Goal: Task Accomplishment & Management: Manage account settings

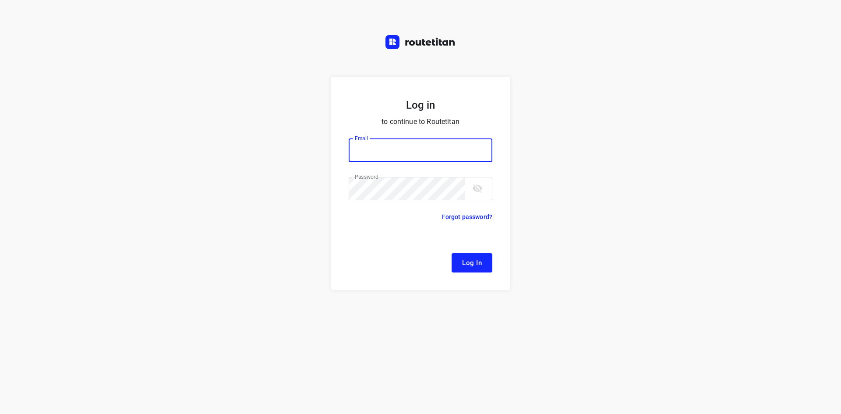
type input "remco@fruitopjewerk.nl"
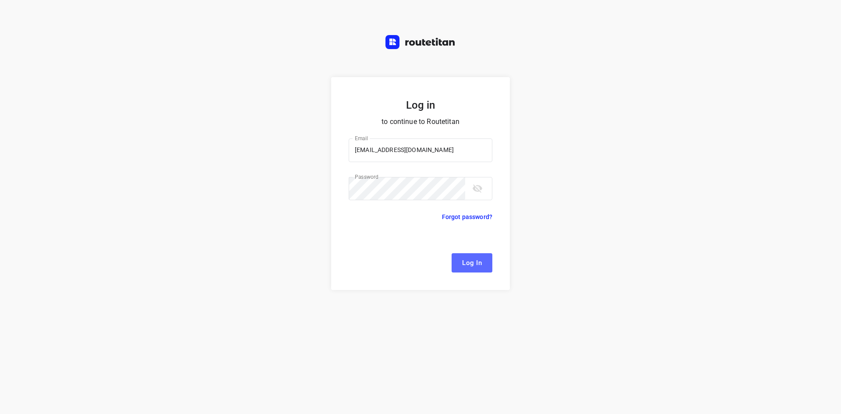
click at [474, 263] on span "Log In" at bounding box center [472, 262] width 20 height 11
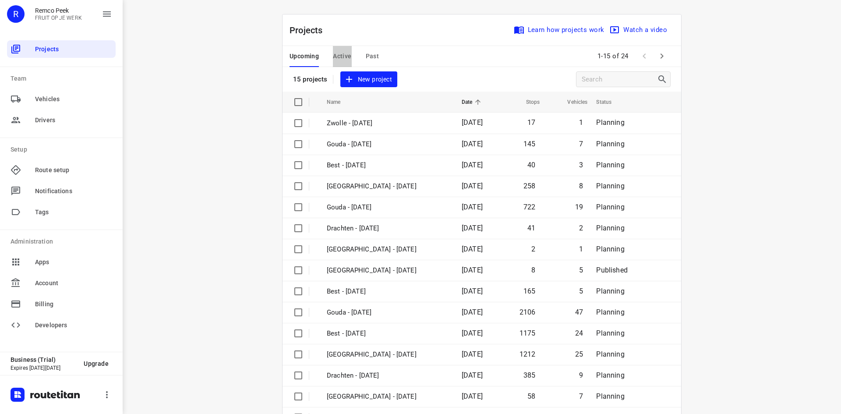
click at [333, 52] on span "Active" at bounding box center [342, 56] width 18 height 11
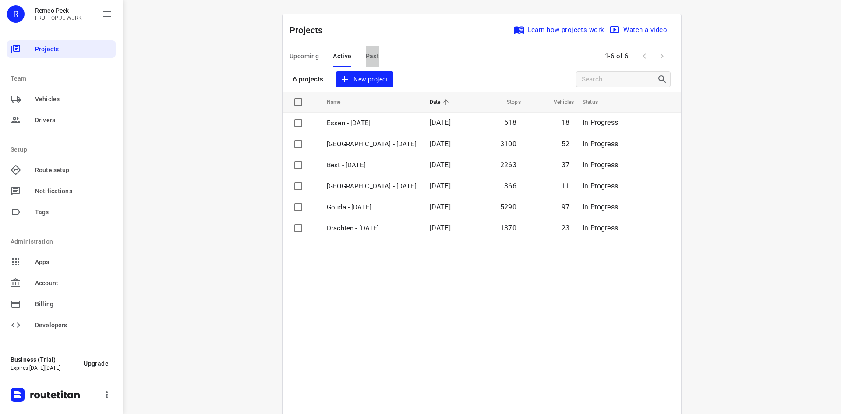
click at [367, 55] on span "Past" at bounding box center [373, 56] width 14 height 11
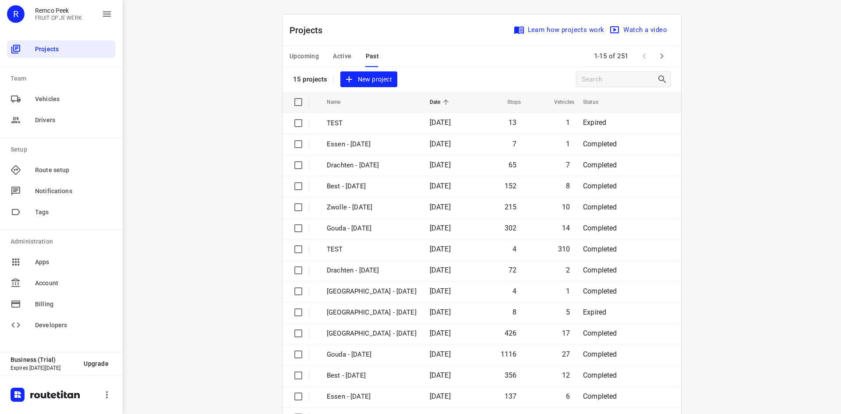
click at [297, 60] on span "Upcoming" at bounding box center [303, 56] width 29 height 11
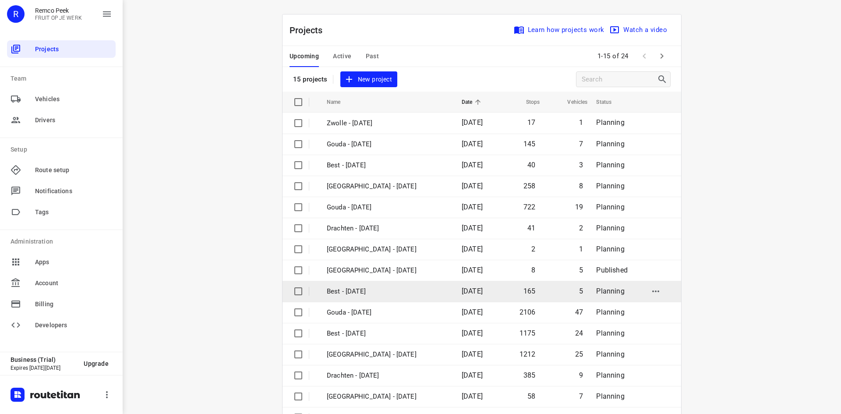
scroll to position [29, 0]
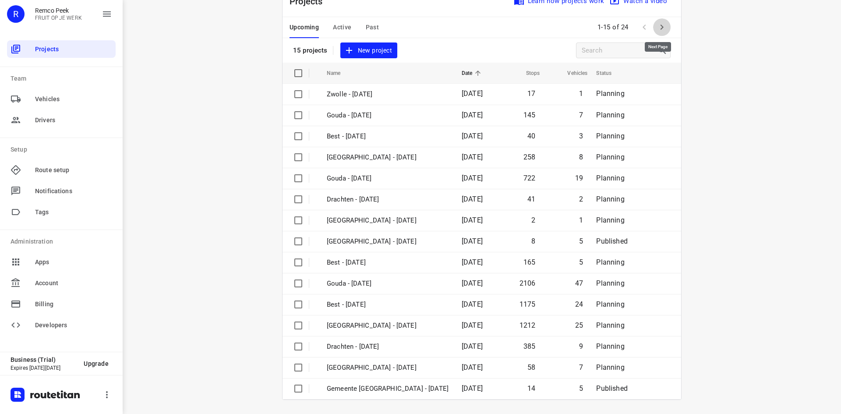
click at [660, 28] on icon "button" at bounding box center [661, 27] width 3 height 5
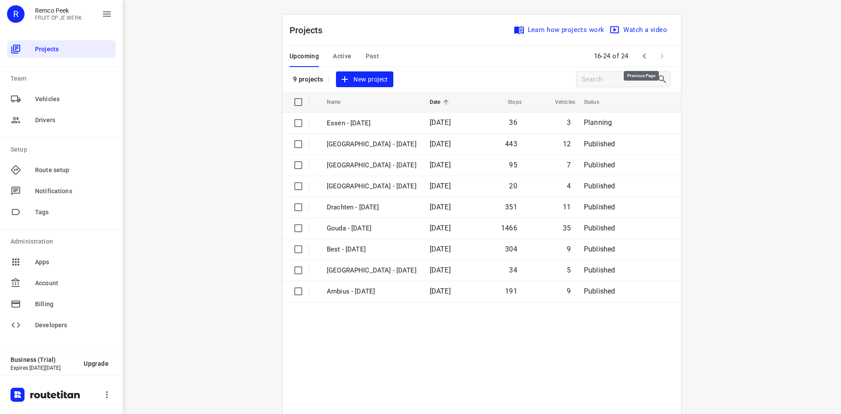
click at [642, 56] on icon "button" at bounding box center [643, 55] width 3 height 5
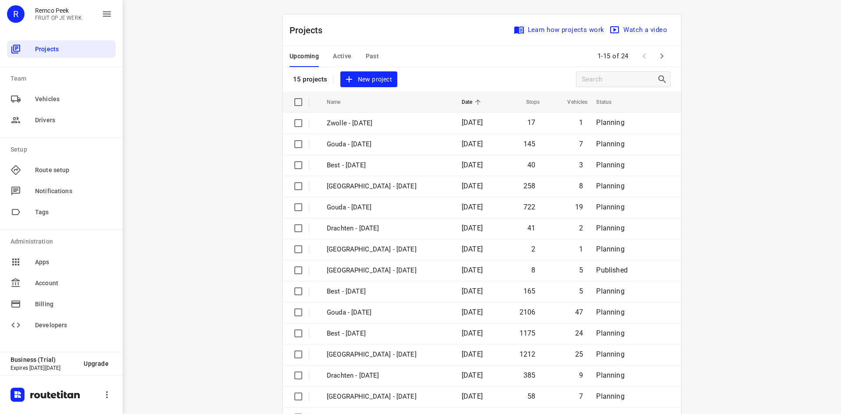
click at [343, 57] on span "Active" at bounding box center [342, 56] width 18 height 11
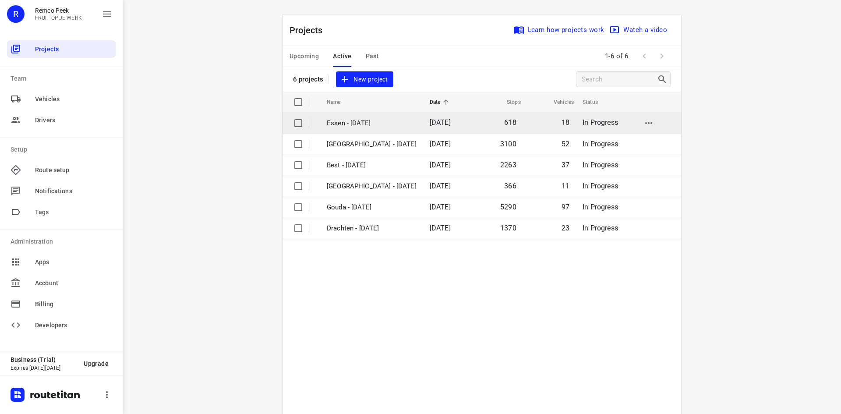
click at [390, 125] on p "Essen - [DATE]" at bounding box center [372, 123] width 90 height 10
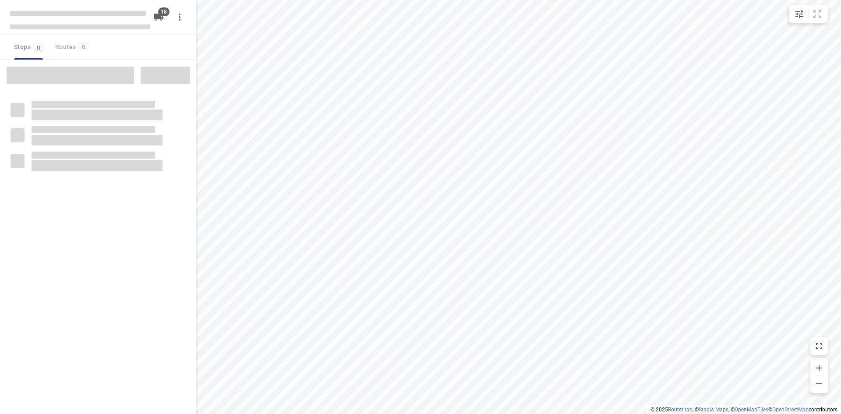
checkbox input "true"
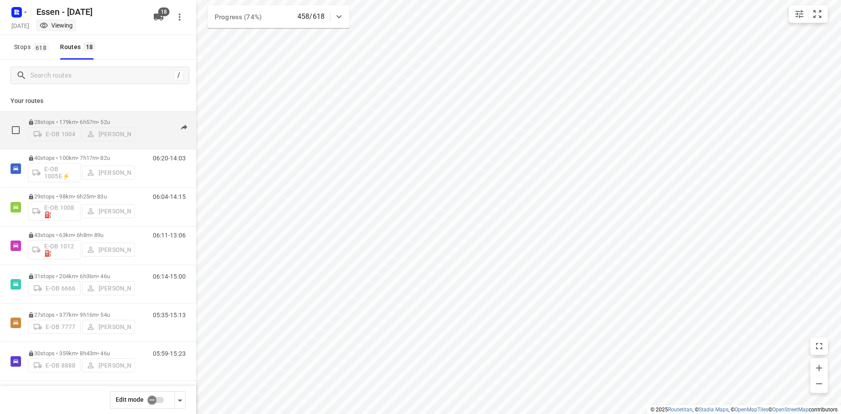
click at [142, 136] on div "06:06-13:45" at bounding box center [164, 132] width 44 height 27
click at [146, 120] on div "06:06-13:45" at bounding box center [164, 132] width 44 height 27
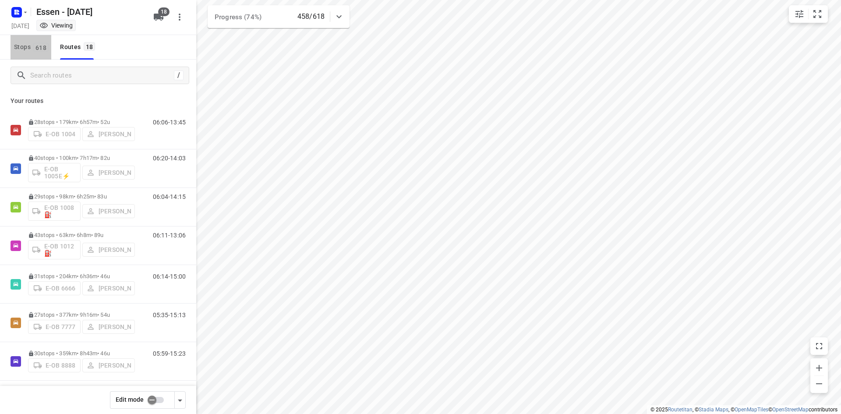
click at [42, 51] on span "618" at bounding box center [40, 47] width 15 height 9
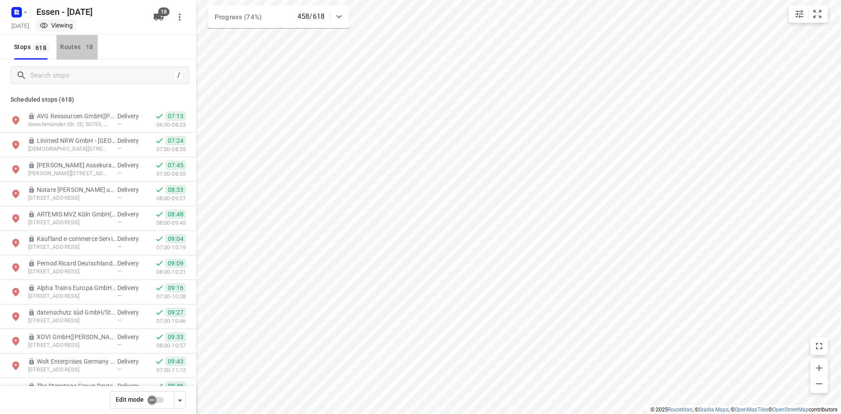
click at [77, 47] on div "Routes 18" at bounding box center [79, 47] width 38 height 11
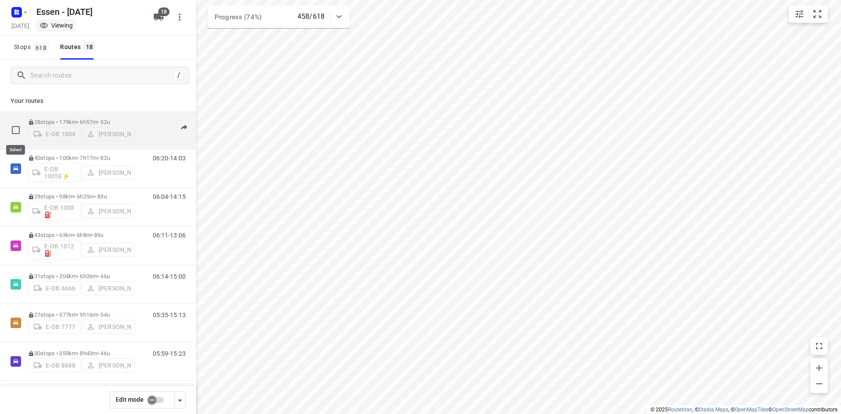
click at [18, 131] on input "checkbox" at bounding box center [16, 130] width 18 height 18
checkbox input "true"
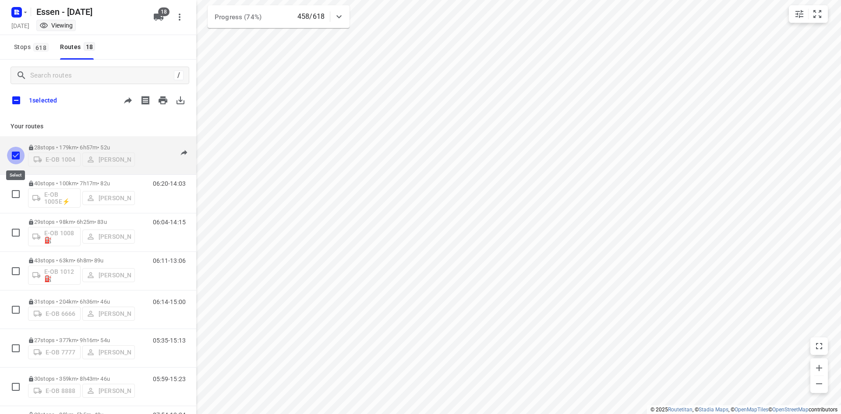
click at [17, 157] on input "checkbox" at bounding box center [16, 156] width 18 height 18
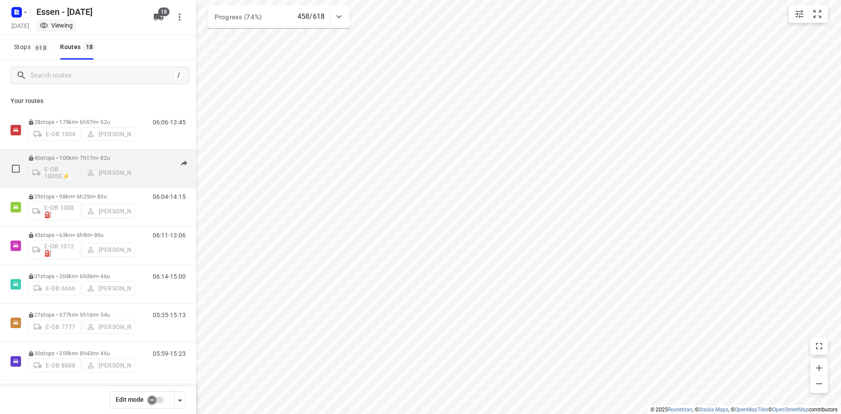
click at [142, 175] on div "06:20-14:03" at bounding box center [164, 171] width 44 height 32
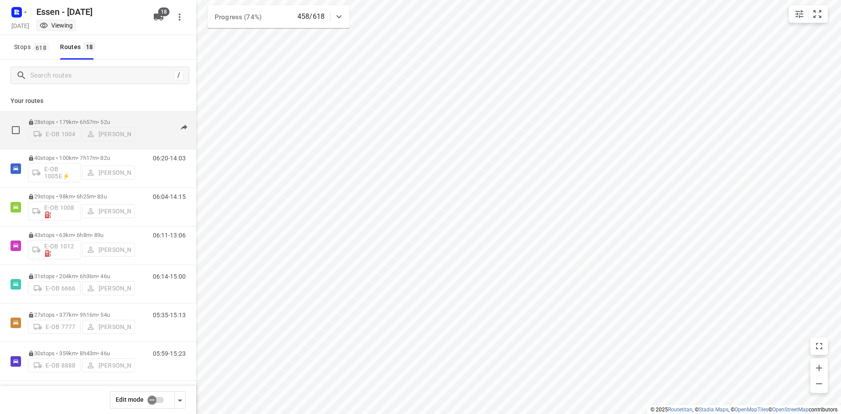
click at [143, 125] on div "06:06-13:45" at bounding box center [164, 132] width 44 height 27
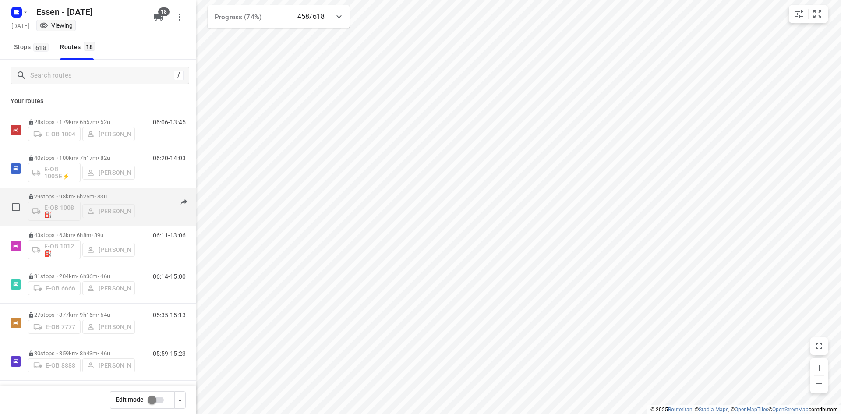
click at [142, 213] on div "06:04-14:15" at bounding box center [164, 209] width 44 height 32
click at [349, 12] on div "Progress (74%) 458/618" at bounding box center [279, 16] width 142 height 23
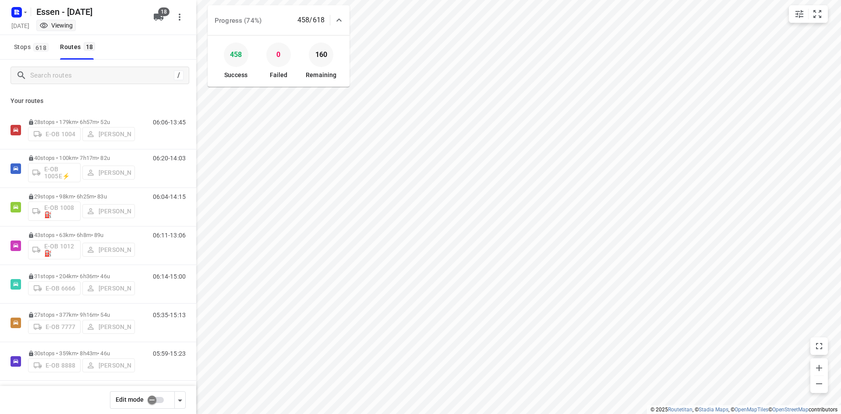
click at [345, 18] on div at bounding box center [339, 20] width 18 height 18
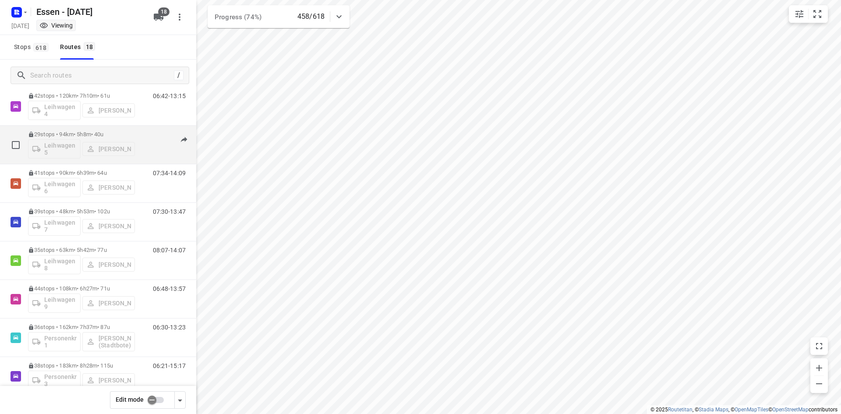
scroll to position [427, 0]
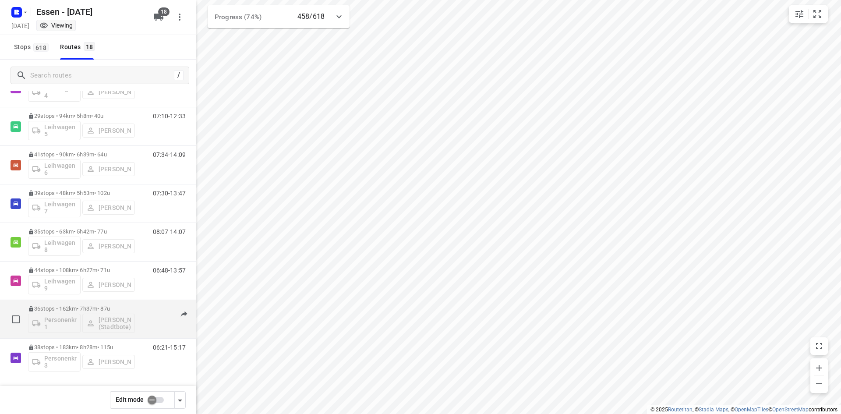
click at [143, 326] on div "06:30-13:23" at bounding box center [164, 321] width 44 height 32
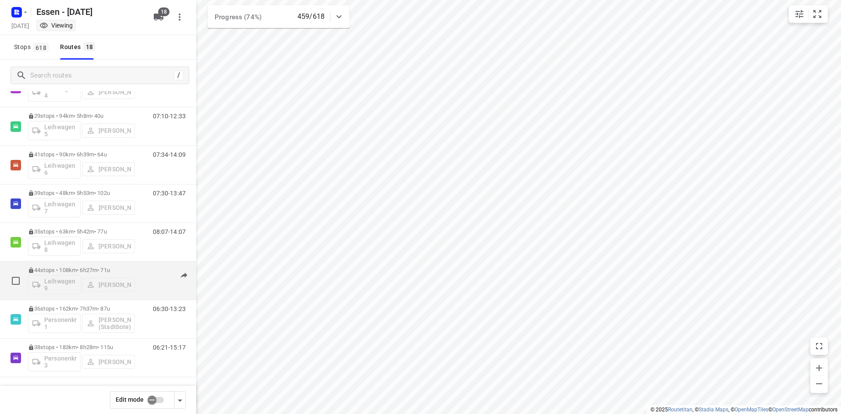
click at [142, 278] on div "06:48-13:57" at bounding box center [164, 283] width 44 height 32
click at [78, 282] on div "Leihwagen 9 Theodoros Pappas" at bounding box center [81, 283] width 107 height 21
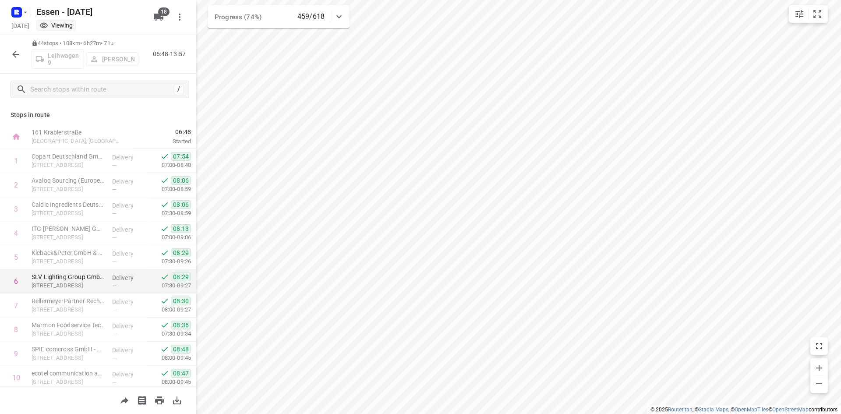
click at [81, 272] on div "SLV Lighting Group GmbH(Lisa Kaltenbach) Niederkasseler Lohweg 18, Düsseldorf" at bounding box center [68, 281] width 81 height 24
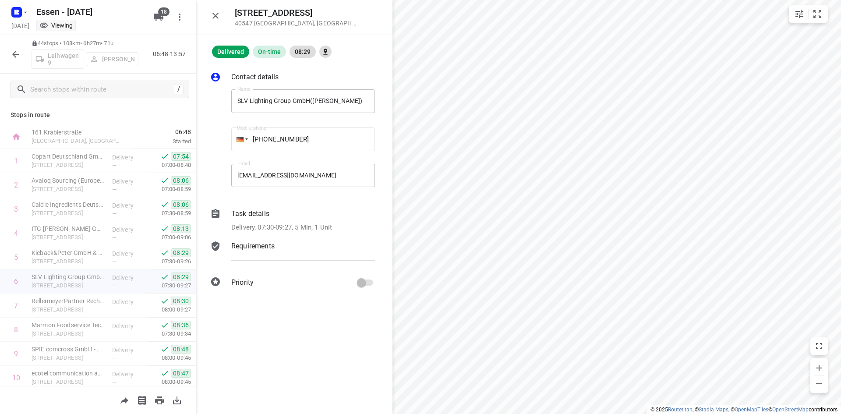
click at [19, 53] on icon "button" at bounding box center [16, 54] width 11 height 11
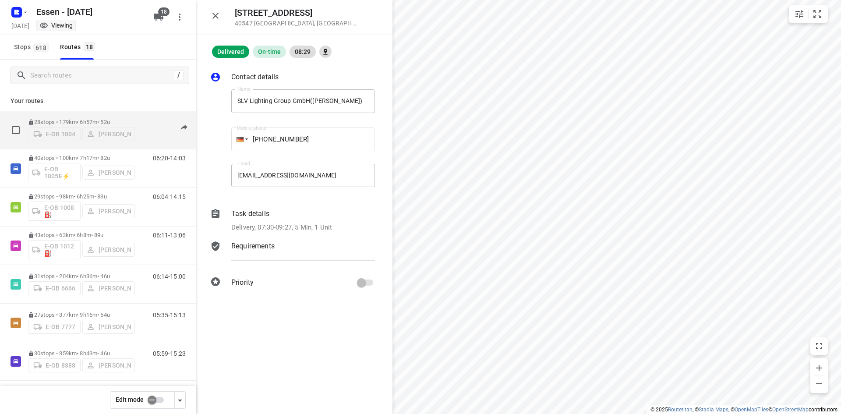
click at [55, 134] on div "E-OB 1004 [PERSON_NAME]" at bounding box center [81, 133] width 107 height 16
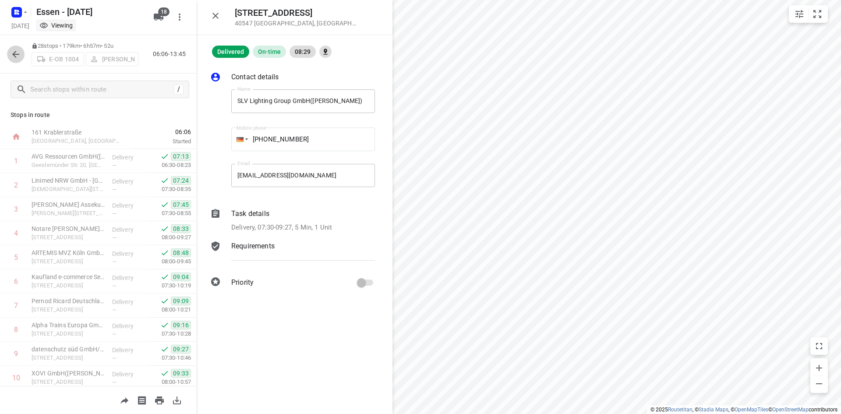
click at [18, 56] on icon "button" at bounding box center [16, 54] width 11 height 11
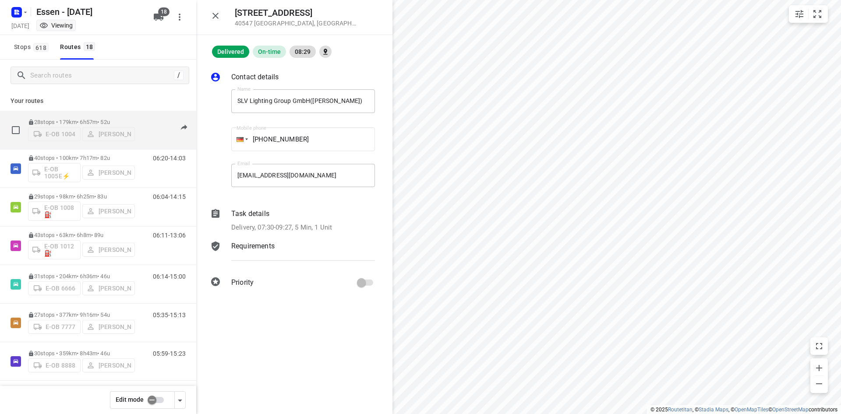
click at [65, 132] on div "E-OB 1004 [PERSON_NAME]" at bounding box center [81, 133] width 107 height 16
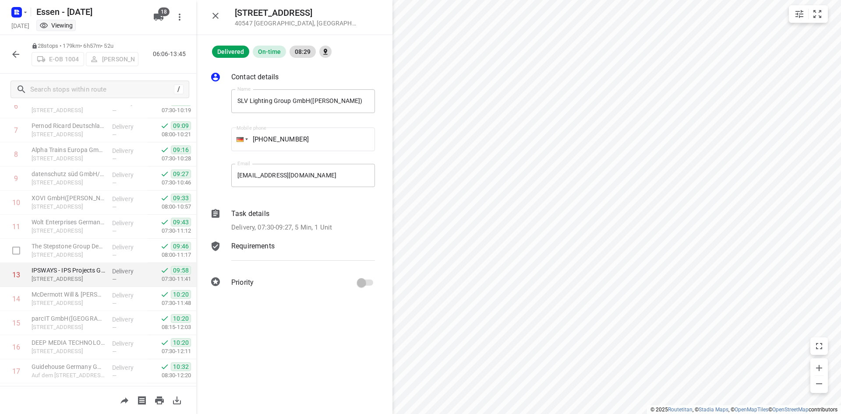
scroll to position [462, 0]
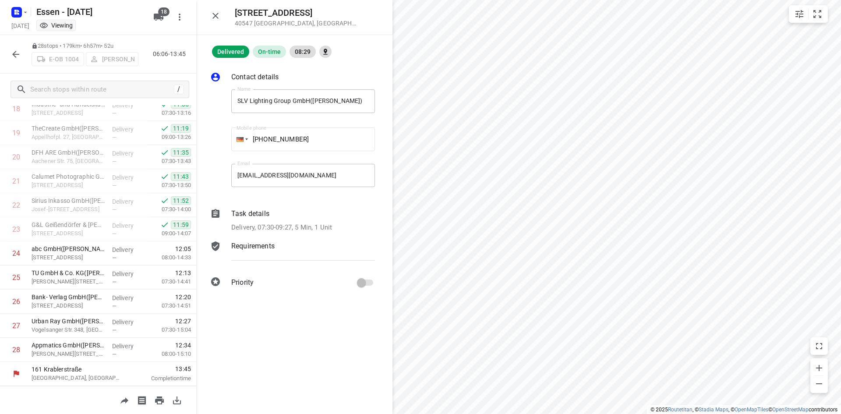
click at [17, 59] on button "button" at bounding box center [16, 55] width 18 height 18
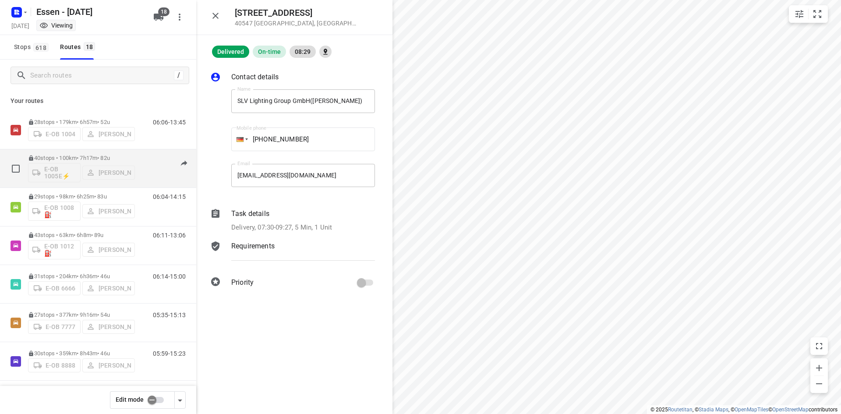
click at [49, 173] on div "E-OB 1005E⚡ Hans Krupp" at bounding box center [81, 171] width 107 height 21
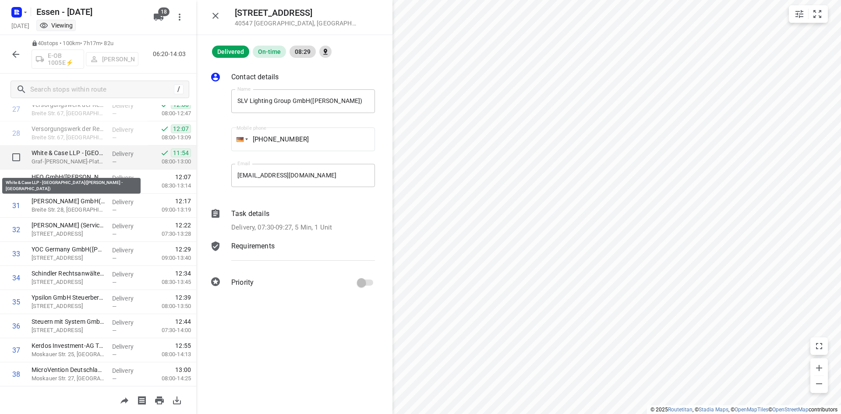
scroll to position [663, 0]
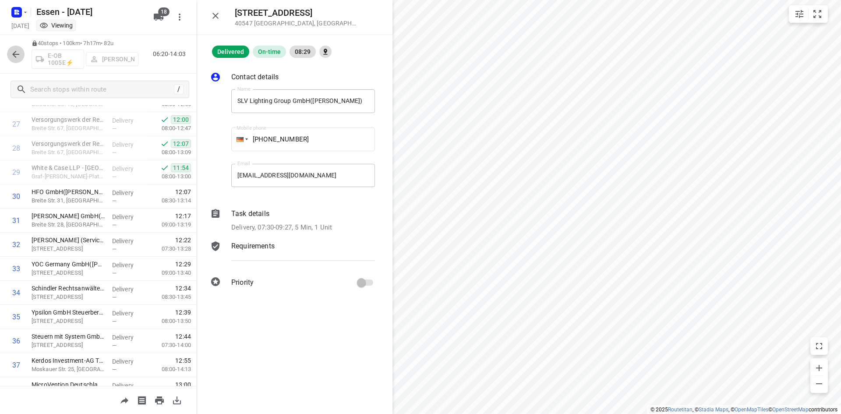
click at [14, 52] on icon "button" at bounding box center [16, 54] width 11 height 11
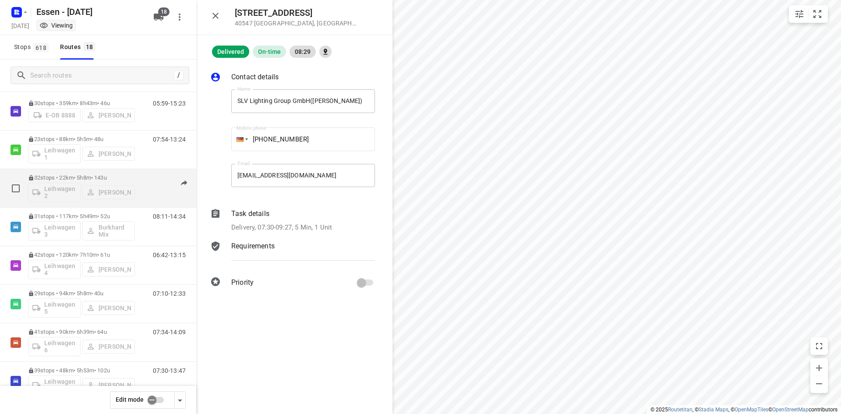
scroll to position [263, 0]
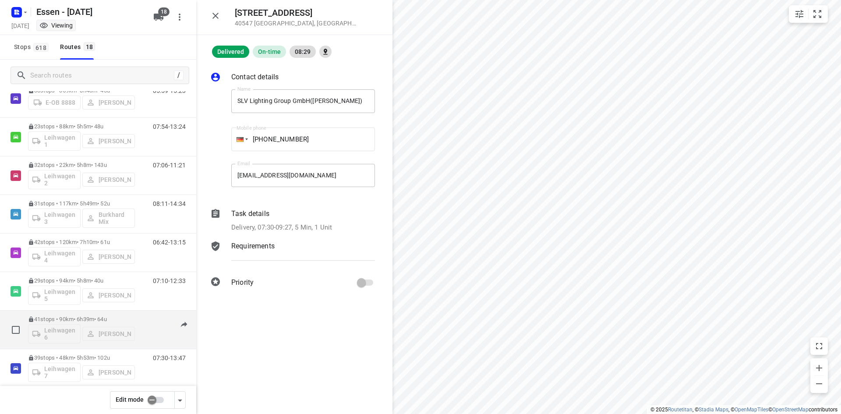
click at [71, 329] on div "Leihwagen 6 Rüdiger Grocholski" at bounding box center [81, 332] width 107 height 21
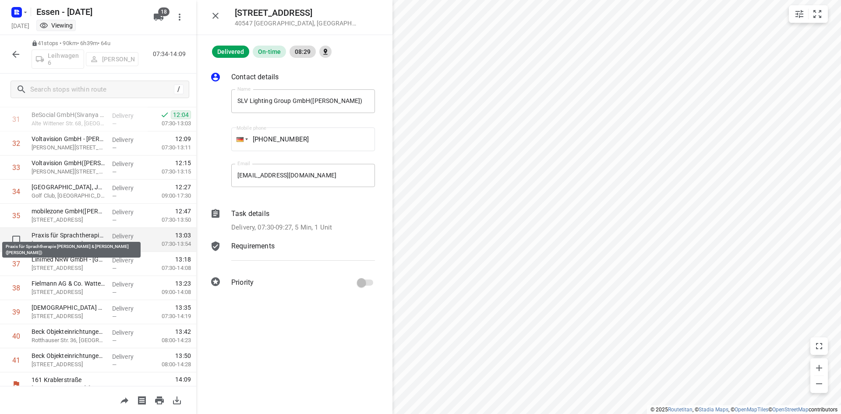
scroll to position [775, 0]
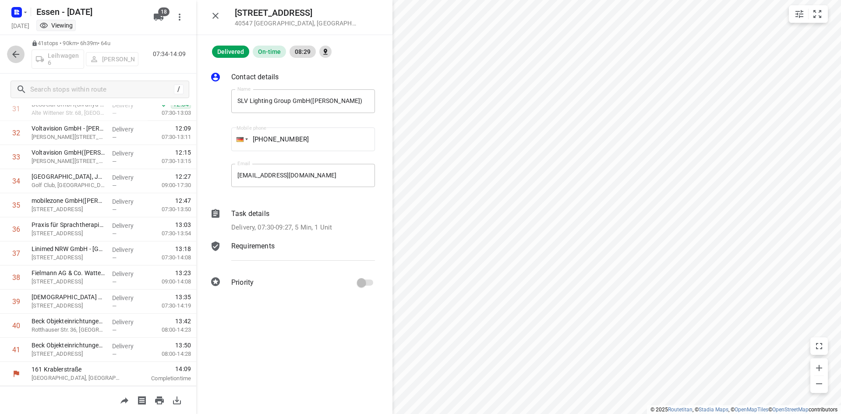
click at [19, 58] on icon "button" at bounding box center [16, 54] width 11 height 11
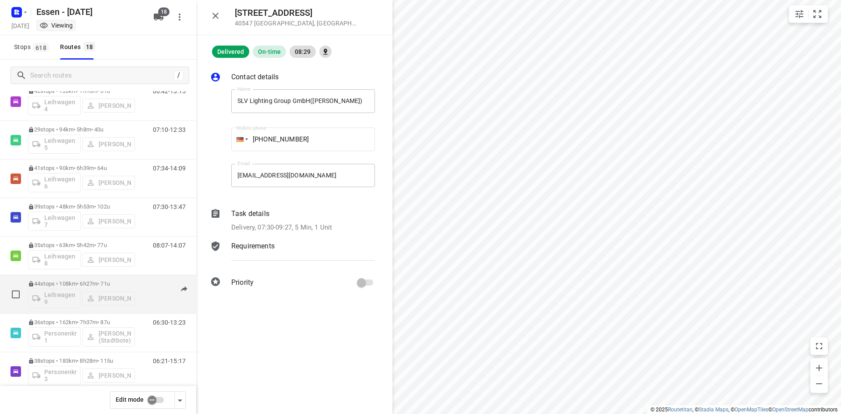
scroll to position [427, 0]
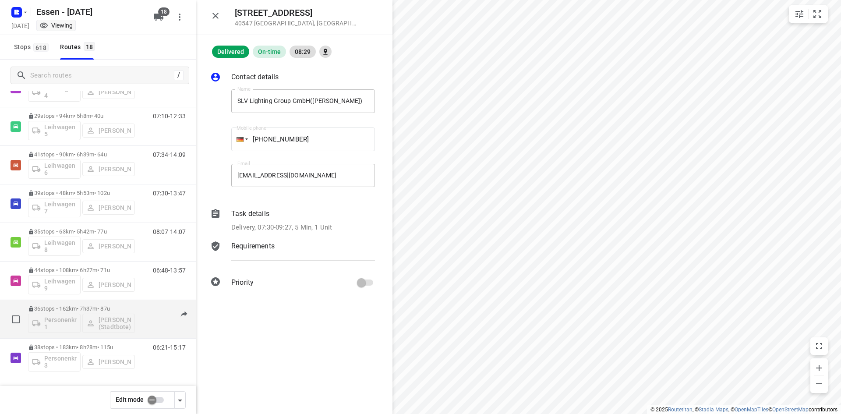
click at [60, 328] on div "Personenkraftwagen 1 [PERSON_NAME] (Stadtbote)" at bounding box center [81, 322] width 107 height 21
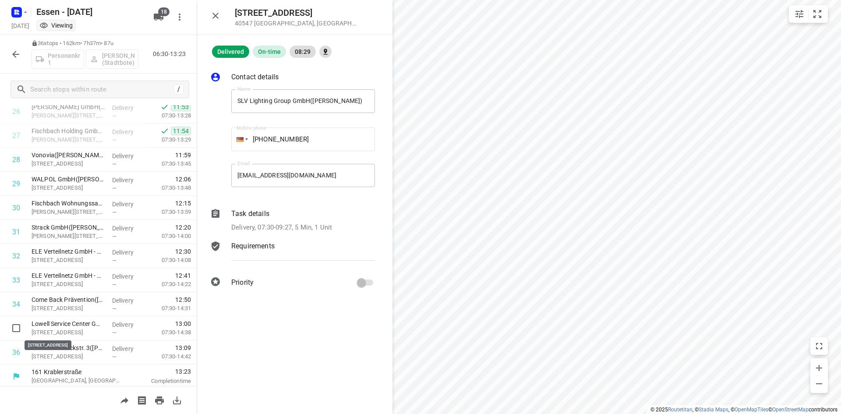
scroll to position [654, 0]
click at [22, 57] on button "button" at bounding box center [16, 55] width 18 height 18
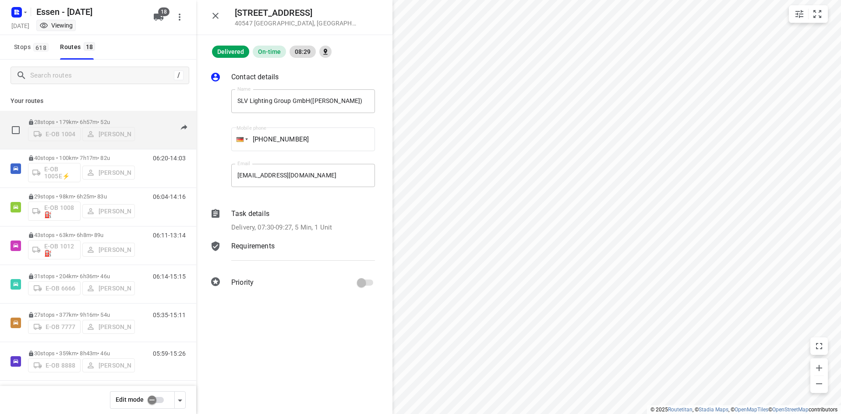
click at [57, 132] on div "E-OB 1004 [PERSON_NAME]" at bounding box center [81, 133] width 107 height 16
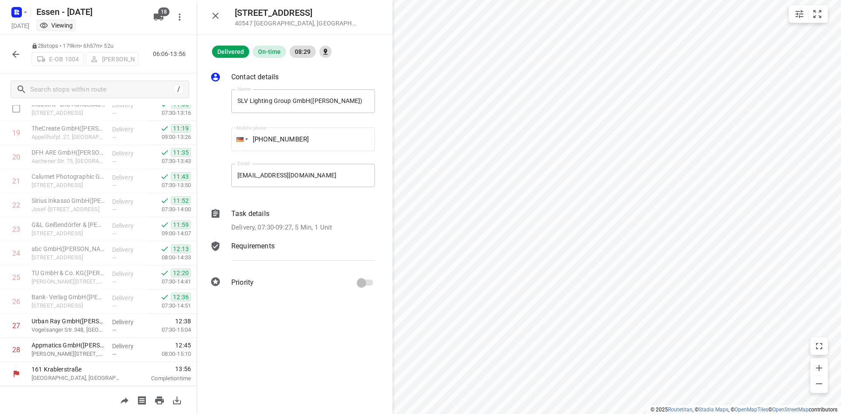
scroll to position [286, 0]
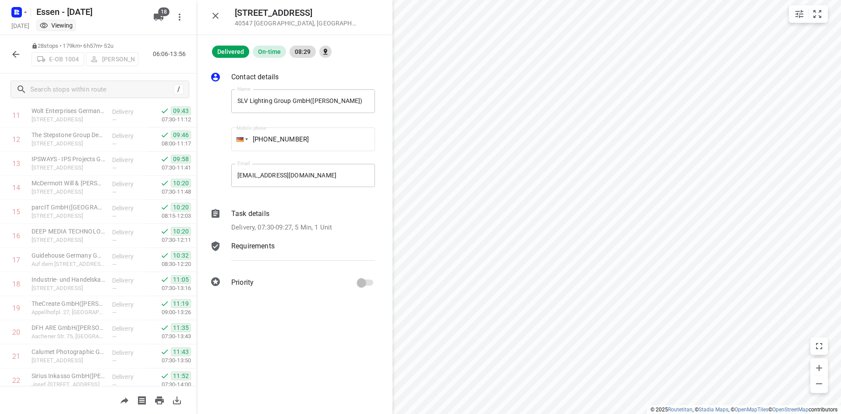
click at [217, 16] on icon "button" at bounding box center [215, 16] width 11 height 11
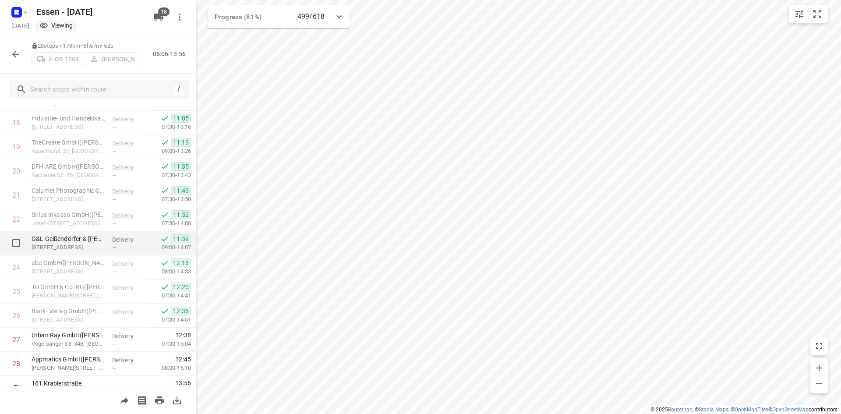
scroll to position [462, 0]
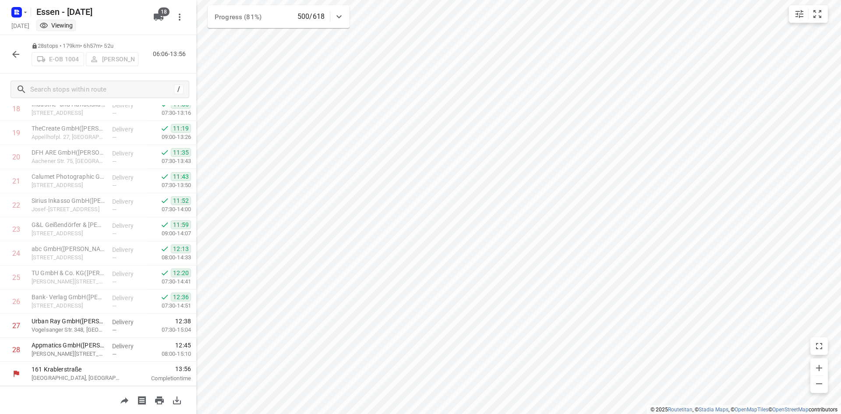
click at [18, 57] on icon "button" at bounding box center [16, 54] width 11 height 11
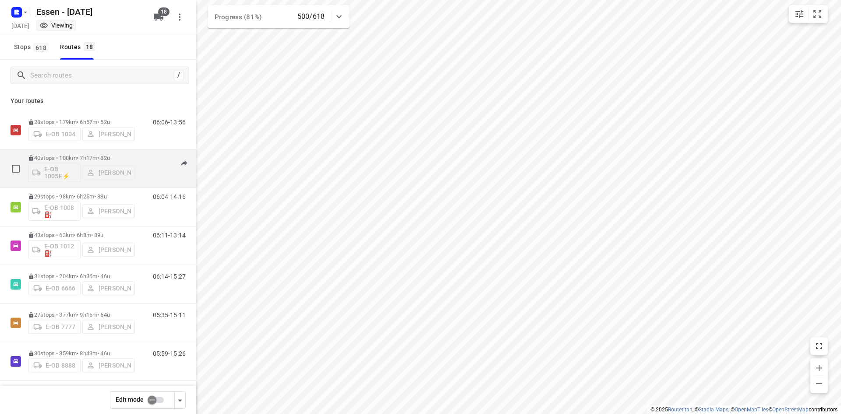
click at [46, 175] on div "E-OB 1005E⚡ Hans Krupp" at bounding box center [81, 171] width 107 height 21
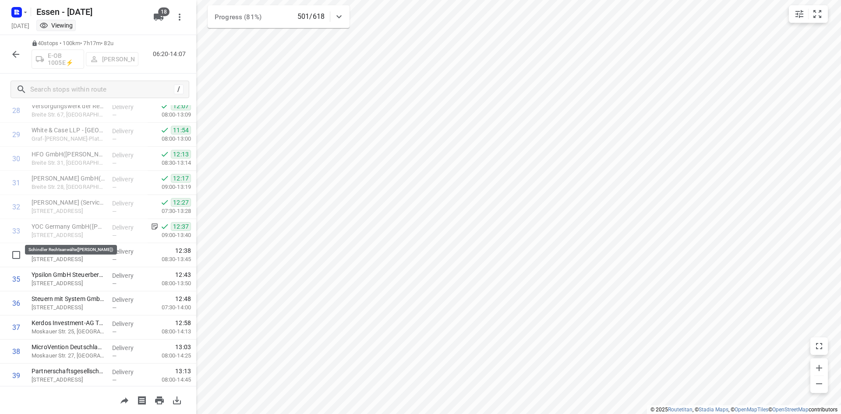
scroll to position [751, 0]
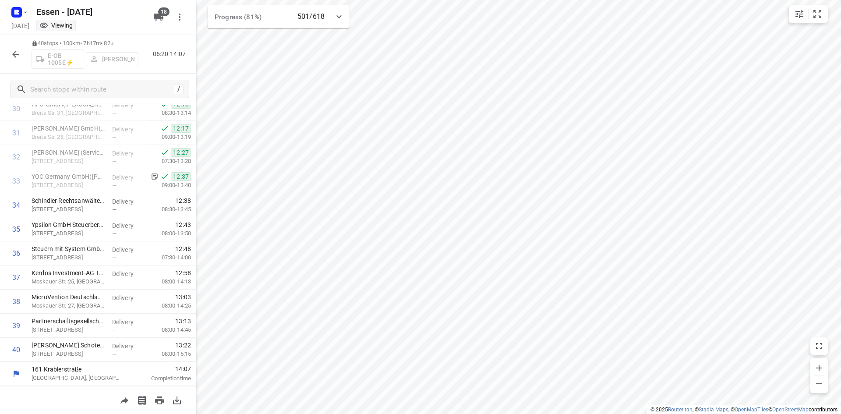
click at [20, 53] on icon "button" at bounding box center [16, 54] width 11 height 11
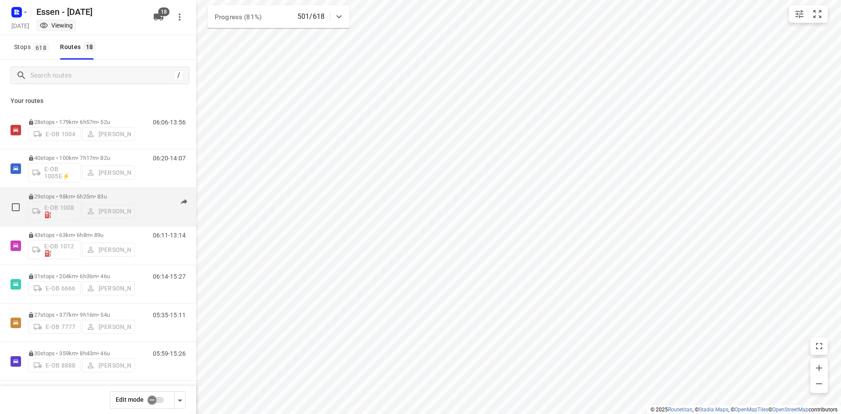
click at [45, 210] on div "E-OB 1008⛽️ Alex Gershunovskij" at bounding box center [81, 210] width 107 height 21
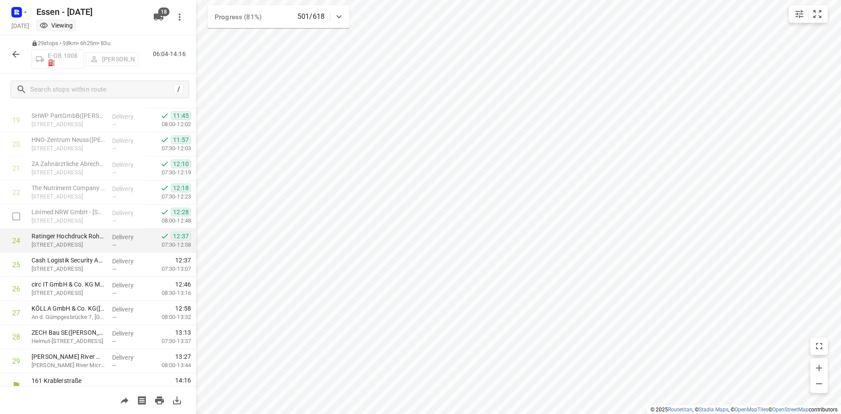
scroll to position [486, 0]
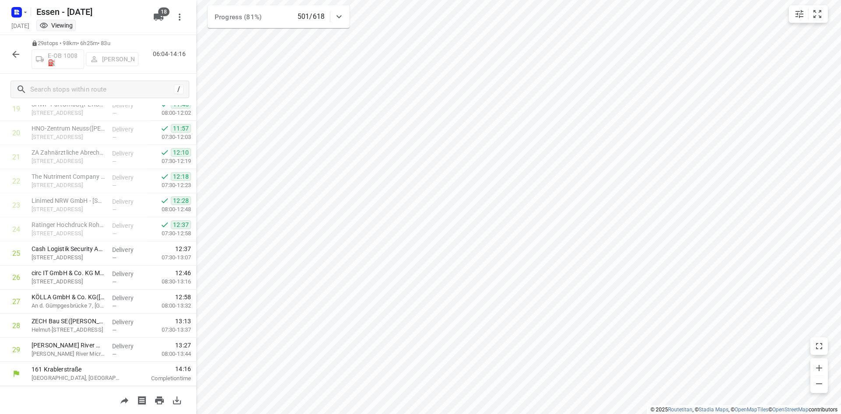
click at [16, 54] on icon "button" at bounding box center [15, 54] width 7 height 7
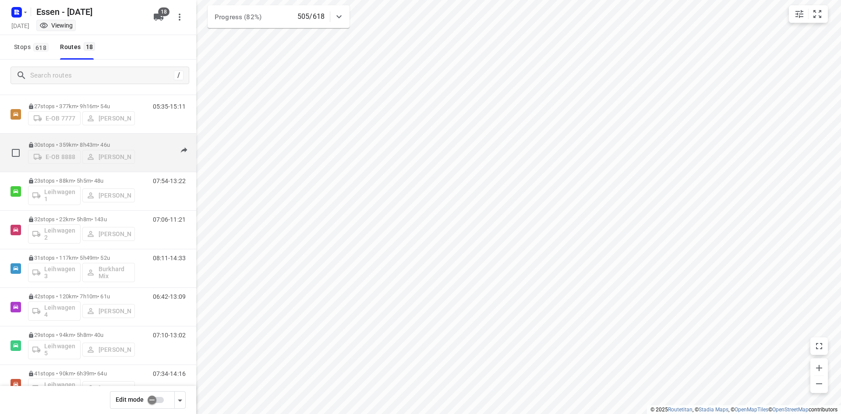
scroll to position [219, 0]
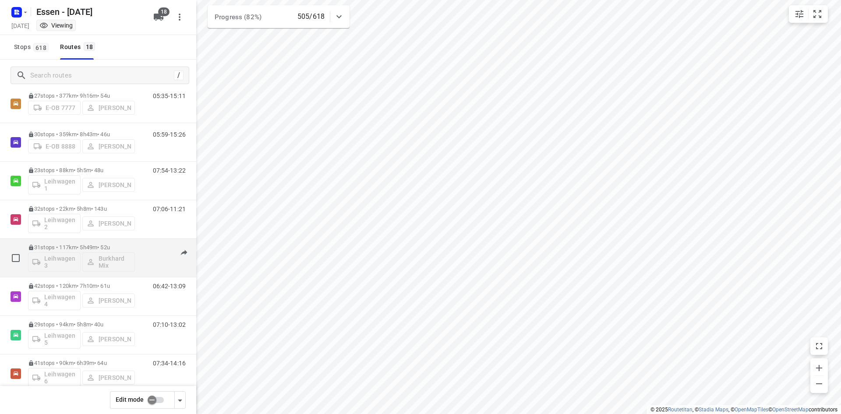
click at [55, 262] on div "Leihwagen 3 Burkhard Mix" at bounding box center [81, 261] width 107 height 21
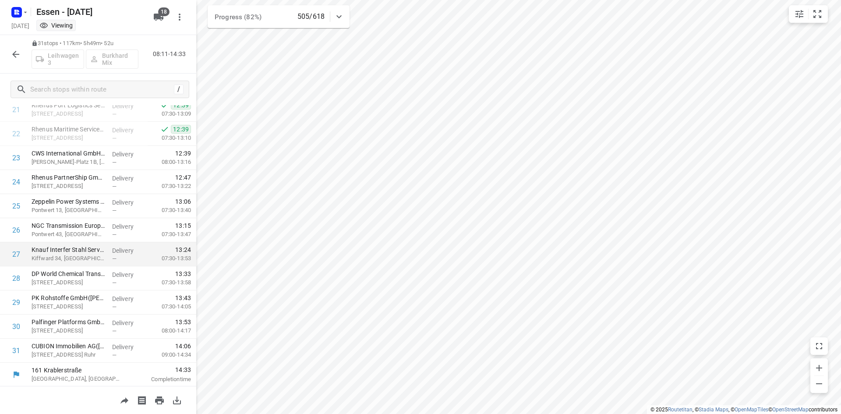
scroll to position [534, 0]
click at [14, 49] on icon "button" at bounding box center [16, 54] width 11 height 11
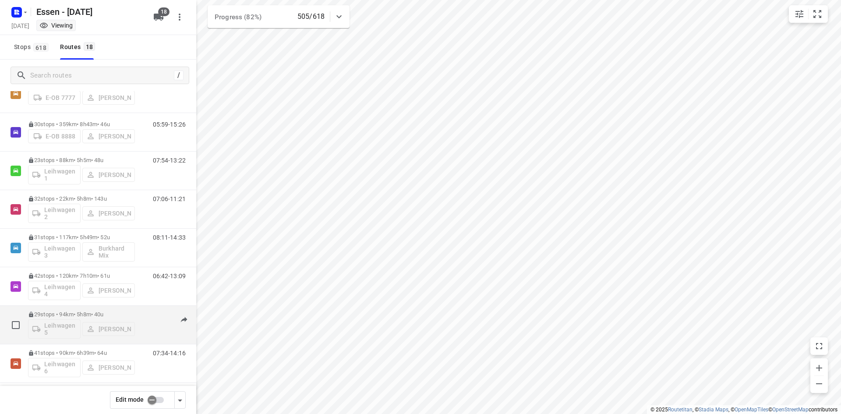
scroll to position [307, 0]
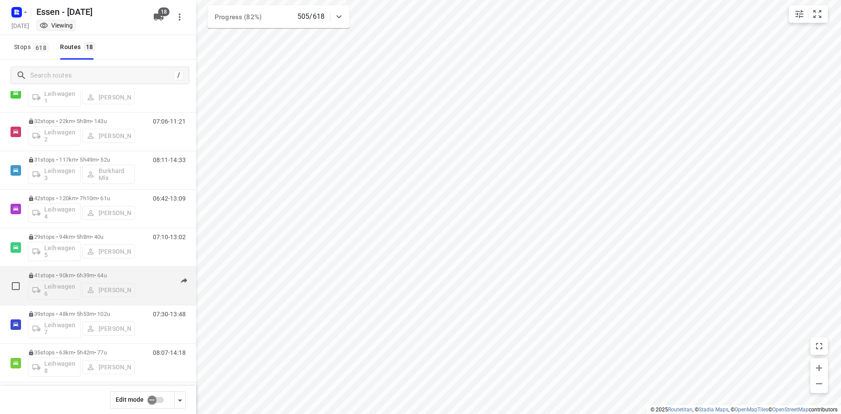
click at [64, 288] on div "Leihwagen 6 Rüdiger Grocholski" at bounding box center [81, 289] width 107 height 21
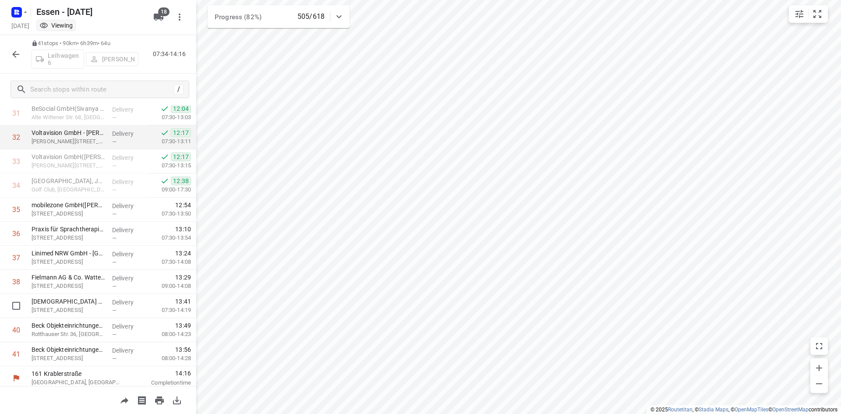
scroll to position [775, 0]
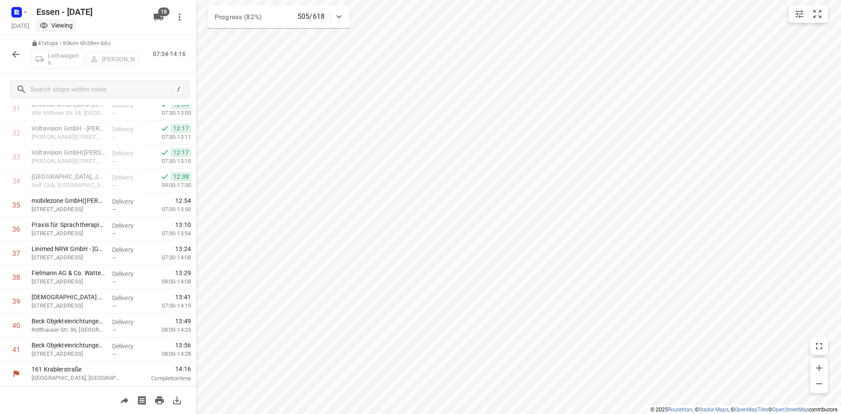
click at [20, 48] on button "button" at bounding box center [16, 55] width 18 height 18
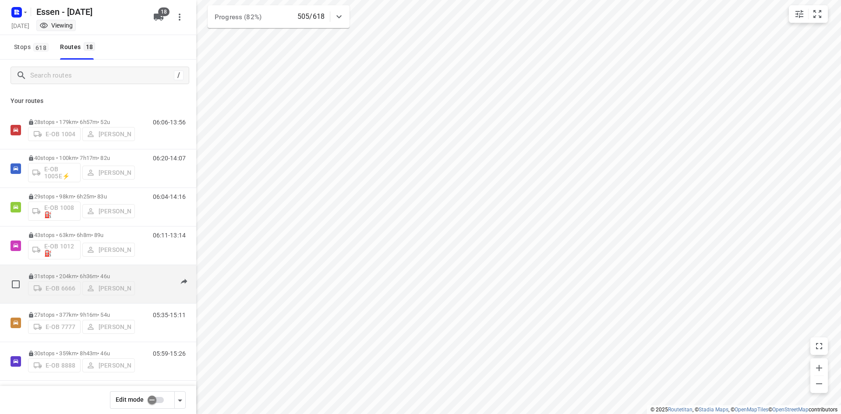
click at [50, 291] on div "E-OB 6666 [PERSON_NAME]" at bounding box center [81, 287] width 107 height 16
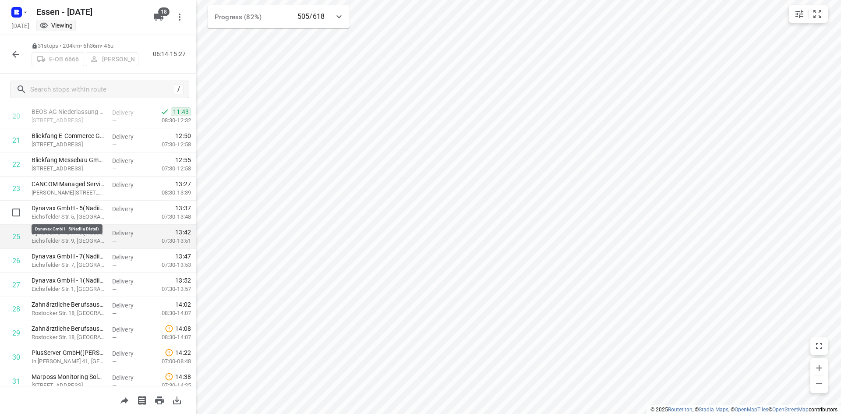
scroll to position [490, 0]
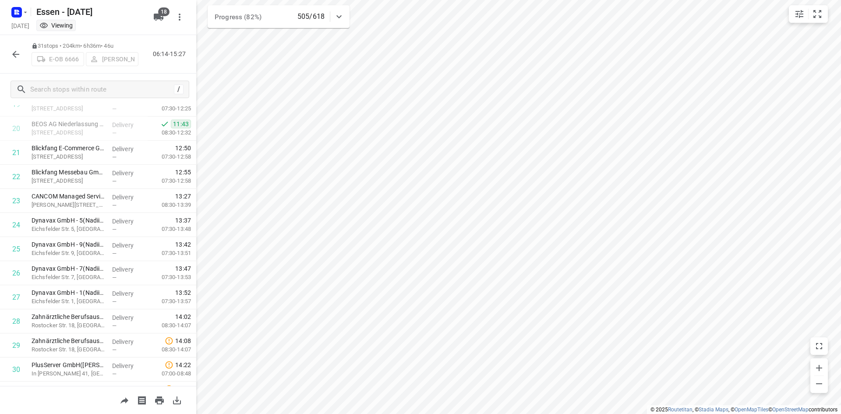
click at [11, 53] on icon "button" at bounding box center [16, 54] width 11 height 11
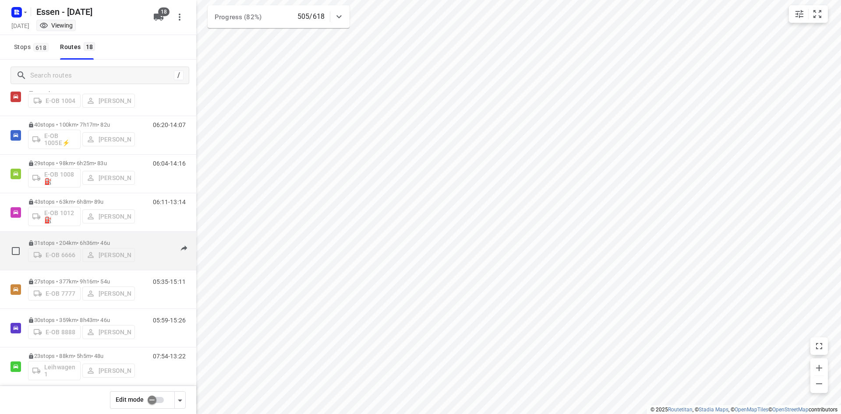
scroll to position [0, 0]
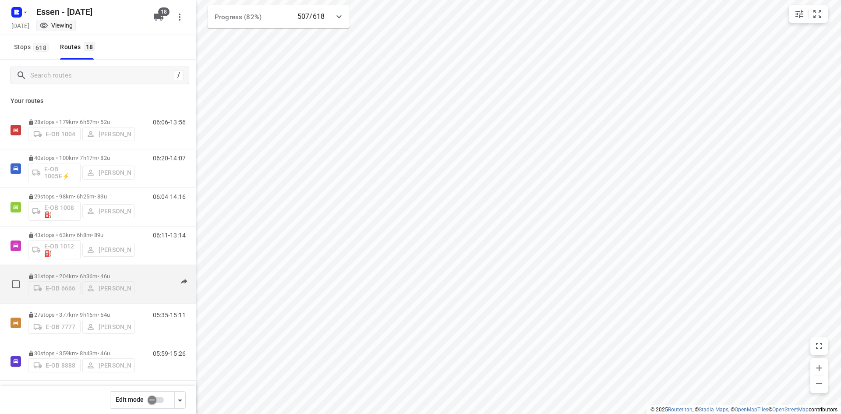
click at [106, 292] on div "E-OB 6666 [PERSON_NAME]" at bounding box center [81, 287] width 107 height 16
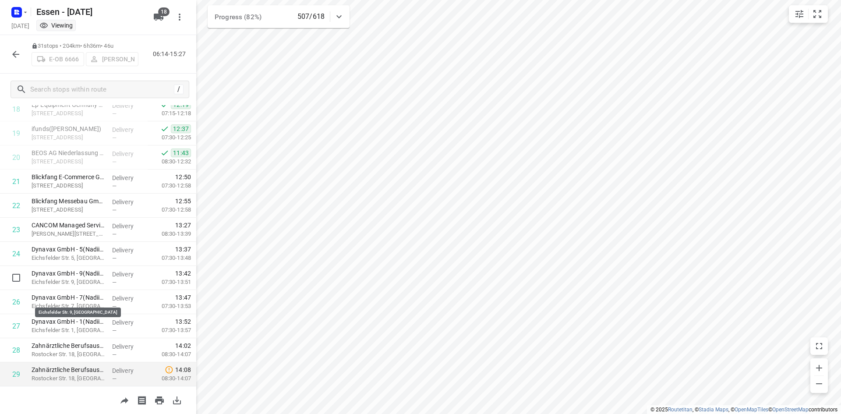
scroll to position [446, 0]
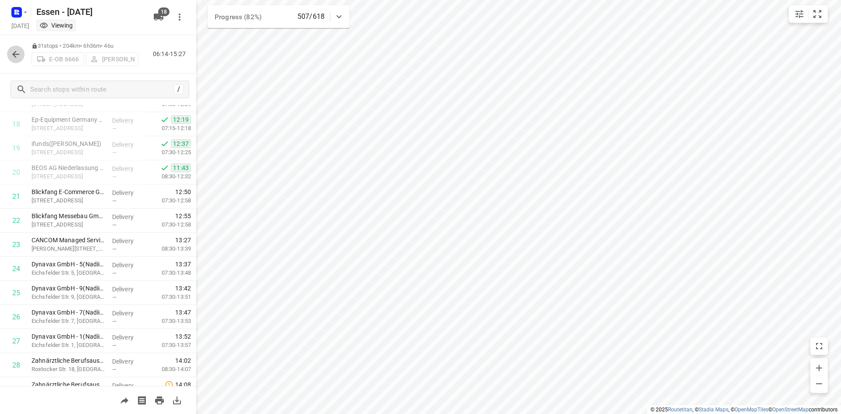
click at [13, 56] on icon "button" at bounding box center [16, 54] width 11 height 11
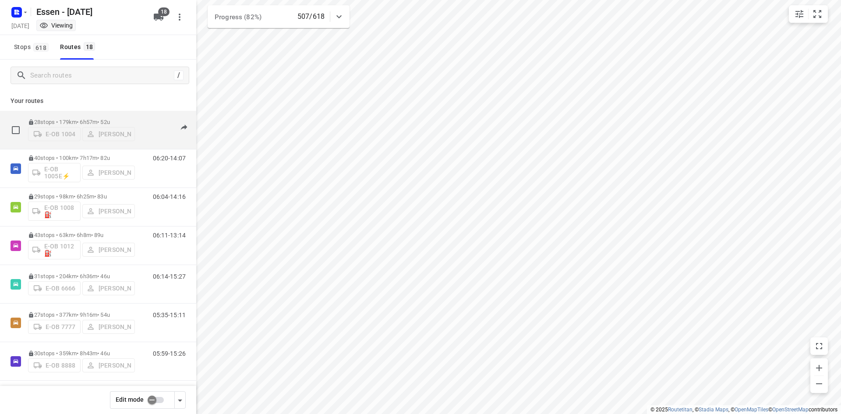
click at [111, 136] on div "E-OB 1004 [PERSON_NAME]" at bounding box center [81, 133] width 107 height 16
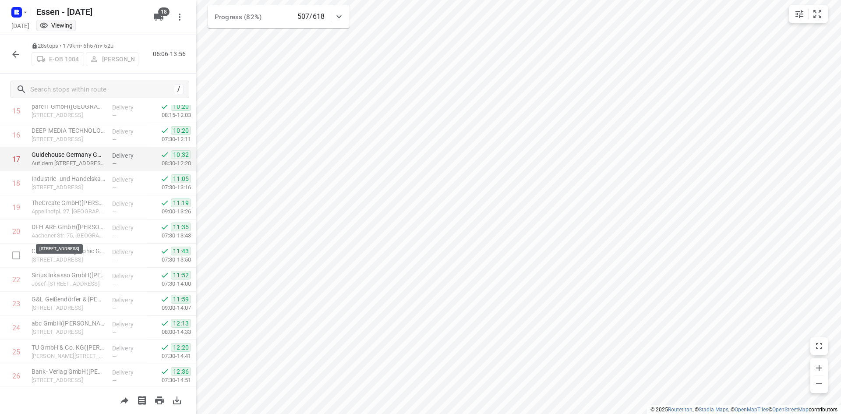
scroll to position [462, 0]
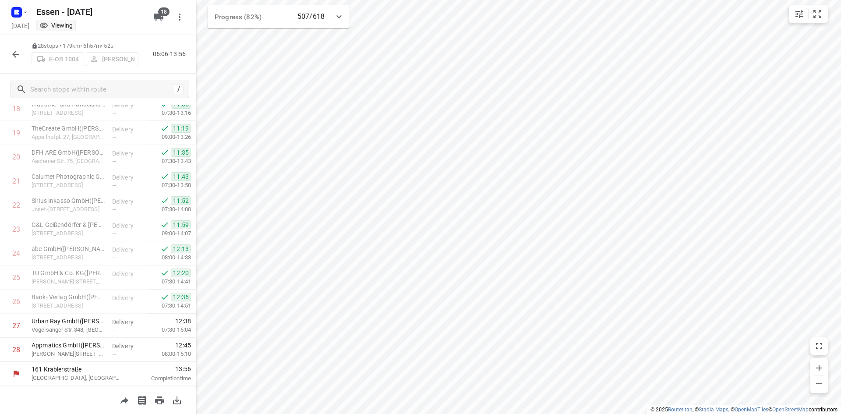
click at [20, 57] on icon "button" at bounding box center [16, 54] width 11 height 11
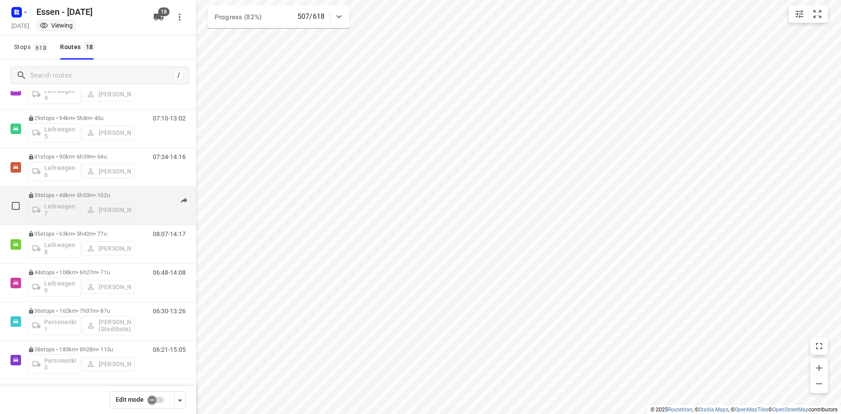
scroll to position [427, 0]
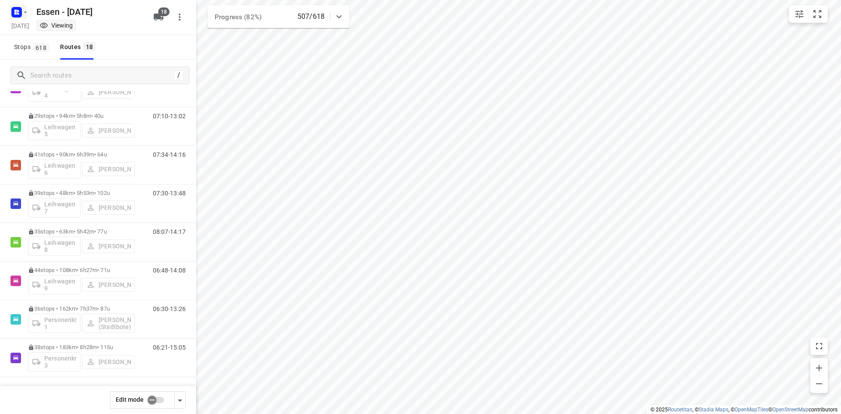
click at [27, 14] on icon "button" at bounding box center [25, 12] width 7 height 7
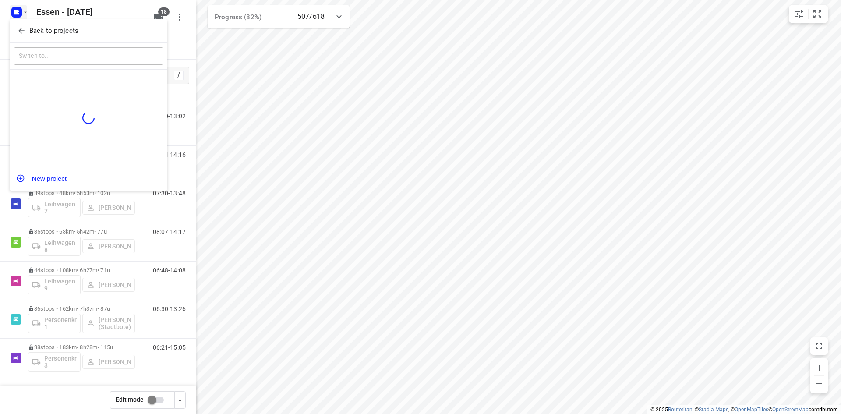
click at [26, 32] on span "Back to projects" at bounding box center [88, 31] width 143 height 10
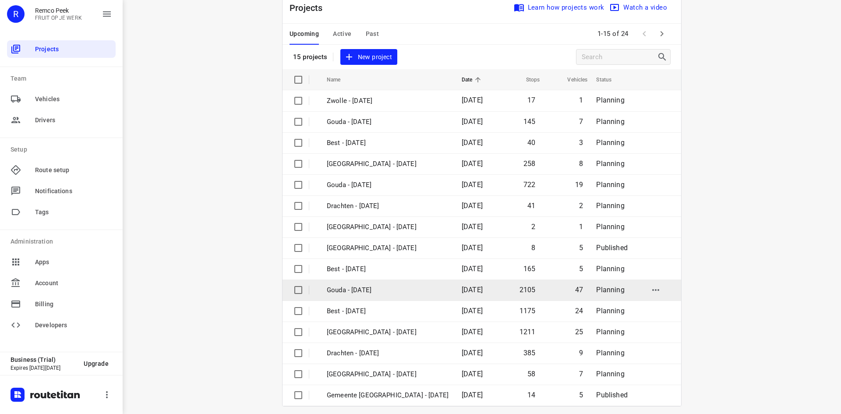
scroll to position [29, 0]
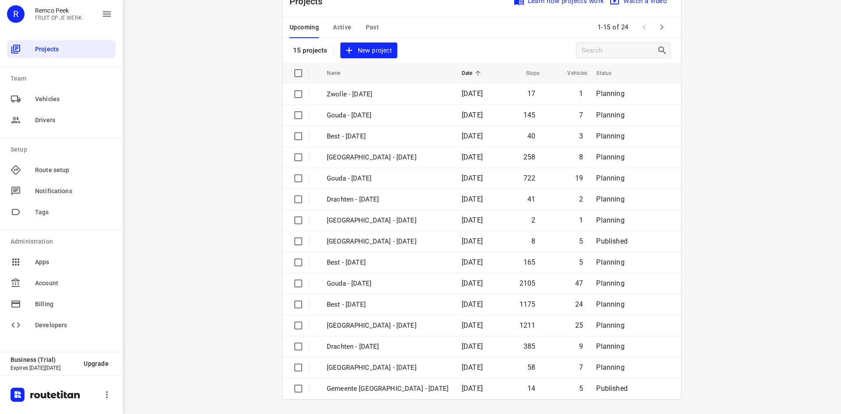
click at [664, 28] on icon "button" at bounding box center [661, 27] width 11 height 11
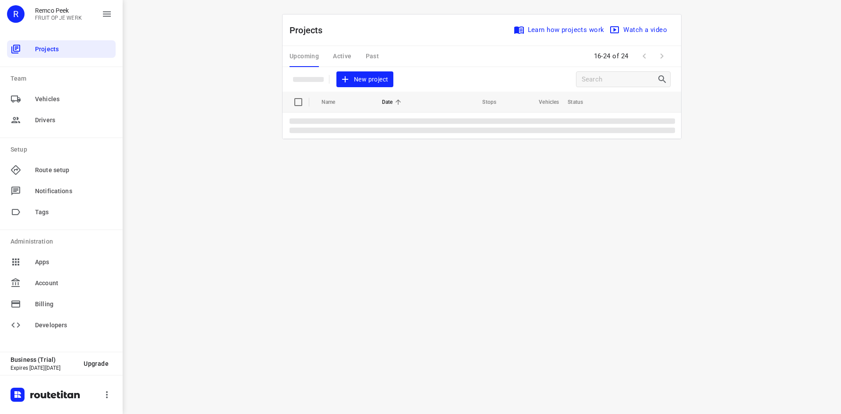
scroll to position [0, 0]
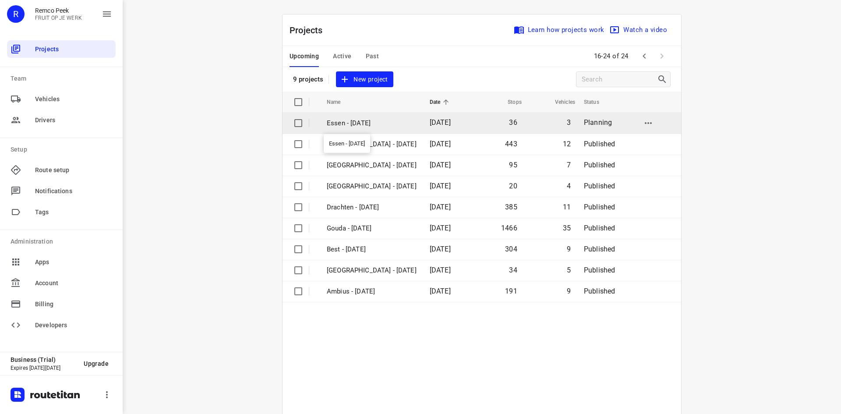
click at [399, 124] on p "Essen - [DATE]" at bounding box center [372, 123] width 90 height 10
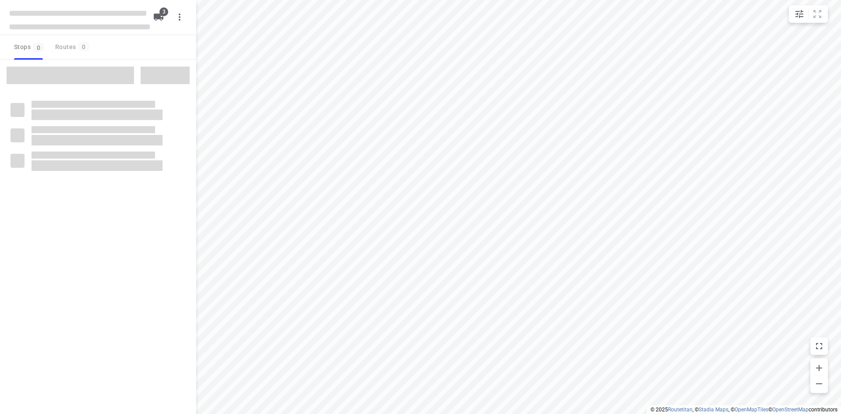
checkbox input "true"
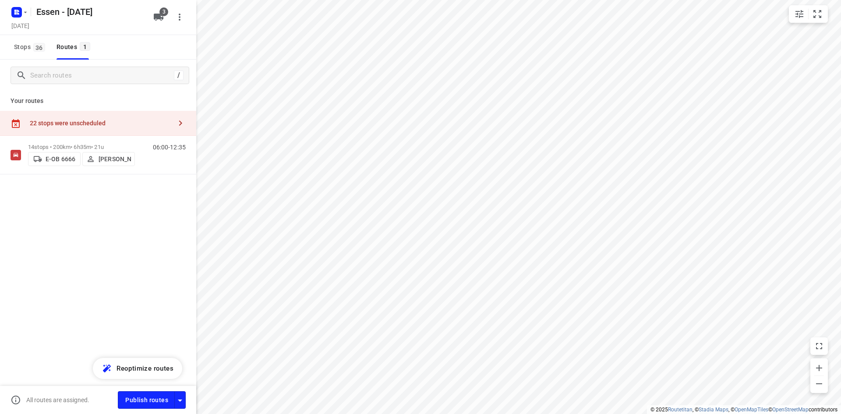
click at [128, 128] on div "22 stops were unscheduled" at bounding box center [98, 123] width 196 height 25
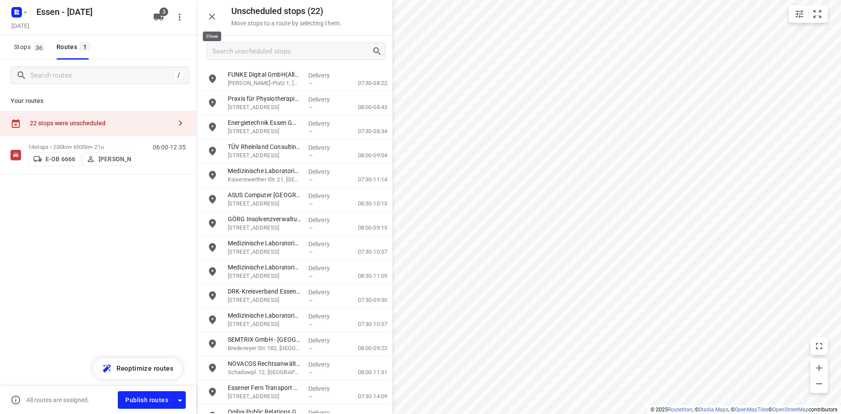
click at [212, 15] on icon "button" at bounding box center [212, 16] width 11 height 11
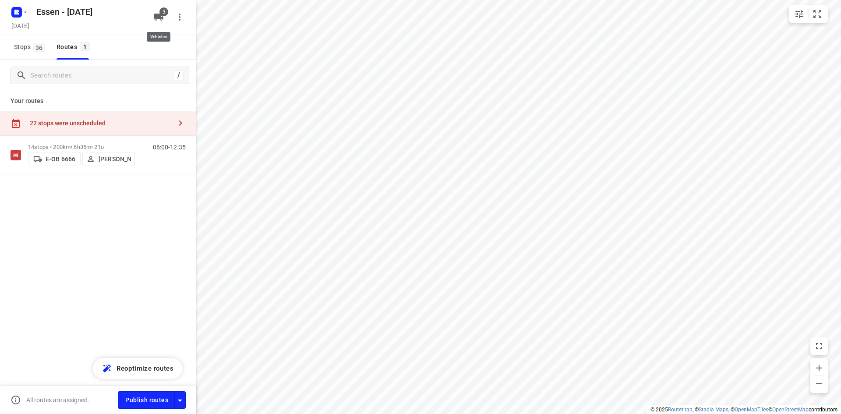
click at [157, 23] on button "3" at bounding box center [159, 17] width 18 height 18
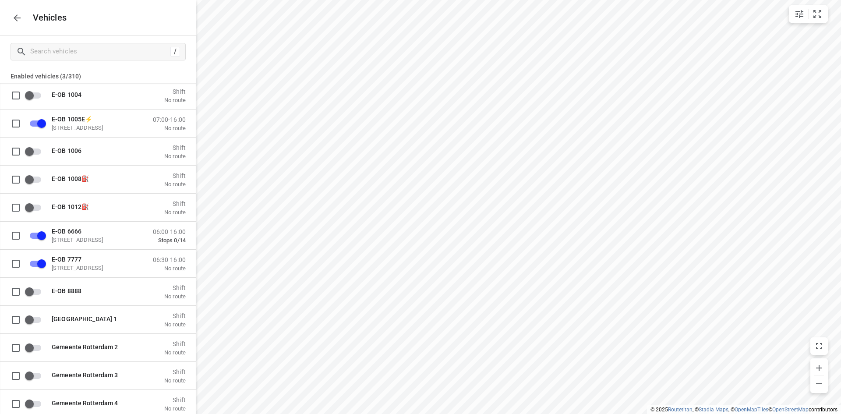
scroll to position [1139, 0]
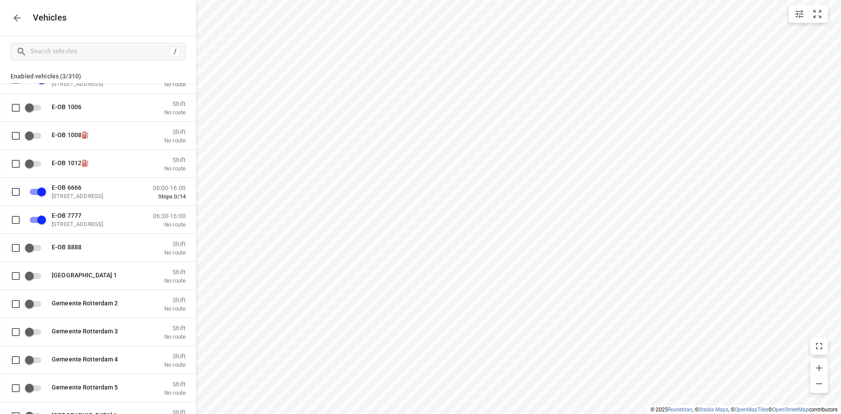
click at [13, 21] on icon "button" at bounding box center [17, 18] width 11 height 11
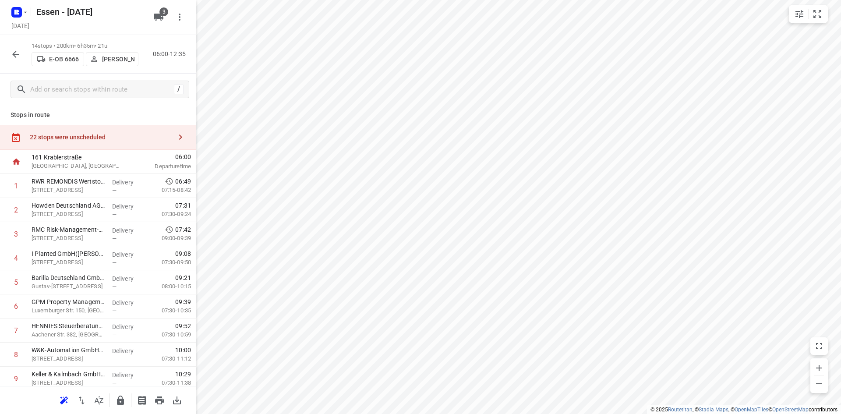
click at [18, 52] on icon "button" at bounding box center [16, 54] width 11 height 11
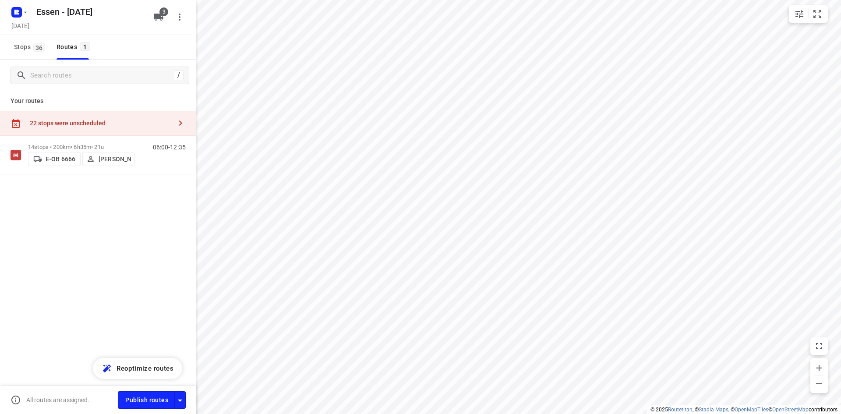
click at [103, 209] on div "14 stops • 200km • 6h35m • 21u E-OB 6666 Andrianu Krasniqi 06:00-12:35" at bounding box center [98, 186] width 196 height 100
drag, startPoint x: 103, startPoint y: 209, endPoint x: 63, endPoint y: 217, distance: 41.1
click at [63, 217] on div "14 stops • 200km • 6h35m • 21u E-OB 6666 Andrianu Krasniqi 06:00-12:35" at bounding box center [98, 186] width 196 height 100
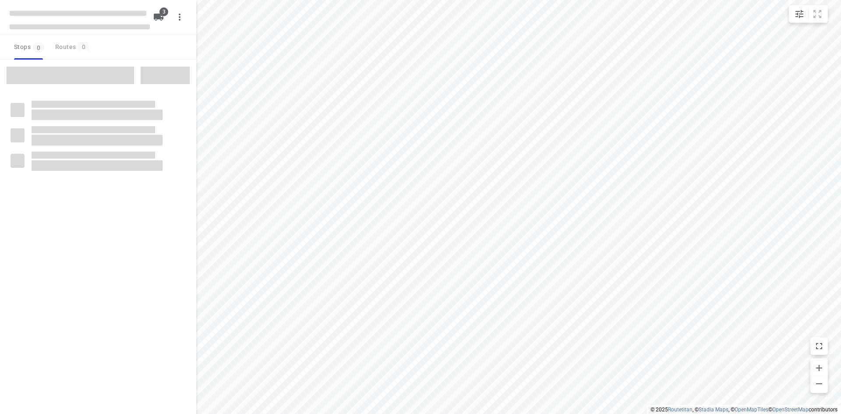
checkbox input "true"
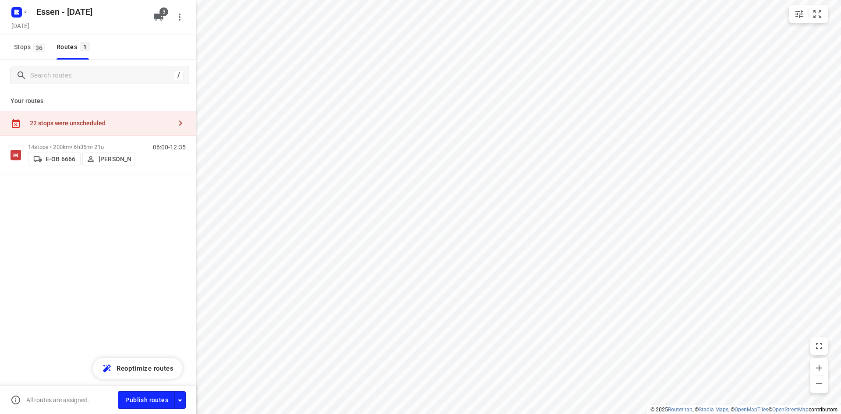
drag, startPoint x: 97, startPoint y: 118, endPoint x: 105, endPoint y: 179, distance: 61.8
click at [65, 207] on div "14 stops • 200km • 6h35m • 21u E-OB 6666 [PERSON_NAME] 06:00-12:35" at bounding box center [98, 186] width 196 height 100
click at [181, 124] on icon "button" at bounding box center [180, 122] width 3 height 5
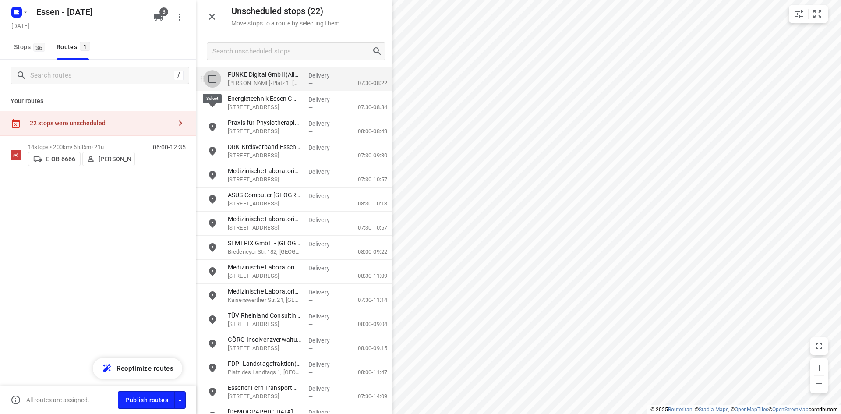
click at [214, 83] on input "grid" at bounding box center [213, 79] width 18 height 18
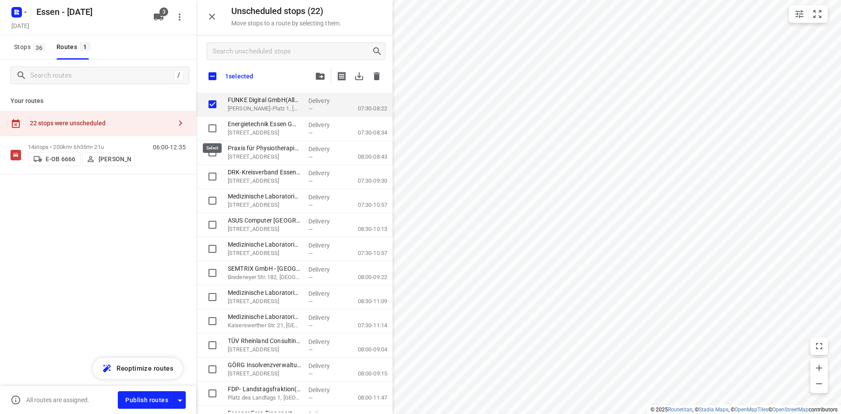
checkbox input "true"
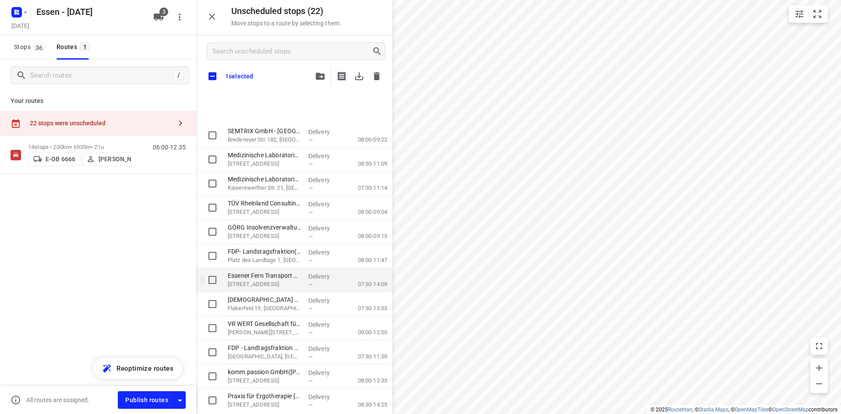
scroll to position [212, 0]
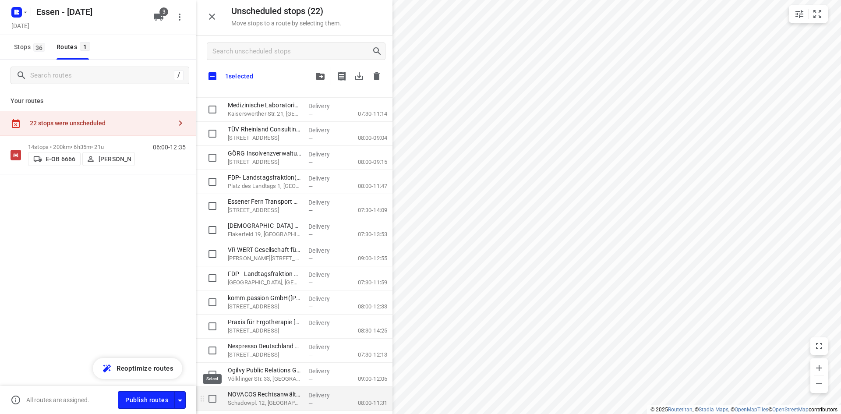
click at [217, 402] on input "grid" at bounding box center [213, 399] width 18 height 18
checkbox input "true"
click at [209, 354] on input "grid" at bounding box center [213, 351] width 18 height 18
checkbox input "true"
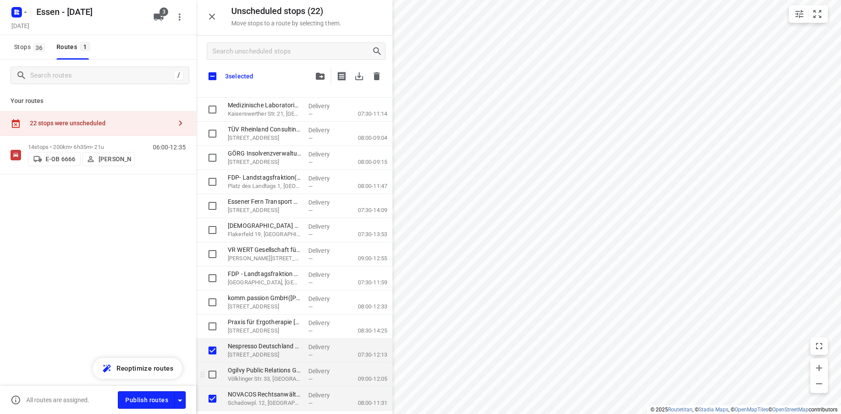
checkbox input "true"
click at [213, 400] on input "grid" at bounding box center [213, 399] width 18 height 18
checkbox input "false"
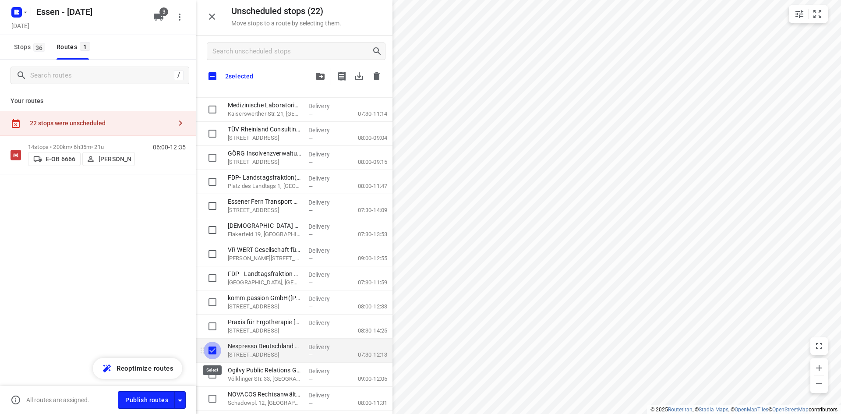
click at [210, 352] on input "grid" at bounding box center [213, 351] width 18 height 18
checkbox input "false"
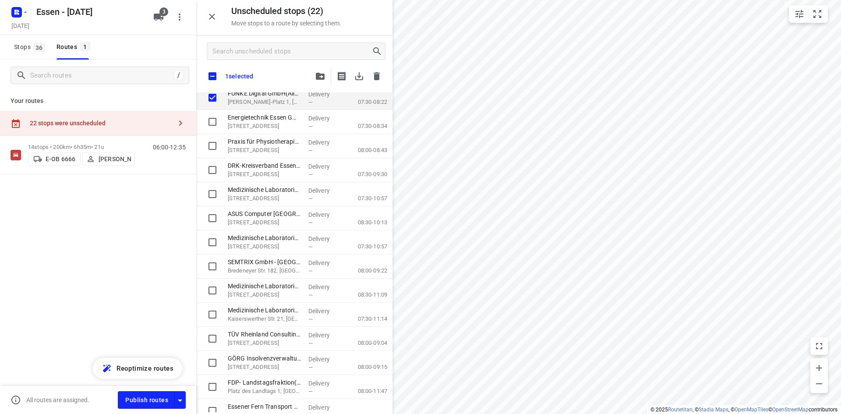
scroll to position [0, 0]
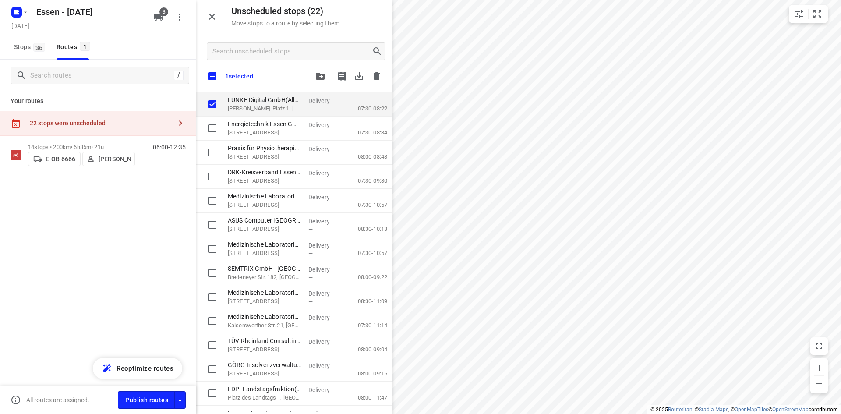
checkbox input "true"
click at [215, 76] on input "checkbox" at bounding box center [212, 76] width 18 height 18
checkbox input "true"
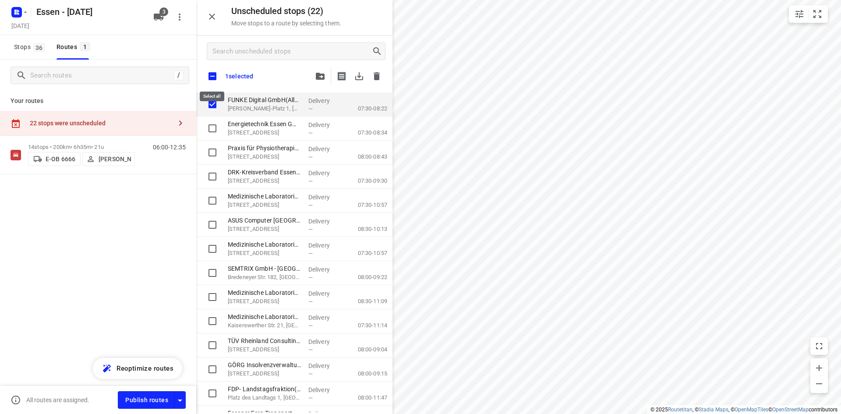
checkbox input "true"
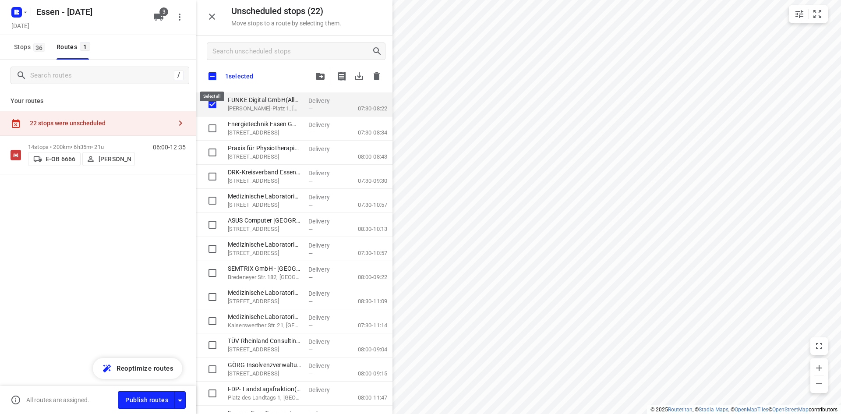
checkbox input "true"
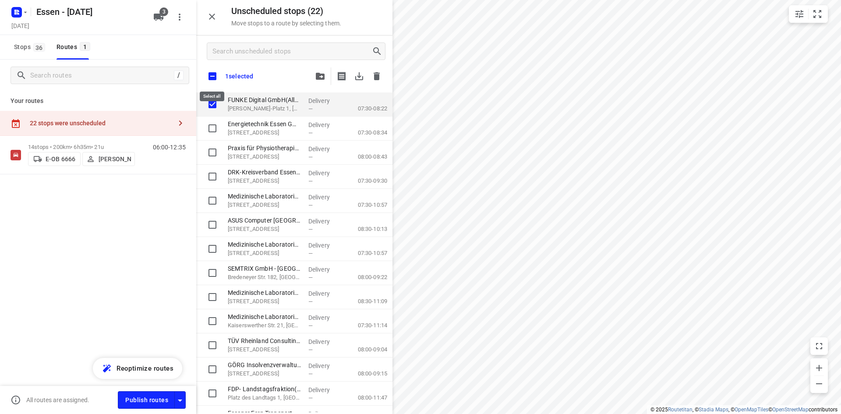
checkbox input "true"
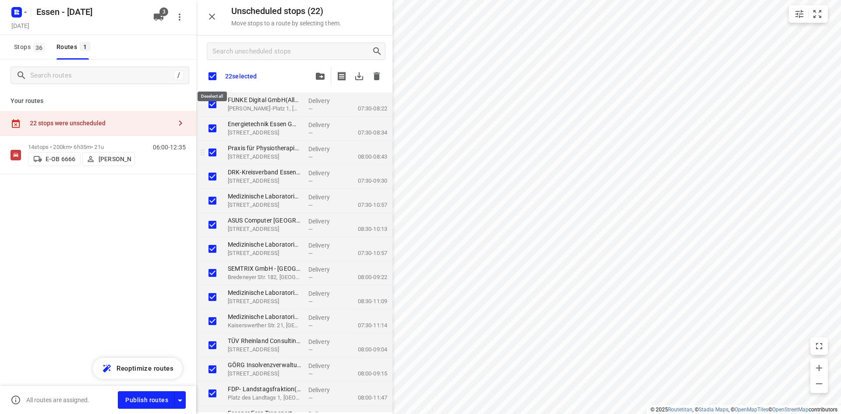
checkbox input "true"
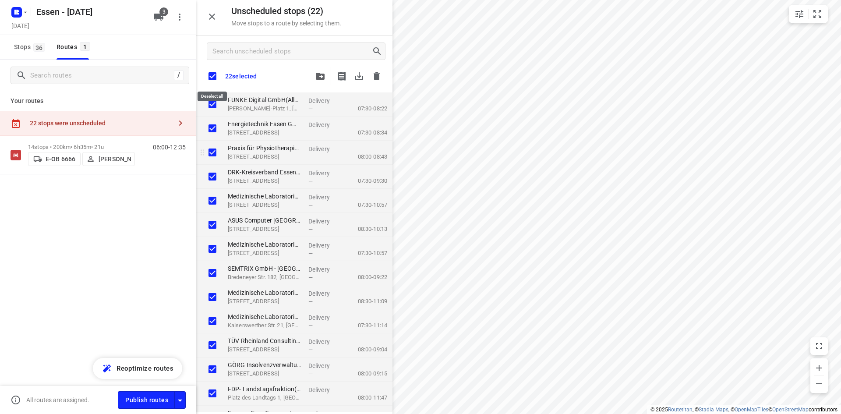
checkbox input "true"
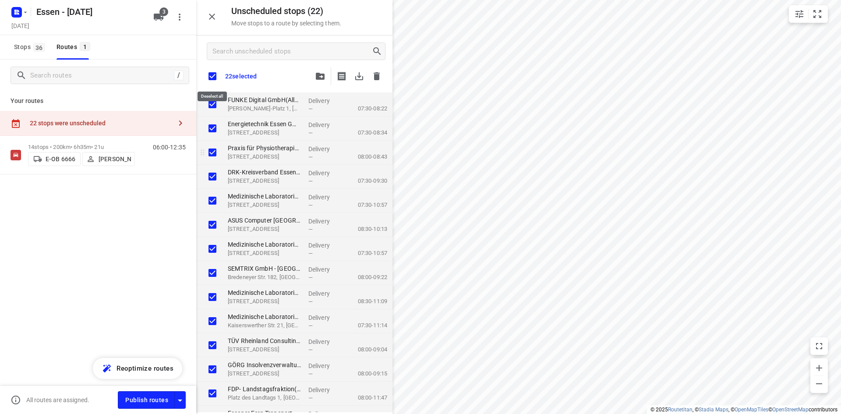
checkbox input "true"
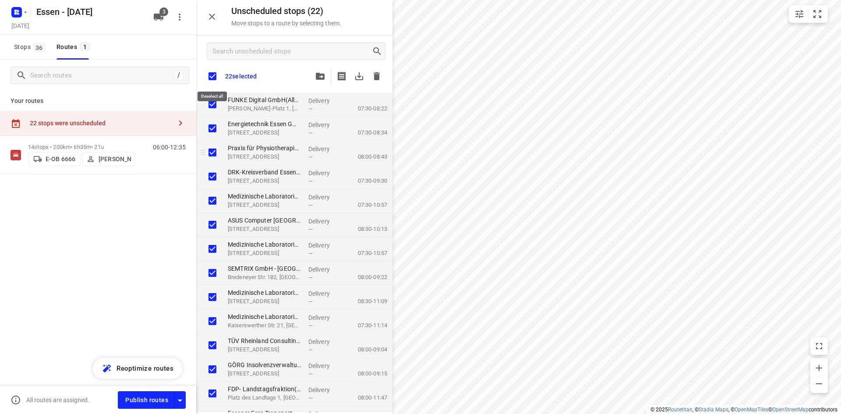
checkbox input "true"
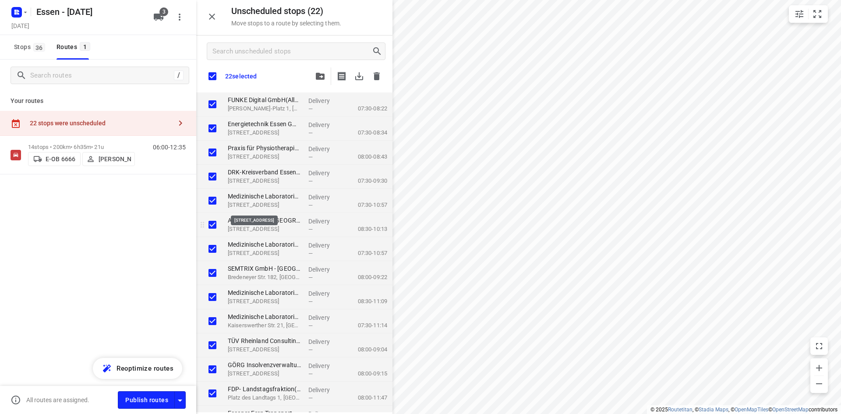
checkbox input "true"
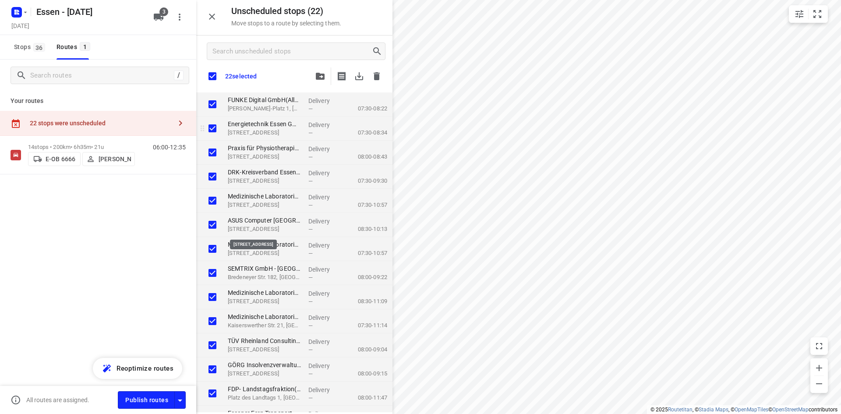
checkbox input "true"
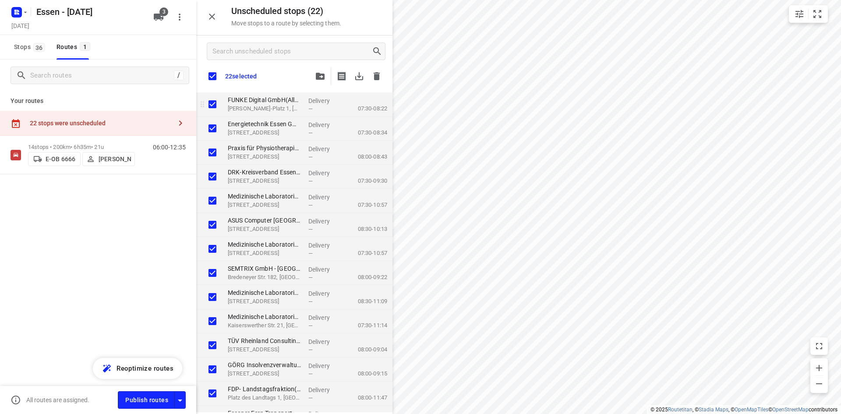
checkbox input "true"
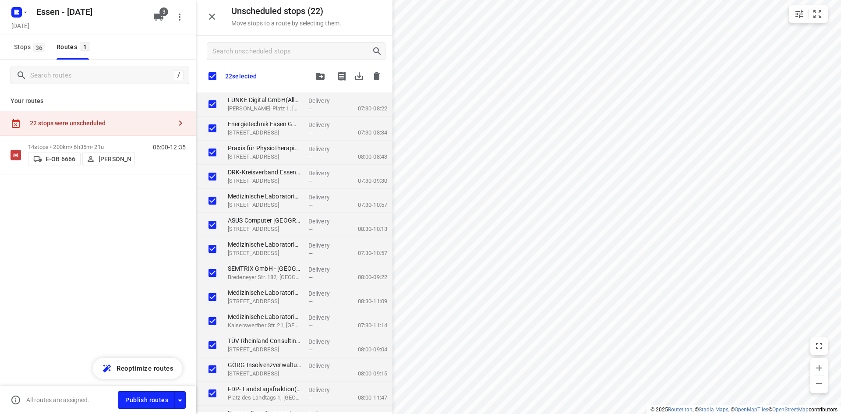
checkbox input "true"
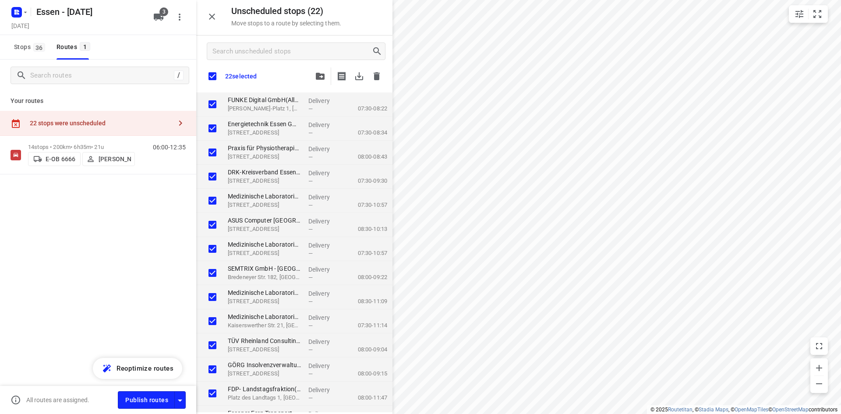
checkbox input "true"
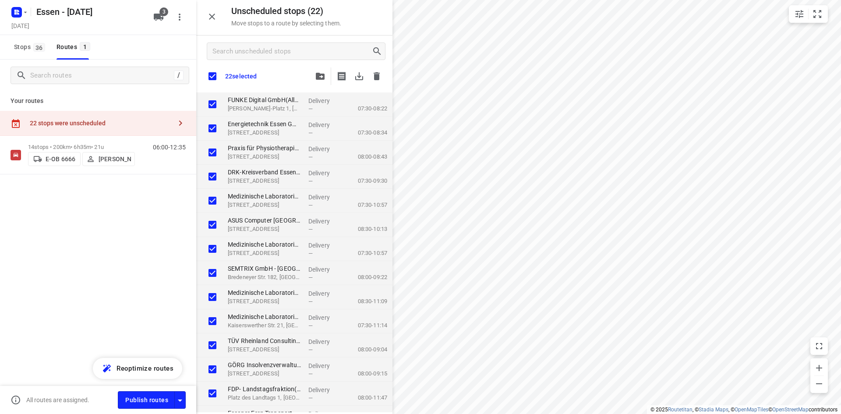
checkbox input "true"
click at [320, 80] on button "button" at bounding box center [320, 76] width 18 height 18
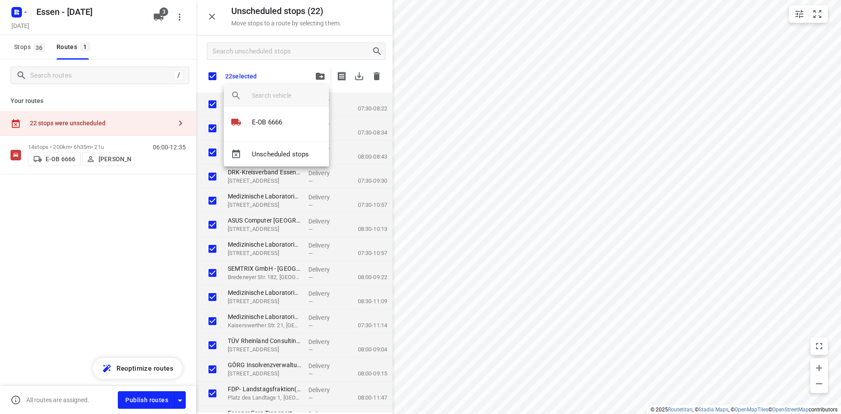
click at [265, 96] on input "search vehicle" at bounding box center [287, 95] width 70 height 13
type input "7"
type input "E"
click at [125, 242] on div at bounding box center [420, 207] width 841 height 414
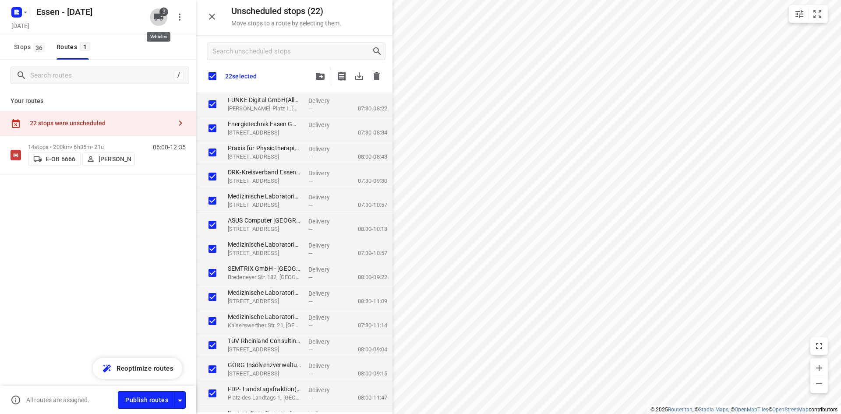
click at [160, 16] on icon "button" at bounding box center [159, 17] width 10 height 7
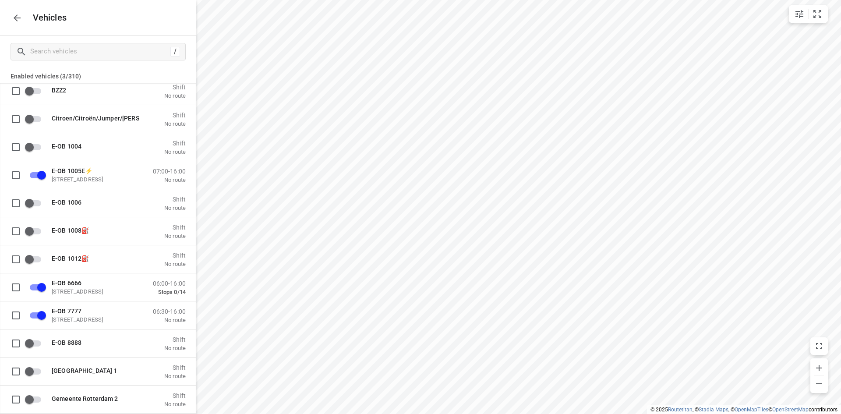
scroll to position [1095, 0]
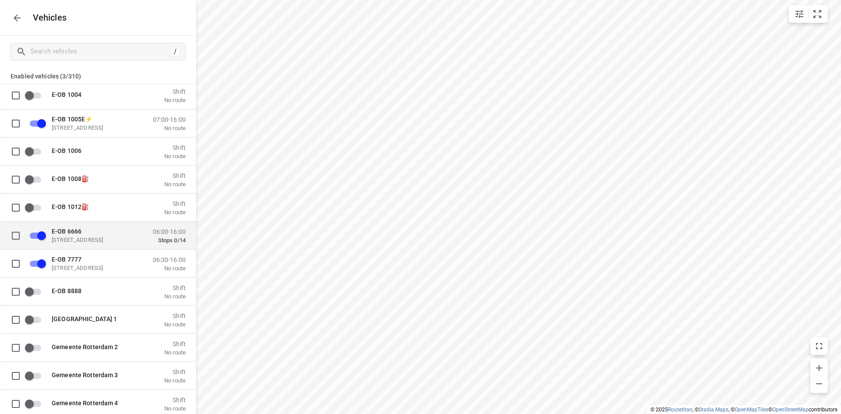
click at [16, 264] on input "grid" at bounding box center [16, 263] width 18 height 18
checkbox input "true"
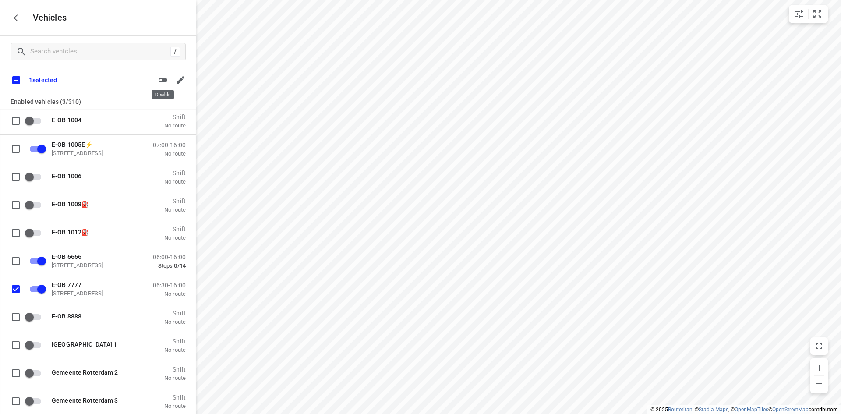
click at [163, 81] on icon "button" at bounding box center [163, 80] width 9 height 4
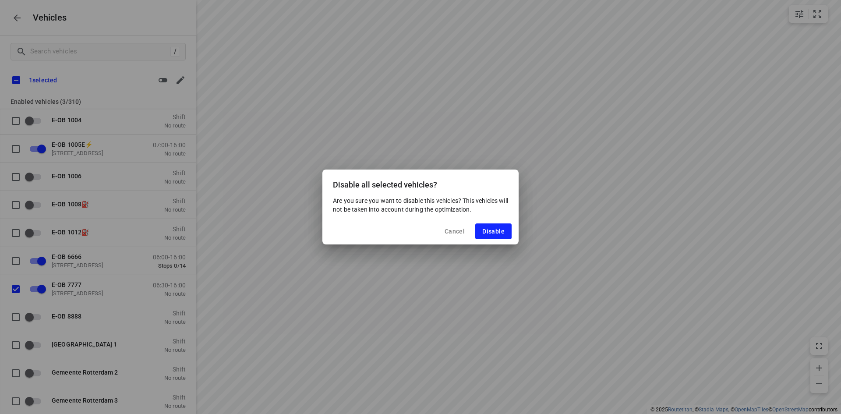
click at [459, 231] on span "Cancel" at bounding box center [455, 231] width 20 height 7
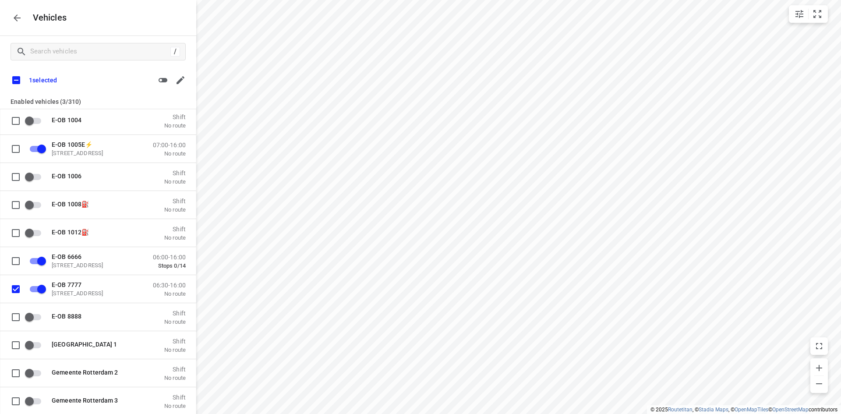
click at [15, 21] on icon "button" at bounding box center [17, 18] width 11 height 11
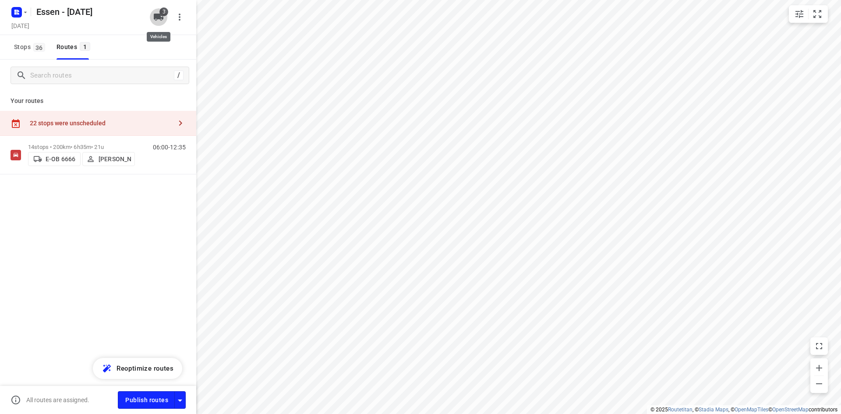
click at [161, 18] on icon "button" at bounding box center [159, 17] width 10 height 7
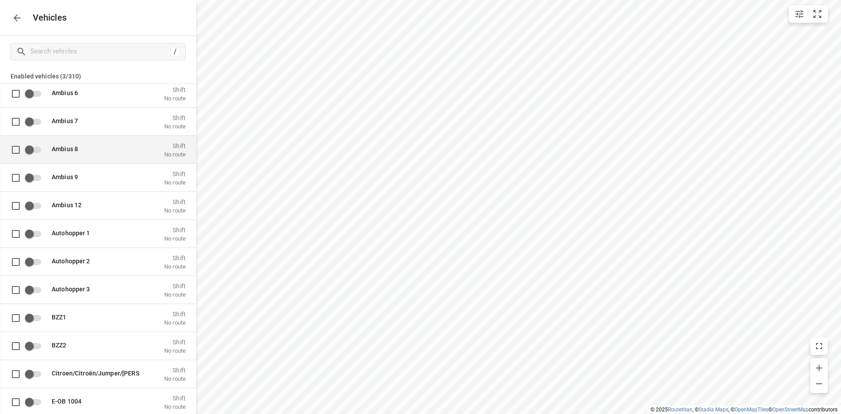
scroll to position [1007, 0]
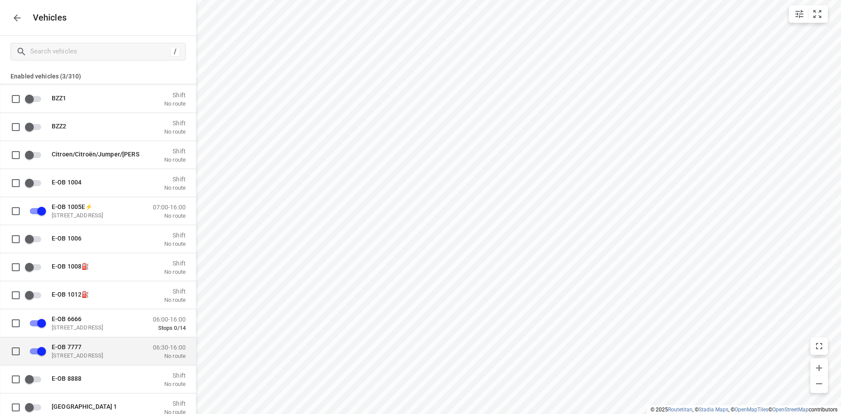
click at [103, 346] on p "E-OB 7777" at bounding box center [96, 346] width 88 height 7
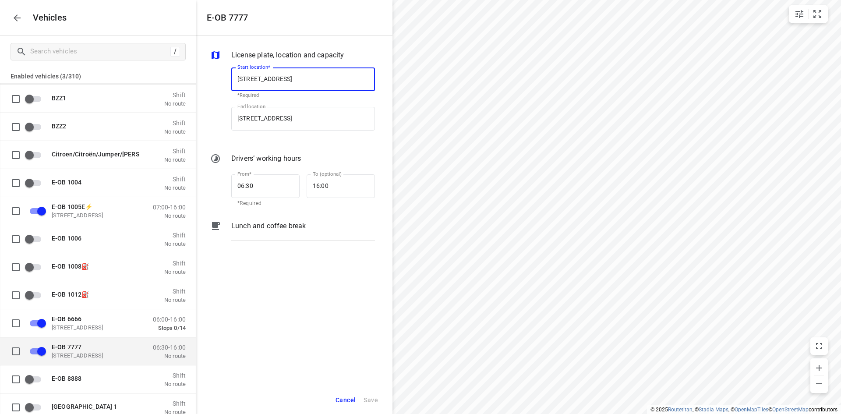
click at [81, 348] on span "E-OB 7777" at bounding box center [67, 346] width 30 height 7
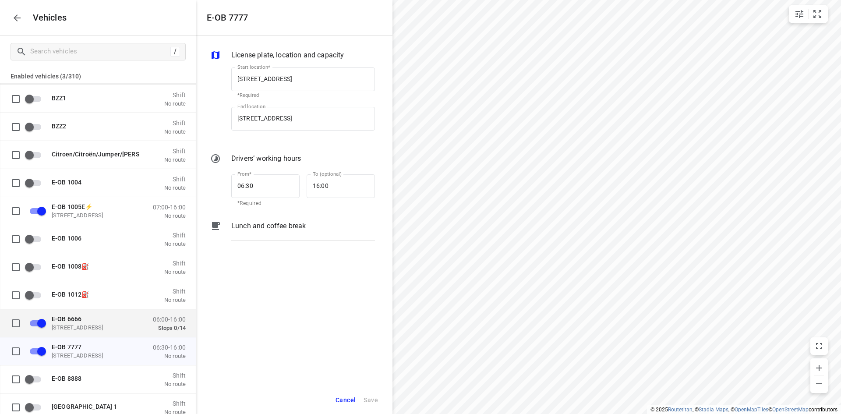
click at [109, 330] on p "Krablerstraße 161, 45326 Essen, Duitsland" at bounding box center [96, 327] width 88 height 7
click at [14, 322] on input "grid" at bounding box center [16, 323] width 18 height 18
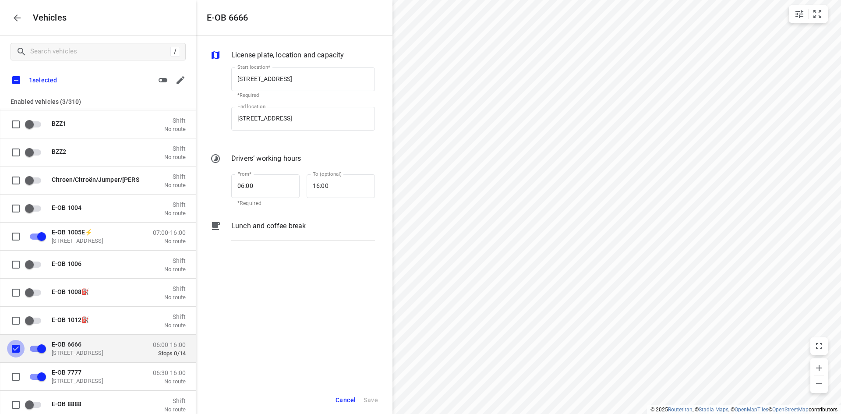
click at [12, 349] on input "grid" at bounding box center [16, 348] width 18 height 18
checkbox input "false"
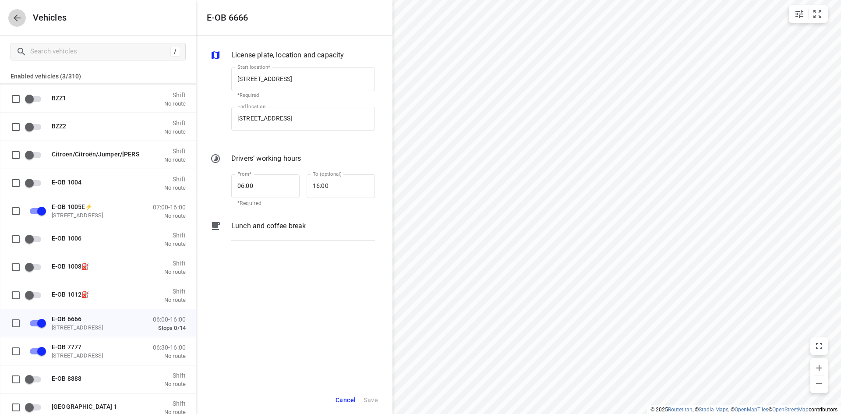
click at [20, 17] on icon "button" at bounding box center [17, 18] width 11 height 11
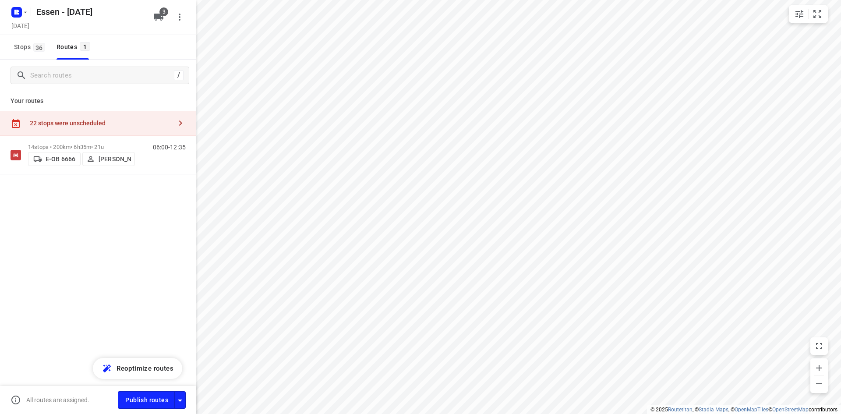
click at [91, 272] on div "/ Your routes 22 stops were unscheduled 14 stops • 200km • 6h35m • 21u E-OB 666…" at bounding box center [98, 249] width 196 height 379
drag, startPoint x: 86, startPoint y: 234, endPoint x: 83, endPoint y: 267, distance: 33.0
click at [83, 267] on div "/ Your routes 22 stops were unscheduled 14 stops • 200km • 6h35m • 21u E-OB 666…" at bounding box center [98, 249] width 196 height 379
click at [180, 126] on icon "button" at bounding box center [180, 123] width 11 height 11
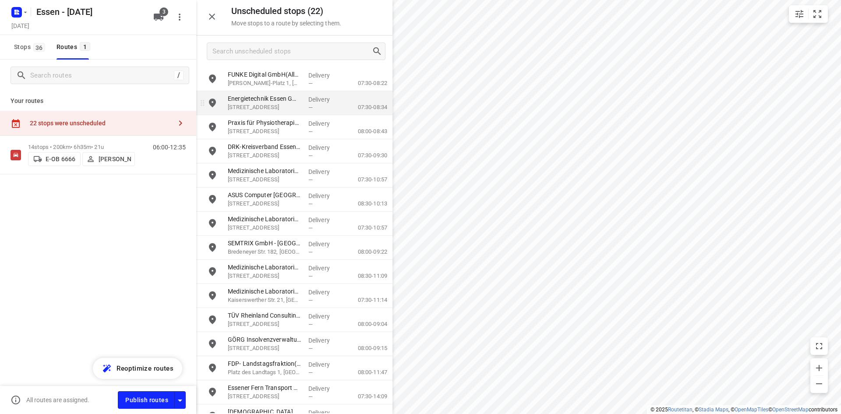
drag, startPoint x: 154, startPoint y: 278, endPoint x: 235, endPoint y: 109, distance: 186.7
click at [171, 254] on div "/ Your routes 22 stops were unscheduled 14 stops • 200km • 6h35m • 21u E-OB 666…" at bounding box center [98, 249] width 196 height 379
click at [213, 13] on icon "button" at bounding box center [212, 16] width 11 height 11
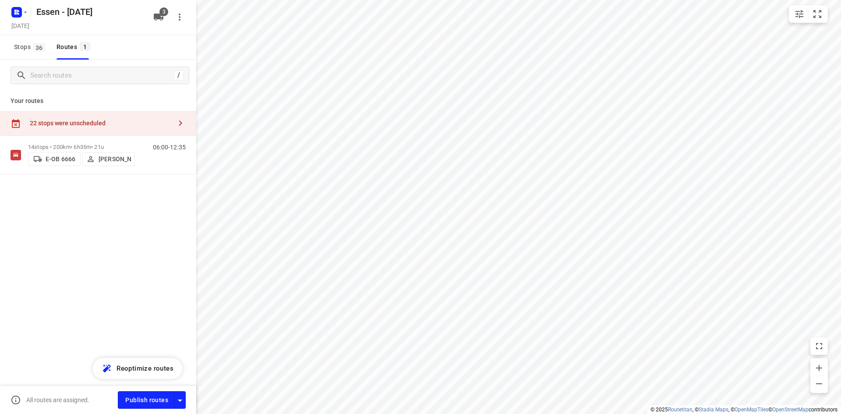
click at [57, 127] on div "22 stops were unscheduled" at bounding box center [101, 123] width 142 height 7
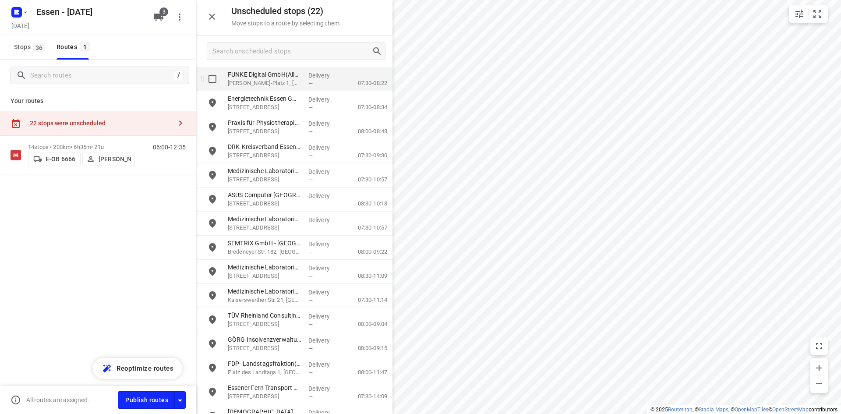
click at [202, 78] on icon "grid" at bounding box center [202, 78] width 9 height 9
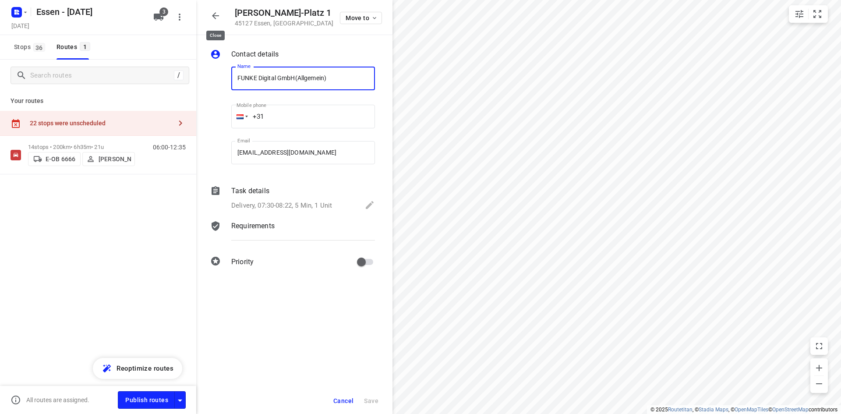
click at [219, 18] on icon "button" at bounding box center [215, 16] width 11 height 11
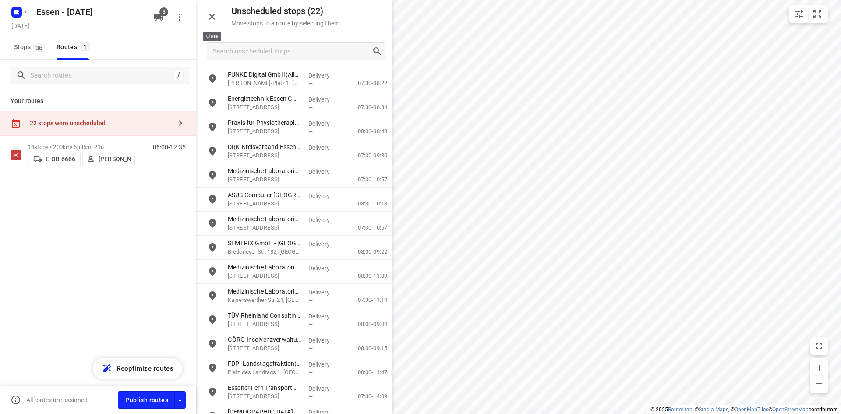
click at [216, 12] on icon "button" at bounding box center [212, 16] width 11 height 11
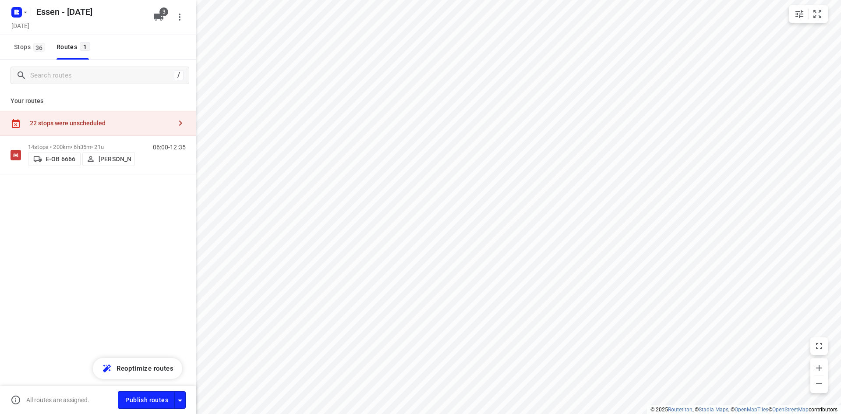
click at [110, 247] on div "/ Your routes 22 stops were unscheduled 14 stops • 200km • 6h35m • 21u E-OB 666…" at bounding box center [98, 249] width 196 height 379
click at [181, 126] on icon "button" at bounding box center [180, 123] width 11 height 11
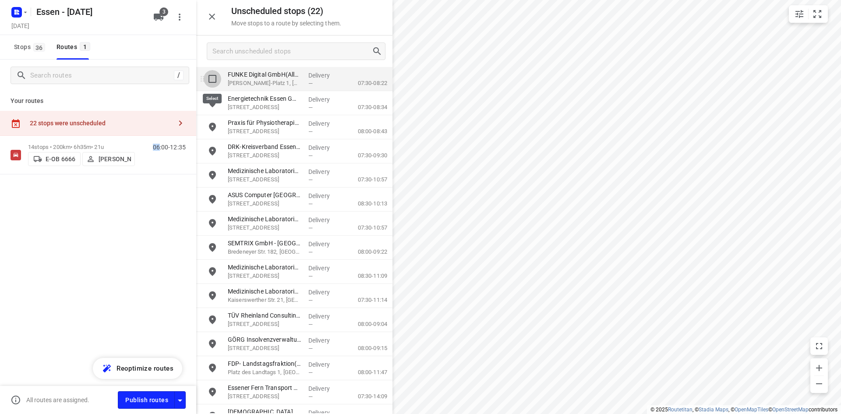
click at [215, 81] on input "grid" at bounding box center [213, 79] width 18 height 18
checkbox input "true"
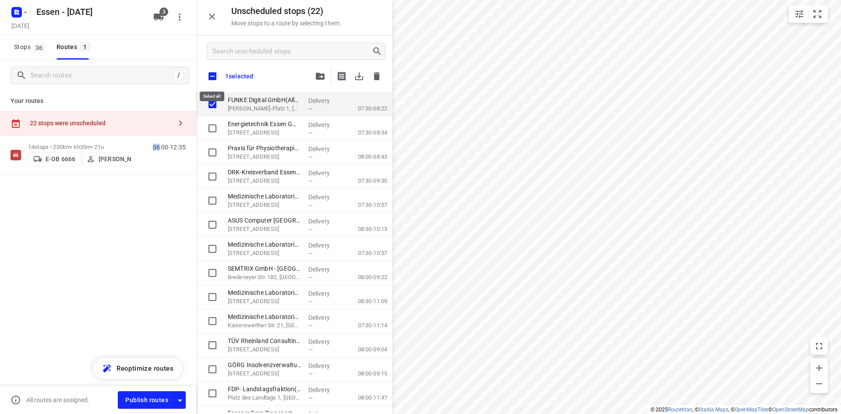
click at [212, 74] on input "checkbox" at bounding box center [212, 76] width 18 height 18
checkbox input "true"
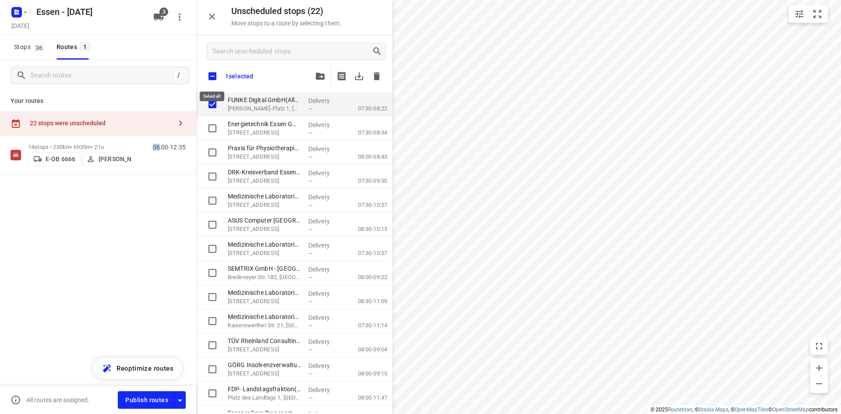
checkbox input "true"
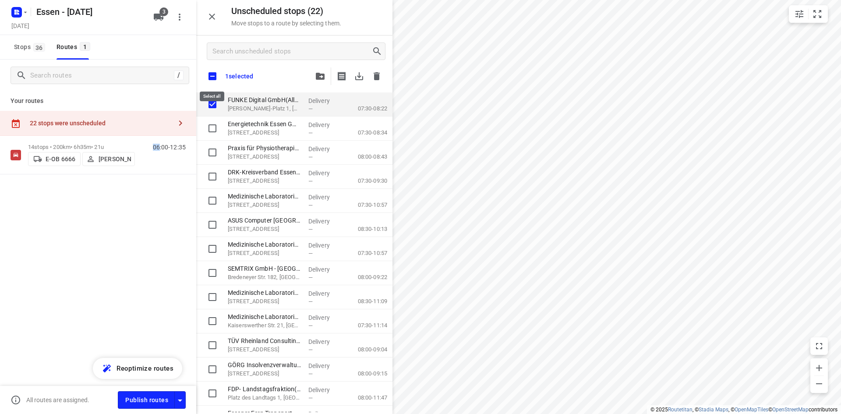
checkbox input "true"
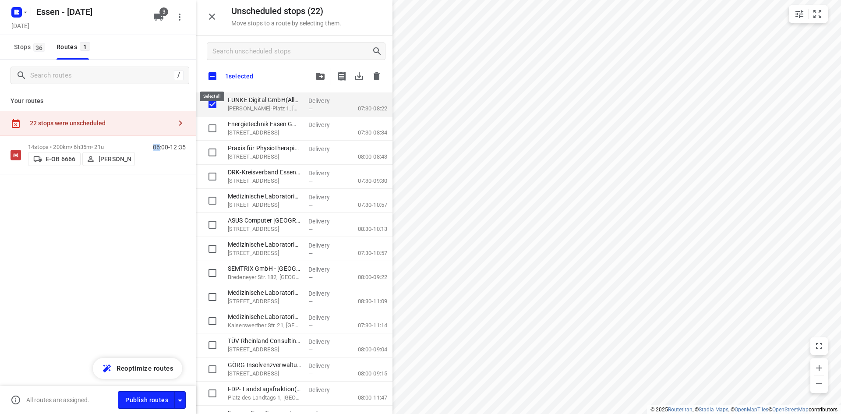
checkbox input "true"
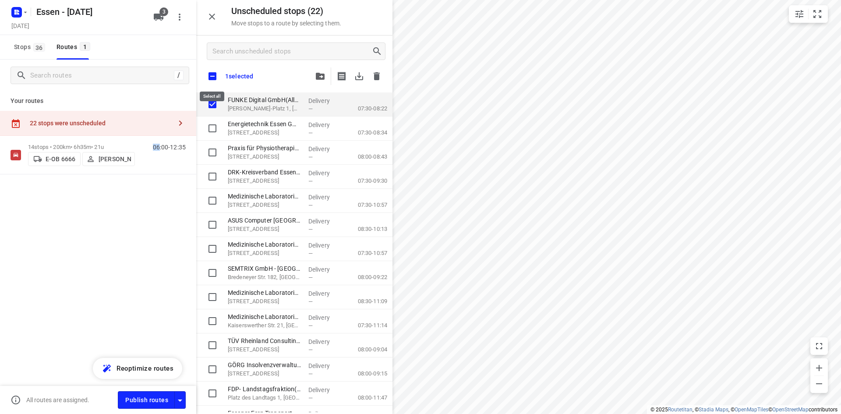
checkbox input "true"
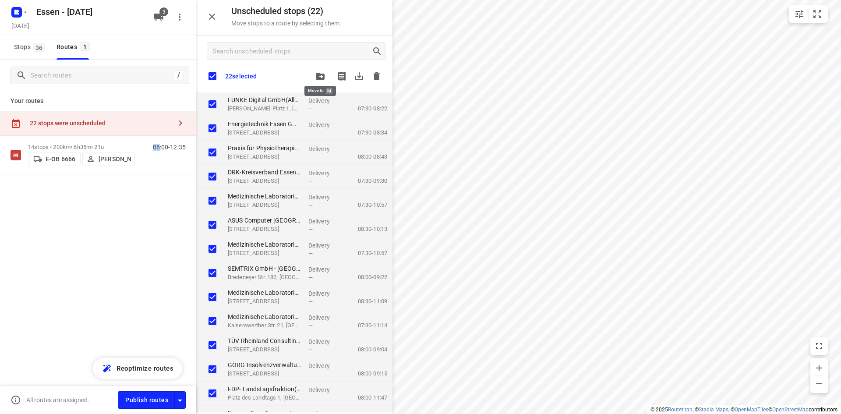
click at [325, 74] on span "button" at bounding box center [320, 76] width 11 height 7
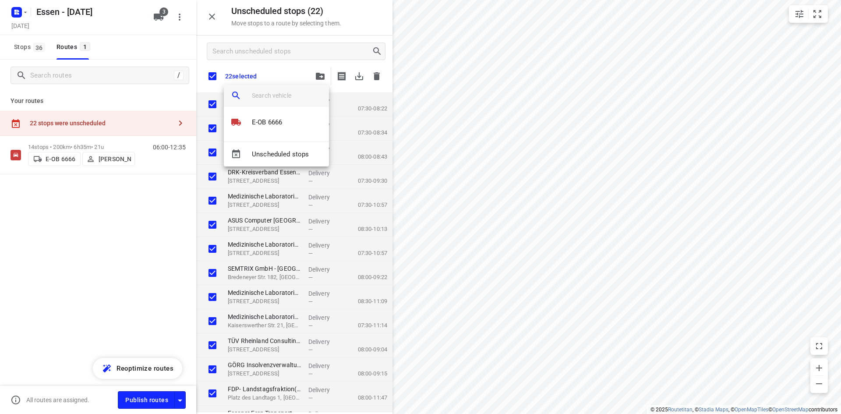
click at [284, 95] on input "search vehicle" at bounding box center [287, 95] width 70 height 13
click at [110, 294] on div at bounding box center [420, 207] width 841 height 414
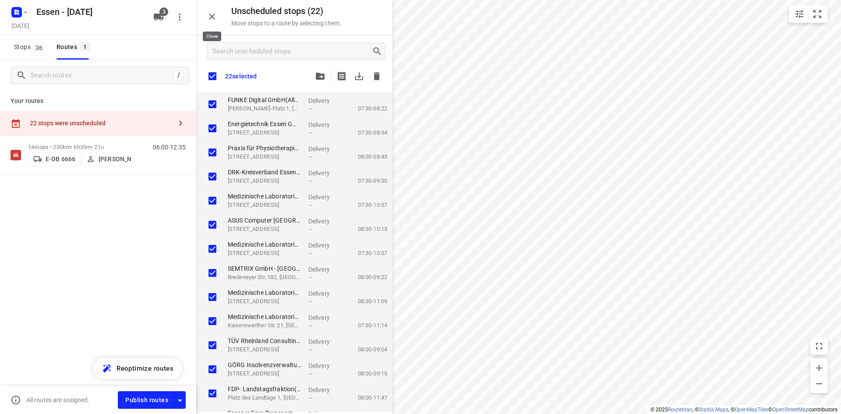
checkbox input "true"
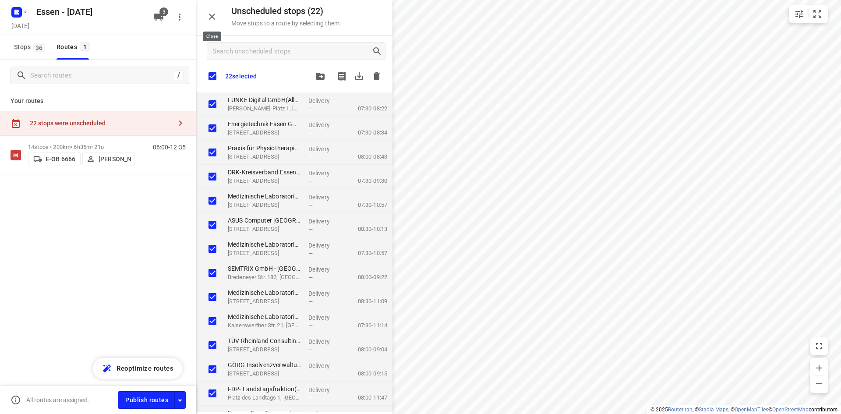
checkbox input "true"
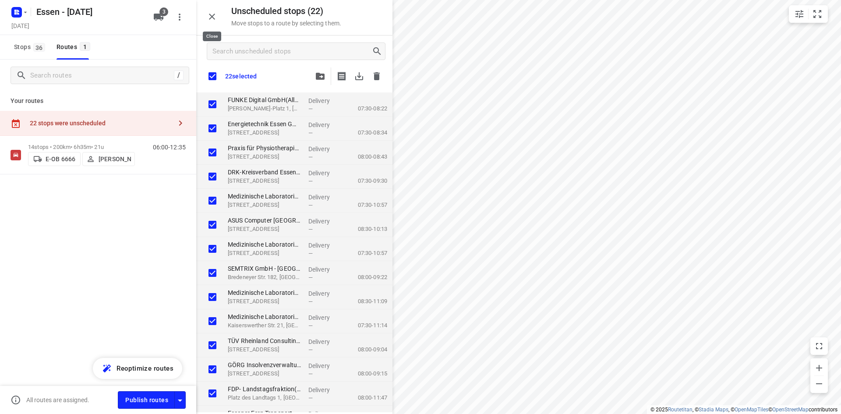
checkbox input "true"
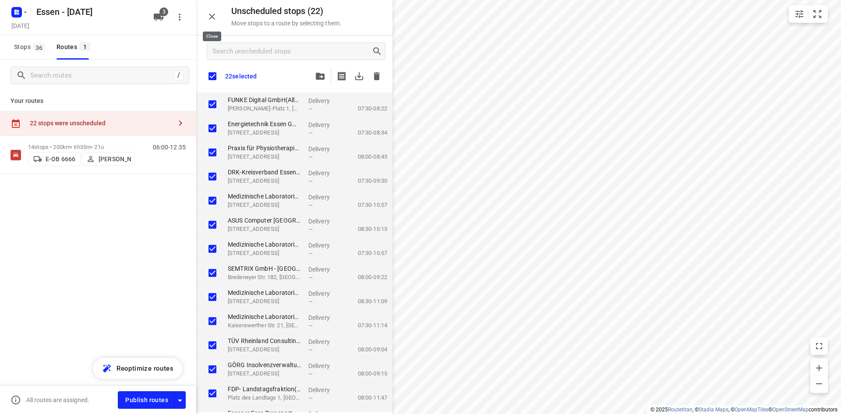
checkbox input "true"
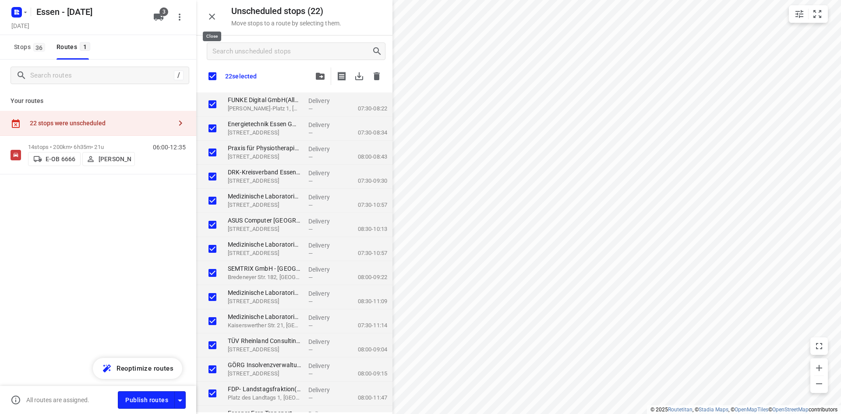
checkbox input "true"
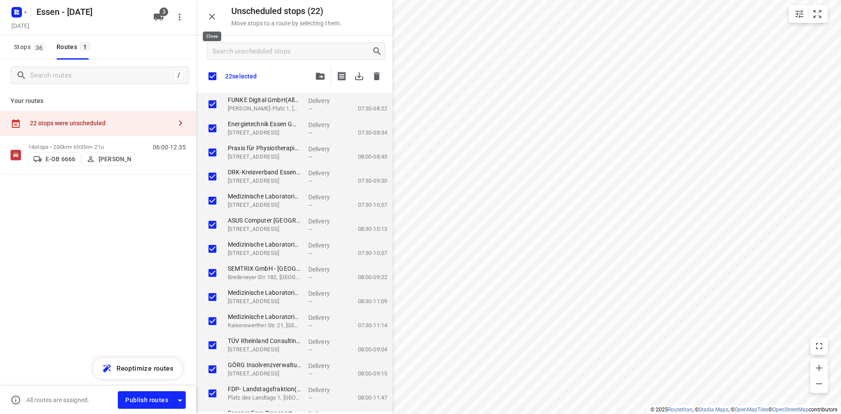
checkbox input "true"
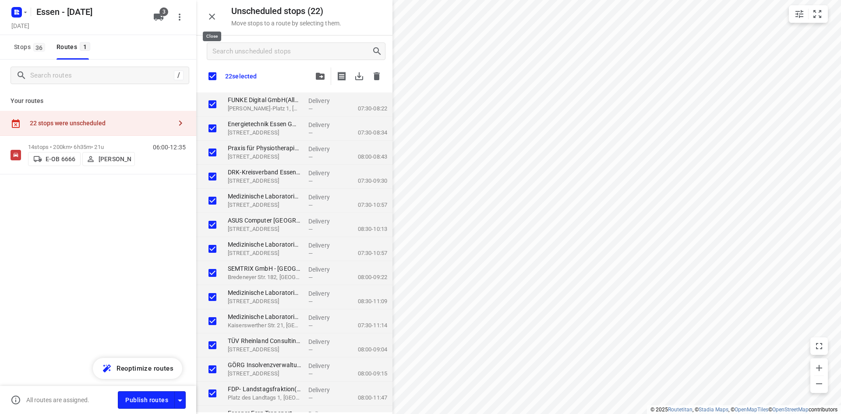
checkbox input "true"
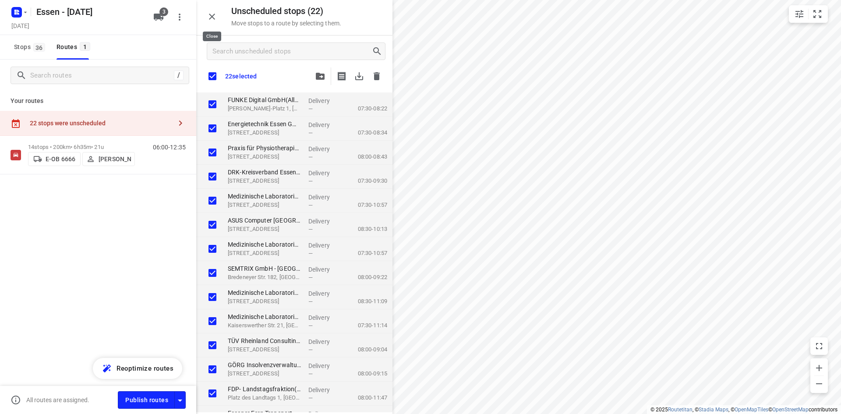
checkbox input "true"
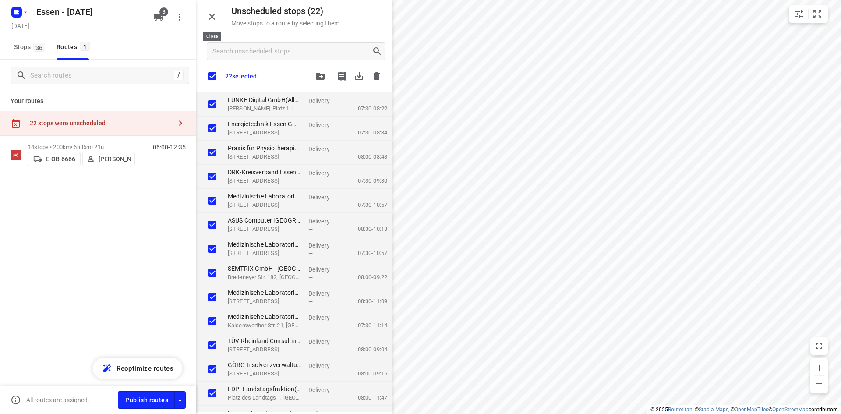
checkbox input "true"
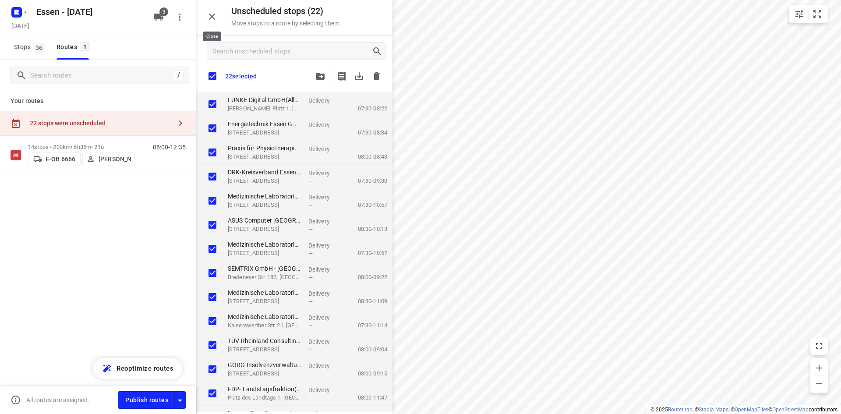
checkbox input "true"
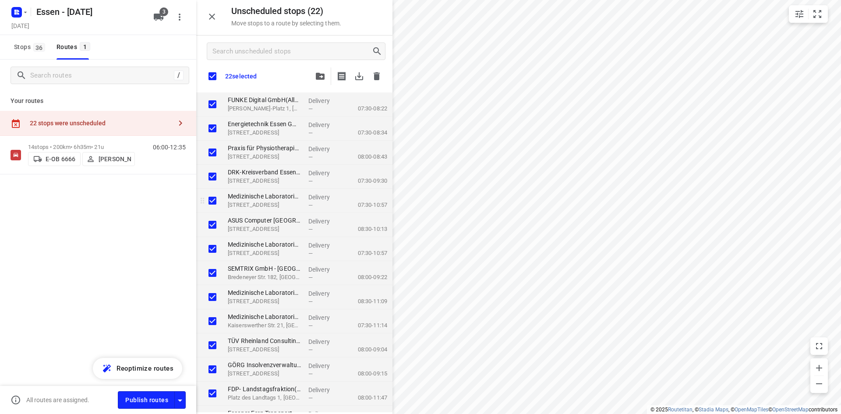
checkbox input "true"
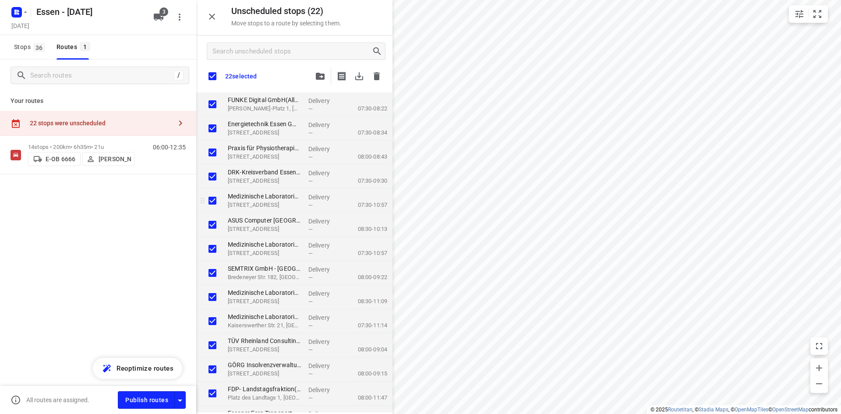
checkbox input "true"
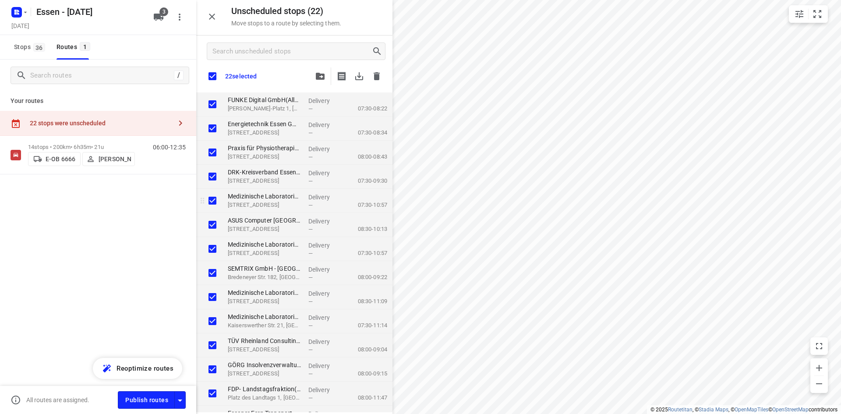
checkbox input "true"
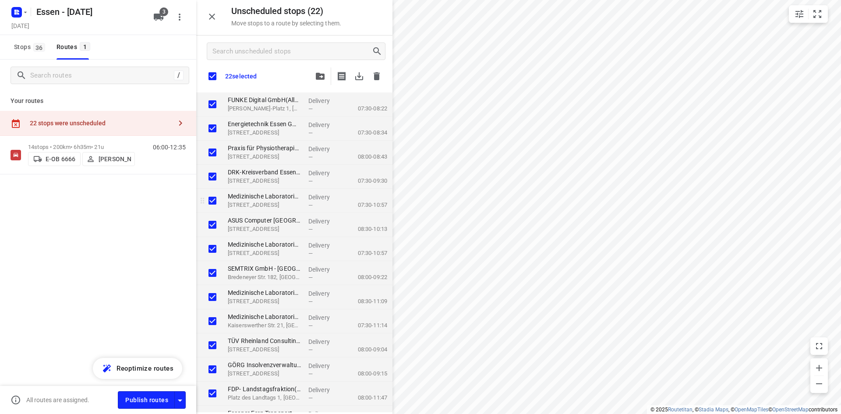
checkbox input "true"
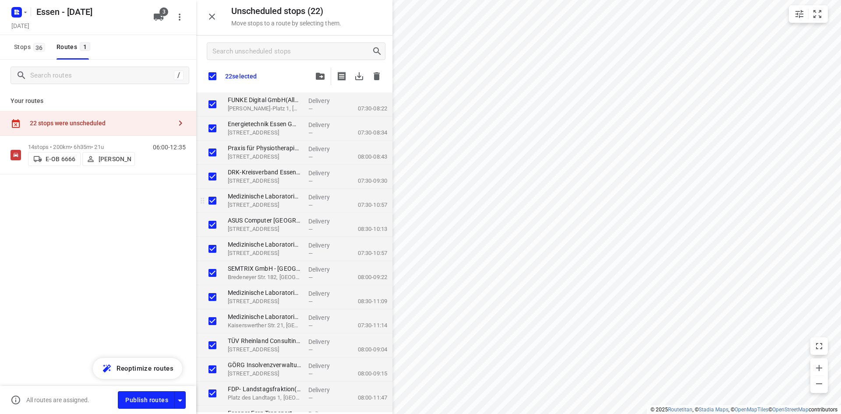
checkbox input "true"
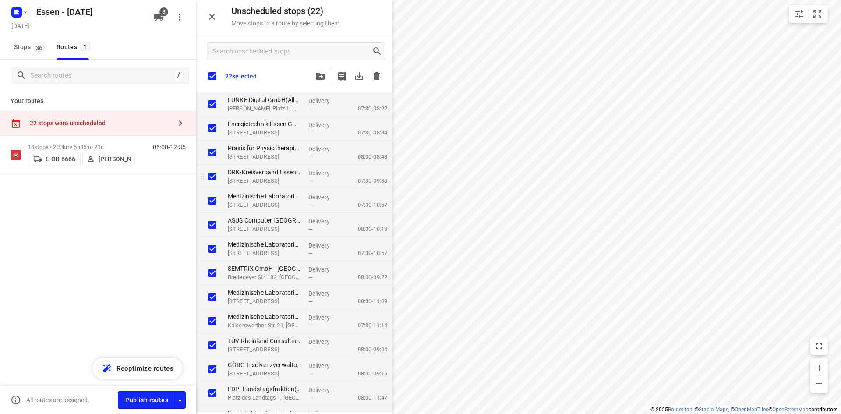
checkbox input "true"
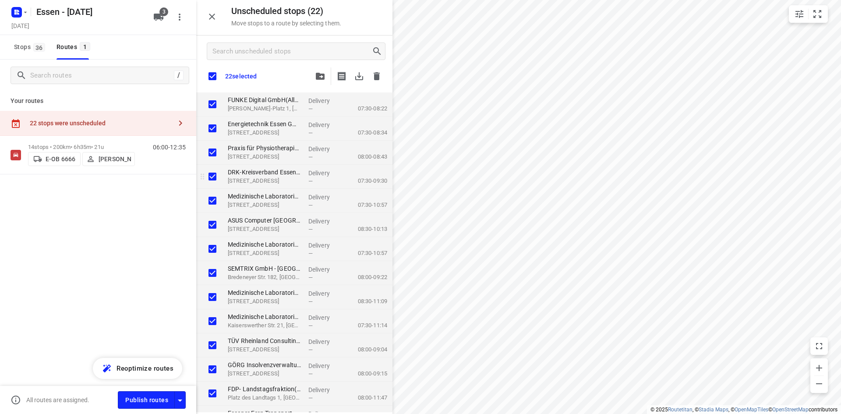
checkbox input "true"
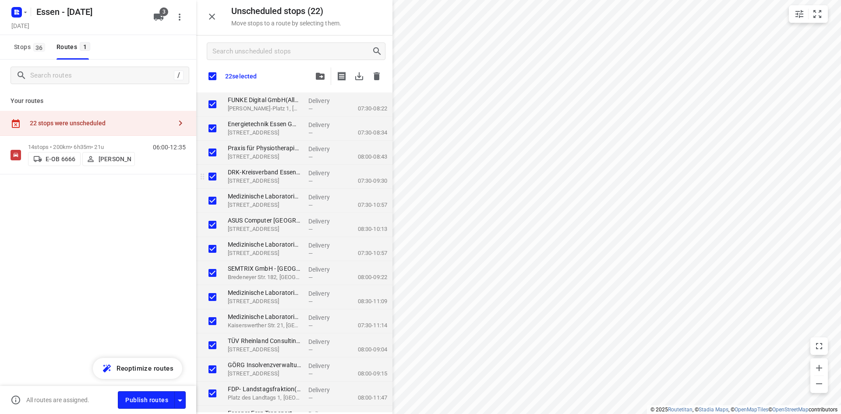
checkbox input "true"
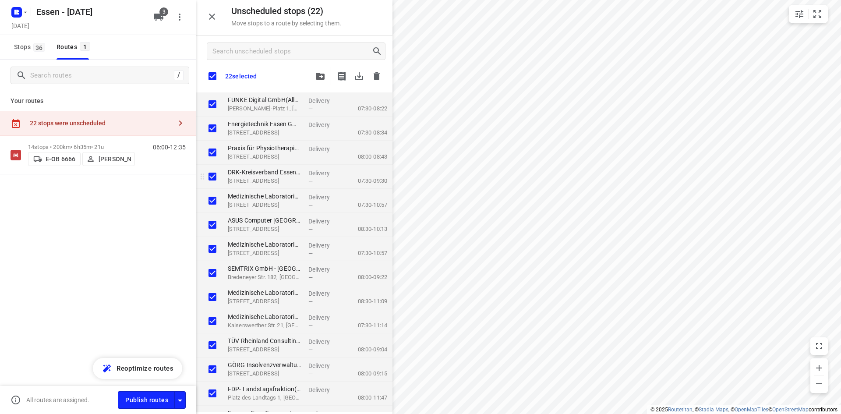
checkbox input "true"
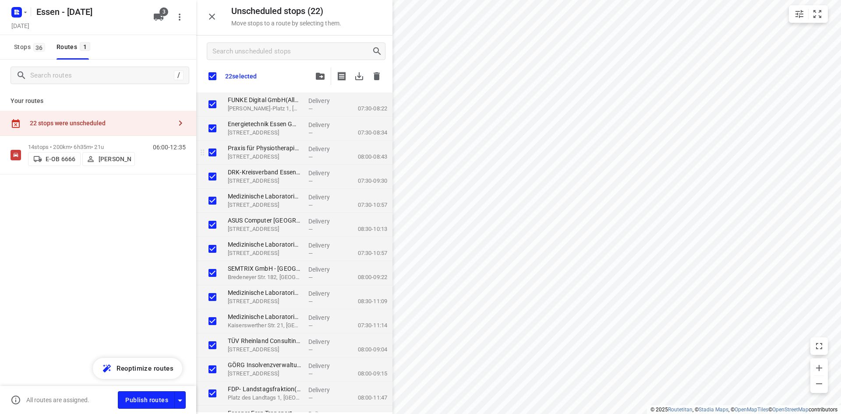
checkbox input "true"
click at [155, 16] on icon "button" at bounding box center [159, 17] width 10 height 7
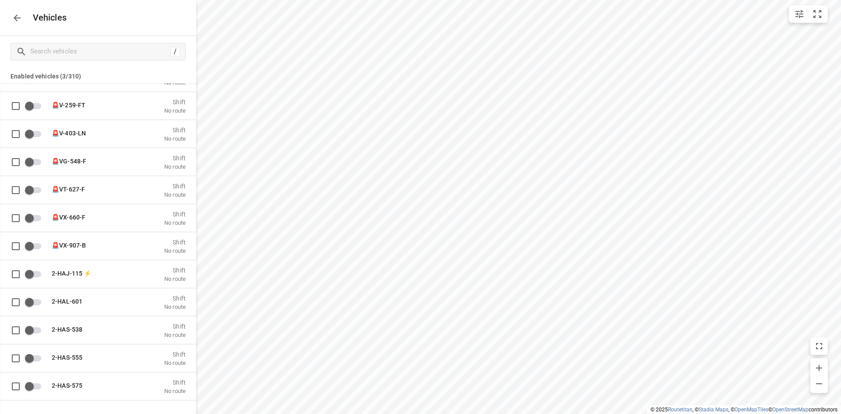
scroll to position [0, 0]
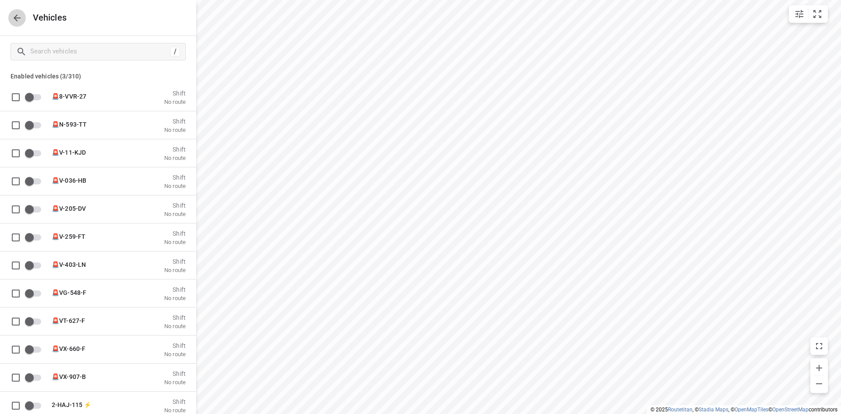
click at [15, 17] on icon "button" at bounding box center [17, 17] width 7 height 7
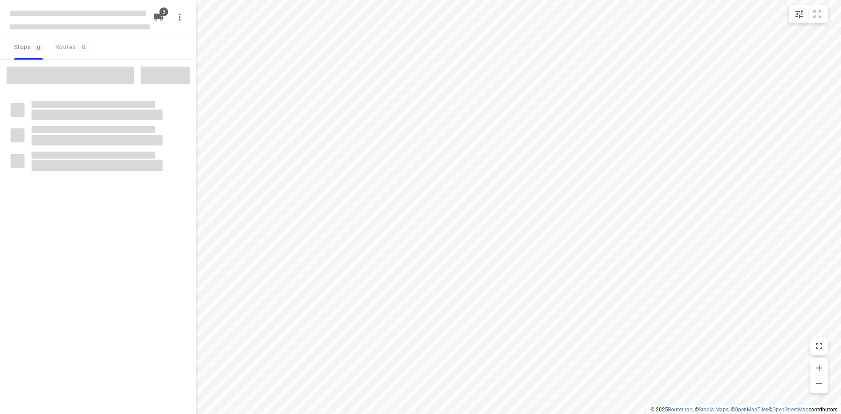
checkbox input "true"
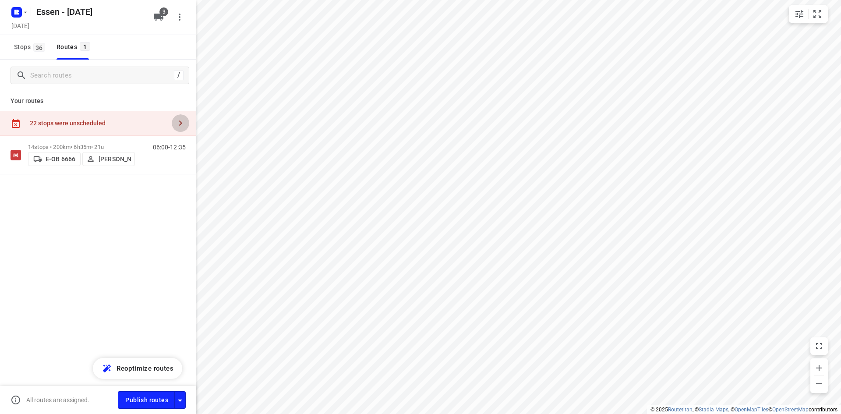
click at [183, 127] on icon "button" at bounding box center [180, 123] width 11 height 11
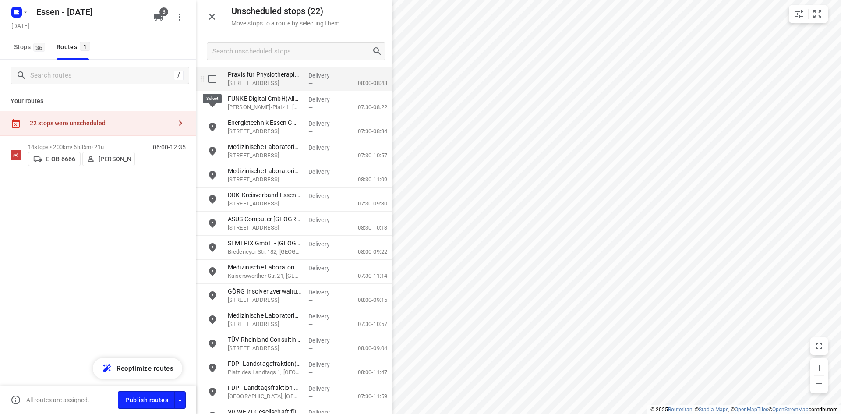
click at [214, 82] on input "grid" at bounding box center [213, 79] width 18 height 18
checkbox input "true"
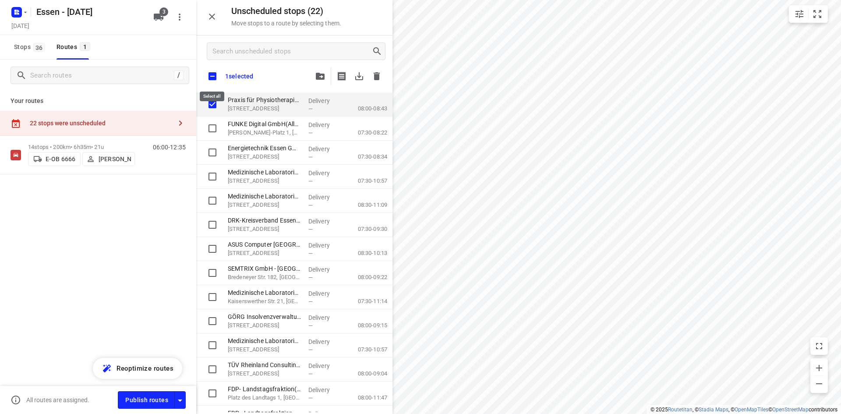
click at [210, 77] on input "checkbox" at bounding box center [212, 76] width 18 height 18
checkbox input "true"
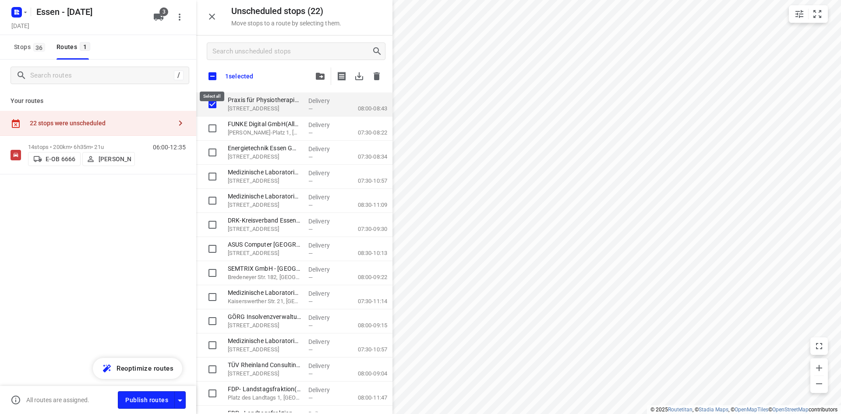
checkbox input "true"
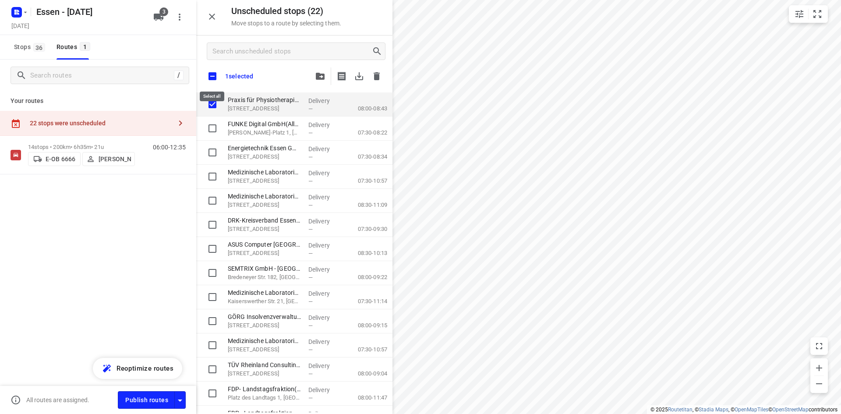
checkbox input "true"
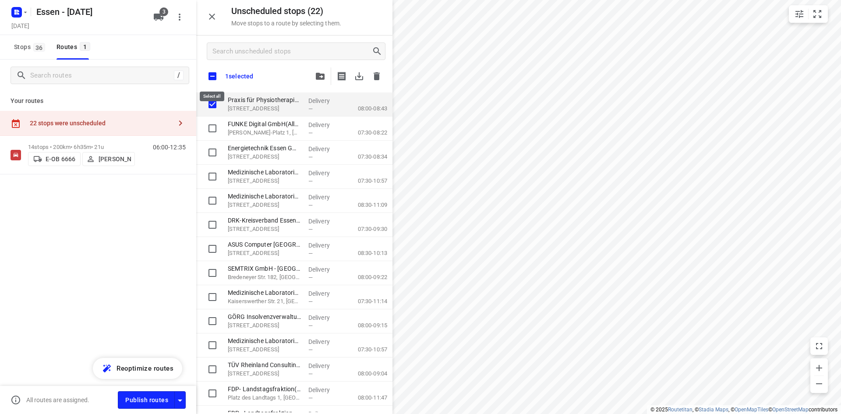
checkbox input "true"
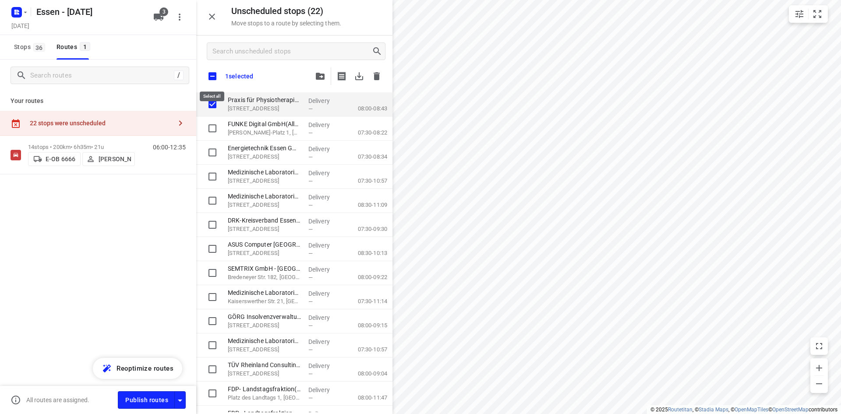
checkbox input "true"
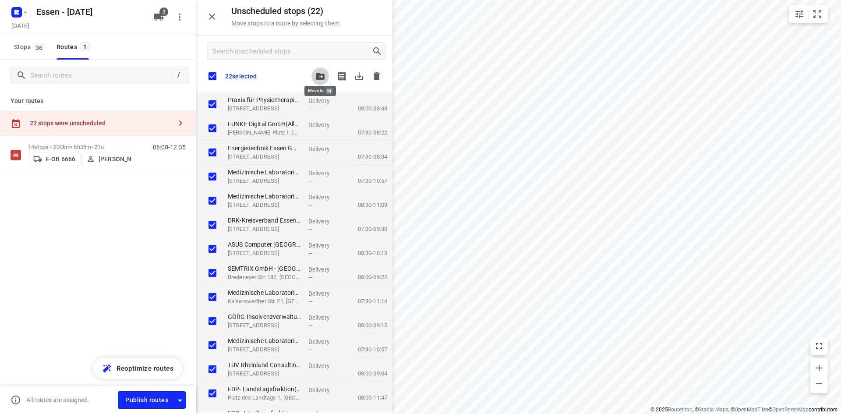
click at [326, 78] on button "button" at bounding box center [320, 76] width 18 height 18
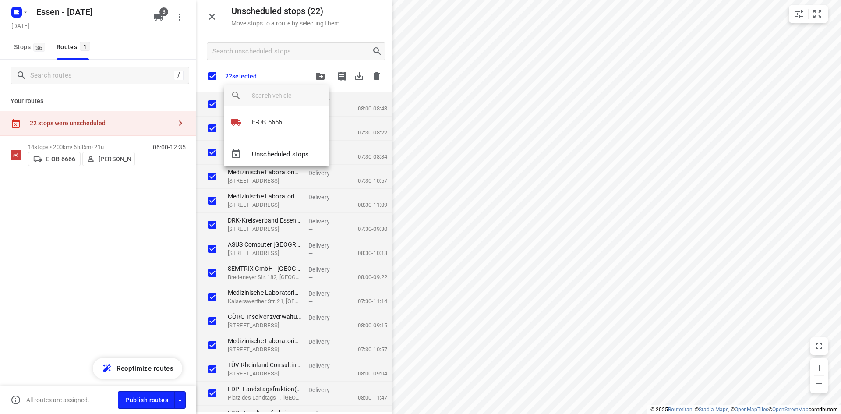
drag, startPoint x: 281, startPoint y: 154, endPoint x: 285, endPoint y: 151, distance: 5.3
click at [285, 151] on div "Unscheduled stops" at bounding box center [276, 153] width 105 height 25
click at [300, 97] on input "search vehicle" at bounding box center [287, 95] width 70 height 13
click at [115, 248] on div at bounding box center [420, 207] width 841 height 414
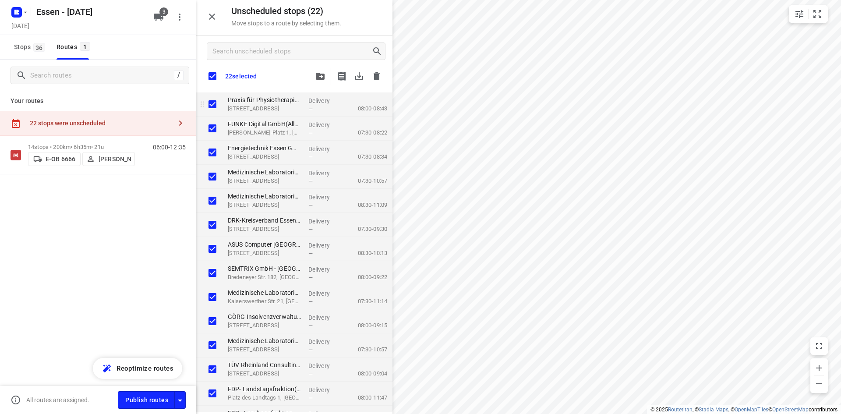
checkbox input "true"
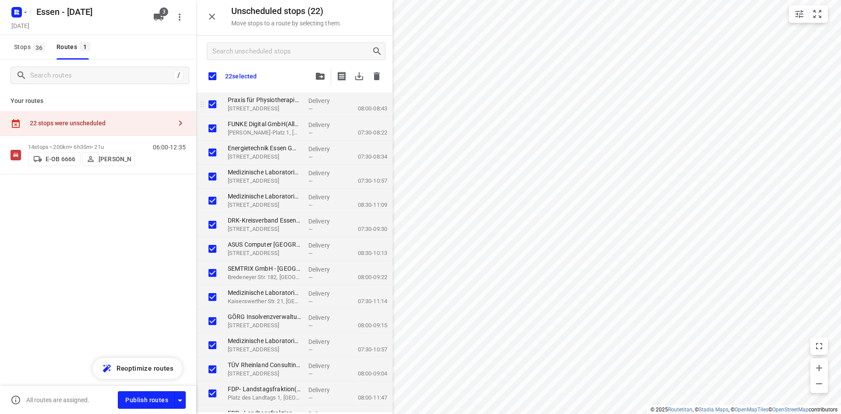
checkbox input "true"
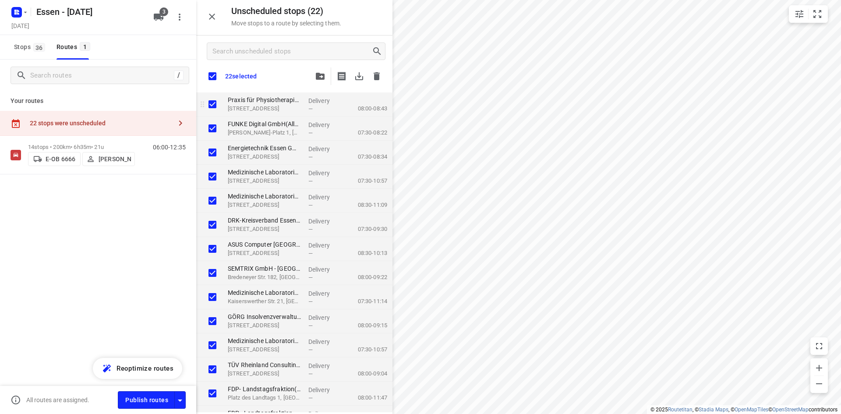
checkbox input "true"
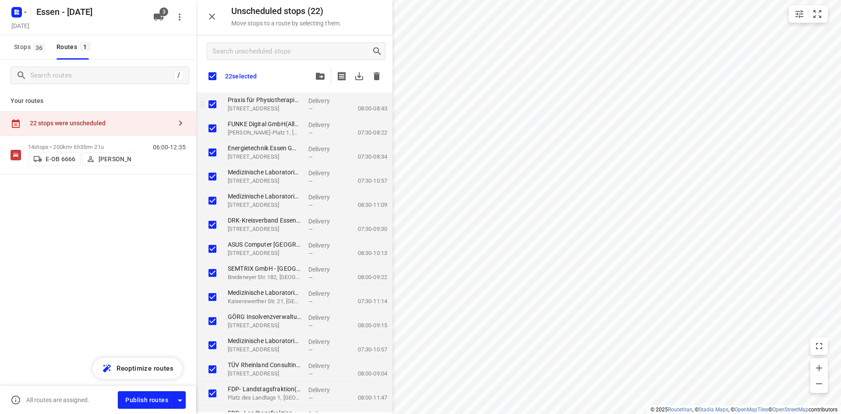
checkbox input "true"
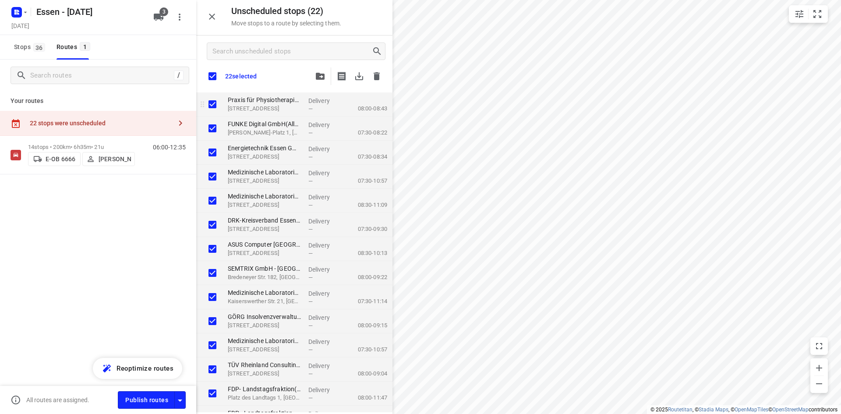
checkbox input "true"
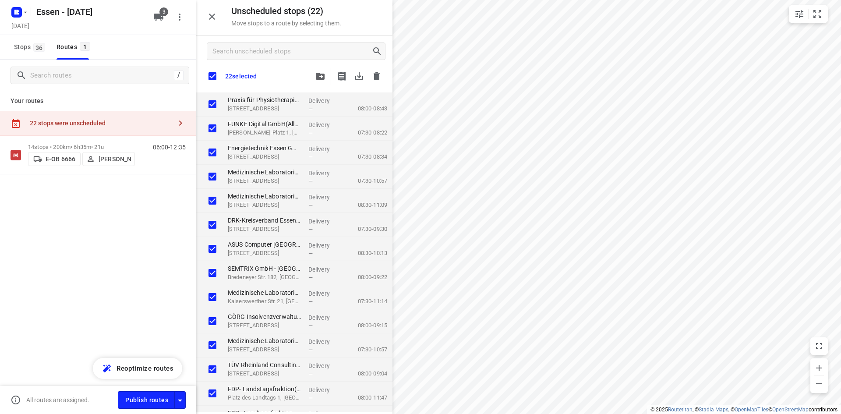
checkbox input "true"
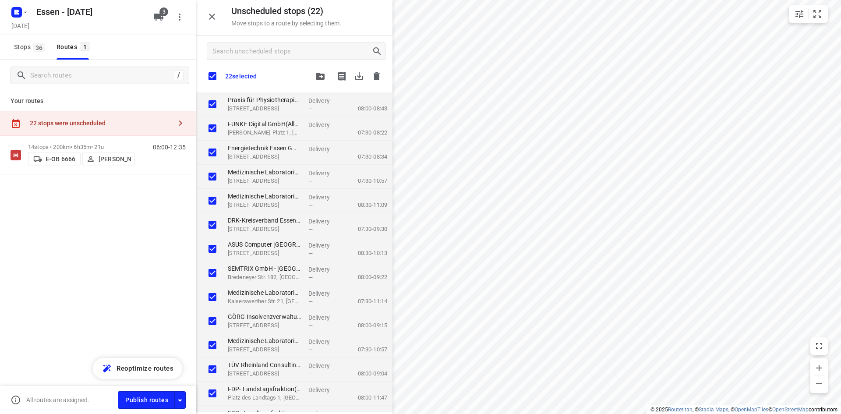
checkbox input "true"
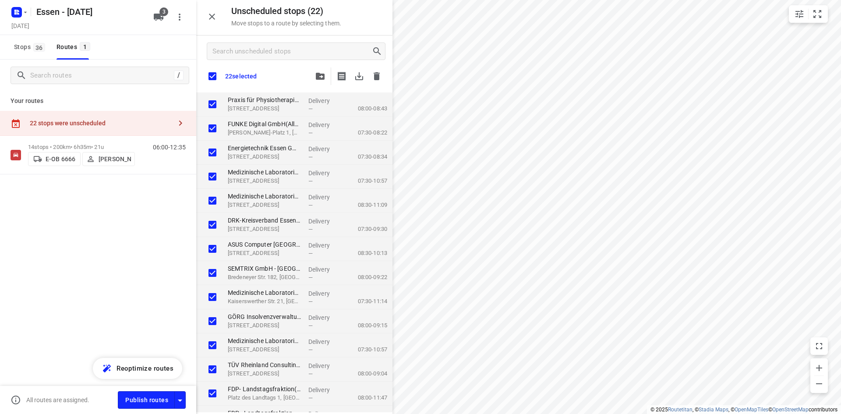
checkbox input "true"
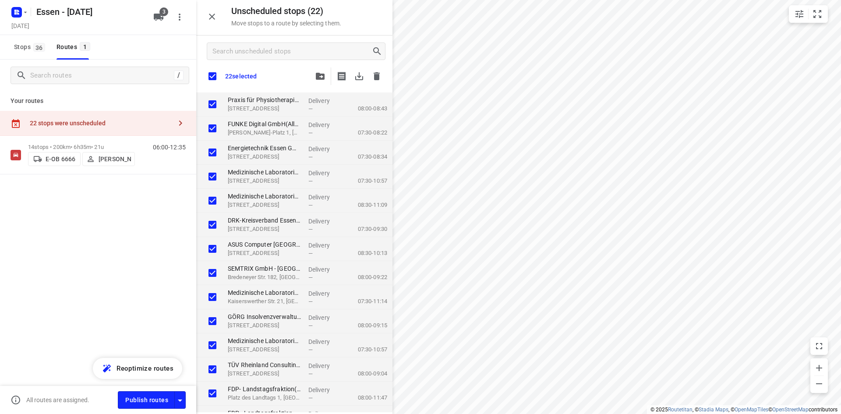
checkbox input "true"
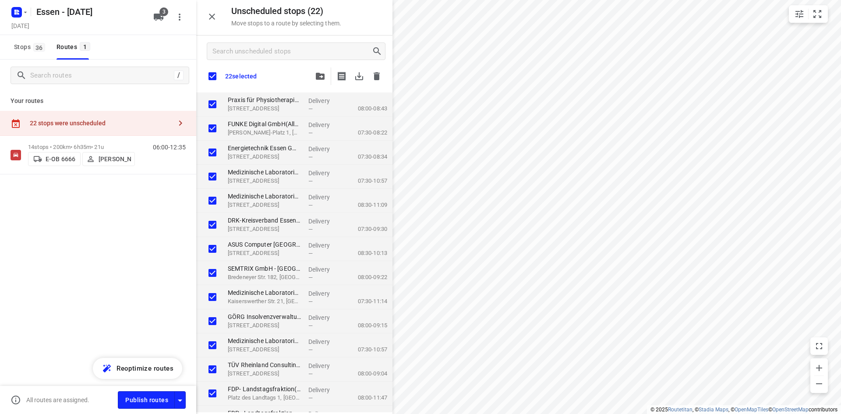
checkbox input "true"
click at [317, 75] on icon "button" at bounding box center [320, 76] width 9 height 7
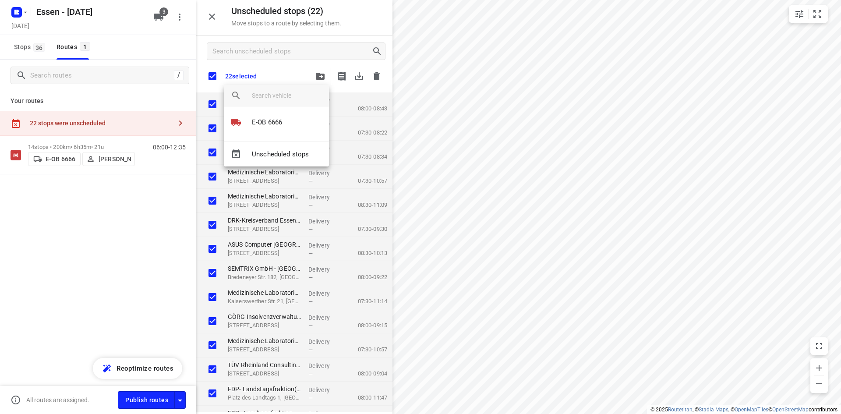
click at [289, 71] on div at bounding box center [420, 207] width 841 height 414
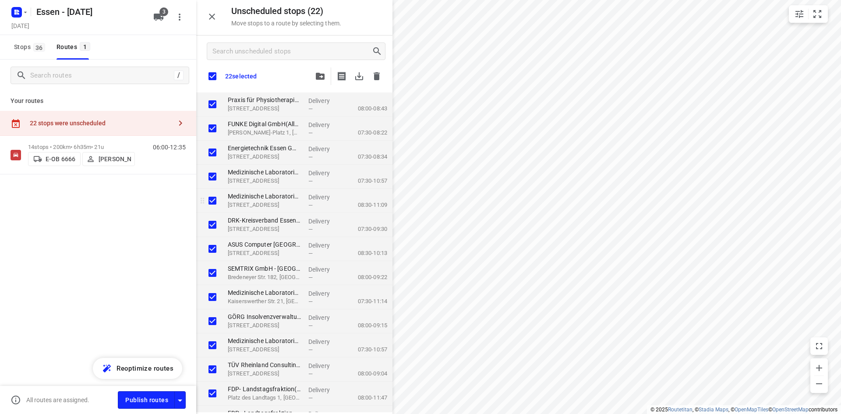
checkbox input "true"
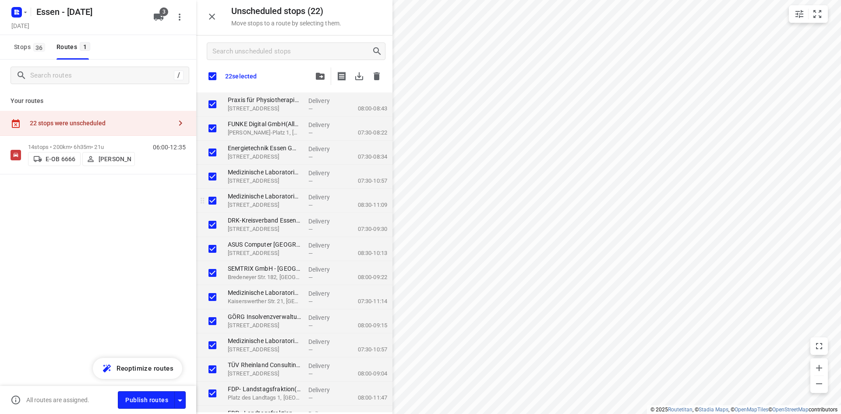
checkbox input "true"
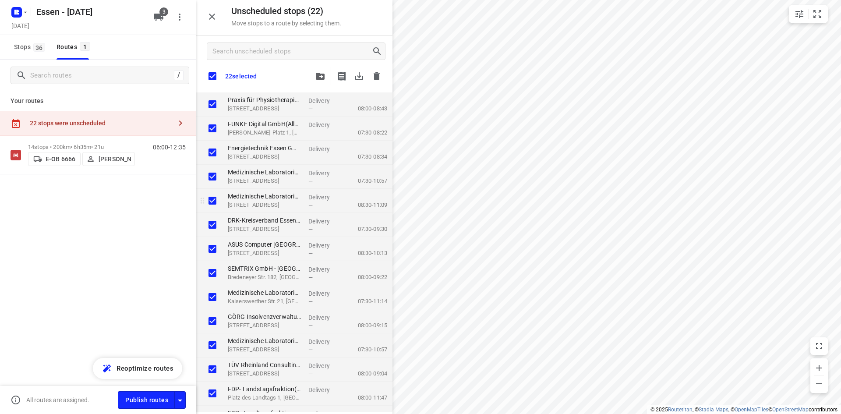
checkbox input "true"
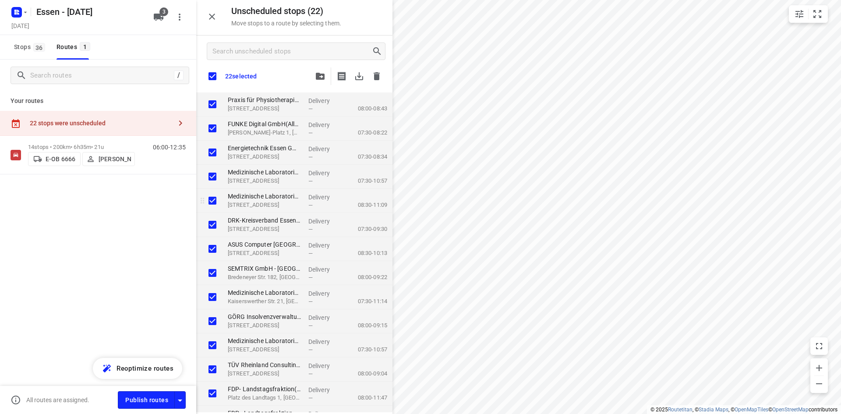
checkbox input "true"
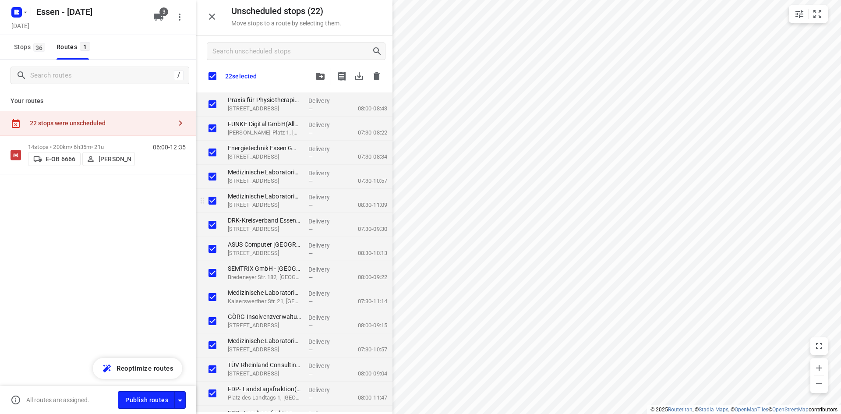
checkbox input "true"
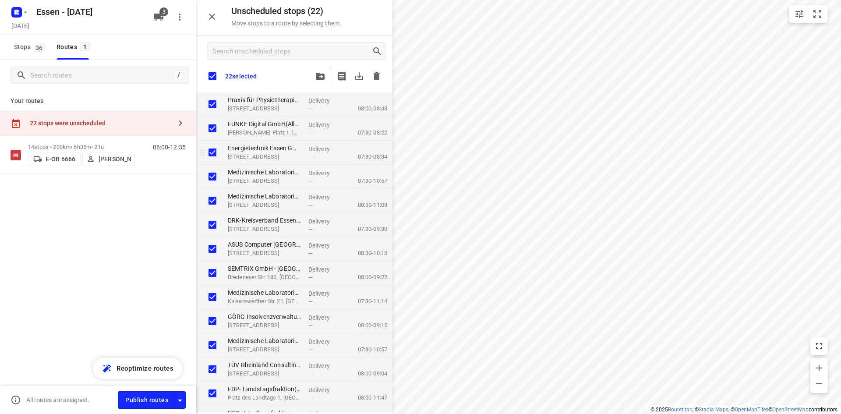
checkbox input "true"
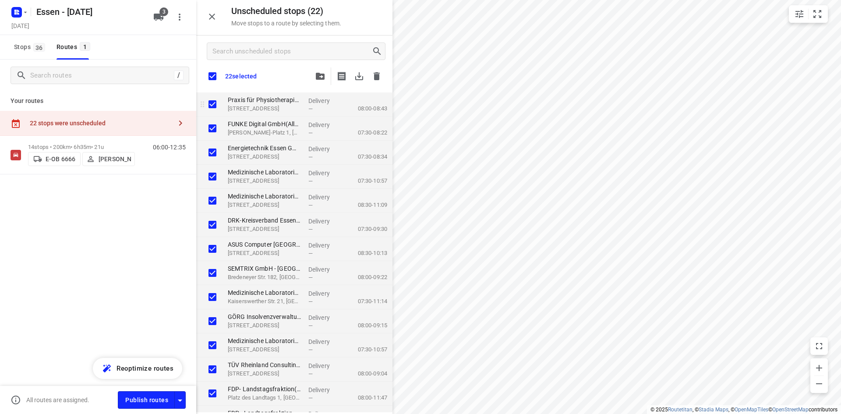
checkbox input "true"
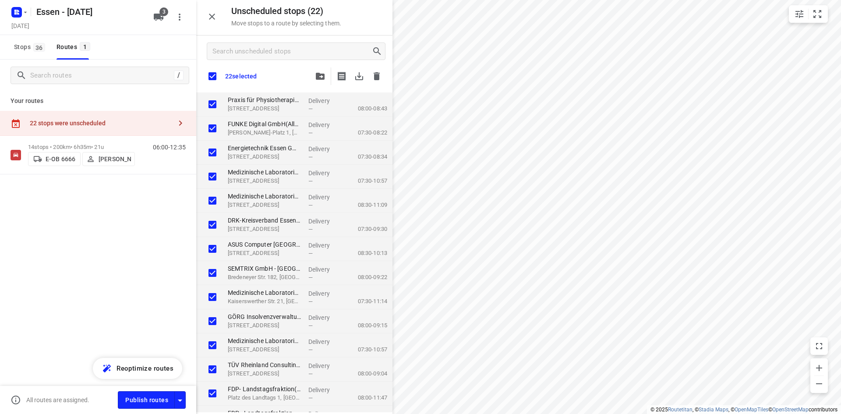
checkbox input "true"
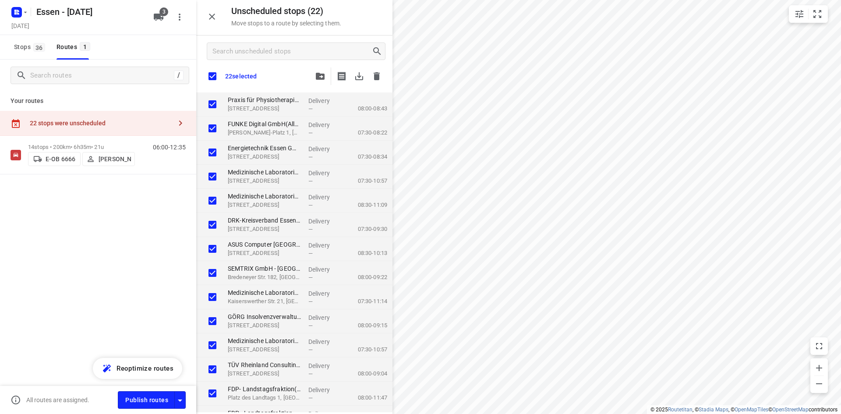
checkbox input "true"
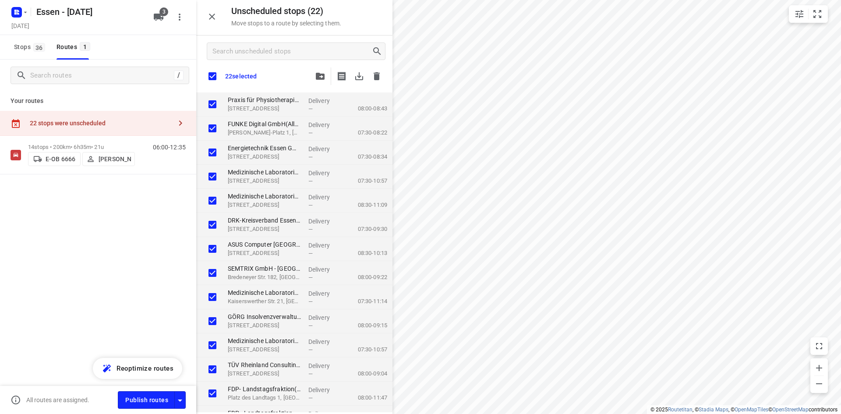
checkbox input "true"
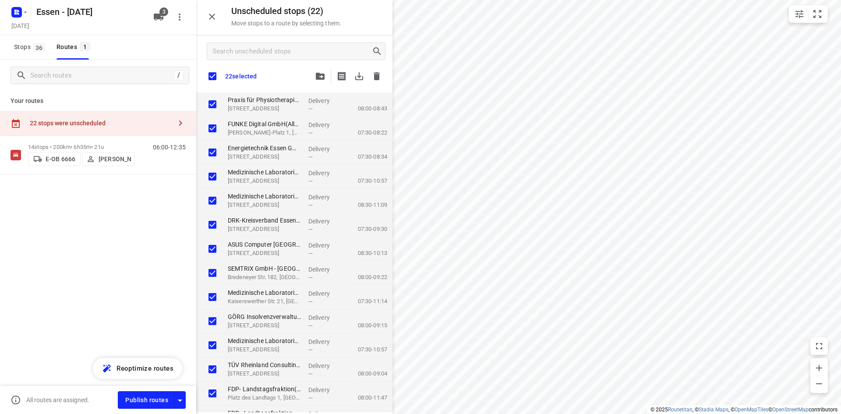
checkbox input "true"
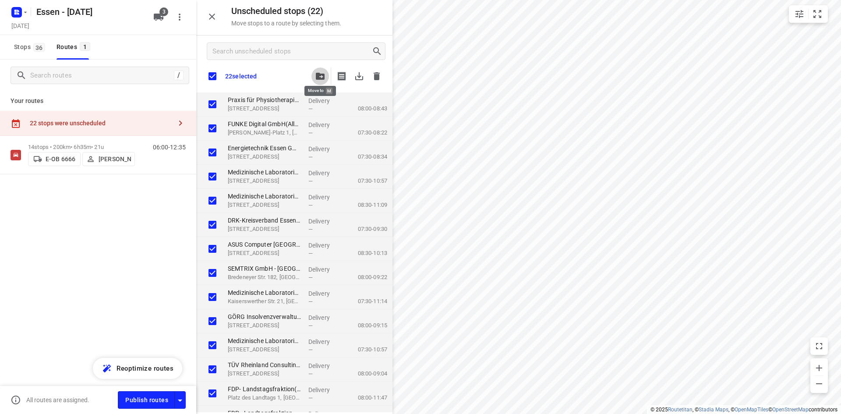
click at [324, 83] on button "button" at bounding box center [320, 76] width 18 height 18
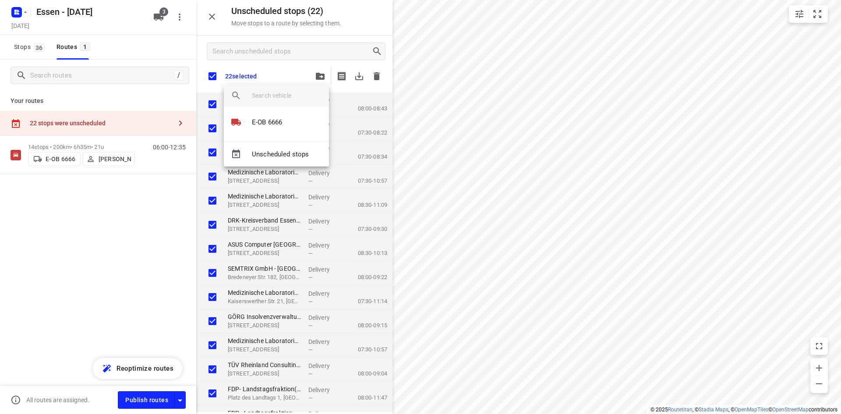
click at [269, 99] on input "search vehicle" at bounding box center [287, 95] width 70 height 13
click at [234, 98] on icon at bounding box center [236, 95] width 11 height 11
click at [237, 96] on icon at bounding box center [235, 95] width 7 height 7
click at [236, 98] on icon at bounding box center [236, 95] width 11 height 11
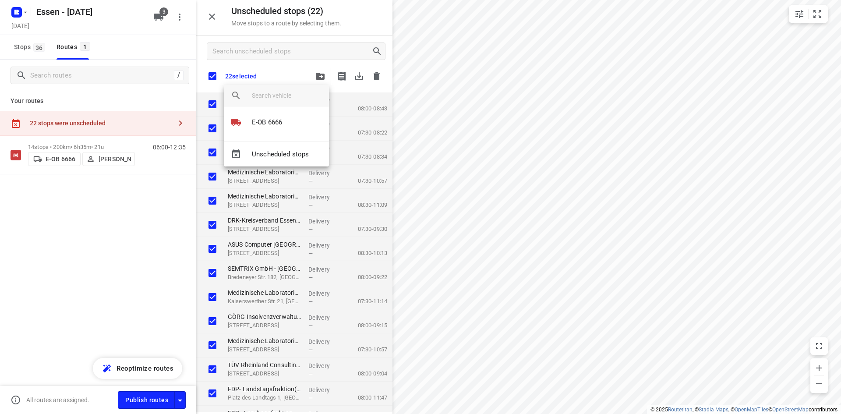
click at [162, 16] on div at bounding box center [420, 207] width 841 height 414
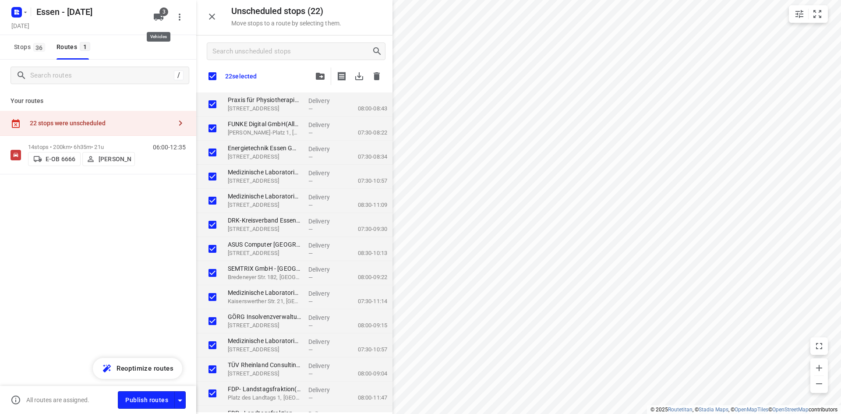
click at [157, 15] on icon "button" at bounding box center [159, 17] width 10 height 7
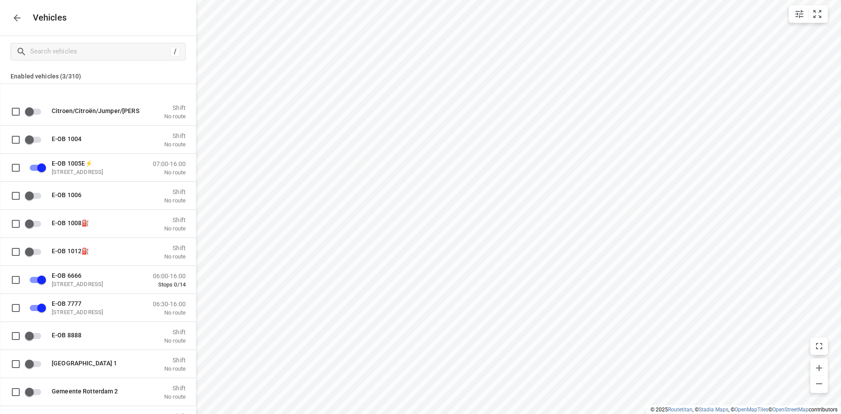
scroll to position [1095, 0]
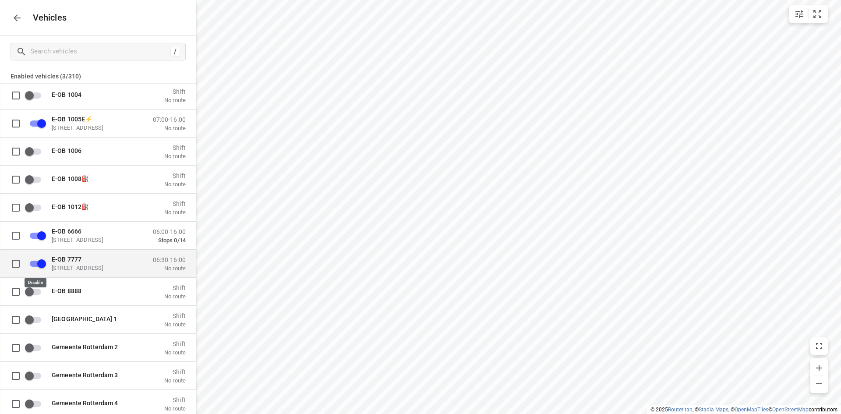
click at [42, 265] on input "grid" at bounding box center [42, 263] width 50 height 17
checkbox input "true"
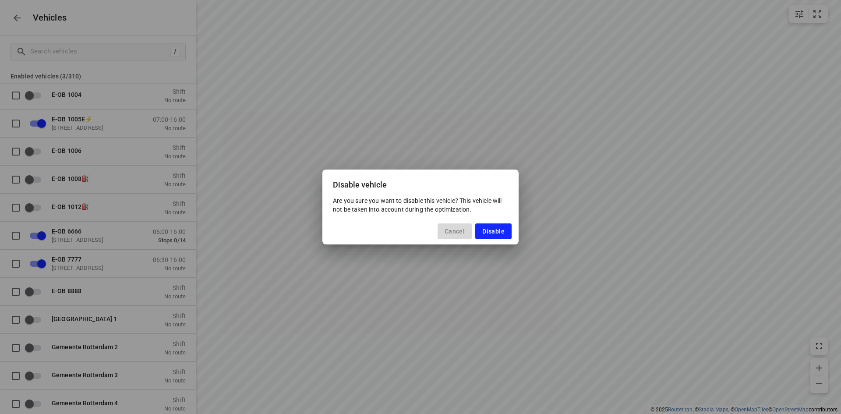
click at [456, 231] on span "Cancel" at bounding box center [455, 231] width 20 height 7
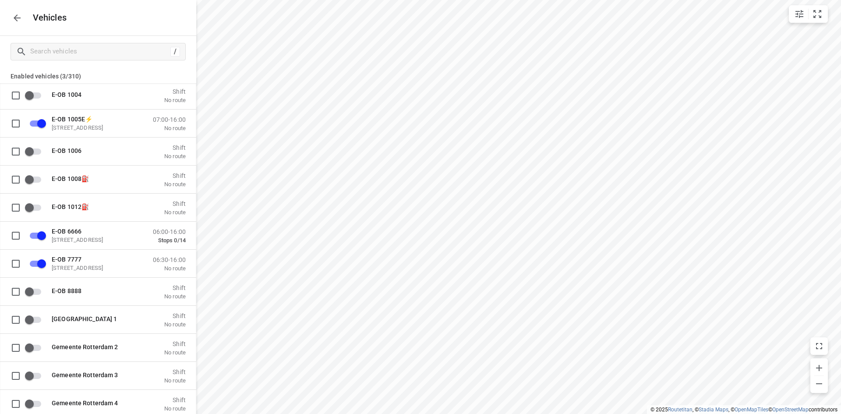
click at [13, 21] on icon "button" at bounding box center [17, 18] width 11 height 11
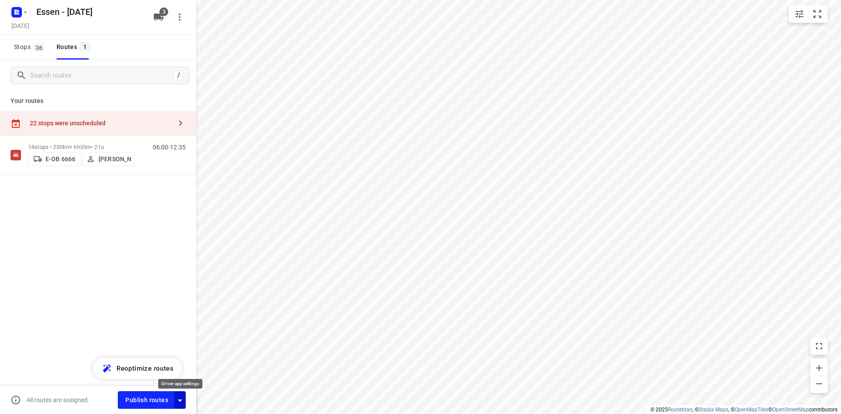
click at [181, 399] on icon "button" at bounding box center [180, 400] width 11 height 11
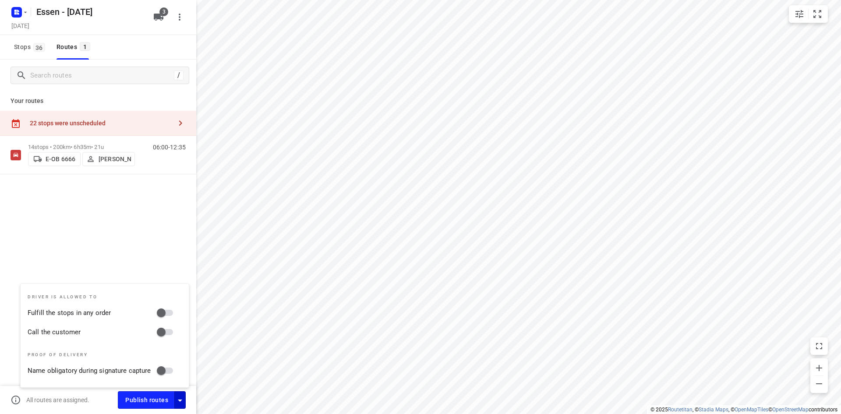
click at [102, 212] on div "14 stops • 200km • 6h35m • 21u E-OB 6666 Andrianu Krasniqi 06:00-12:35" at bounding box center [98, 186] width 196 height 100
click at [184, 122] on icon "button" at bounding box center [180, 123] width 11 height 11
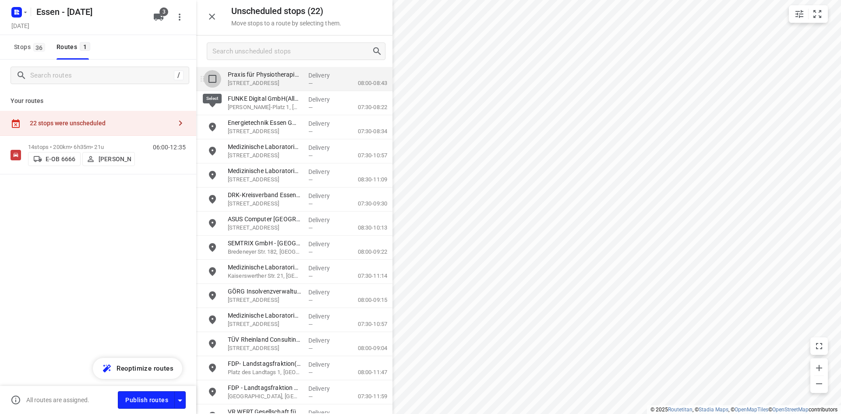
drag, startPoint x: 213, startPoint y: 66, endPoint x: 211, endPoint y: 78, distance: 12.0
click at [211, 78] on input "grid" at bounding box center [213, 79] width 18 height 18
checkbox input "true"
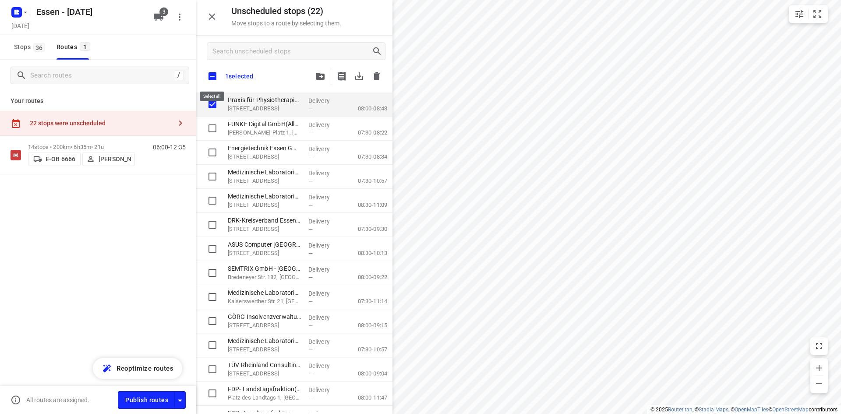
click at [211, 75] on input "checkbox" at bounding box center [212, 76] width 18 height 18
checkbox input "true"
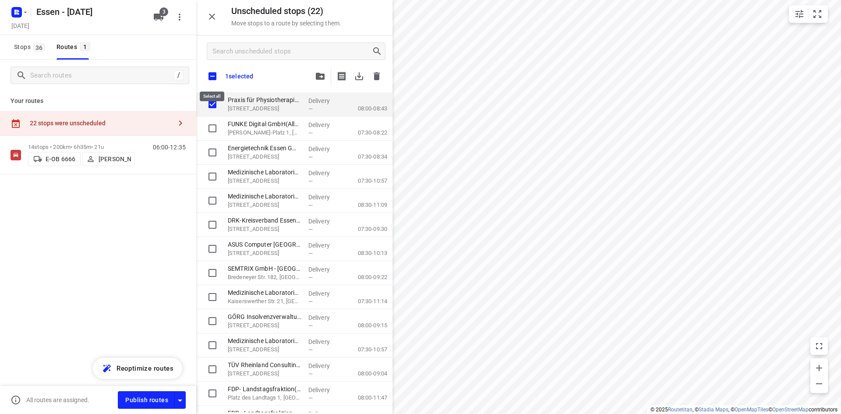
checkbox input "true"
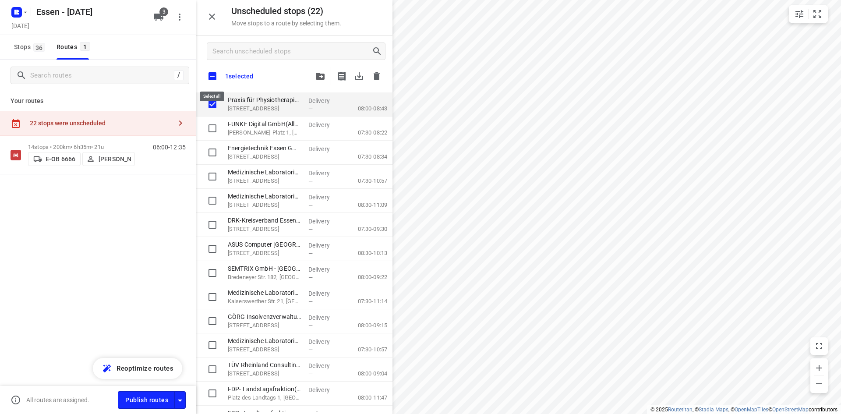
checkbox input "true"
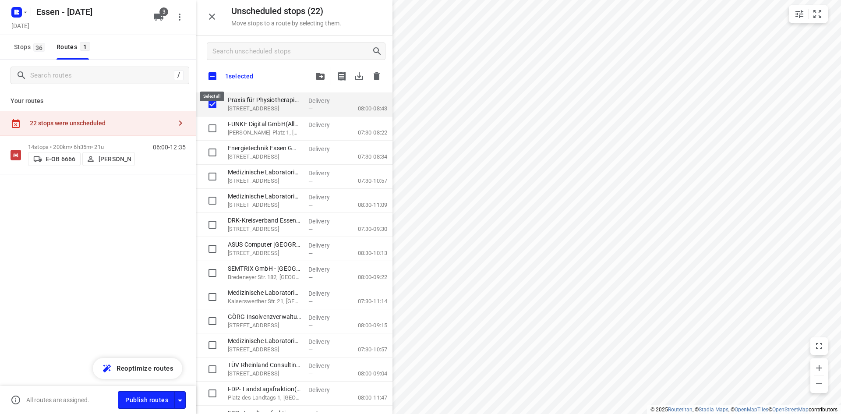
checkbox input "true"
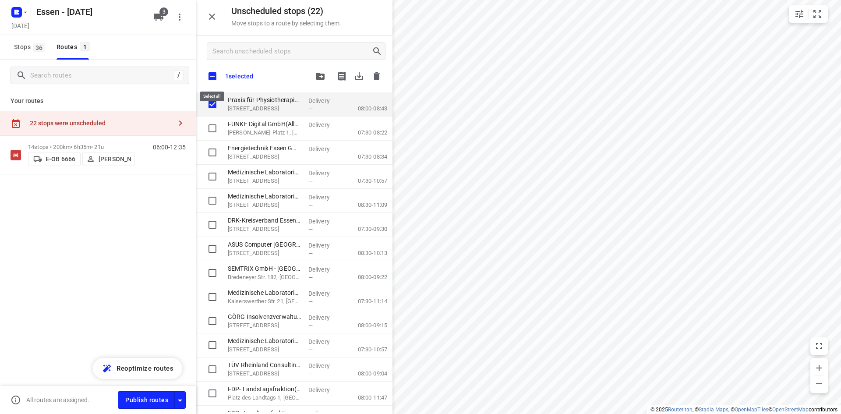
checkbox input "true"
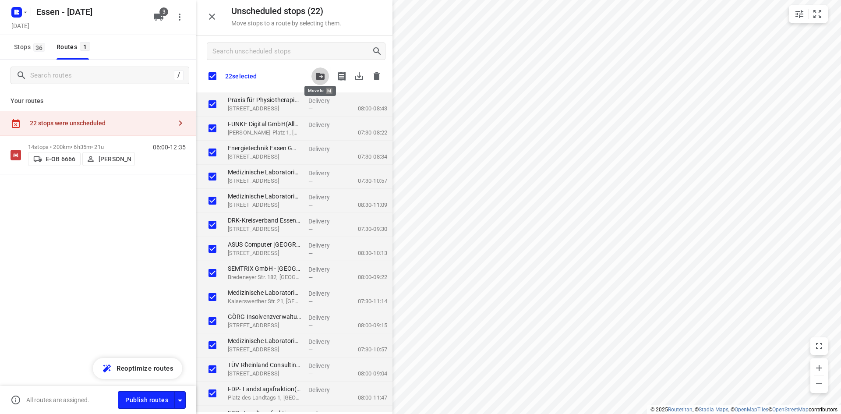
click at [319, 77] on icon "button" at bounding box center [320, 76] width 9 height 7
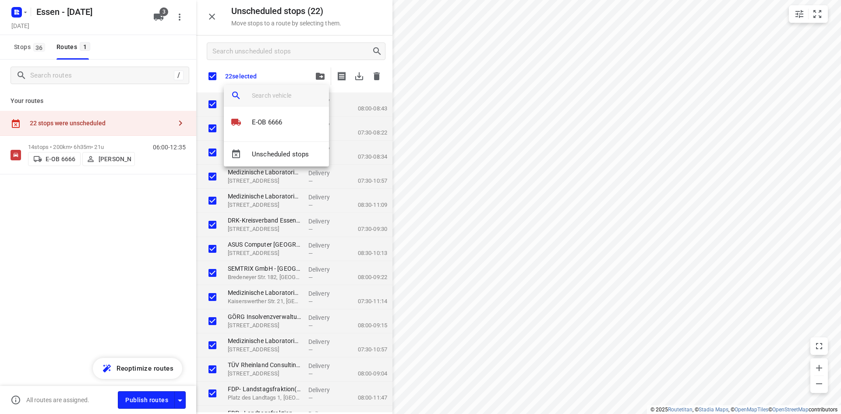
click at [274, 93] on input "search vehicle" at bounding box center [287, 95] width 70 height 13
click at [95, 220] on div at bounding box center [420, 207] width 841 height 414
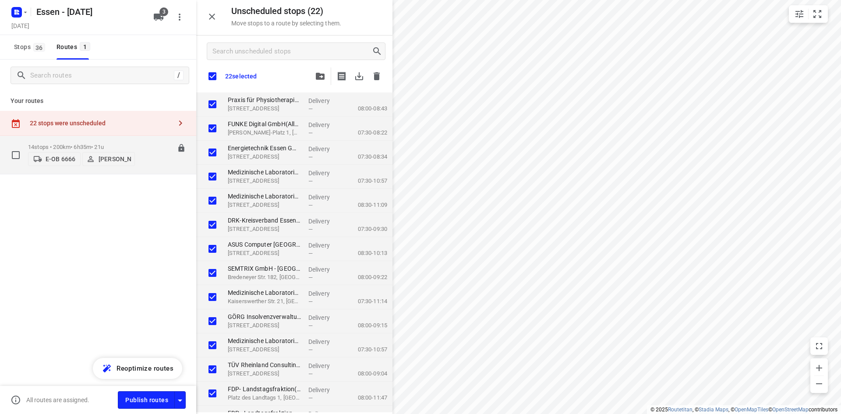
click at [163, 147] on div "06:00-12:35" at bounding box center [164, 157] width 44 height 27
checkbox input "true"
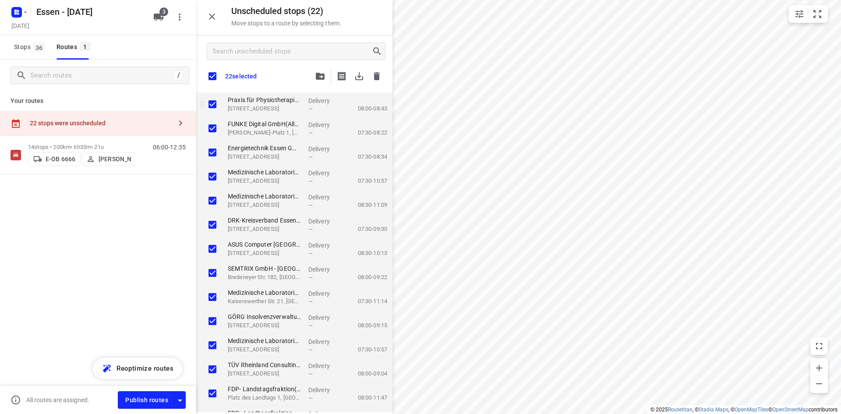
checkbox input "true"
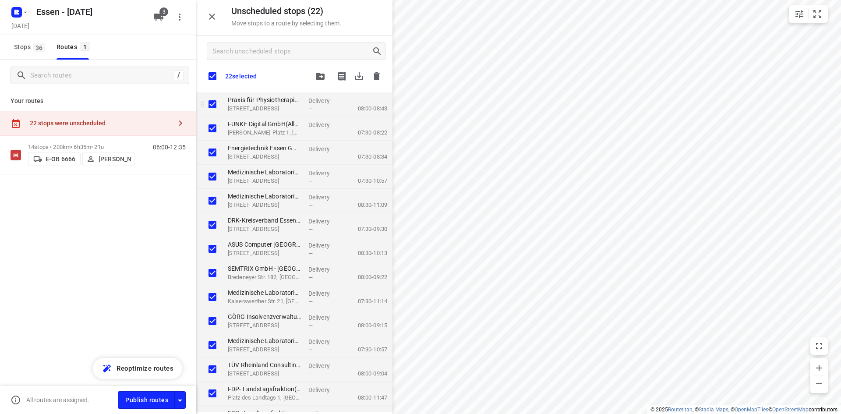
checkbox input "true"
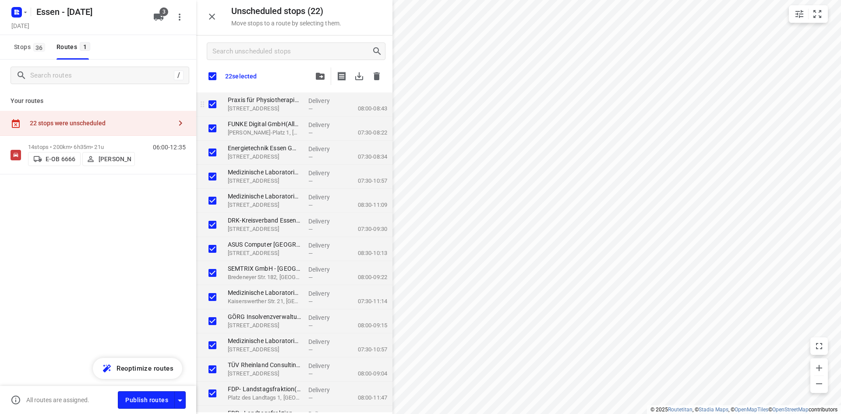
checkbox input "true"
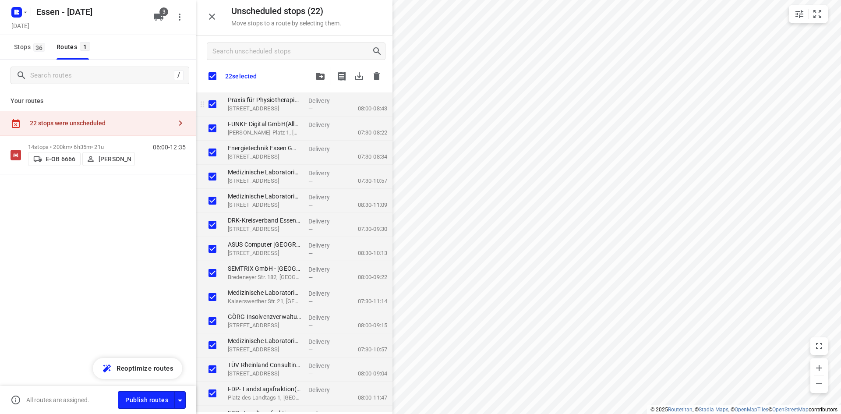
checkbox input "true"
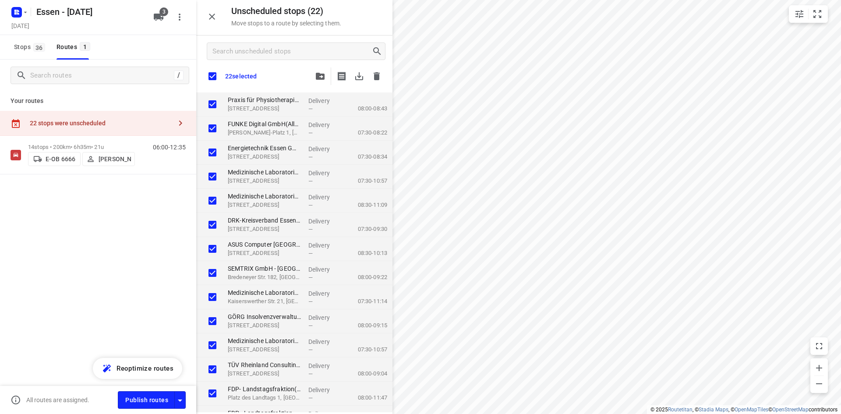
checkbox input "true"
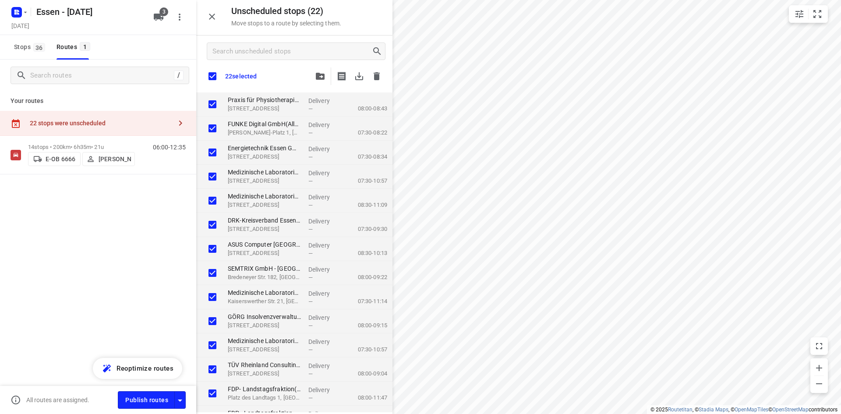
checkbox input "true"
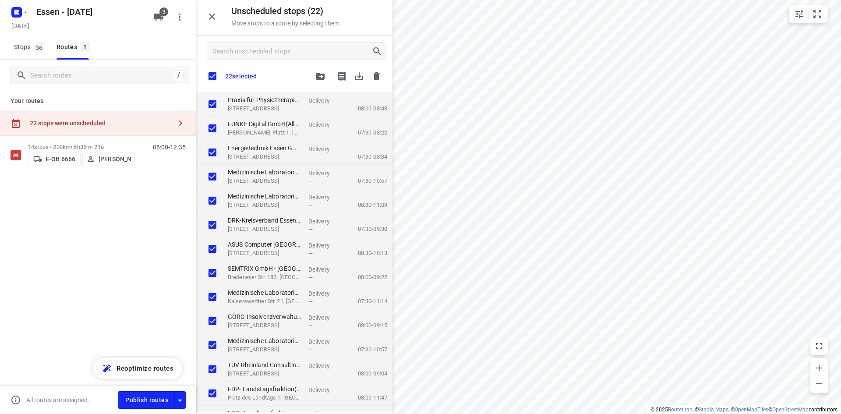
checkbox input "true"
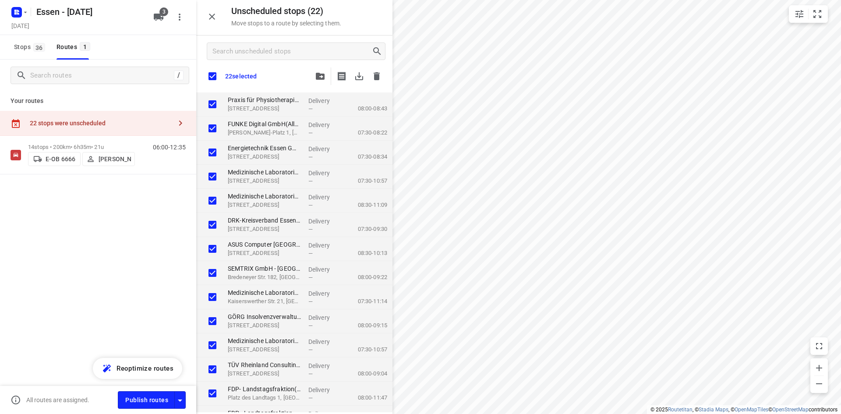
checkbox input "true"
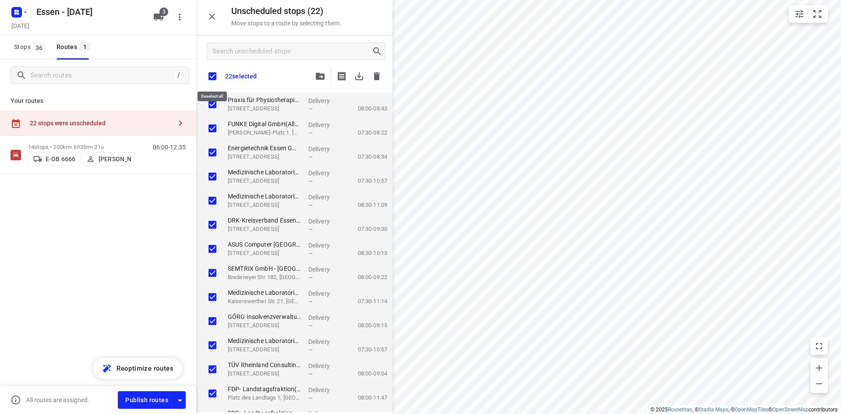
click at [211, 78] on input "checkbox" at bounding box center [212, 76] width 18 height 18
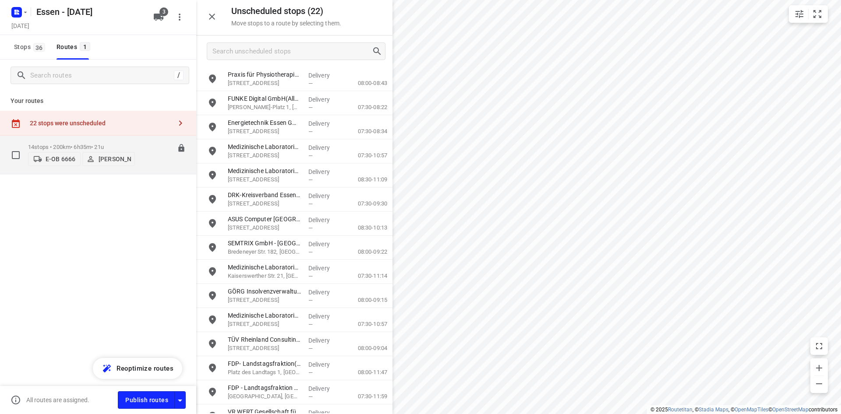
click at [151, 152] on div "06:00-12:35" at bounding box center [164, 157] width 44 height 27
click at [131, 158] on button "Andrianu Krasniqi" at bounding box center [108, 159] width 53 height 14
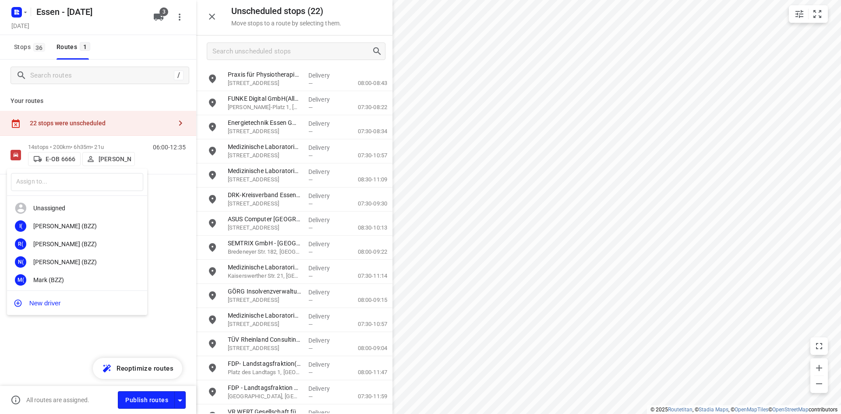
click at [178, 215] on div at bounding box center [420, 207] width 841 height 414
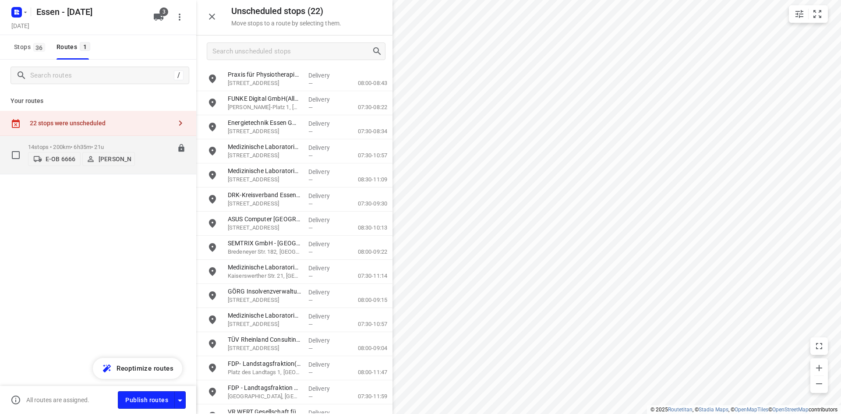
click at [52, 155] on p "E-OB 6666" at bounding box center [61, 158] width 30 height 7
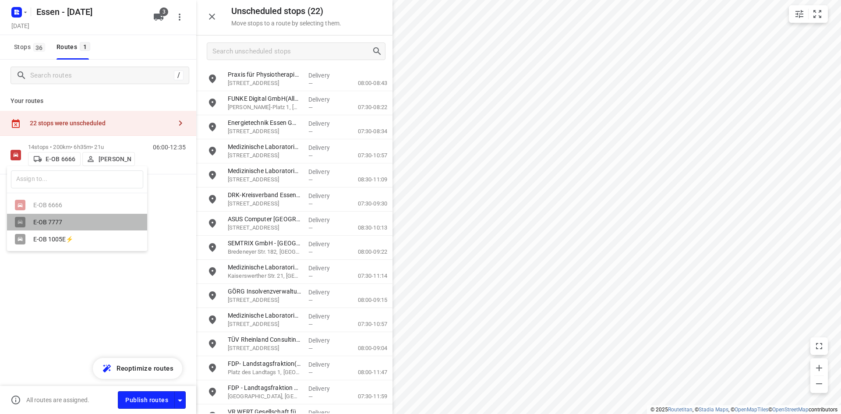
click at [46, 222] on div "E-OB 7777" at bounding box center [79, 222] width 92 height 7
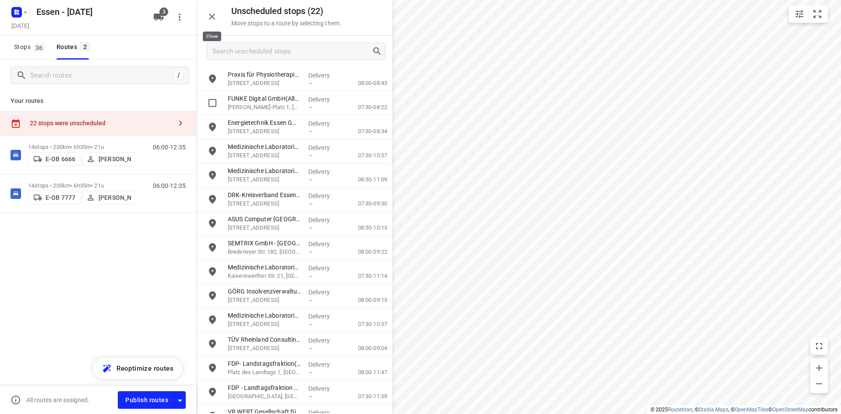
click at [215, 15] on icon "button" at bounding box center [212, 16] width 11 height 11
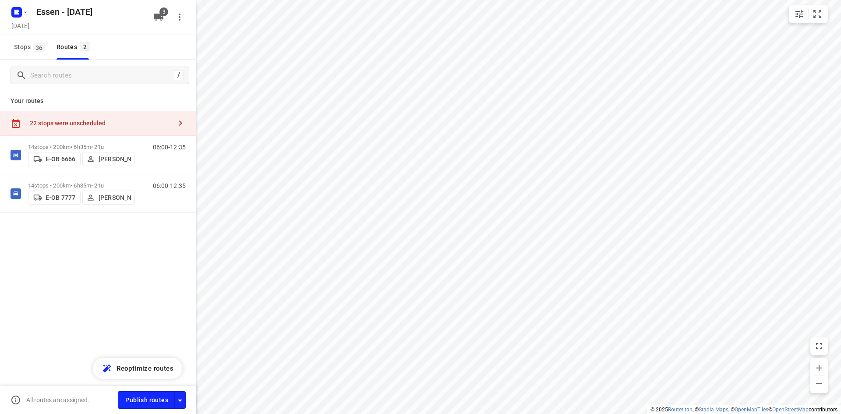
click at [116, 291] on div "/ Your routes 22 stops were unscheduled 14 stops • 200km • 6h35m • 21u E-OB 666…" at bounding box center [98, 249] width 196 height 379
click at [68, 122] on div "22 stops were unscheduled" at bounding box center [101, 123] width 142 height 7
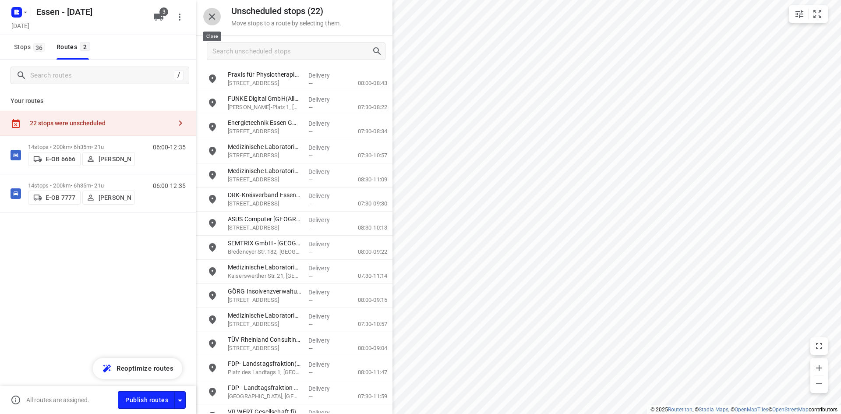
click at [212, 13] on icon "button" at bounding box center [212, 16] width 11 height 11
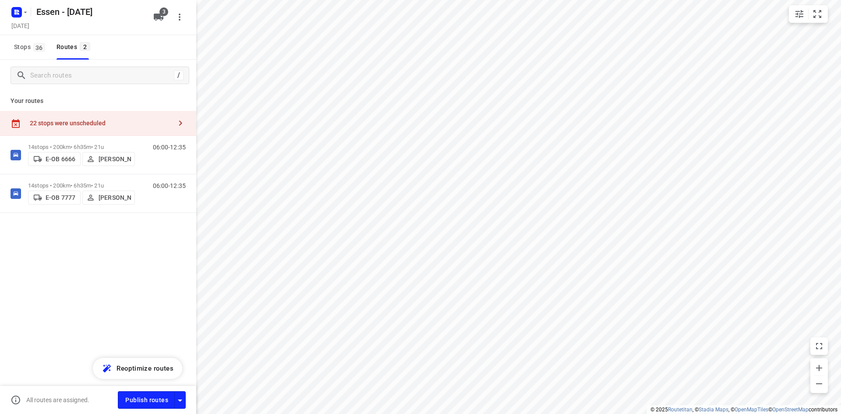
drag, startPoint x: 99, startPoint y: 288, endPoint x: 115, endPoint y: 279, distance: 17.8
click at [100, 288] on div "/ Your routes 22 stops were unscheduled 14 stops • 200km • 6h35m • 21u E-OB 666…" at bounding box center [98, 249] width 196 height 379
click at [114, 280] on div "/ Your routes 22 stops were unscheduled 14 stops • 200km • 6h35m • 21u E-OB 666…" at bounding box center [98, 249] width 196 height 379
click at [112, 130] on div "22 stops were unscheduled" at bounding box center [98, 123] width 196 height 25
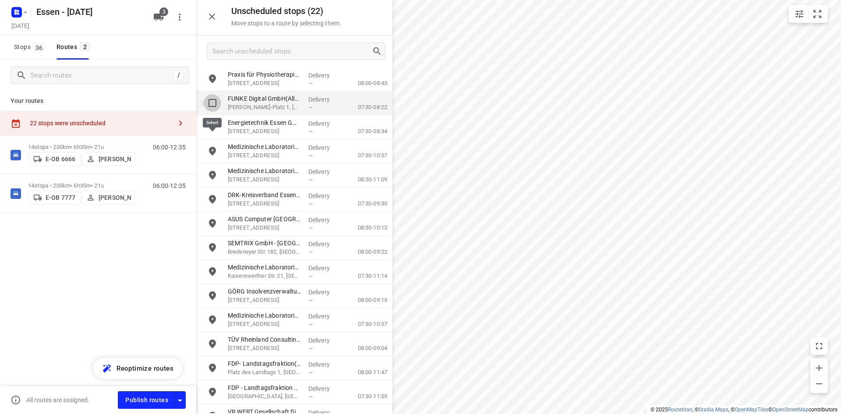
click at [213, 102] on input "grid" at bounding box center [213, 103] width 18 height 18
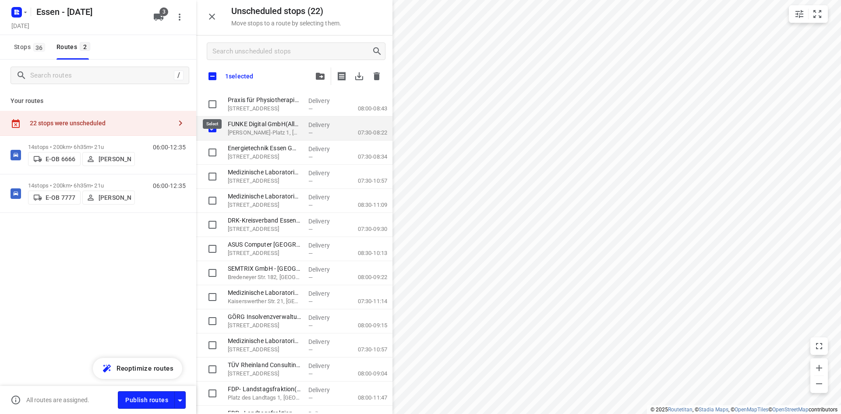
checkbox input "true"
click at [212, 78] on input "checkbox" at bounding box center [212, 76] width 18 height 18
checkbox input "true"
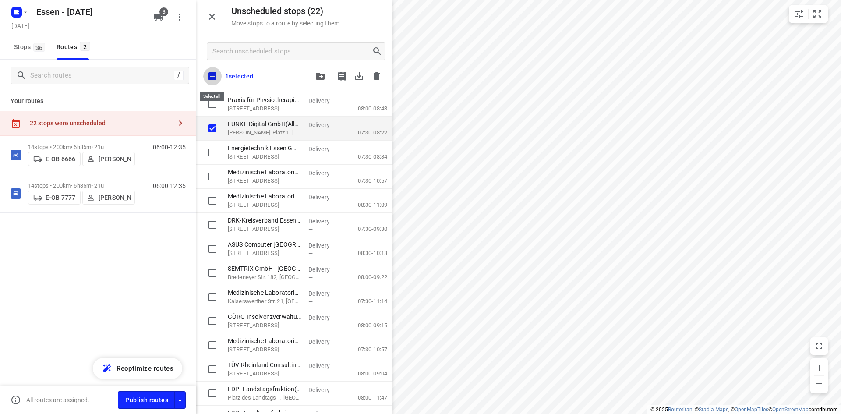
checkbox input "true"
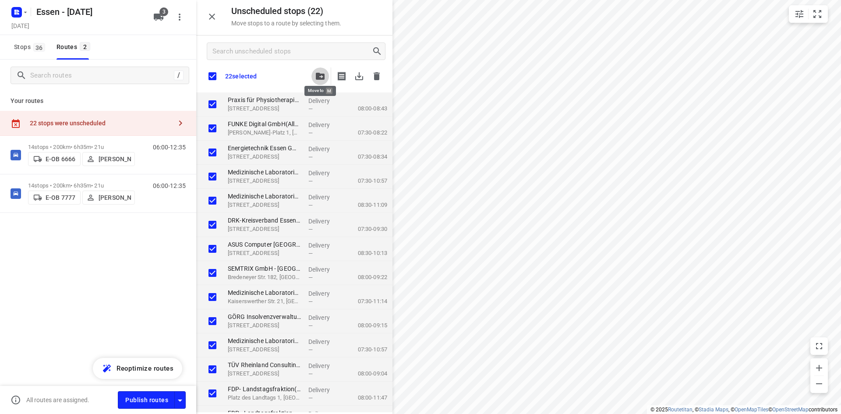
click at [317, 75] on icon "button" at bounding box center [320, 76] width 9 height 7
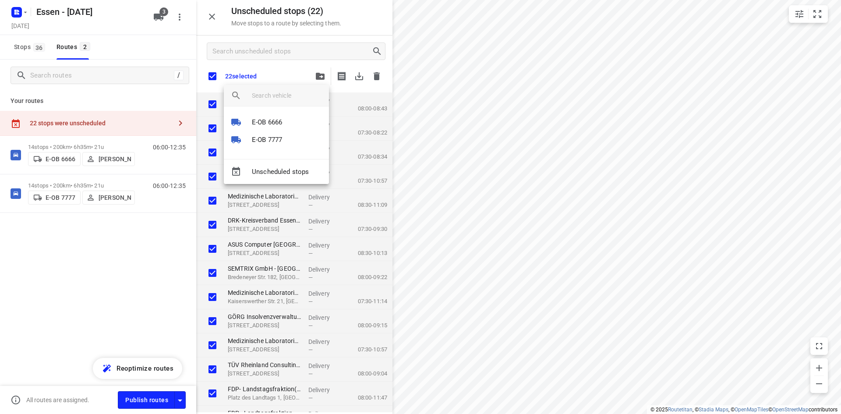
click at [41, 257] on div at bounding box center [420, 207] width 841 height 414
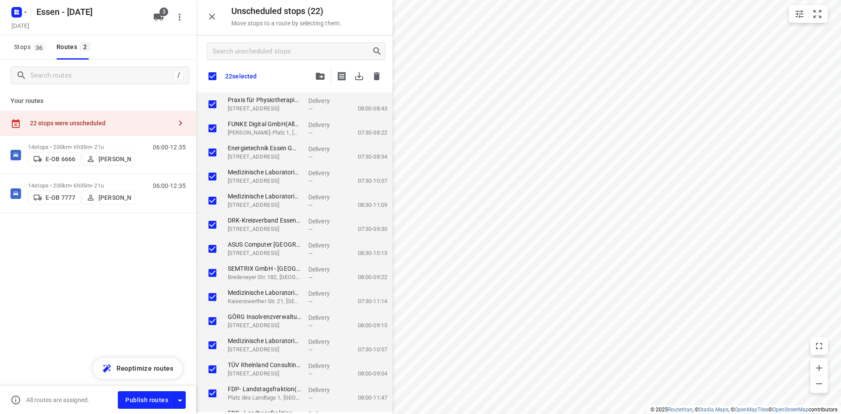
drag, startPoint x: 166, startPoint y: 197, endPoint x: 98, endPoint y: 267, distance: 98.5
click at [106, 276] on div "/ Your routes 22 stops were unscheduled 14 stops • 200km • 6h35m • 21u E-OB 666…" at bounding box center [98, 249] width 196 height 379
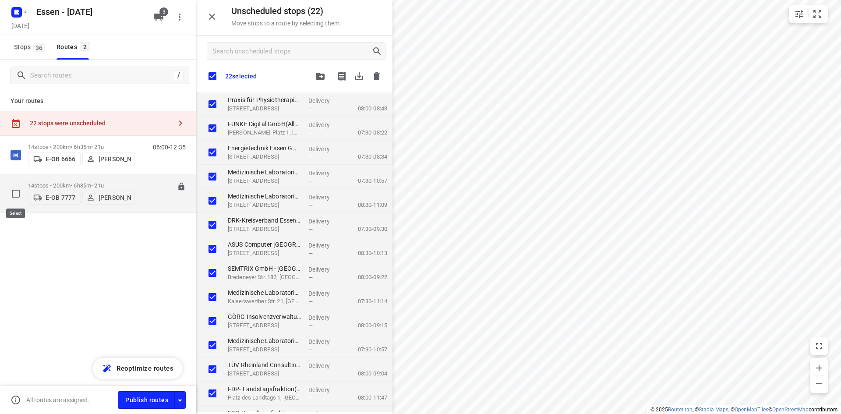
click at [17, 190] on input "checkbox" at bounding box center [16, 194] width 18 height 18
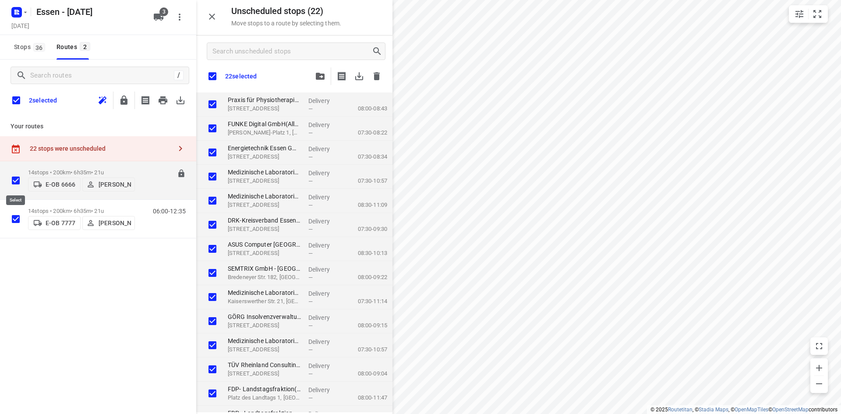
drag, startPoint x: 17, startPoint y: 177, endPoint x: 25, endPoint y: 199, distance: 23.8
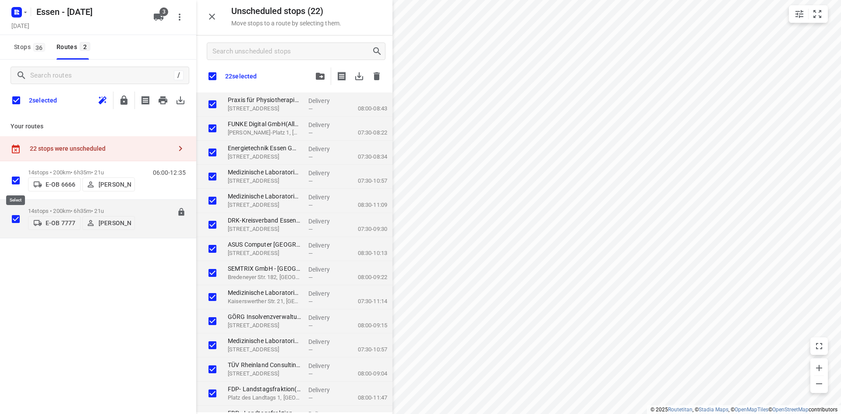
click at [17, 177] on input "checkbox" at bounding box center [16, 181] width 18 height 18
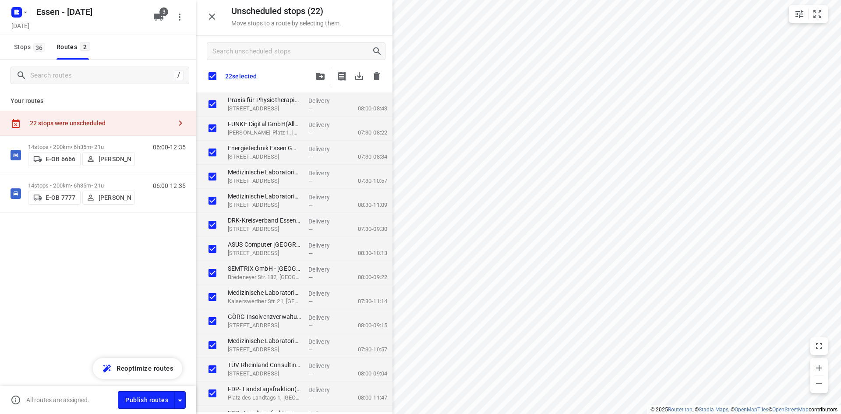
click at [62, 259] on div "14 stops • 200km • 6h35m • 21u E-OB 6666 Andrianu Krasniqi 06:00-12:35 14 stops…" at bounding box center [98, 205] width 196 height 138
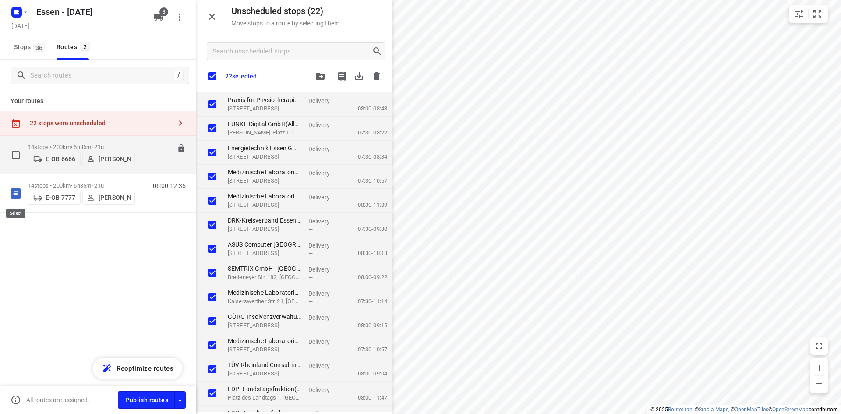
drag, startPoint x: 14, startPoint y: 191, endPoint x: 16, endPoint y: 197, distance: 6.0
click at [0, 0] on input "checkbox" at bounding box center [0, 0] width 0 height 0
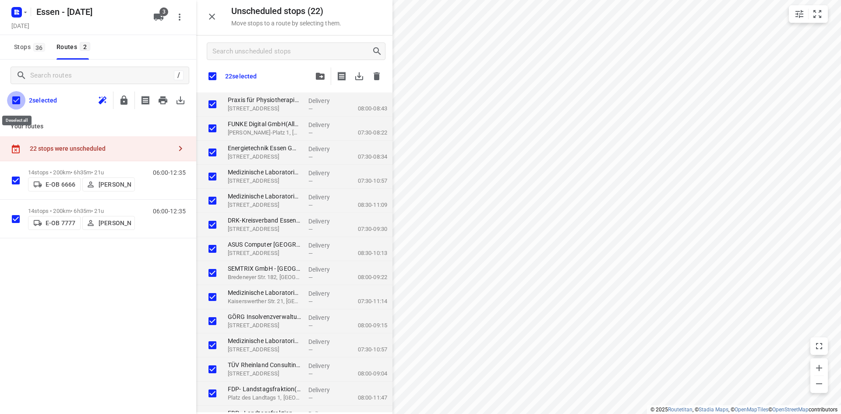
click at [15, 105] on input "checkbox" at bounding box center [16, 100] width 18 height 18
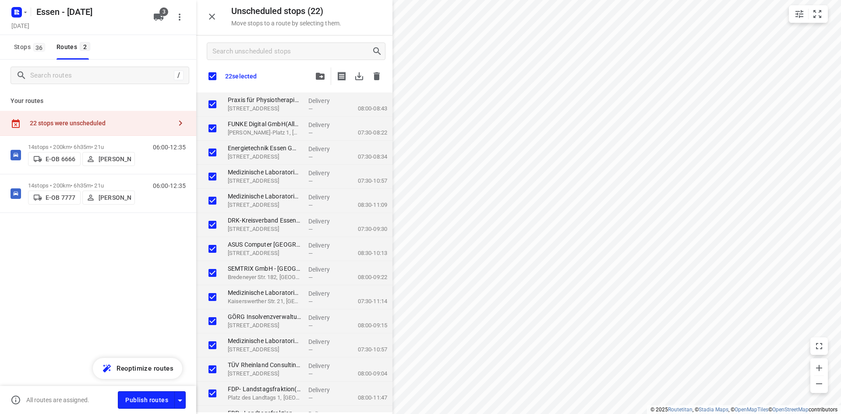
click at [109, 259] on div "14 stops • 200km • 6h35m • 21u E-OB 6666 Andrianu Krasniqi 06:00-12:35 14 stops…" at bounding box center [98, 205] width 196 height 138
click at [110, 259] on div "14 stops • 200km • 6h35m • 21u E-OB 6666 Andrianu Krasniqi 06:00-12:35 14 stops…" at bounding box center [98, 205] width 196 height 138
click at [116, 131] on div "22 stops were unscheduled" at bounding box center [98, 123] width 196 height 25
click at [156, 125] on div "22 stops were unscheduled" at bounding box center [101, 123] width 142 height 7
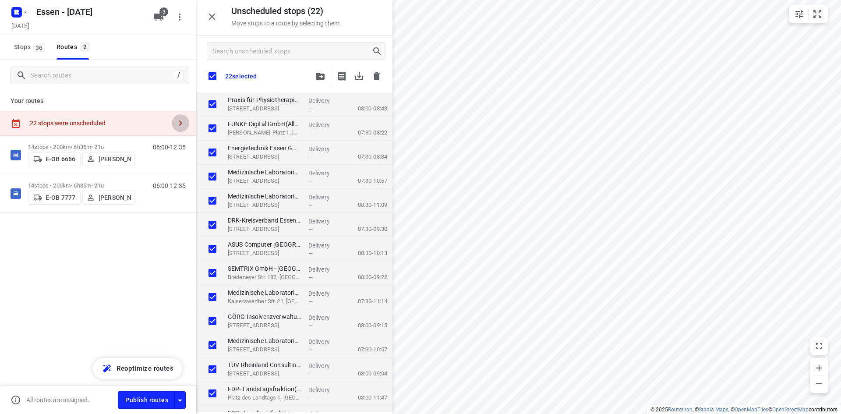
click at [184, 123] on icon "button" at bounding box center [180, 123] width 11 height 11
click at [320, 73] on icon "button" at bounding box center [320, 76] width 9 height 7
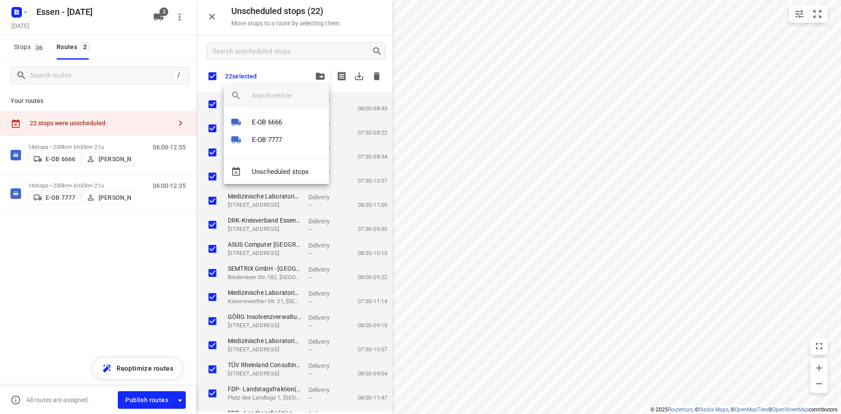
click at [278, 95] on input "search vehicle" at bounding box center [287, 95] width 70 height 13
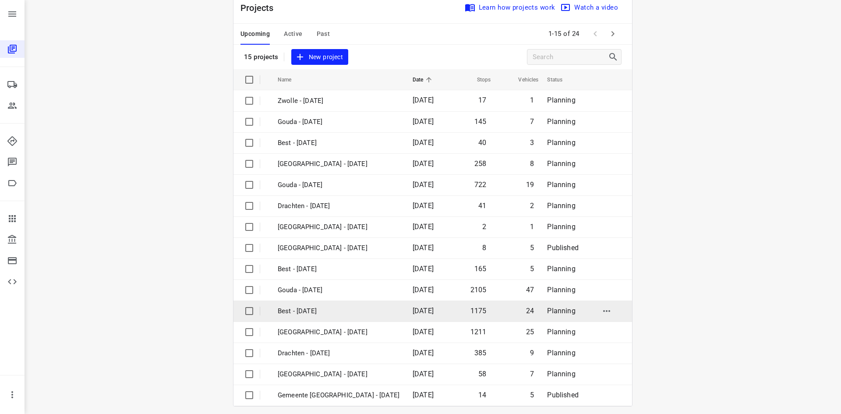
scroll to position [29, 0]
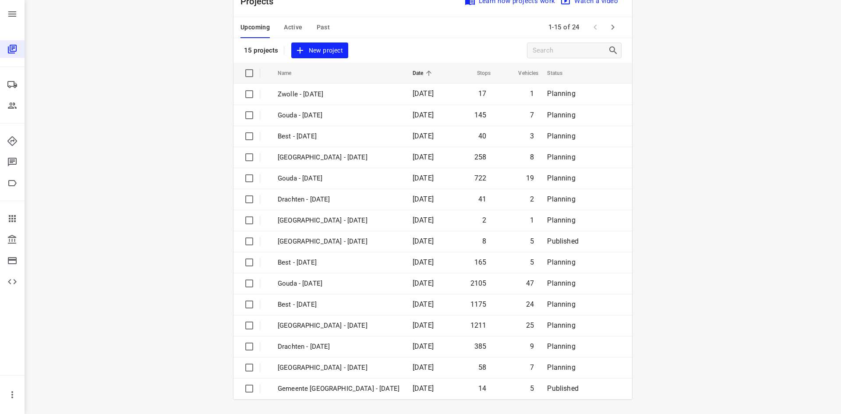
click at [611, 28] on icon "button" at bounding box center [612, 27] width 3 height 5
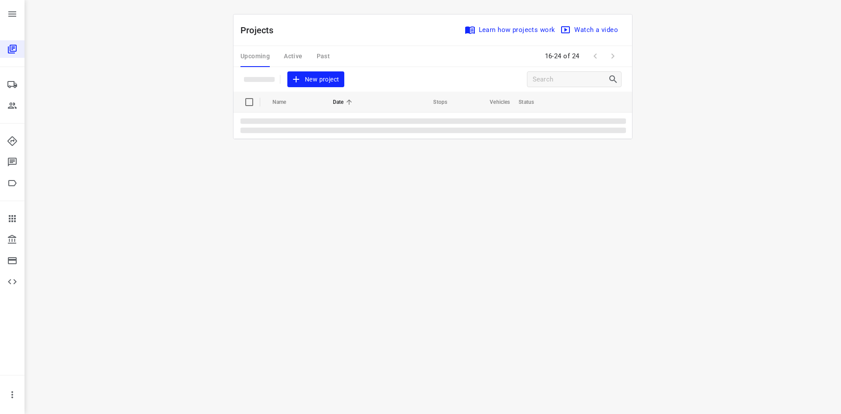
scroll to position [0, 0]
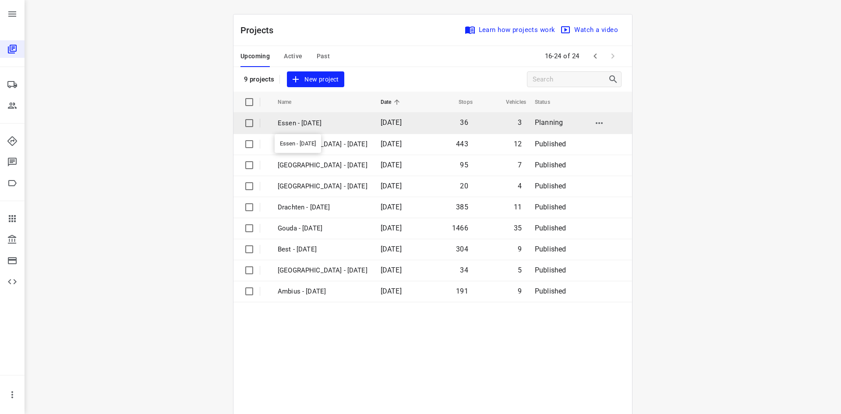
click at [335, 127] on p "Essen - Tuesday" at bounding box center [323, 123] width 90 height 10
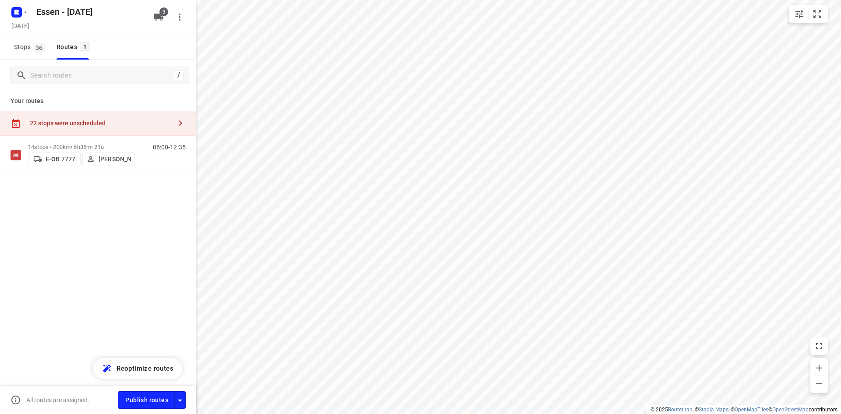
click at [169, 122] on div "22 stops were unscheduled" at bounding box center [101, 123] width 142 height 7
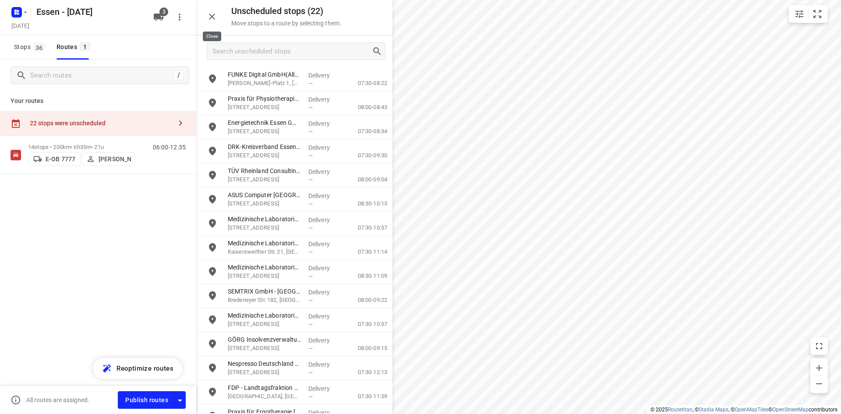
click at [215, 18] on icon "button" at bounding box center [212, 16] width 11 height 11
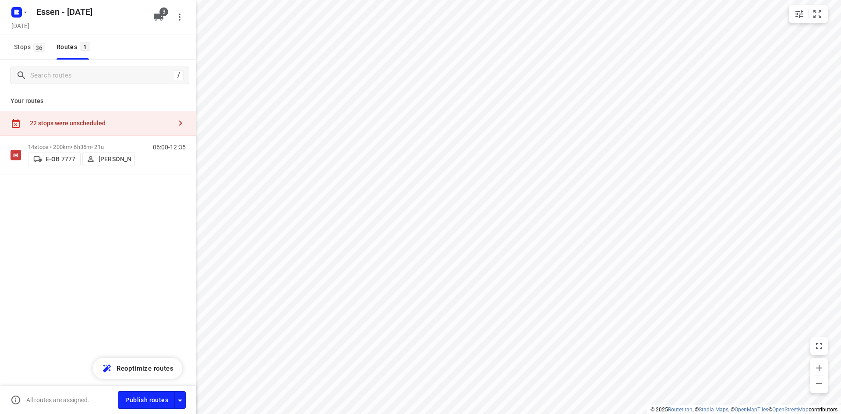
click at [159, 129] on div "22 stops were unscheduled" at bounding box center [98, 123] width 196 height 25
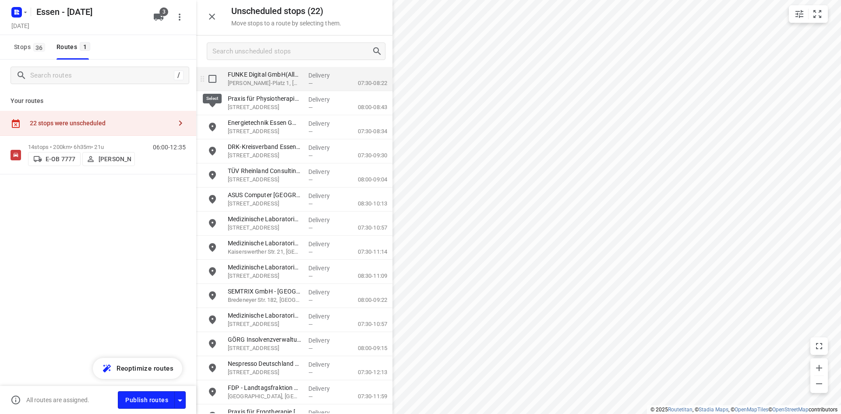
click at [214, 79] on input "grid" at bounding box center [213, 79] width 18 height 18
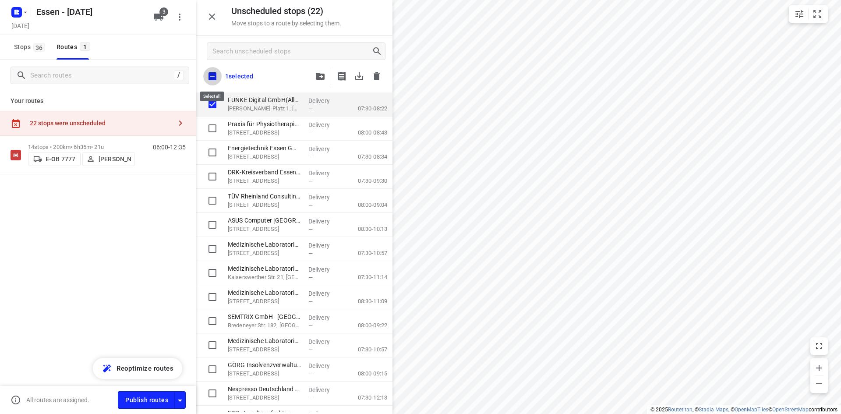
click at [213, 74] on input "checkbox" at bounding box center [212, 76] width 18 height 18
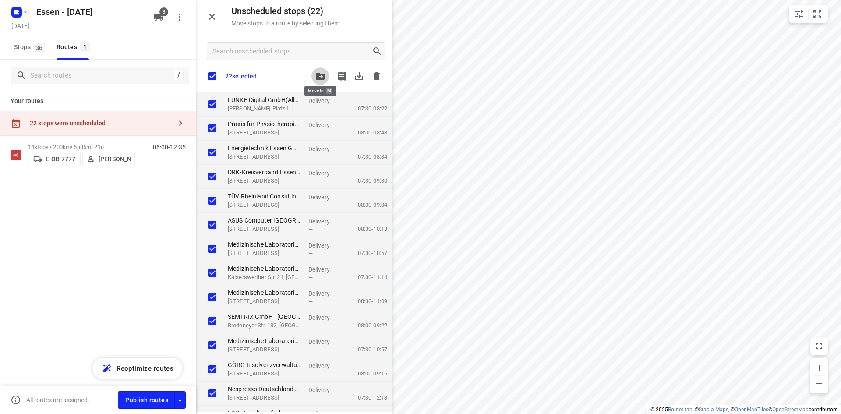
click at [314, 71] on button "button" at bounding box center [320, 76] width 18 height 18
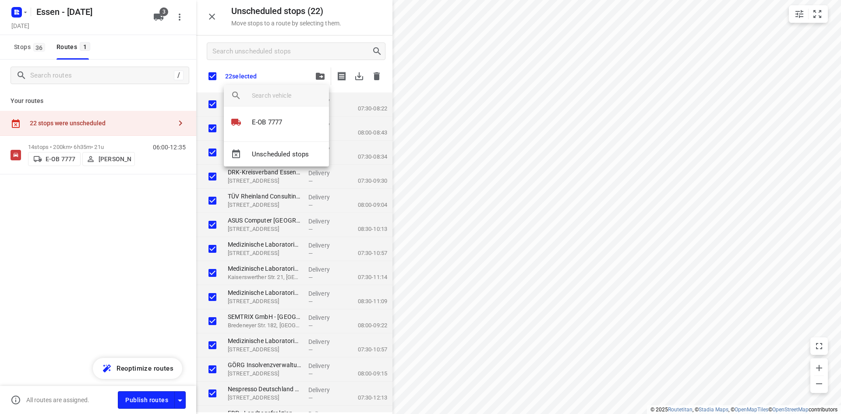
drag, startPoint x: 87, startPoint y: 224, endPoint x: 70, endPoint y: 180, distance: 47.0
click at [84, 217] on div at bounding box center [420, 207] width 841 height 414
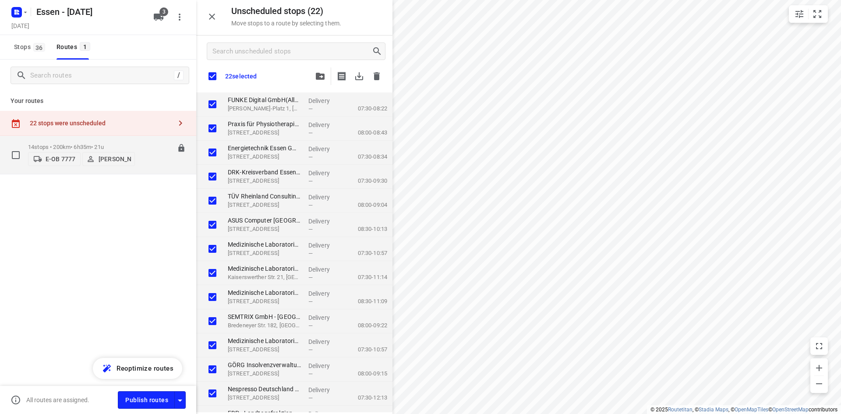
click at [67, 162] on span "E-OB 7777" at bounding box center [54, 159] width 45 height 9
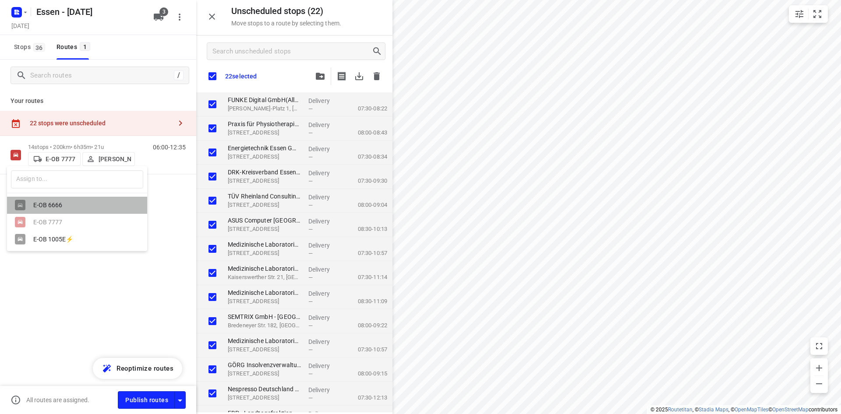
click at [44, 205] on div "E-OB 6666" at bounding box center [79, 204] width 92 height 7
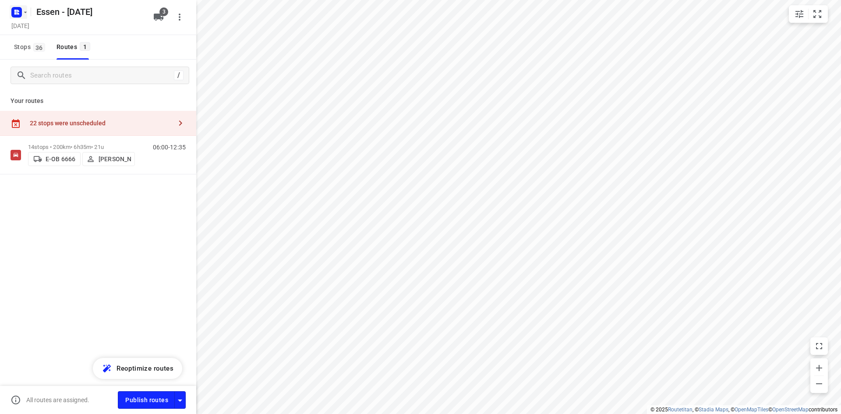
click at [21, 11] on rect "button" at bounding box center [16, 12] width 11 height 11
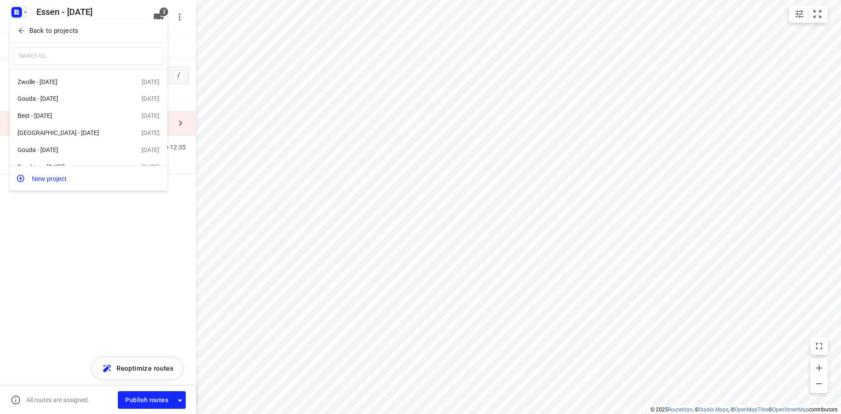
click at [18, 29] on icon "button" at bounding box center [21, 30] width 9 height 9
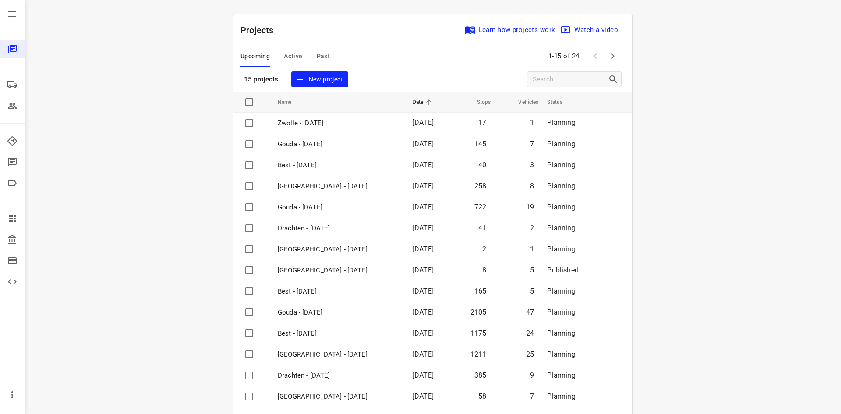
click at [286, 53] on span "Active" at bounding box center [293, 56] width 18 height 11
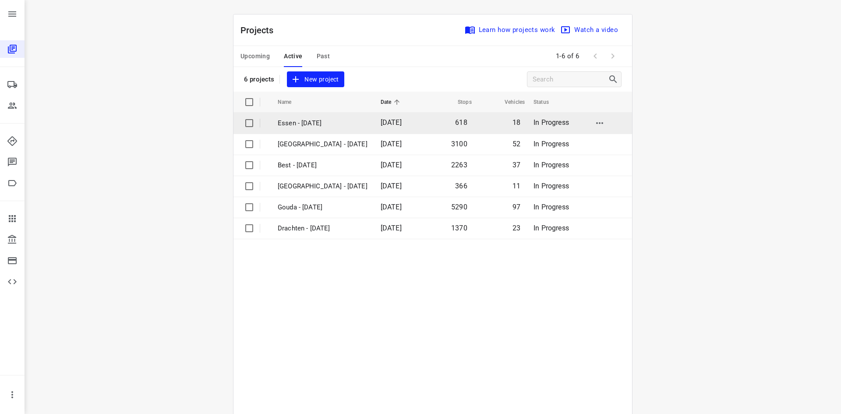
click at [337, 131] on td "Essen - [DATE]" at bounding box center [321, 123] width 105 height 21
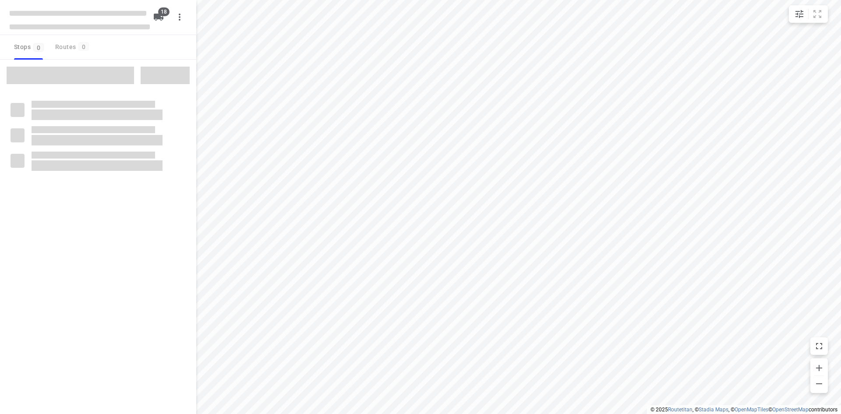
checkbox input "true"
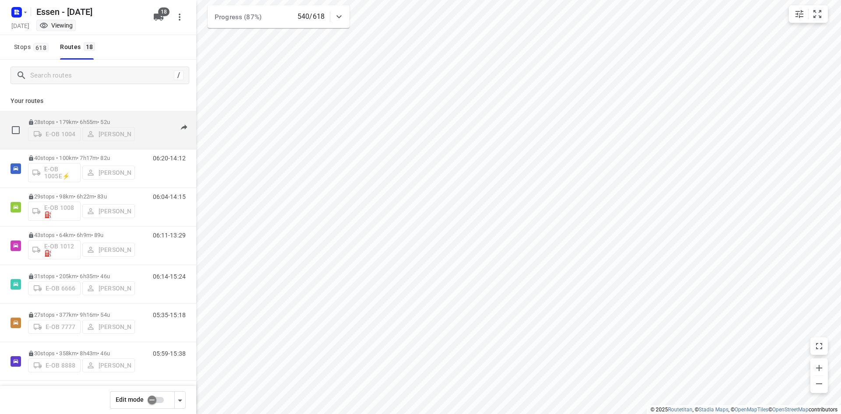
click at [55, 135] on div "E-OB 1004 [PERSON_NAME]" at bounding box center [81, 133] width 107 height 16
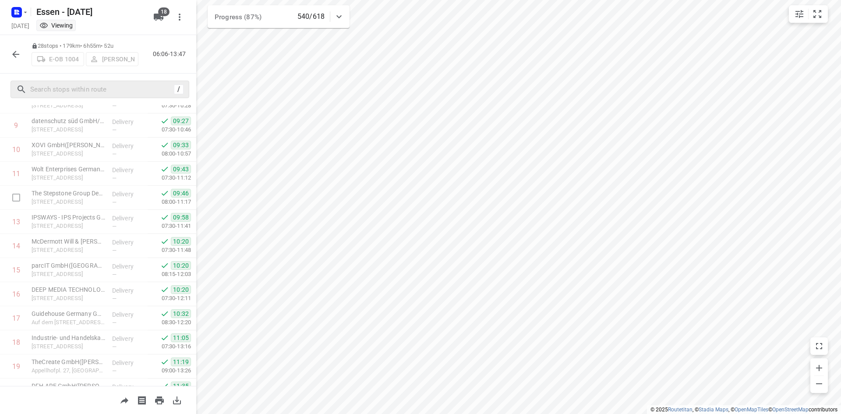
scroll to position [67, 0]
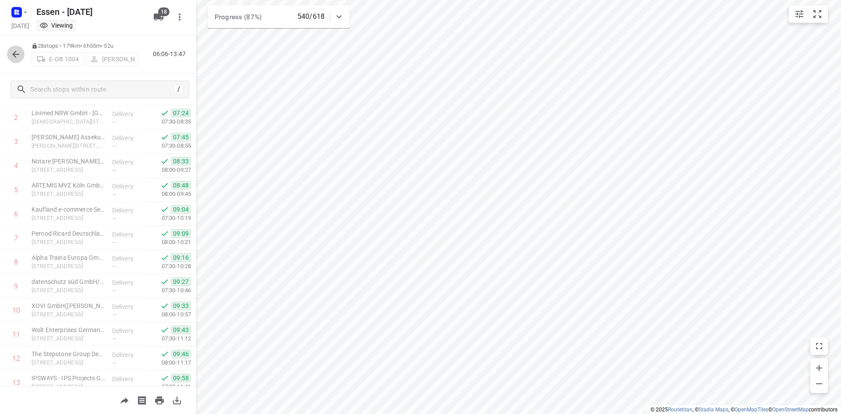
click at [14, 53] on icon "button" at bounding box center [15, 54] width 7 height 7
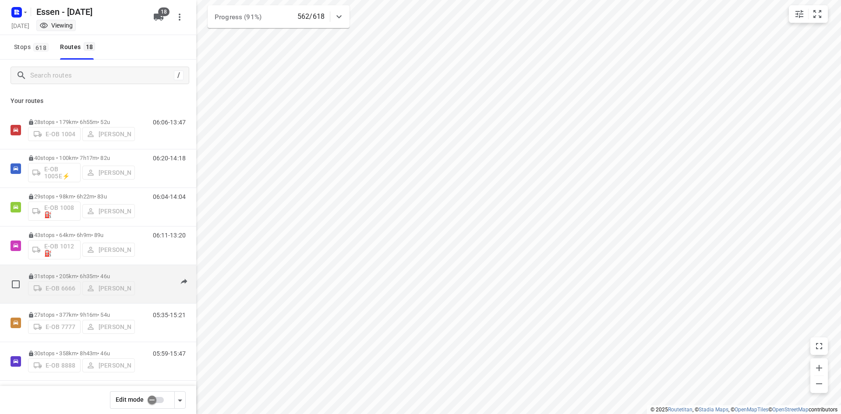
click at [113, 287] on div "E-OB 6666 [PERSON_NAME]" at bounding box center [81, 287] width 107 height 16
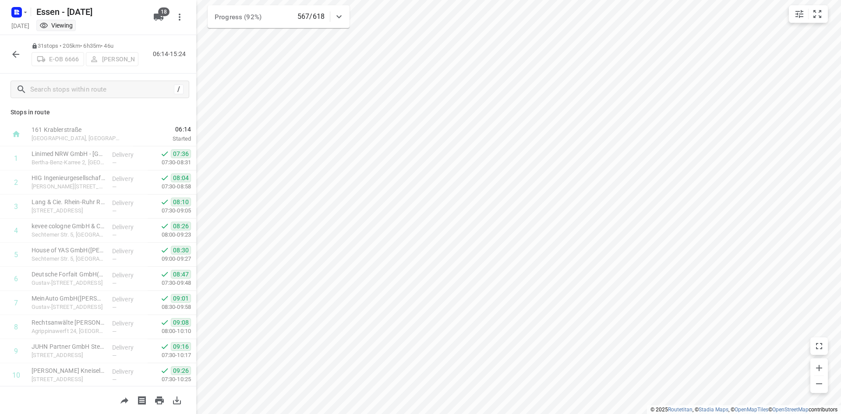
scroll to position [0, 0]
click at [15, 58] on icon "button" at bounding box center [16, 54] width 11 height 11
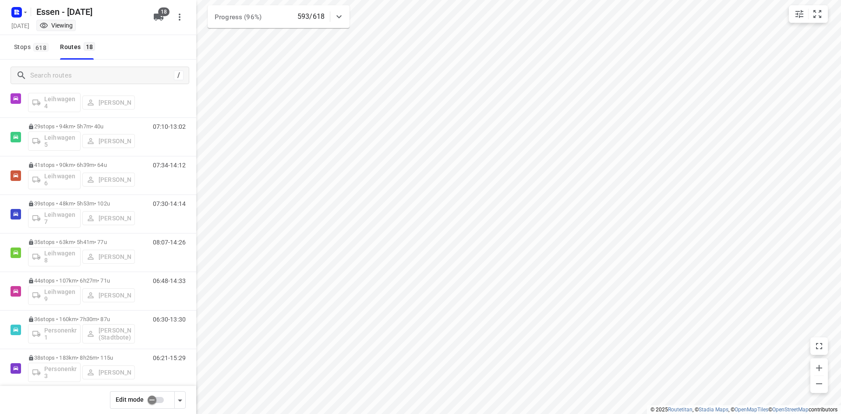
scroll to position [427, 0]
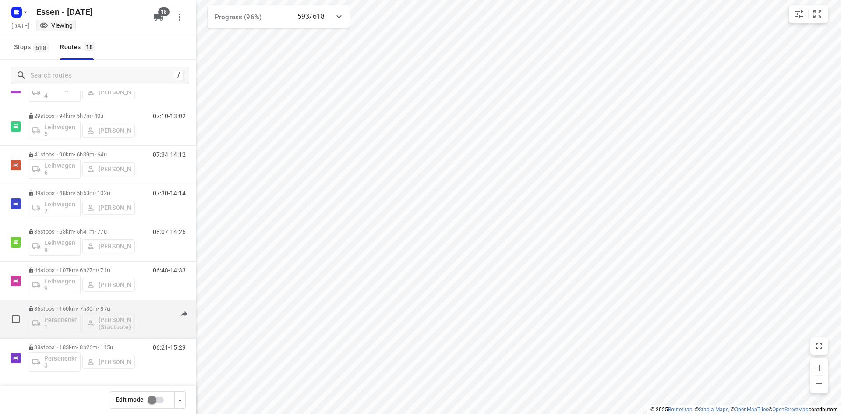
click at [59, 322] on div "Personenkraftwagen 1 [PERSON_NAME] (Stadtbote)" at bounding box center [81, 322] width 107 height 21
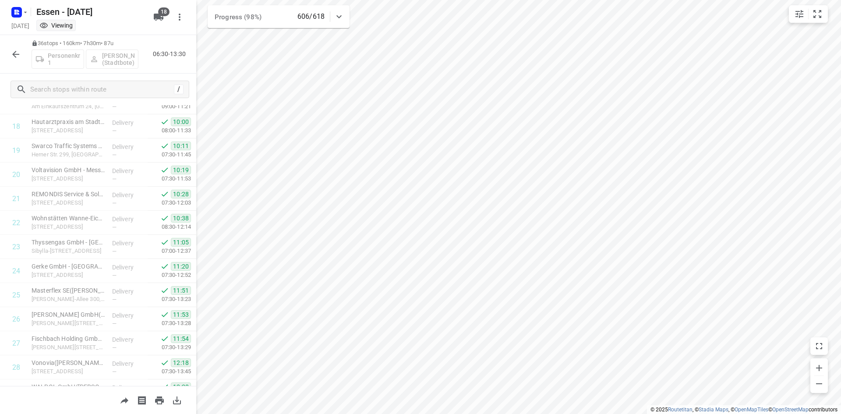
scroll to position [392, 0]
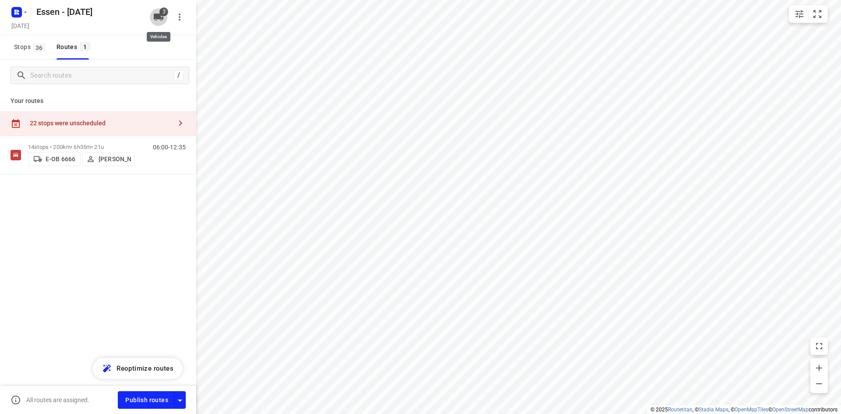
click at [155, 14] on icon "button" at bounding box center [159, 17] width 10 height 7
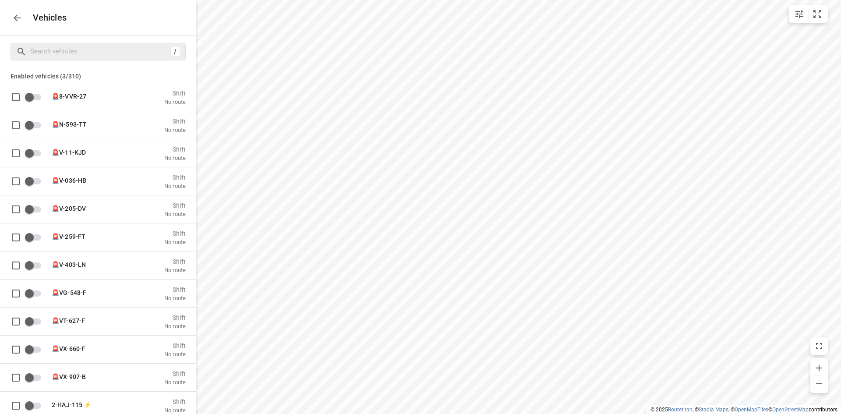
click at [173, 53] on div "/" at bounding box center [175, 52] width 10 height 10
click at [120, 60] on div "/" at bounding box center [98, 52] width 175 height 18
click at [119, 55] on input "Search vehicles" at bounding box center [108, 52] width 154 height 14
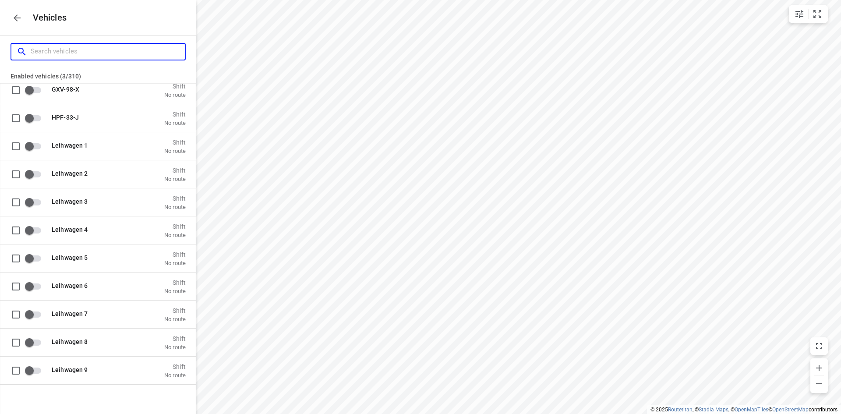
scroll to position [1314, 0]
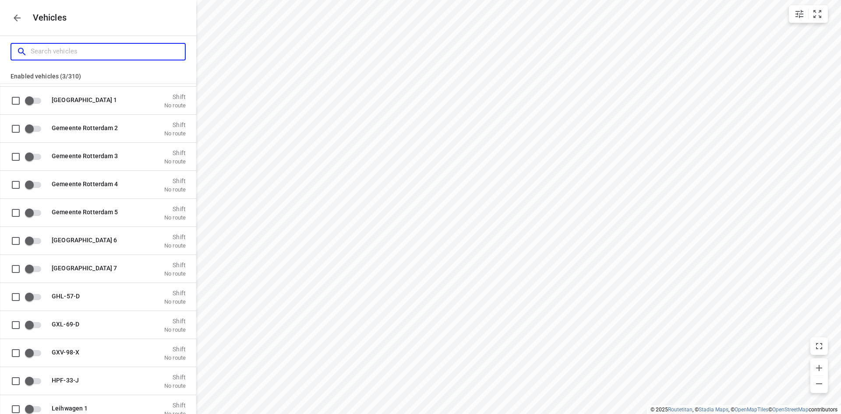
click at [90, 48] on input "Search vehicles" at bounding box center [108, 52] width 154 height 14
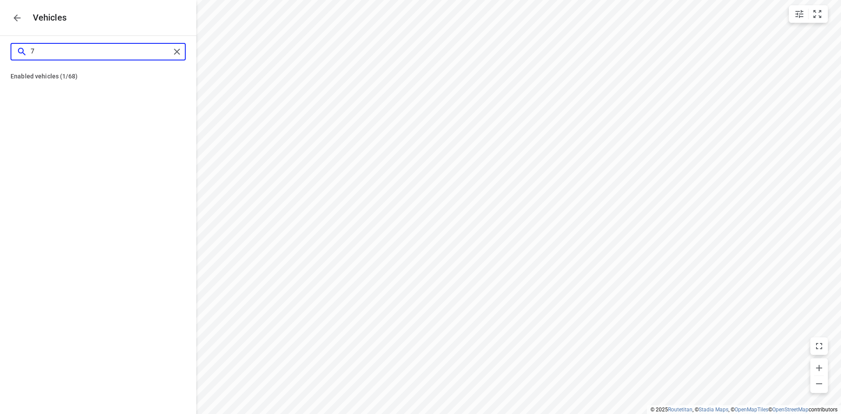
scroll to position [0, 0]
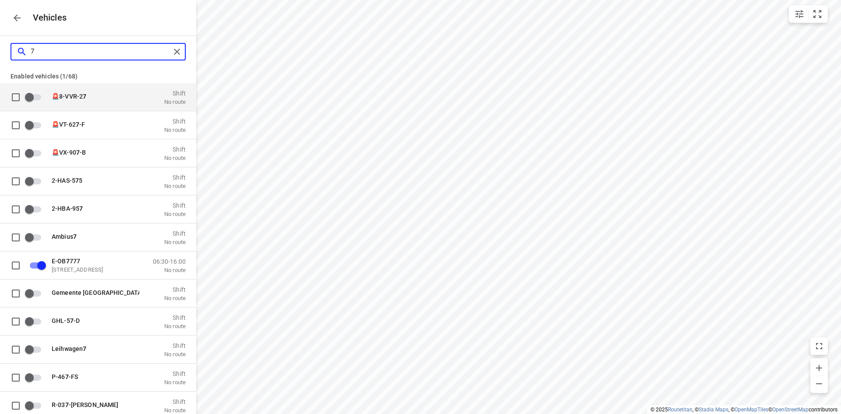
type input "77"
checkbox input "true"
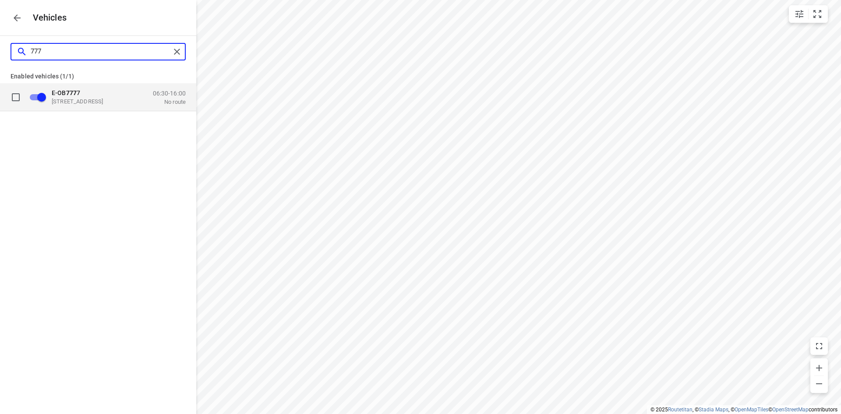
type input "777"
click at [74, 54] on input "777" at bounding box center [101, 52] width 140 height 14
checkbox input "false"
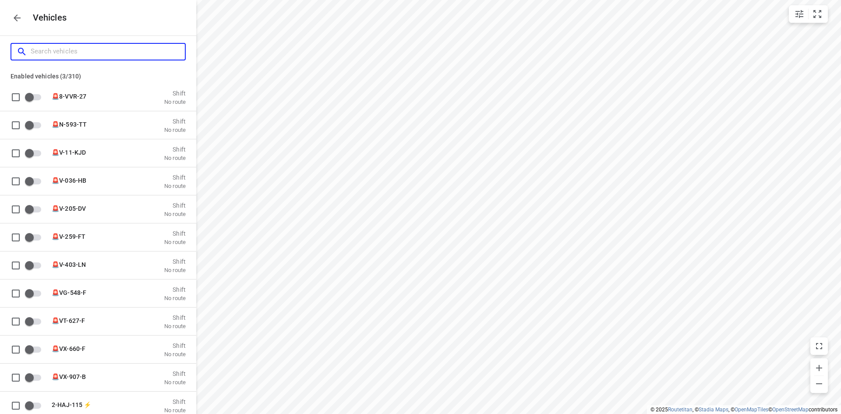
type input "e"
checkbox input "true"
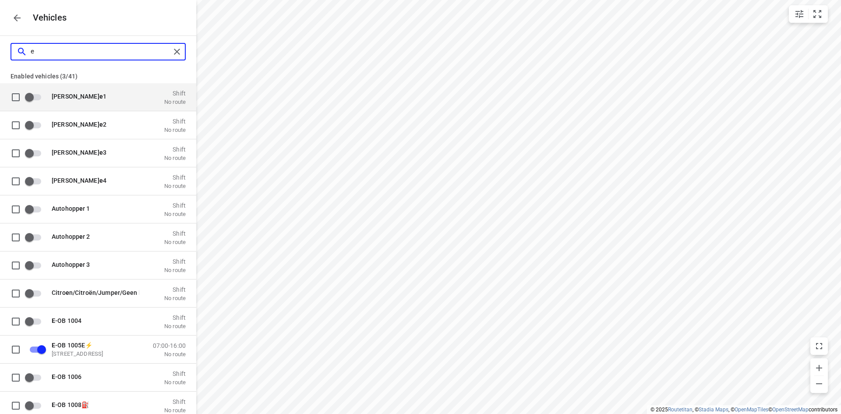
type input "e-"
checkbox input "true"
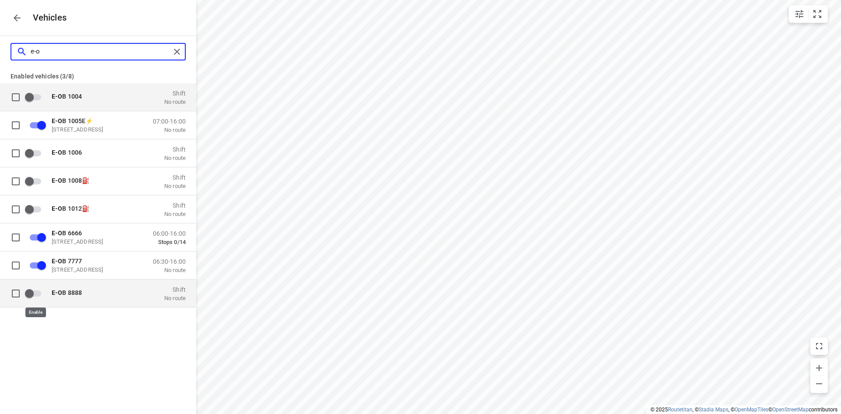
type input "e-o"
click at [32, 295] on input "grid" at bounding box center [29, 293] width 50 height 17
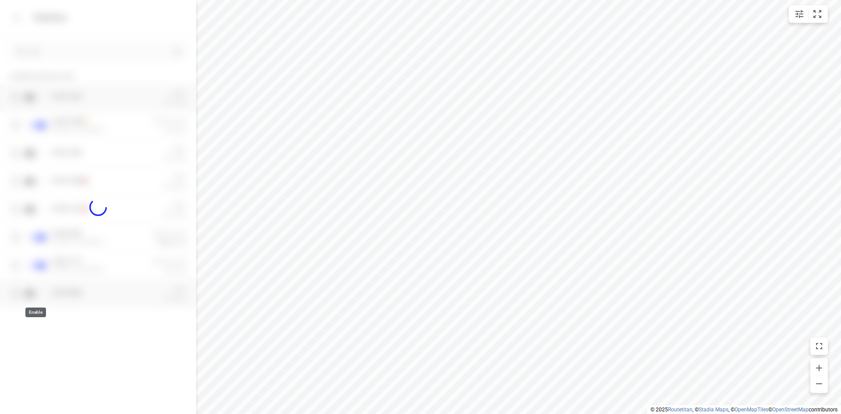
checkbox input "true"
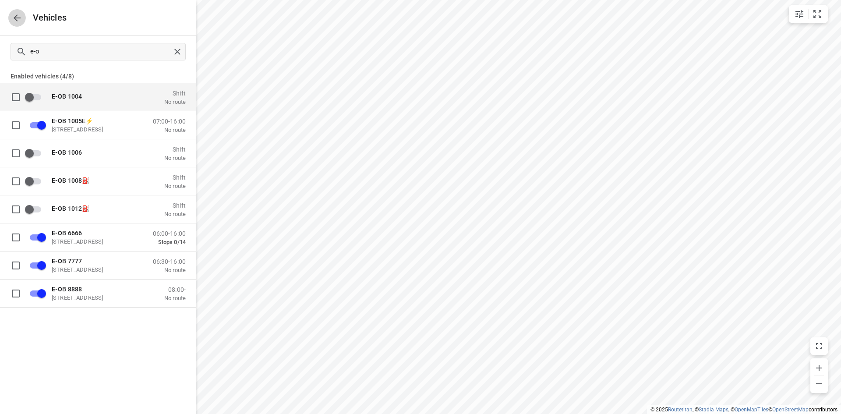
click at [19, 21] on icon "button" at bounding box center [17, 18] width 11 height 11
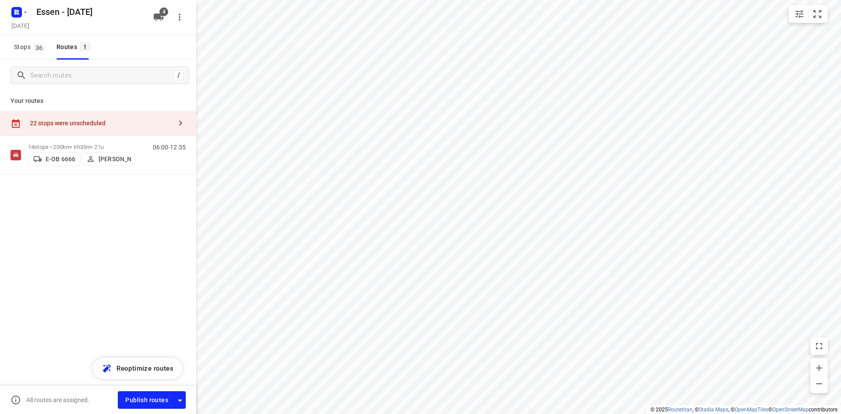
click at [140, 115] on div "22 stops were unscheduled" at bounding box center [98, 123] width 196 height 25
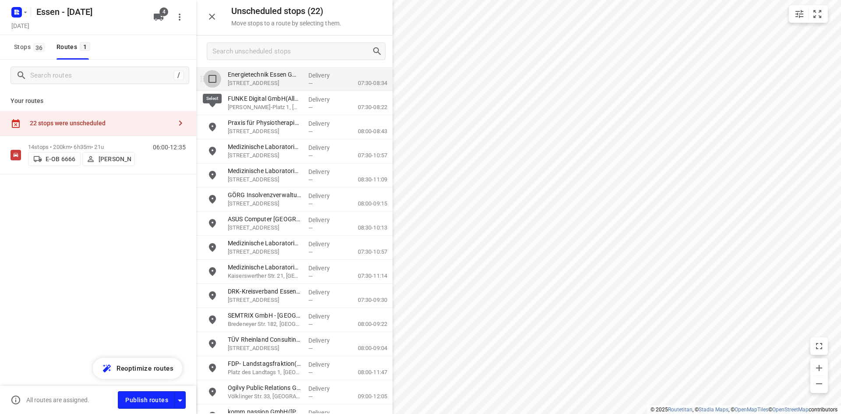
click at [210, 78] on input "grid" at bounding box center [213, 79] width 18 height 18
checkbox input "true"
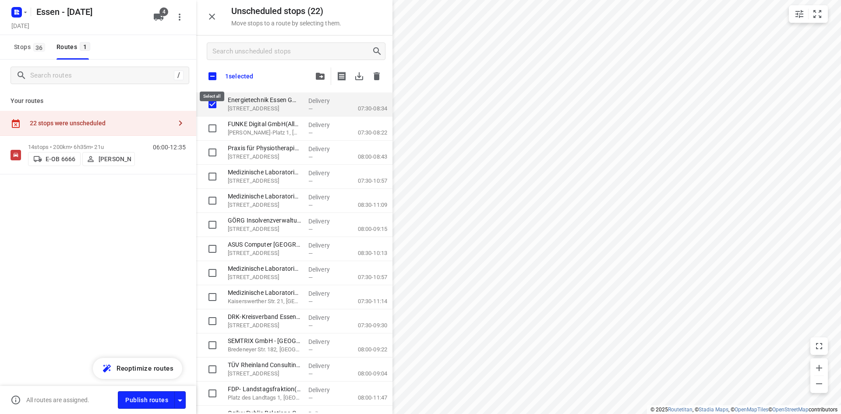
click at [213, 77] on input "checkbox" at bounding box center [212, 76] width 18 height 18
checkbox input "true"
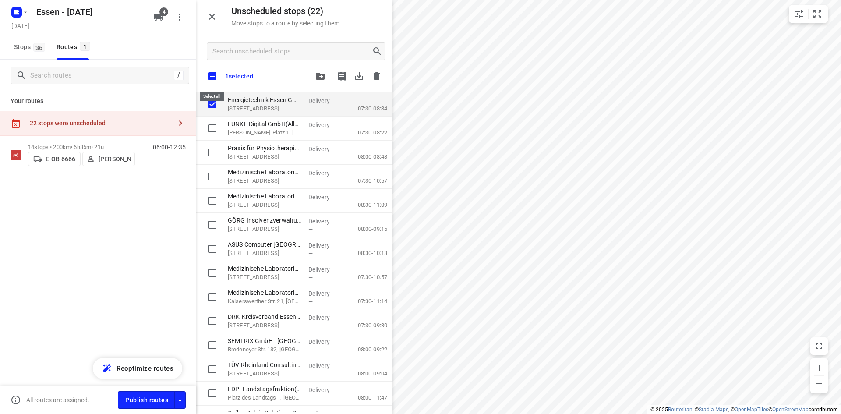
checkbox input "true"
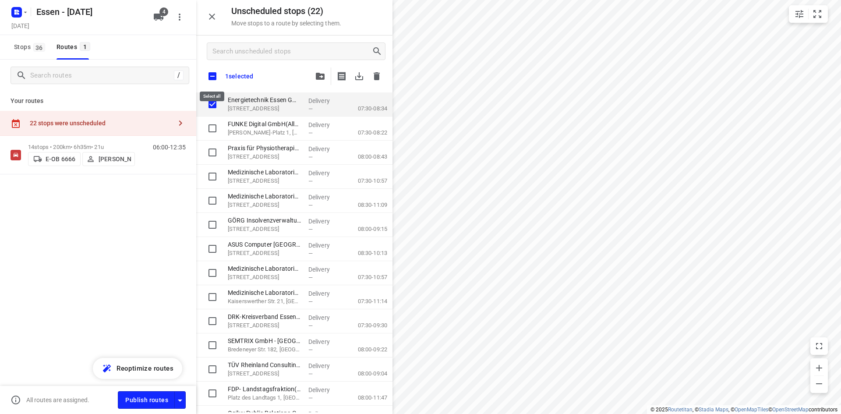
checkbox input "true"
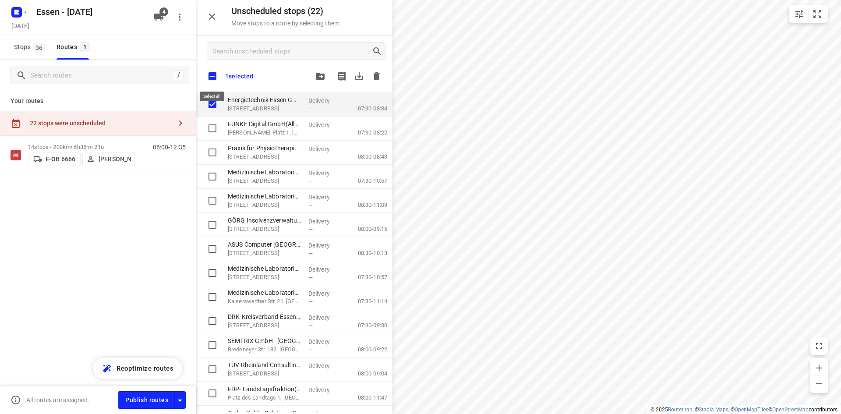
checkbox input "true"
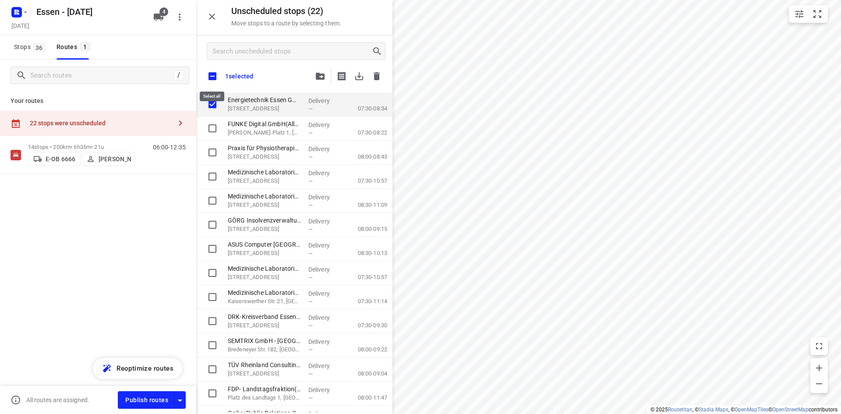
checkbox input "true"
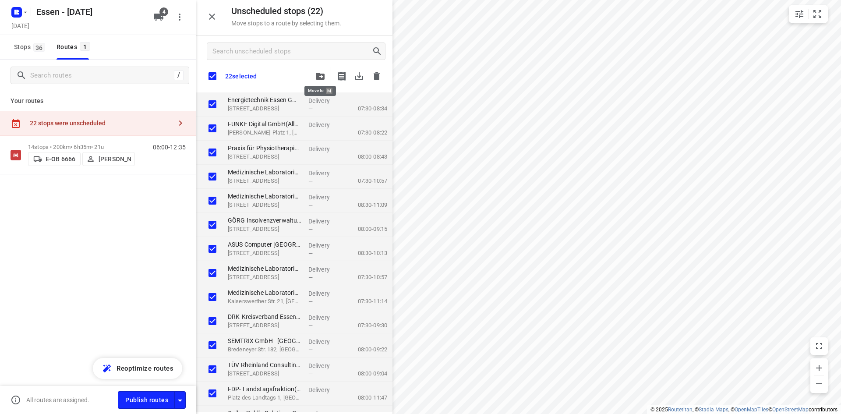
click at [321, 71] on button "button" at bounding box center [320, 76] width 18 height 18
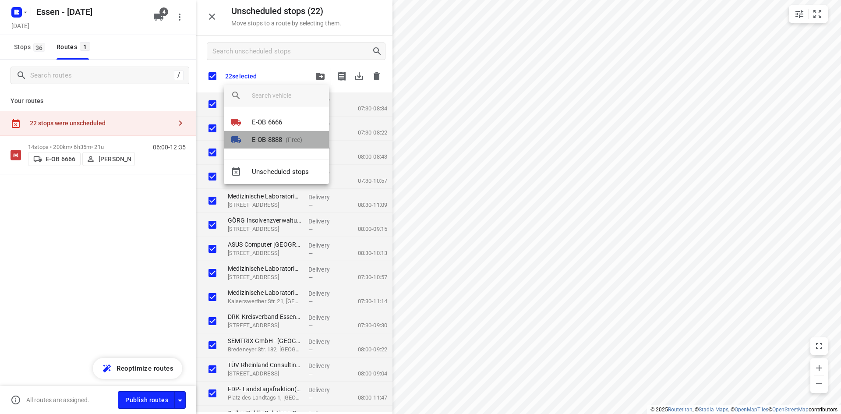
click at [279, 138] on p "E-OB 8888" at bounding box center [267, 140] width 30 height 10
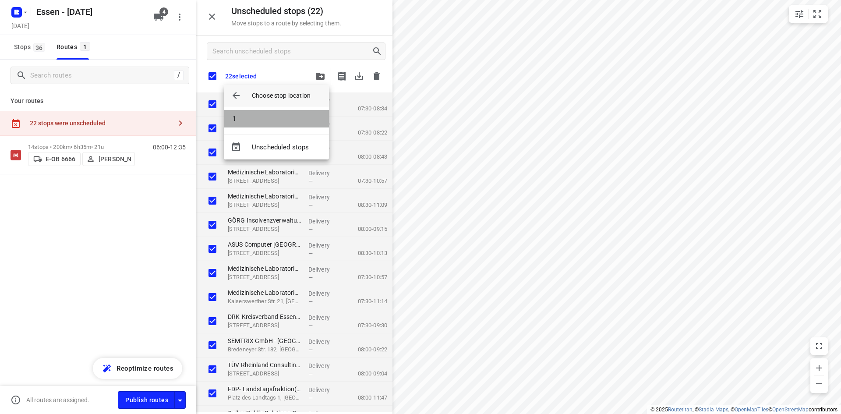
click at [243, 119] on li "1" at bounding box center [276, 119] width 105 height 18
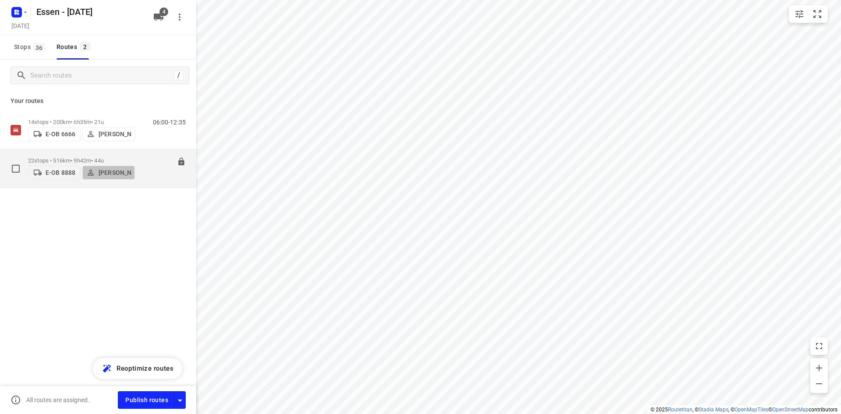
click at [118, 172] on p "[PERSON_NAME]" at bounding box center [115, 172] width 32 height 7
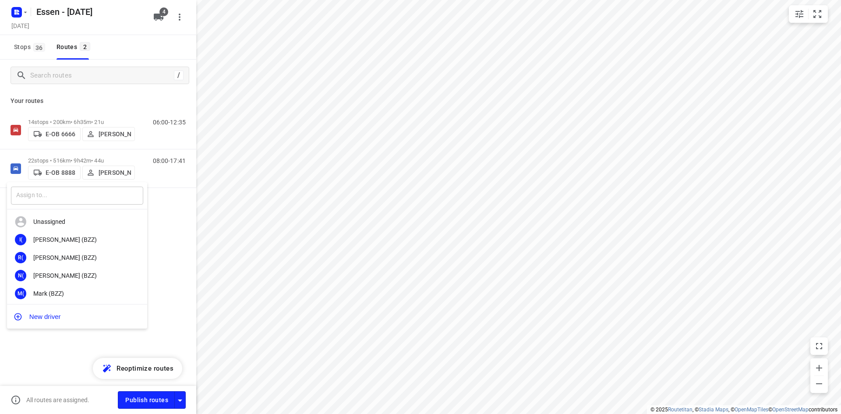
click at [109, 194] on input "text" at bounding box center [77, 196] width 132 height 18
type input "dumm"
click at [83, 239] on div "Justin Dumm er" at bounding box center [79, 239] width 92 height 7
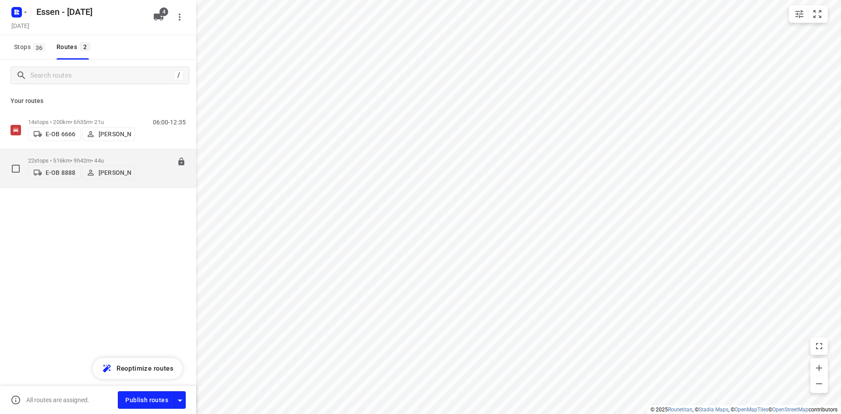
click at [139, 172] on div "22 stops • 516km • 9h42m • 44u E-OB 8888 Justin Dummer 08:00-17:41" at bounding box center [112, 168] width 168 height 31
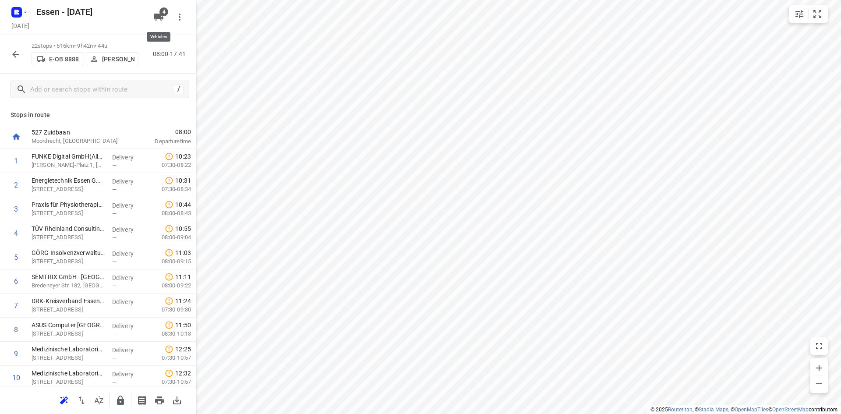
click at [158, 19] on icon "button" at bounding box center [159, 17] width 10 height 7
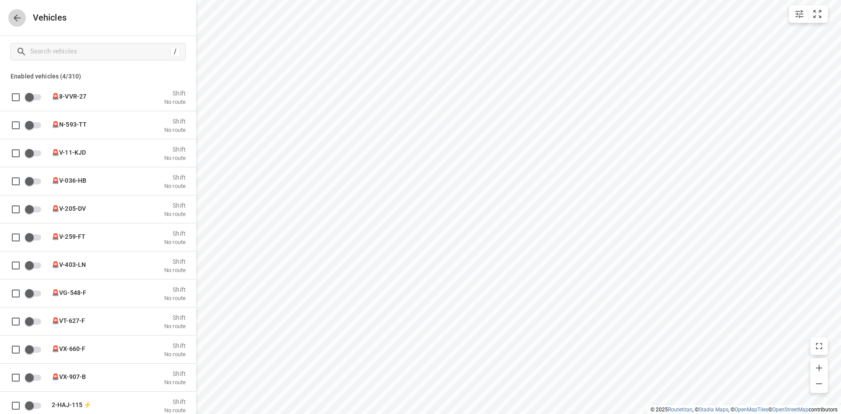
click at [18, 15] on icon "button" at bounding box center [17, 18] width 11 height 11
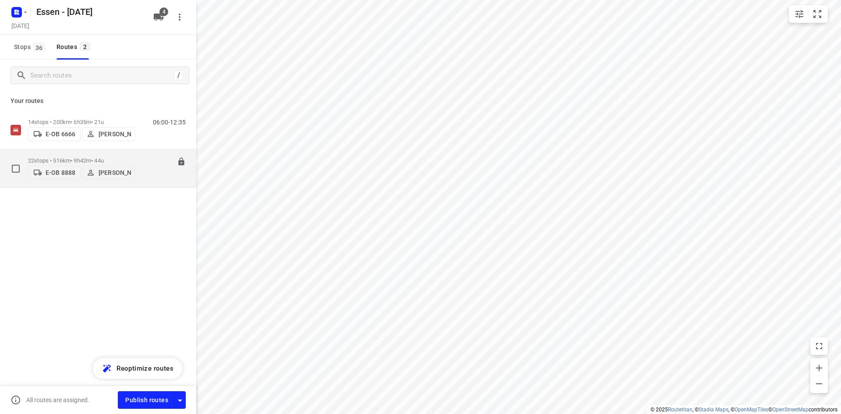
click at [139, 184] on div "22 stops • 516km • 9h42m • 44u E-OB 8888 Justin Dummer 08:00-17:41" at bounding box center [112, 168] width 168 height 31
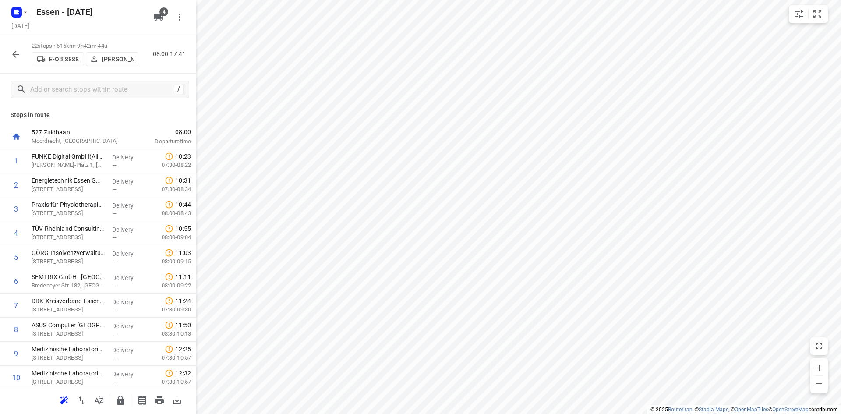
click at [63, 59] on p "E-OB 8888" at bounding box center [64, 59] width 30 height 7
click at [25, 60] on div at bounding box center [420, 207] width 841 height 414
click at [165, 14] on span "4" at bounding box center [163, 11] width 9 height 9
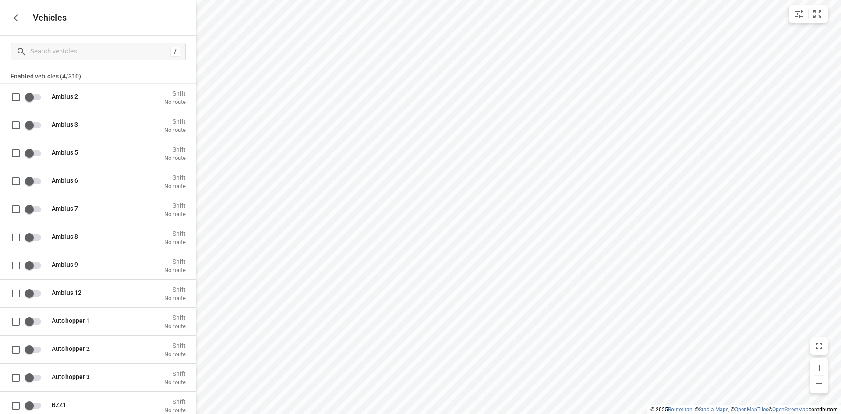
scroll to position [613, 0]
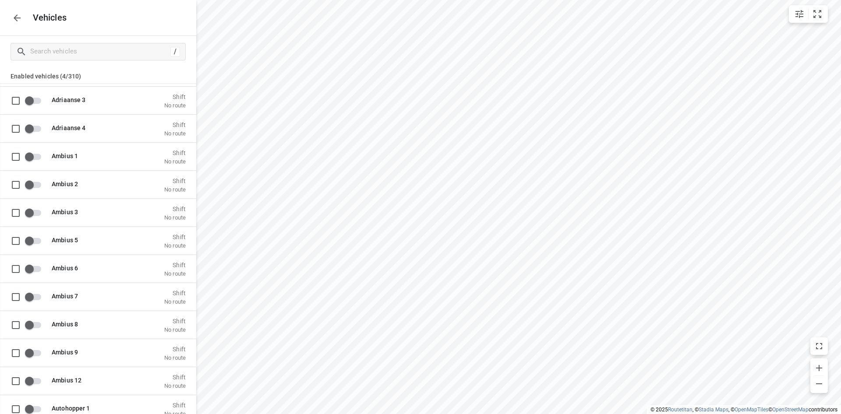
click at [19, 20] on icon "button" at bounding box center [17, 18] width 11 height 11
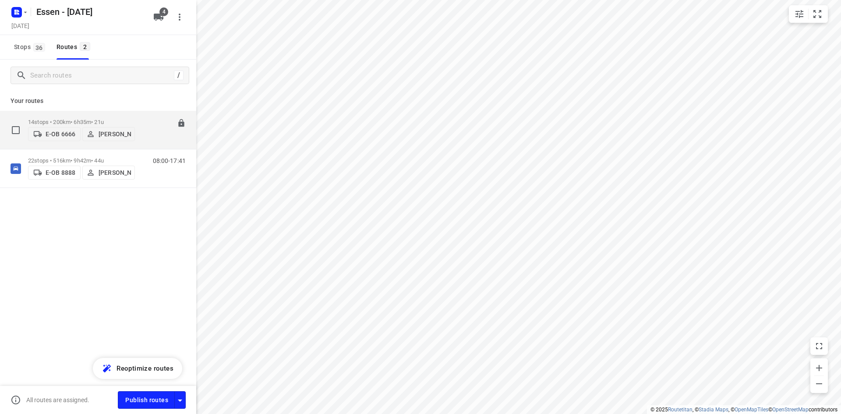
click at [155, 138] on div "06:00-12:35" at bounding box center [164, 132] width 44 height 27
click at [58, 141] on div "E-OB 6666 Andrianu Krasniqi" at bounding box center [81, 133] width 107 height 16
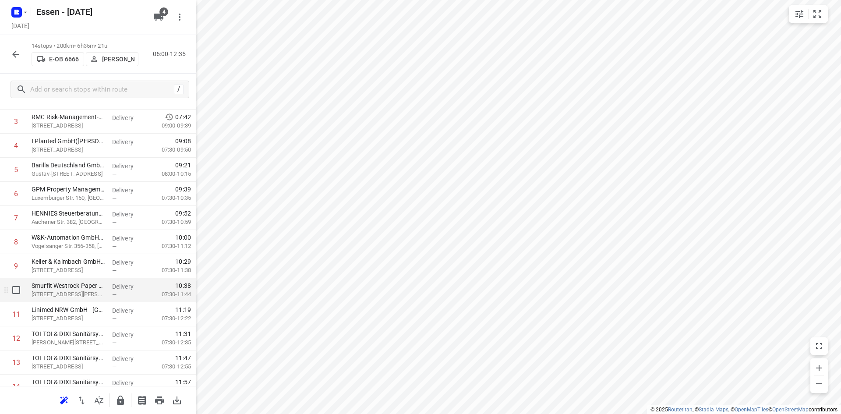
scroll to position [124, 0]
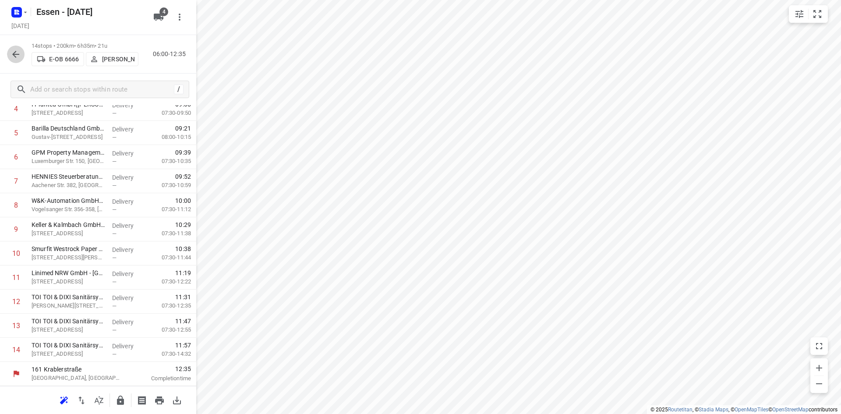
click at [17, 51] on icon "button" at bounding box center [16, 54] width 11 height 11
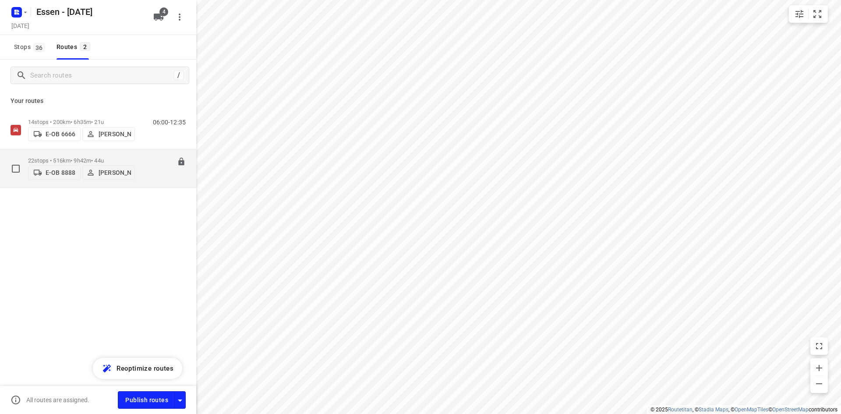
click at [131, 153] on div "22 stops • 516km • 9h42m • 44u E-OB 8888 Justin Dummer" at bounding box center [81, 168] width 107 height 31
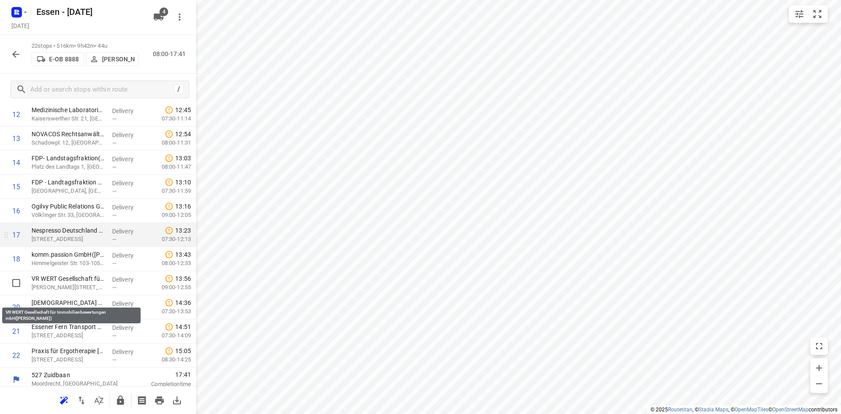
scroll to position [317, 0]
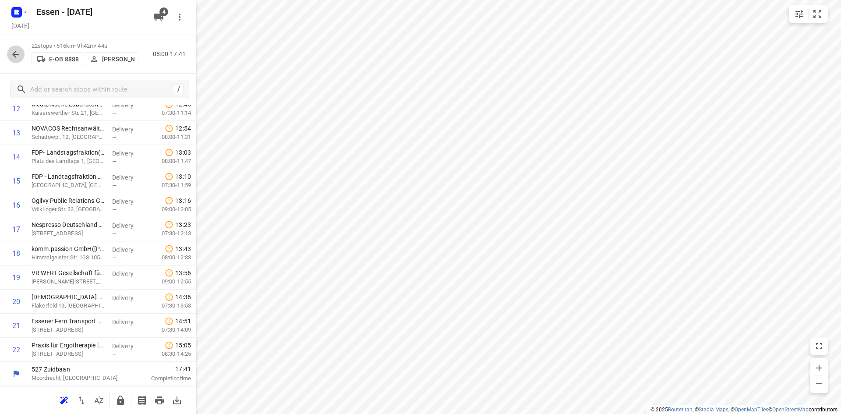
click at [13, 56] on icon "button" at bounding box center [16, 54] width 11 height 11
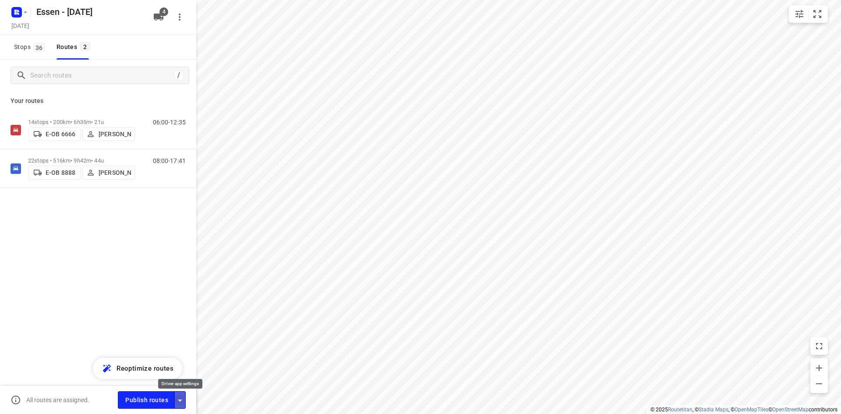
click at [184, 403] on icon "button" at bounding box center [180, 400] width 11 height 11
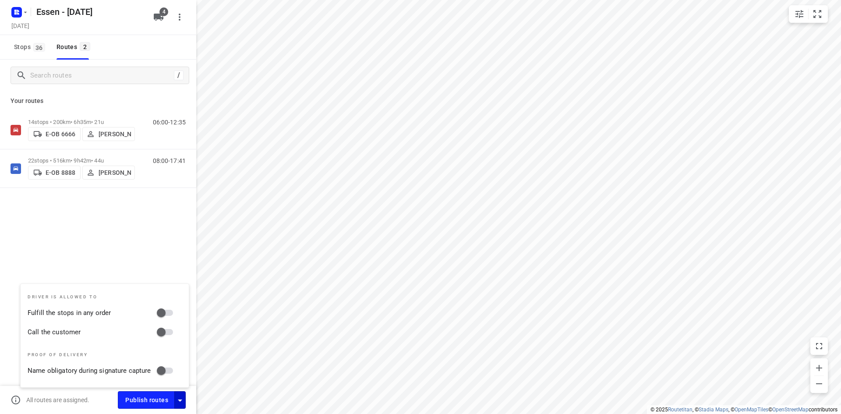
drag, startPoint x: 155, startPoint y: 317, endPoint x: 161, endPoint y: 320, distance: 6.9
click at [155, 318] on input "Fulfill the stops in any order" at bounding box center [161, 312] width 50 height 17
click at [166, 314] on input "Fulfill the stops in any order" at bounding box center [170, 312] width 50 height 17
click at [164, 323] on div "Driver is allowed to Fulfill the stops in any order Call the customer Proof of …" at bounding box center [105, 335] width 168 height 103
click at [169, 308] on div "Driver is allowed to Fulfill the stops in any order Call the customer Proof of …" at bounding box center [105, 335] width 168 height 103
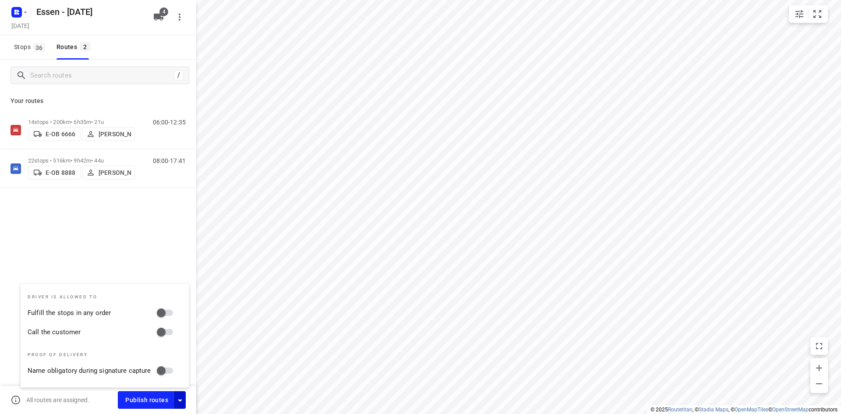
click at [166, 312] on input "Fulfill the stops in any order" at bounding box center [161, 312] width 50 height 17
checkbox input "true"
click at [161, 327] on input "Call the customer" at bounding box center [161, 332] width 50 height 17
checkbox input "true"
click at [155, 398] on span "Publish routes" at bounding box center [146, 400] width 43 height 11
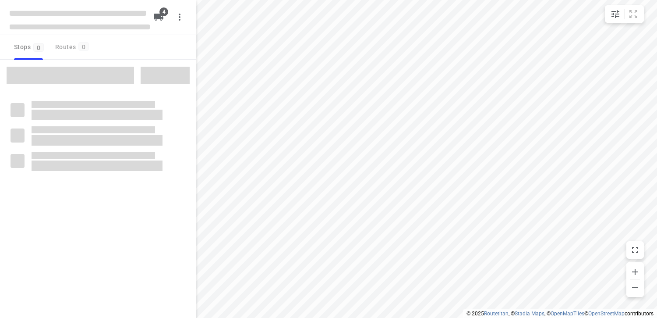
checkbox input "true"
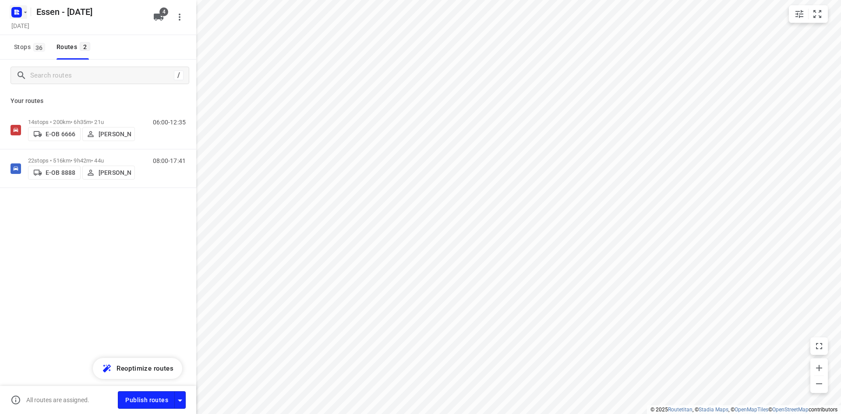
click at [26, 10] on icon "button" at bounding box center [25, 12] width 7 height 7
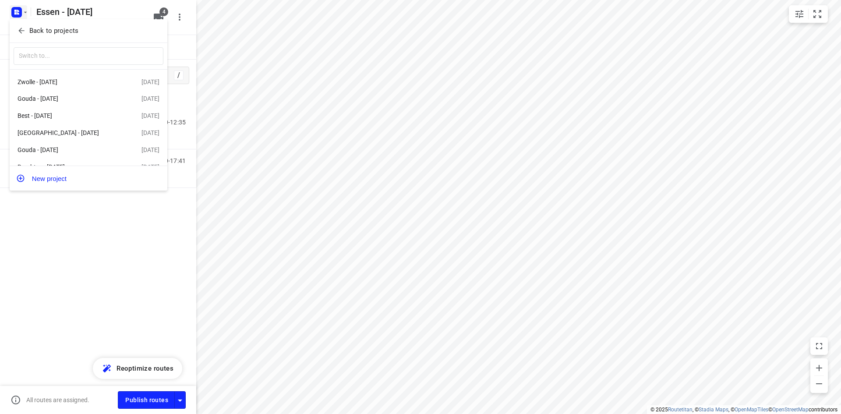
click at [19, 28] on icon "button" at bounding box center [21, 30] width 9 height 9
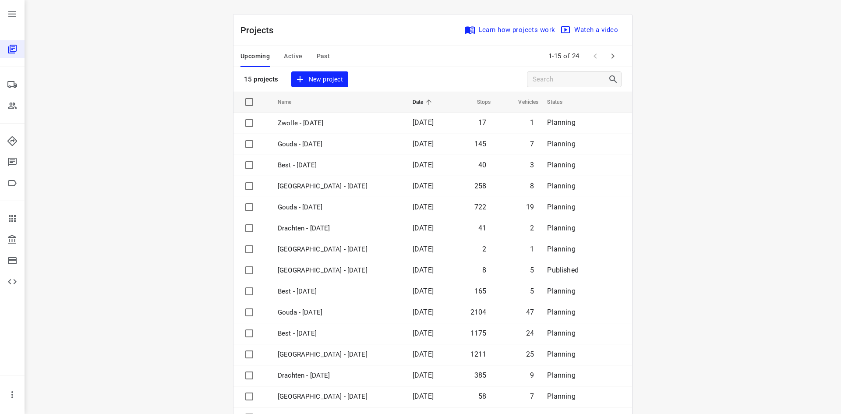
click at [310, 49] on div "Upcoming Active Past" at bounding box center [291, 56] width 103 height 21
click at [317, 52] on span "Past" at bounding box center [324, 56] width 14 height 11
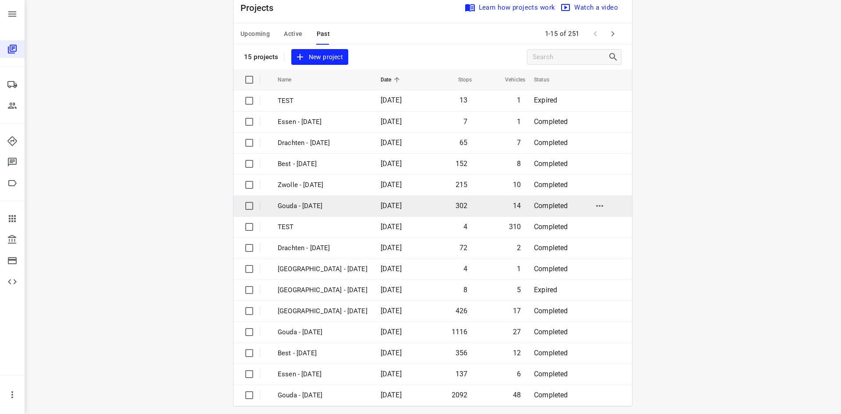
scroll to position [29, 0]
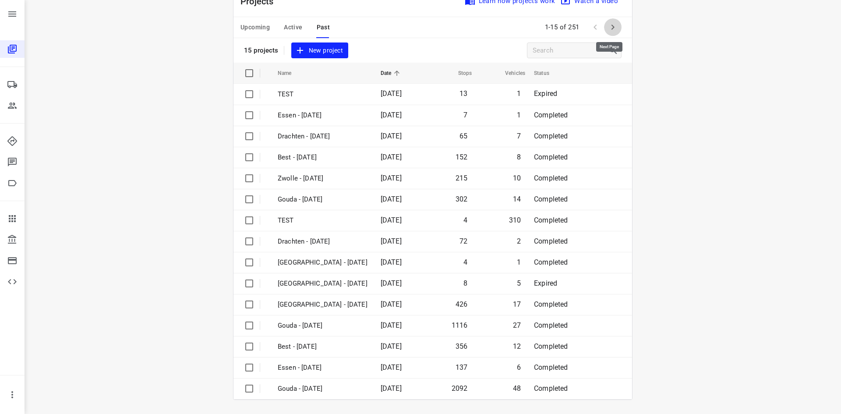
click at [612, 34] on button "button" at bounding box center [613, 27] width 18 height 18
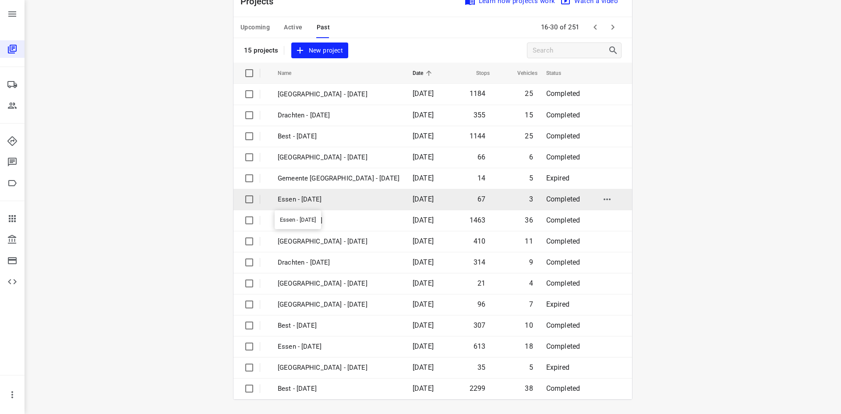
click at [354, 201] on p "Essen - [DATE]" at bounding box center [339, 199] width 122 height 10
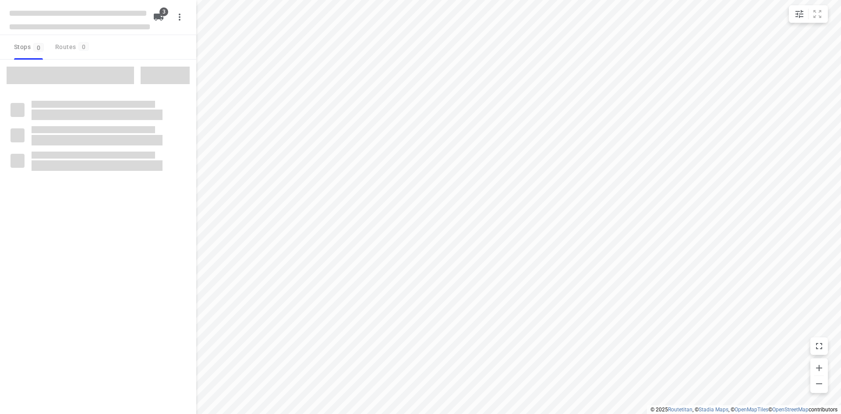
checkbox input "true"
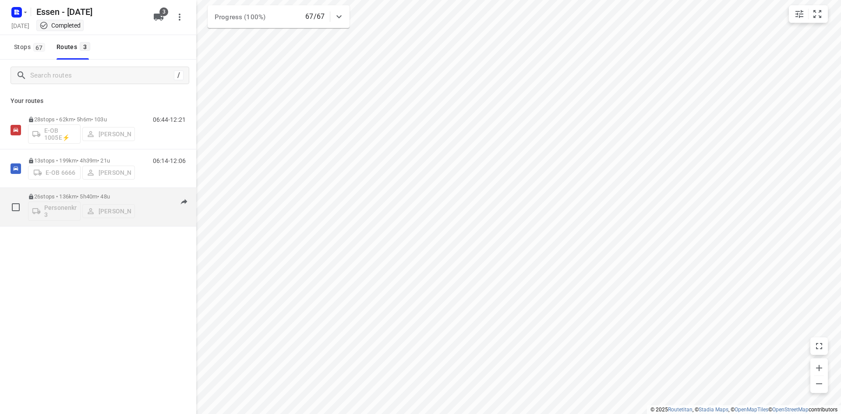
click at [54, 213] on div "Personenkraftwagen 3 [PERSON_NAME]" at bounding box center [81, 210] width 107 height 21
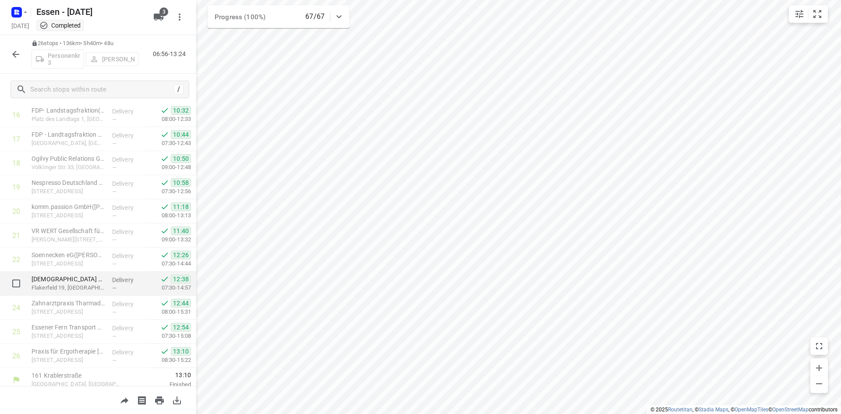
scroll to position [413, 0]
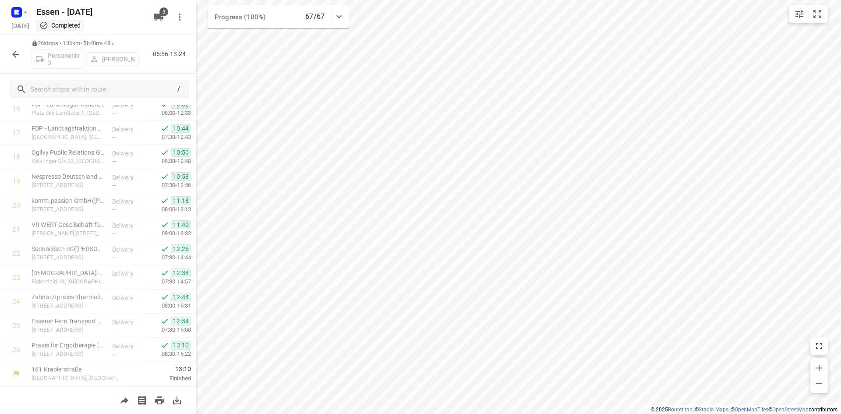
click at [12, 57] on icon "button" at bounding box center [16, 54] width 11 height 11
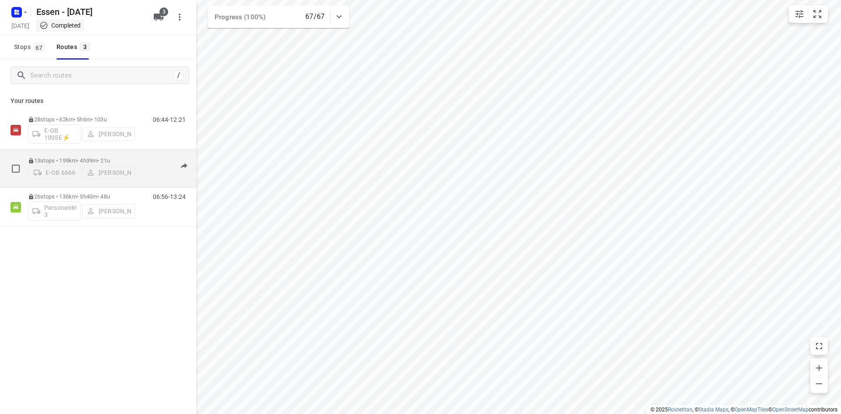
click at [53, 178] on div "E-OB 6666 [PERSON_NAME]" at bounding box center [81, 172] width 107 height 16
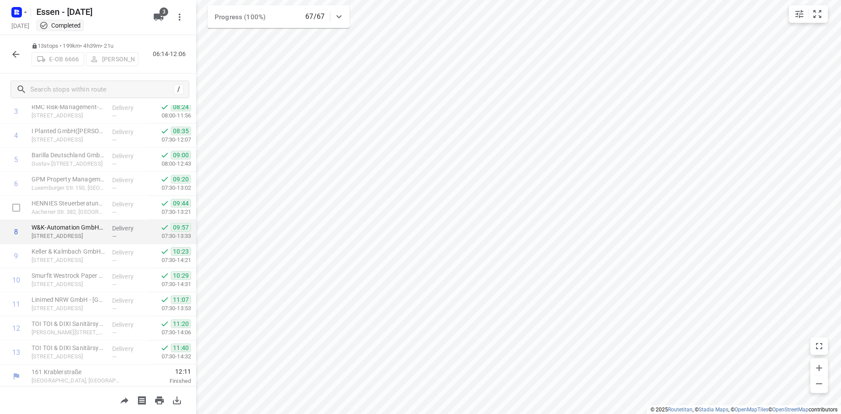
scroll to position [100, 0]
click at [15, 54] on icon "button" at bounding box center [15, 54] width 7 height 7
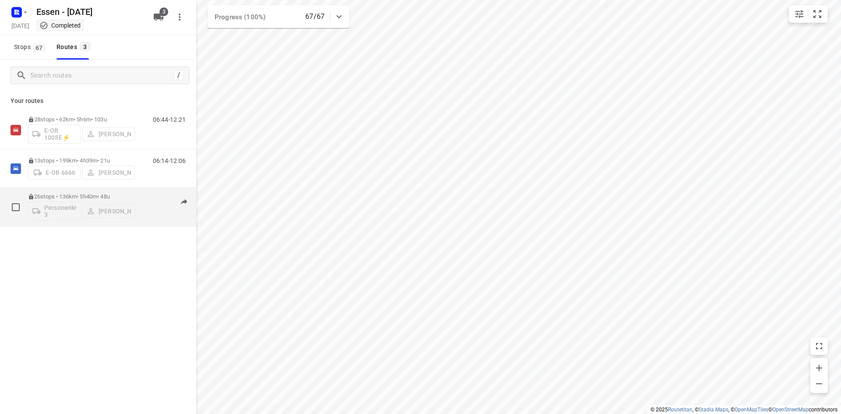
click at [83, 194] on p "26 stops • 136km • 5h40m • [DATE]" at bounding box center [81, 196] width 107 height 7
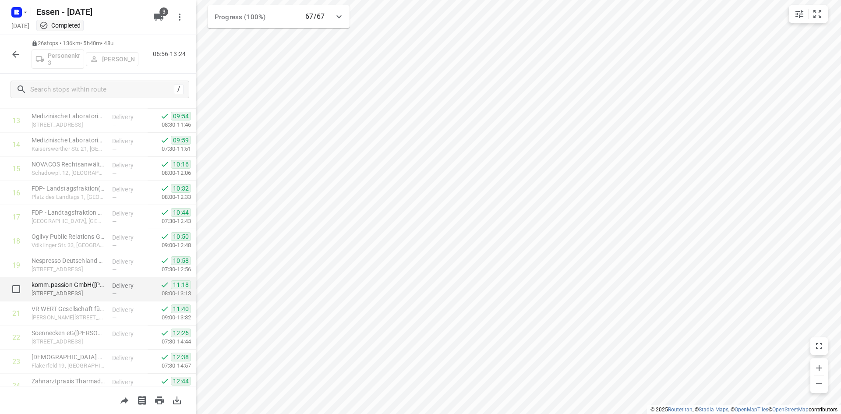
scroll to position [282, 0]
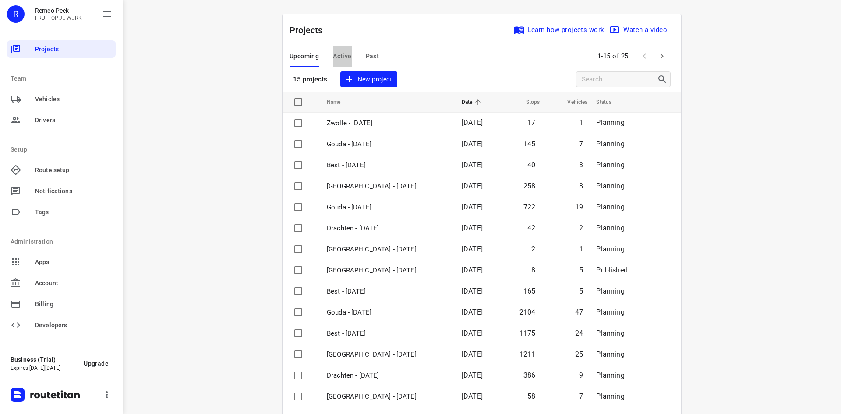
click at [341, 59] on span "Active" at bounding box center [342, 56] width 18 height 11
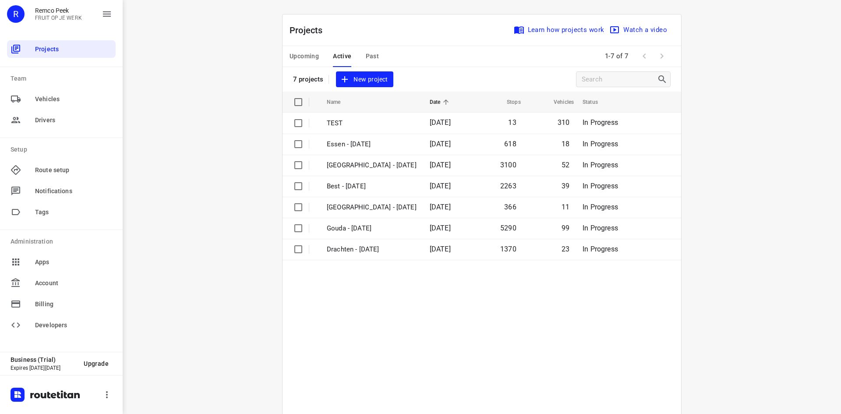
click at [312, 56] on span "Upcoming" at bounding box center [303, 56] width 29 height 11
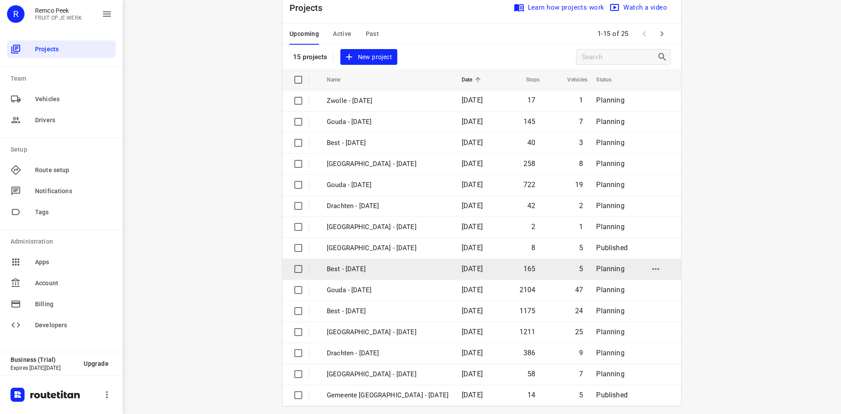
scroll to position [29, 0]
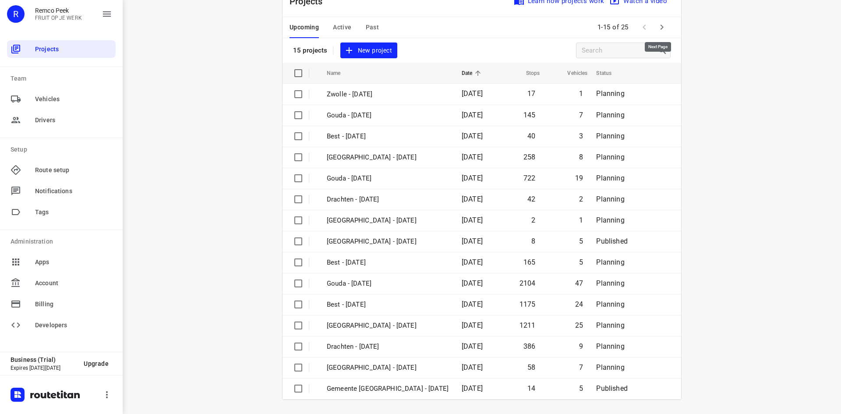
click at [656, 24] on icon "button" at bounding box center [661, 27] width 11 height 11
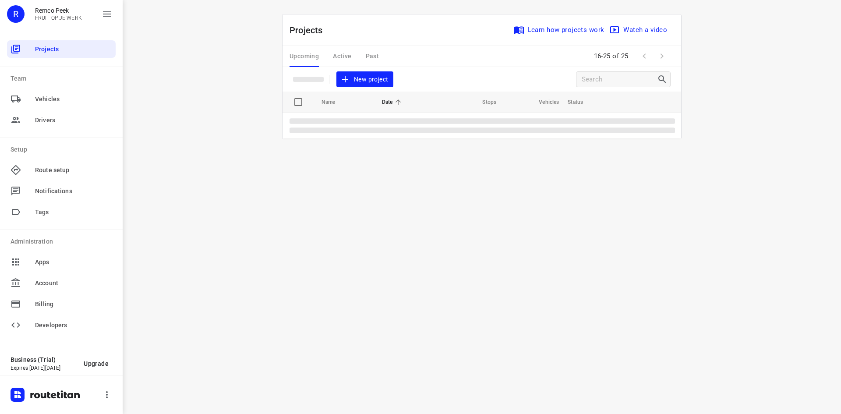
scroll to position [0, 0]
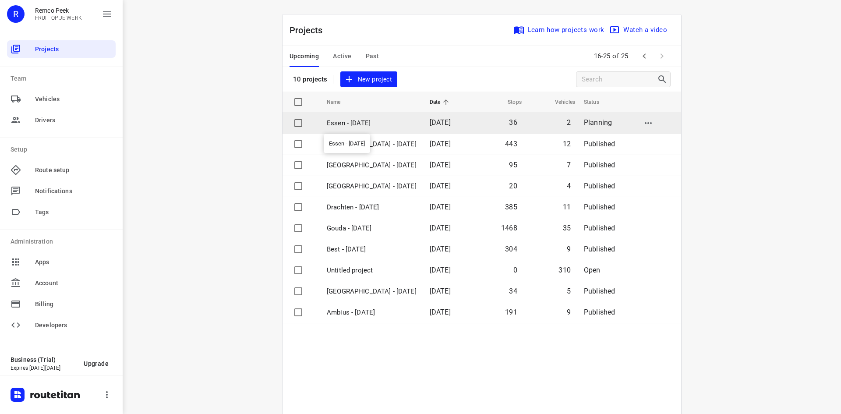
drag, startPoint x: 361, startPoint y: 121, endPoint x: 366, endPoint y: 119, distance: 4.7
click at [366, 119] on p "Essen - [DATE]" at bounding box center [372, 123] width 90 height 10
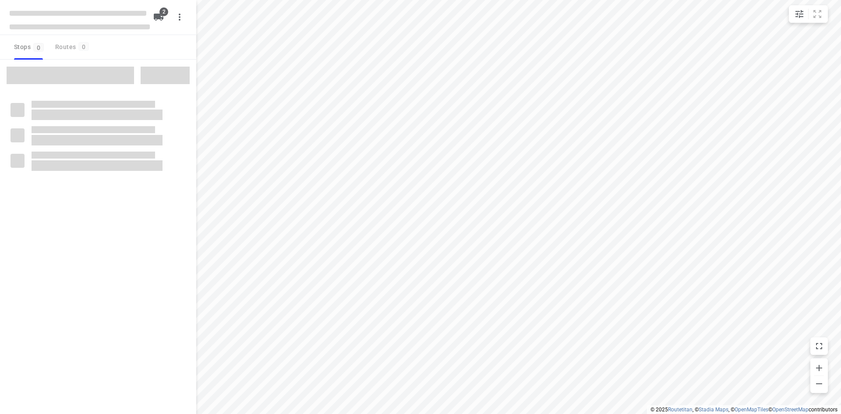
checkbox input "true"
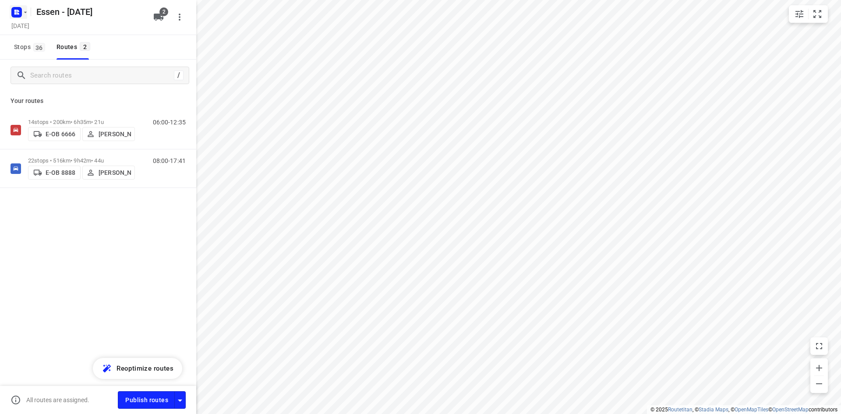
click at [25, 10] on icon "button" at bounding box center [25, 12] width 7 height 7
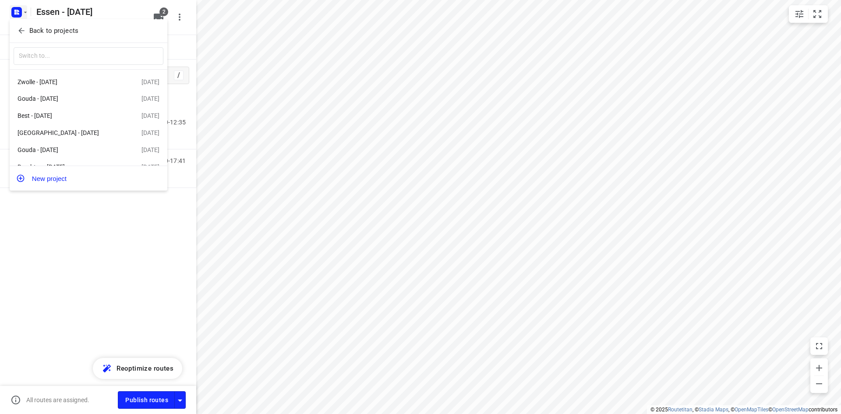
click at [45, 33] on p "Back to projects" at bounding box center [53, 31] width 49 height 10
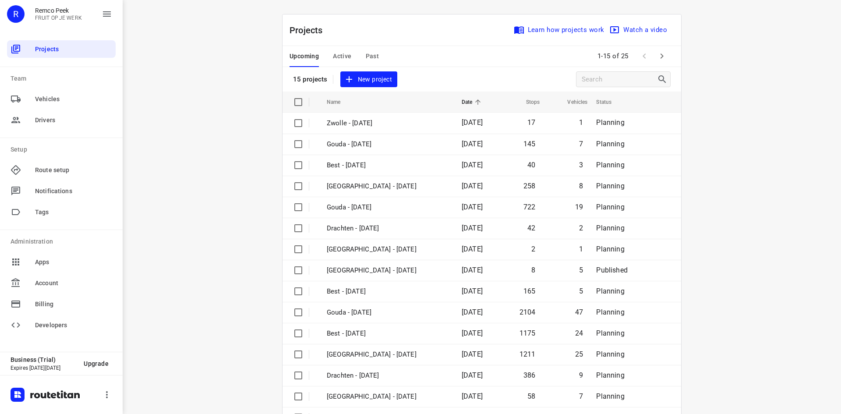
click at [339, 56] on span "Active" at bounding box center [342, 56] width 18 height 11
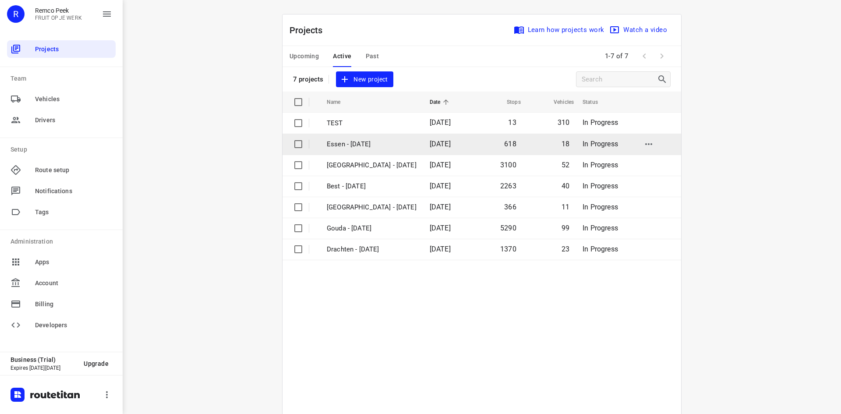
click at [346, 145] on p "Essen - [DATE]" at bounding box center [372, 144] width 90 height 10
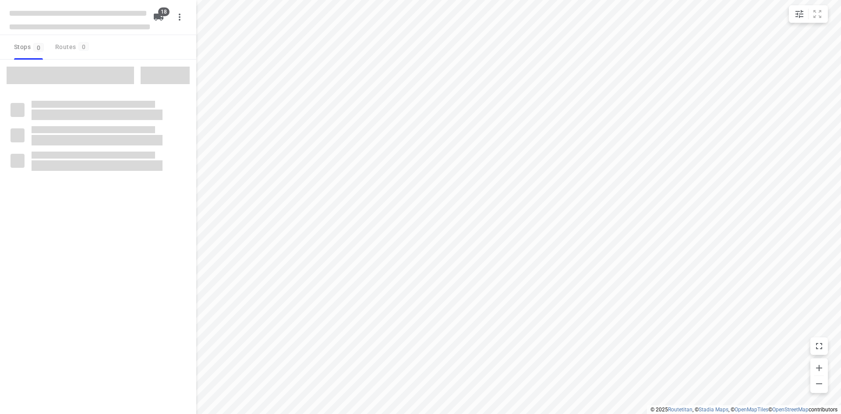
checkbox input "true"
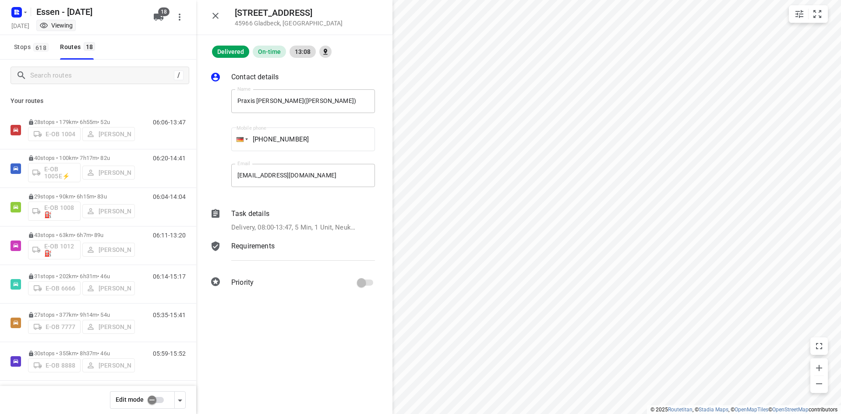
click at [215, 17] on icon "button" at bounding box center [215, 16] width 11 height 11
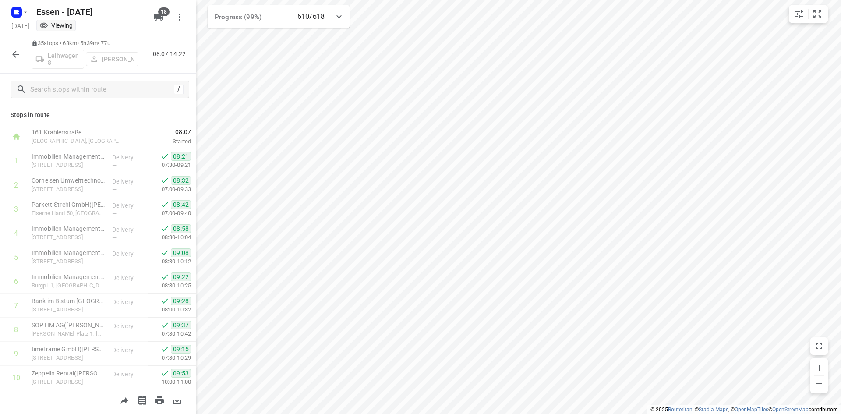
click at [9, 55] on button "button" at bounding box center [16, 55] width 18 height 18
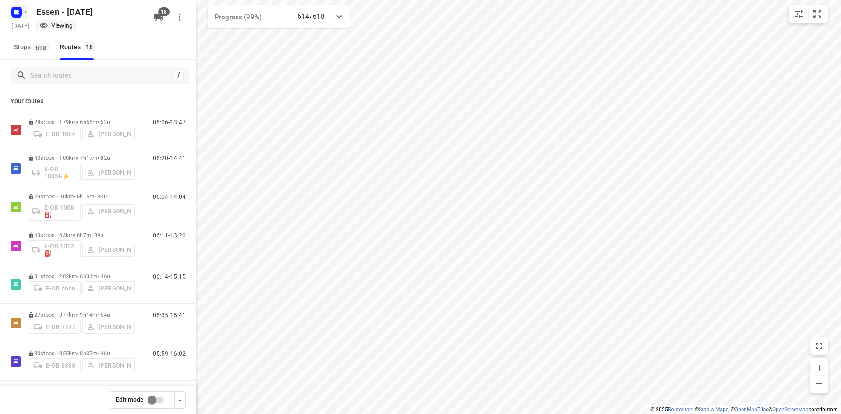
click at [25, 15] on icon "button" at bounding box center [25, 12] width 7 height 7
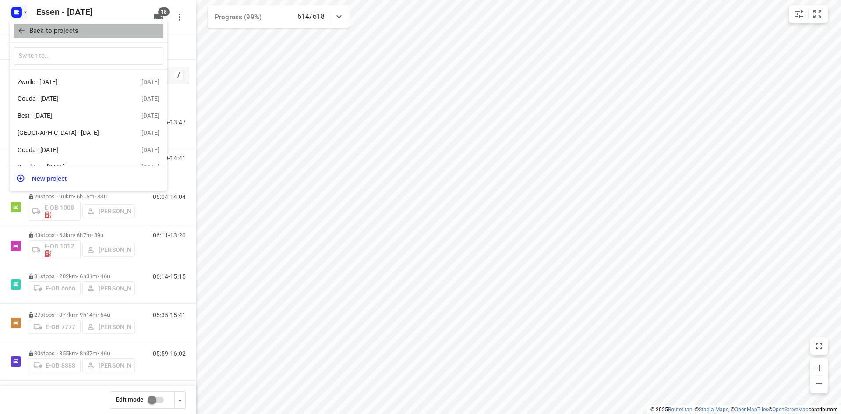
click at [21, 29] on icon "button" at bounding box center [21, 31] width 6 height 6
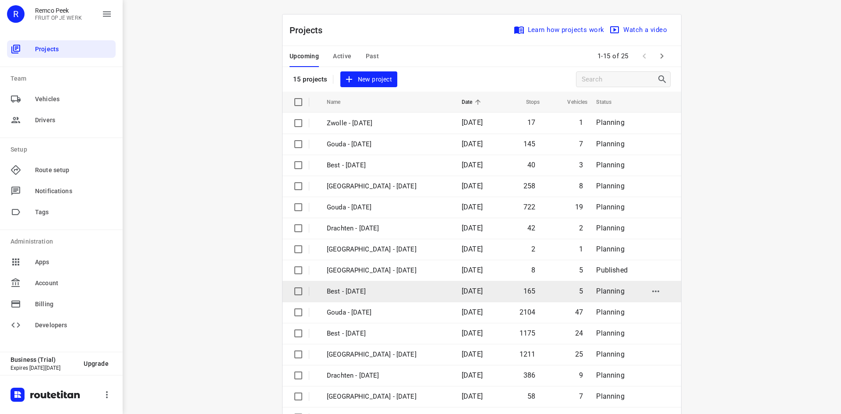
scroll to position [29, 0]
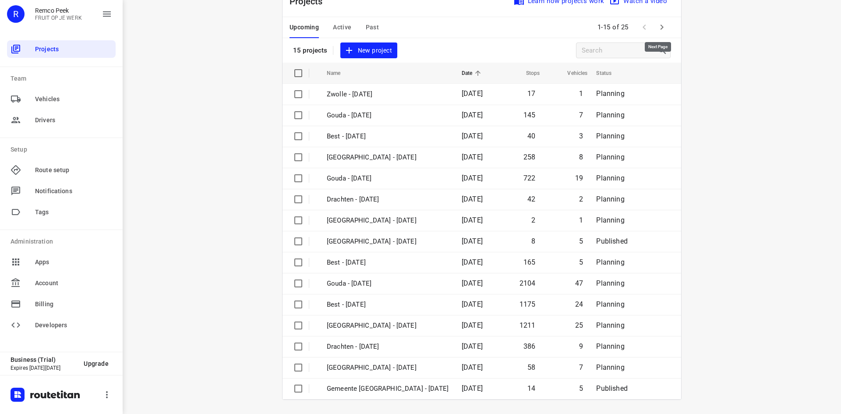
click at [660, 25] on icon "button" at bounding box center [661, 27] width 11 height 11
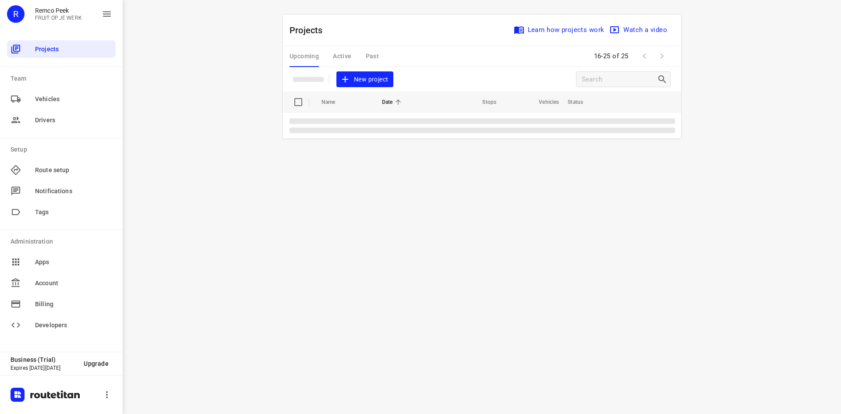
scroll to position [0, 0]
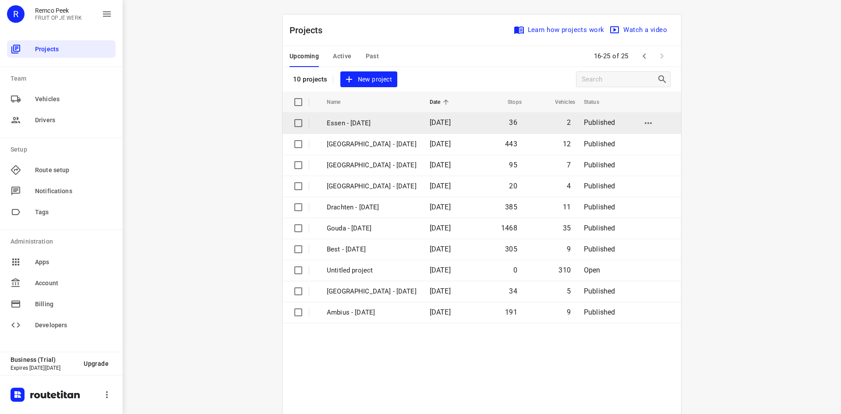
drag, startPoint x: 445, startPoint y: 123, endPoint x: 401, endPoint y: 132, distance: 45.5
click at [401, 132] on tr "Essen - [DATE] 36 2 Published" at bounding box center [481, 123] width 399 height 21
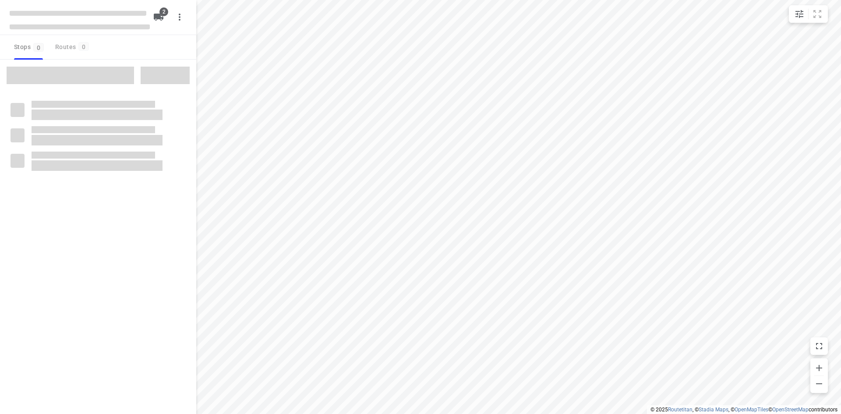
checkbox input "true"
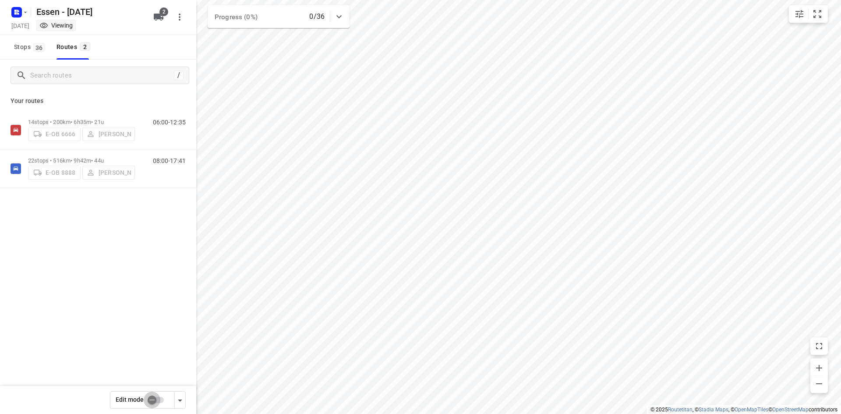
click at [152, 401] on input "checkbox" at bounding box center [152, 400] width 50 height 17
checkbox input "true"
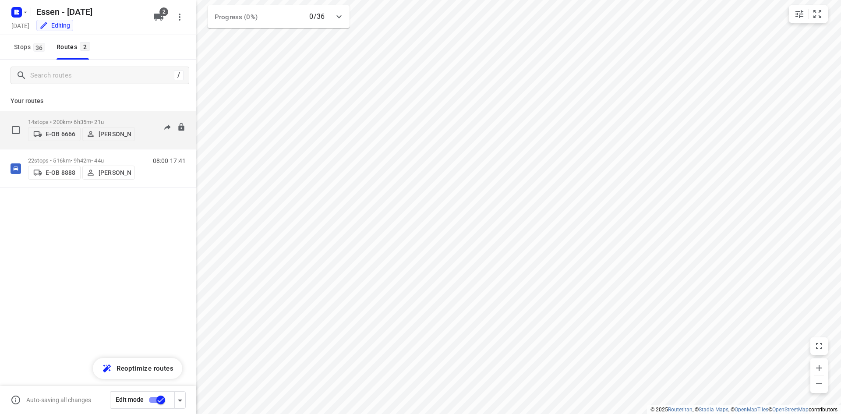
click at [111, 136] on p "[PERSON_NAME]" at bounding box center [115, 134] width 32 height 7
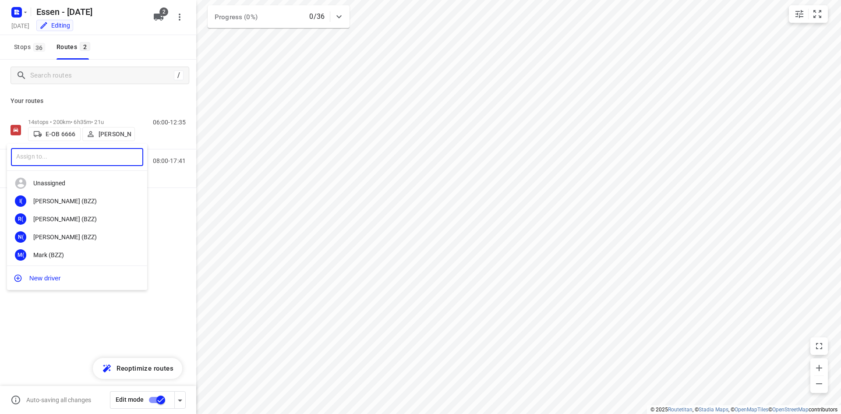
click at [88, 159] on input "text" at bounding box center [77, 157] width 132 height 18
type input "via"
click at [54, 202] on div "Via cheslav Isakov" at bounding box center [79, 201] width 92 height 7
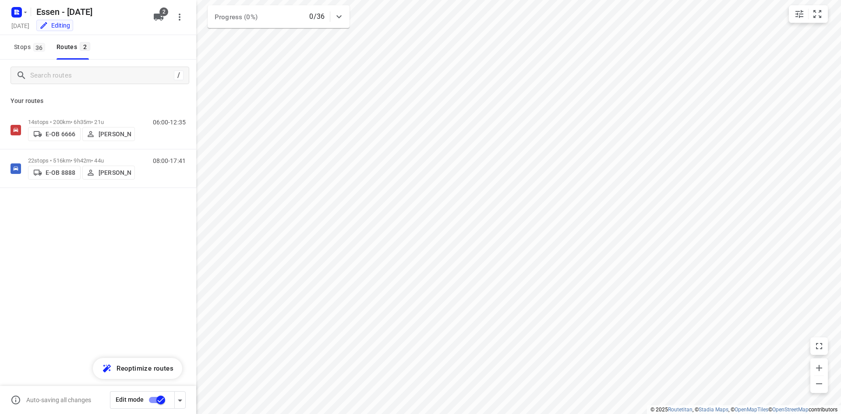
click at [160, 398] on input "checkbox" at bounding box center [161, 400] width 50 height 17
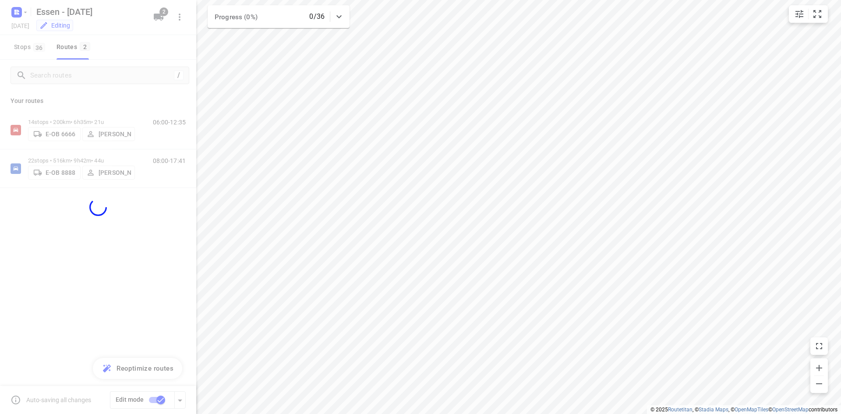
checkbox input "false"
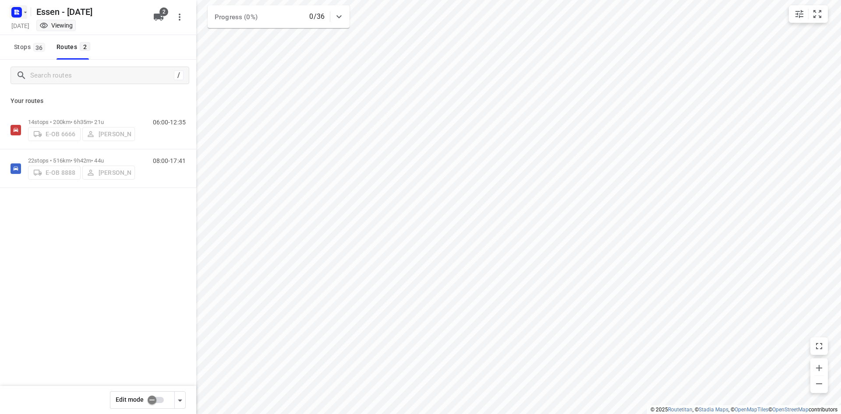
click at [26, 13] on icon "button" at bounding box center [25, 12] width 7 height 7
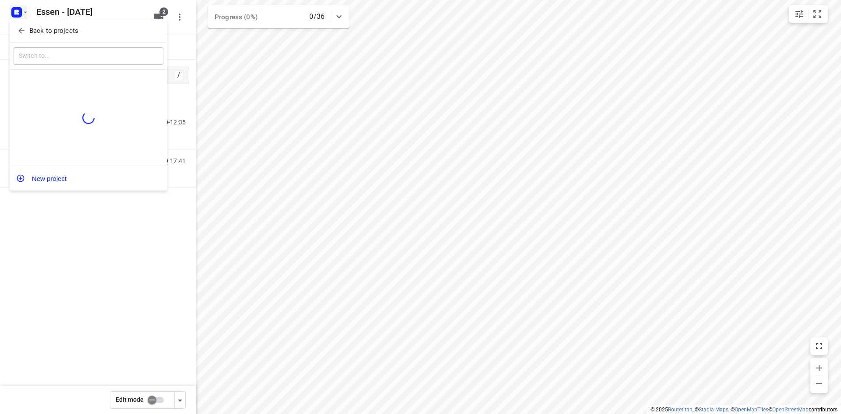
click at [19, 33] on icon "button" at bounding box center [21, 30] width 9 height 9
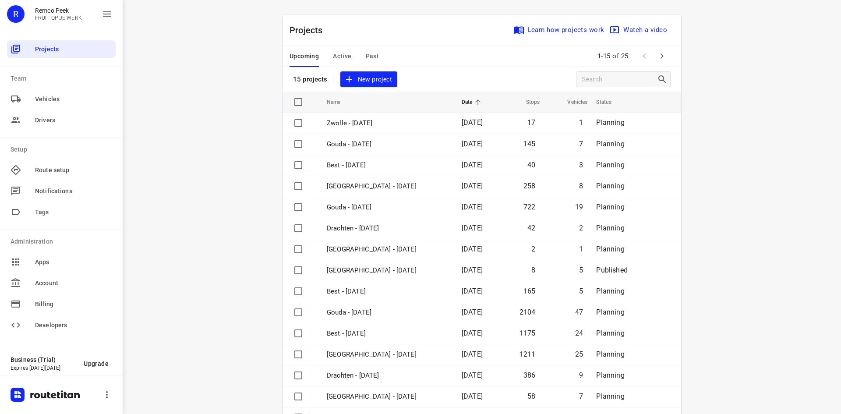
click at [342, 56] on span "Active" at bounding box center [342, 56] width 18 height 11
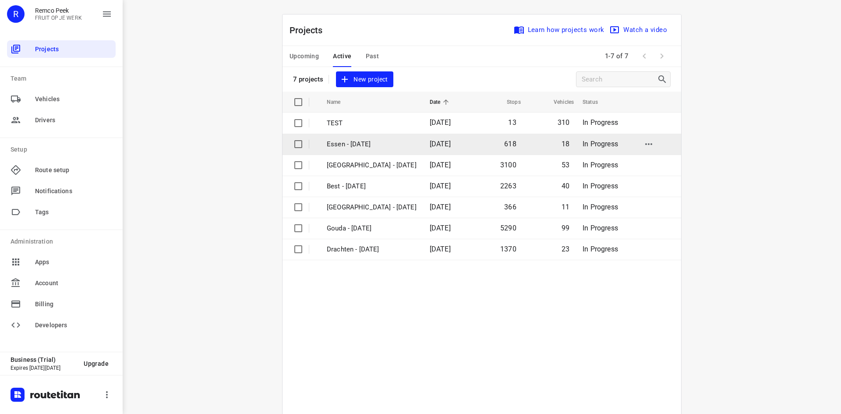
click at [388, 145] on p "Essen - [DATE]" at bounding box center [372, 144] width 90 height 10
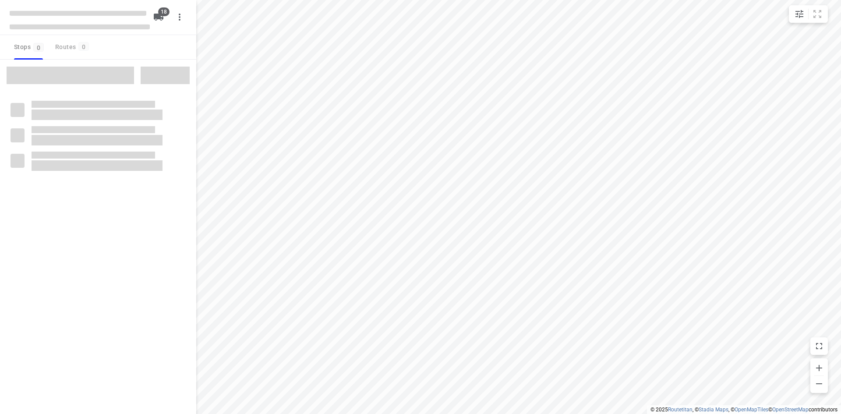
checkbox input "true"
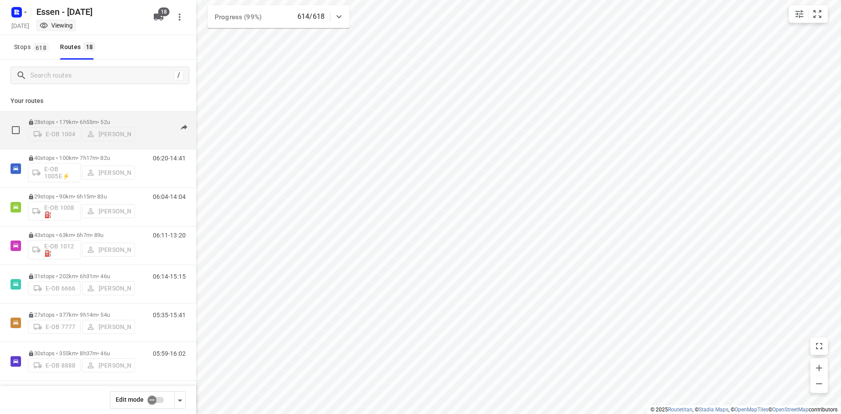
click at [62, 132] on div "E-OB 1004 Justin Knoll" at bounding box center [81, 133] width 107 height 16
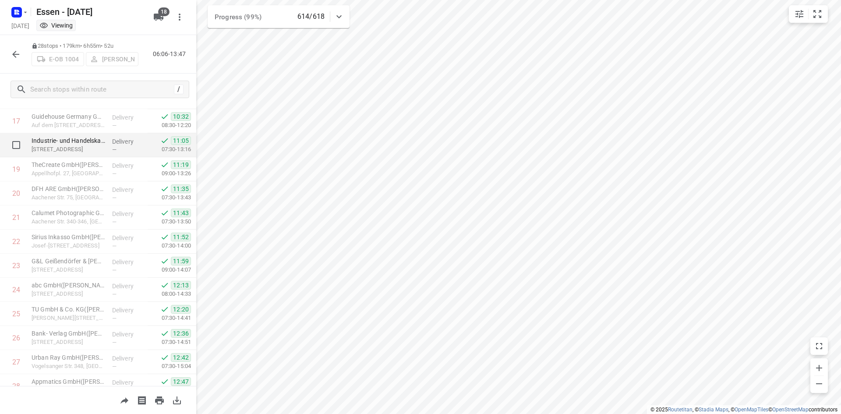
scroll to position [462, 0]
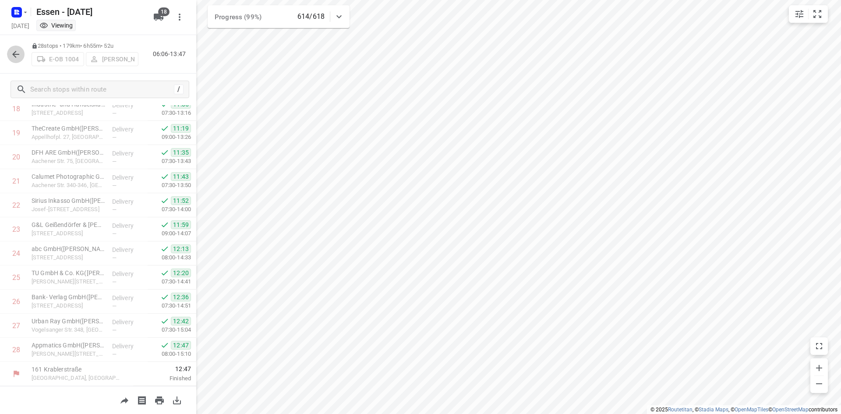
click at [22, 56] on button "button" at bounding box center [16, 55] width 18 height 18
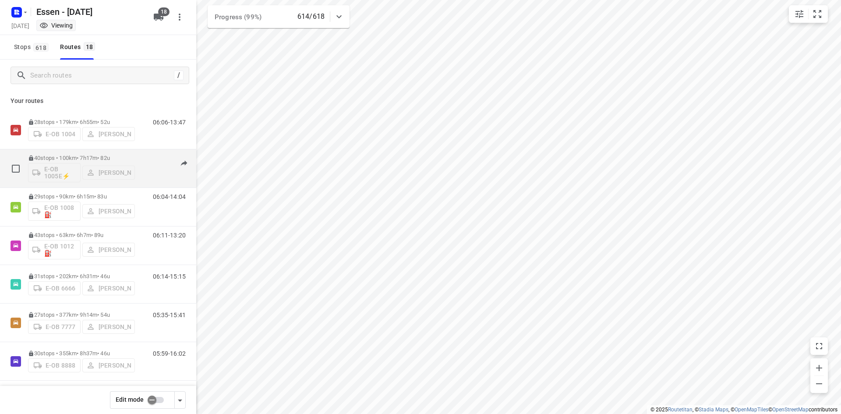
click at [67, 175] on div "E-OB 1005E⚡ Hans Krupp" at bounding box center [81, 171] width 107 height 21
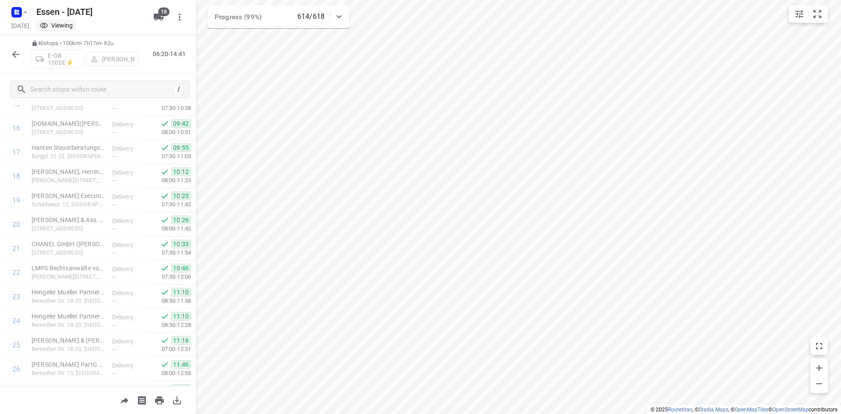
scroll to position [751, 0]
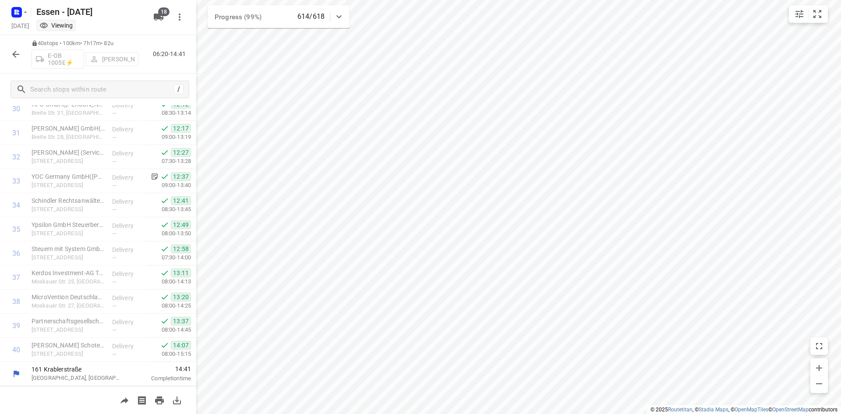
click at [17, 59] on icon "button" at bounding box center [16, 54] width 11 height 11
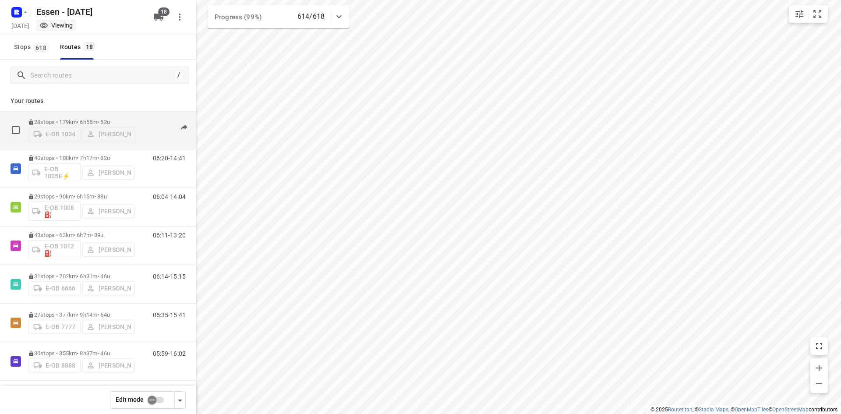
click at [66, 137] on div "E-OB 1004 Justin Knoll" at bounding box center [81, 133] width 107 height 16
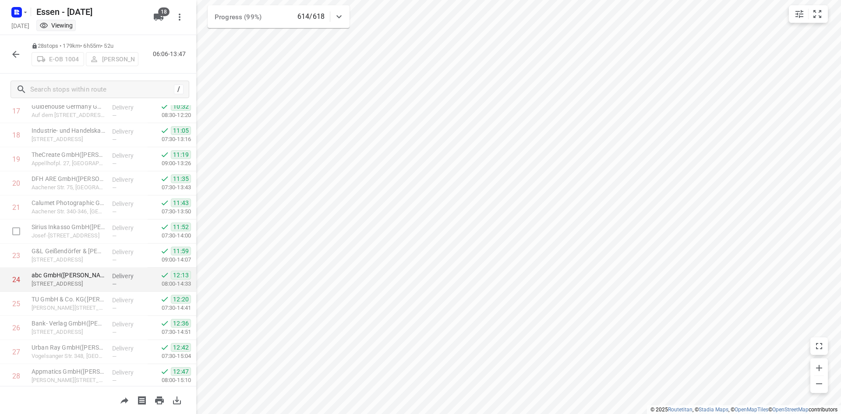
scroll to position [462, 0]
click at [21, 60] on button "button" at bounding box center [16, 55] width 18 height 18
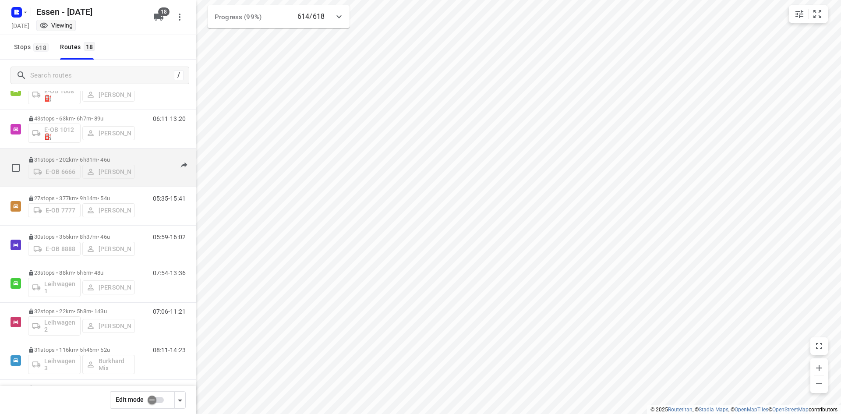
scroll to position [131, 0]
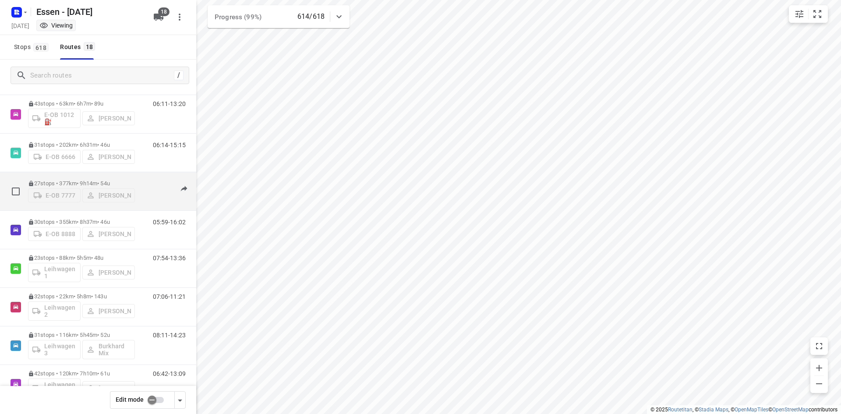
click at [50, 201] on div "E-OB 7777 [PERSON_NAME]" at bounding box center [81, 195] width 107 height 16
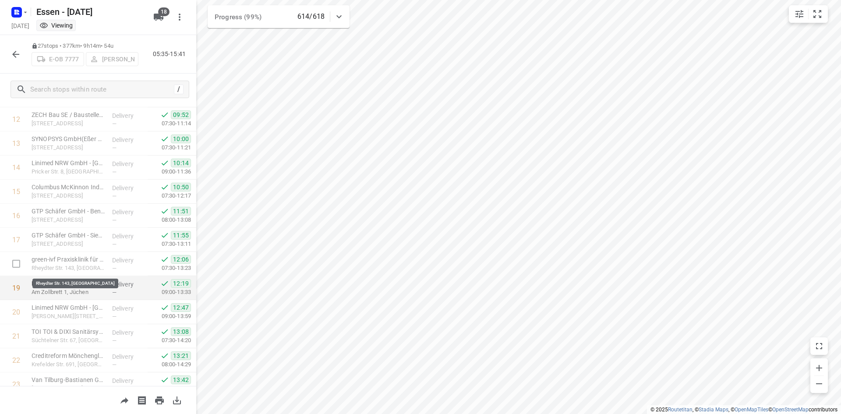
scroll to position [438, 0]
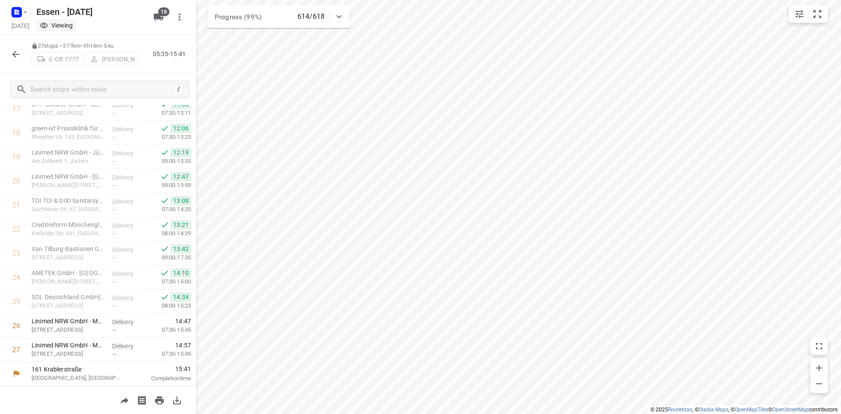
click at [13, 54] on icon "button" at bounding box center [15, 54] width 7 height 7
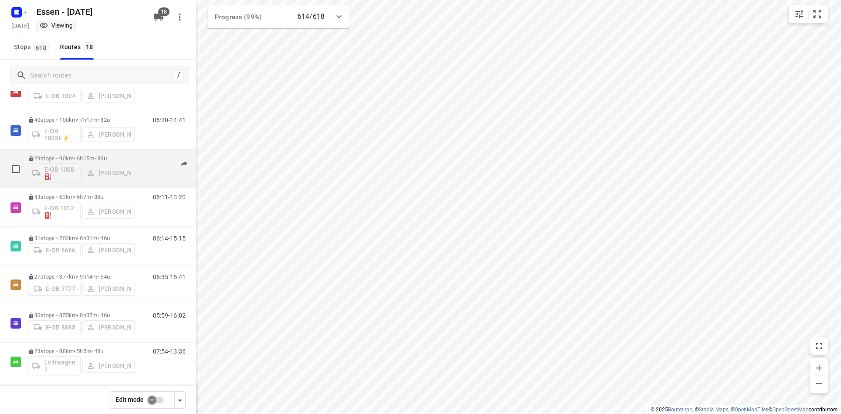
scroll to position [88, 0]
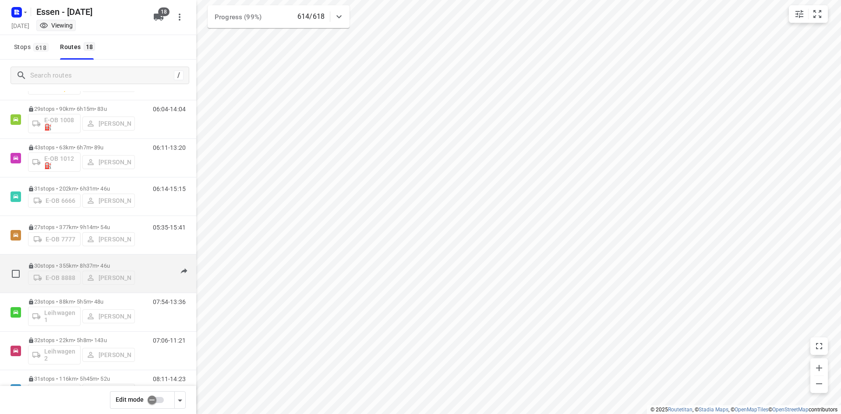
click at [58, 279] on div "E-OB 8888 [PERSON_NAME]" at bounding box center [81, 277] width 107 height 16
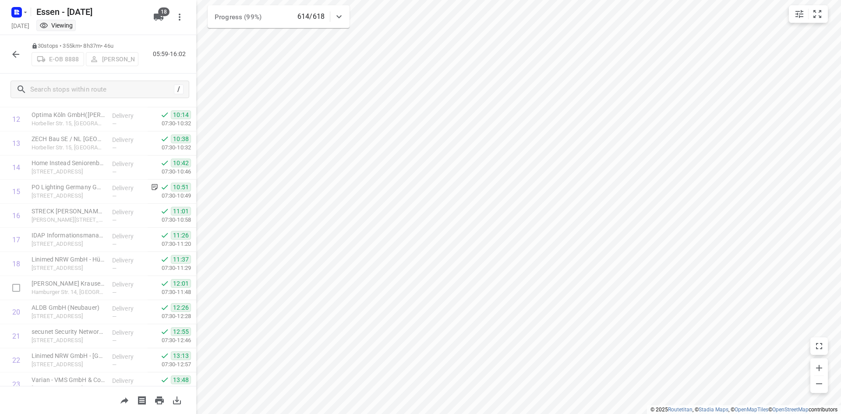
scroll to position [510, 0]
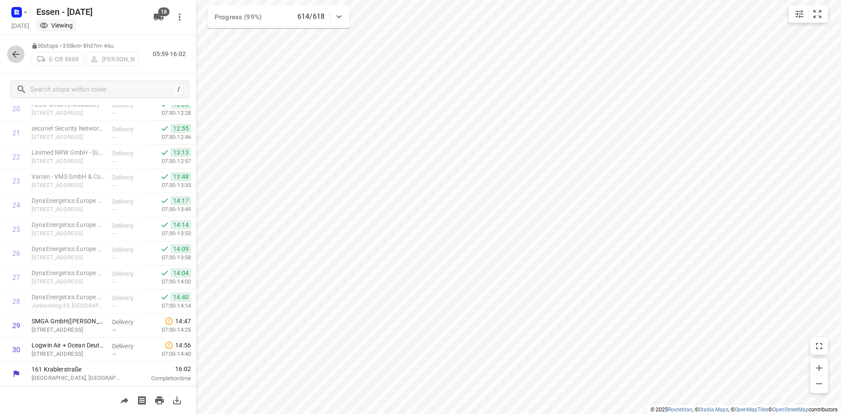
click at [19, 53] on icon "button" at bounding box center [16, 54] width 11 height 11
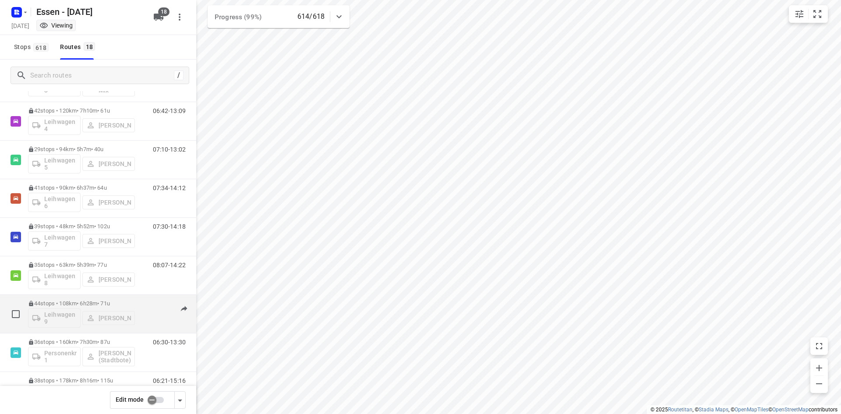
scroll to position [427, 0]
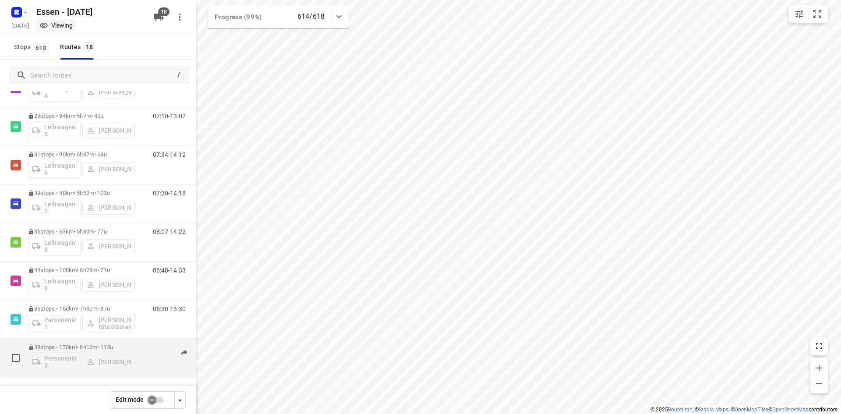
click at [71, 363] on div "Personenkraftwagen 3 Robert Kula" at bounding box center [81, 360] width 107 height 21
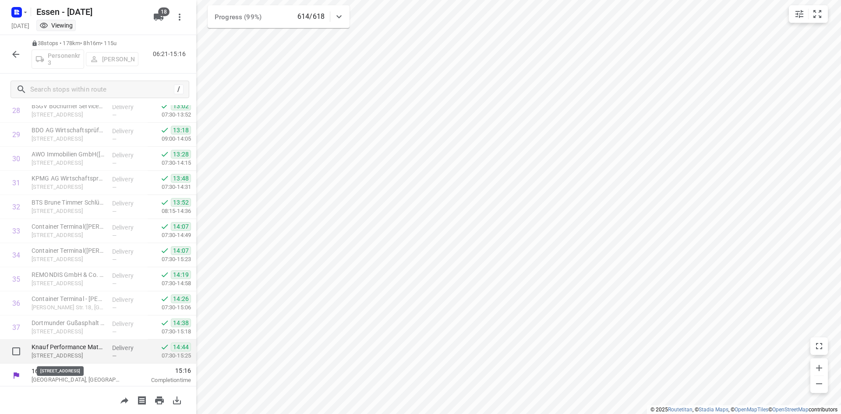
scroll to position [702, 0]
click at [19, 60] on button "button" at bounding box center [16, 55] width 18 height 18
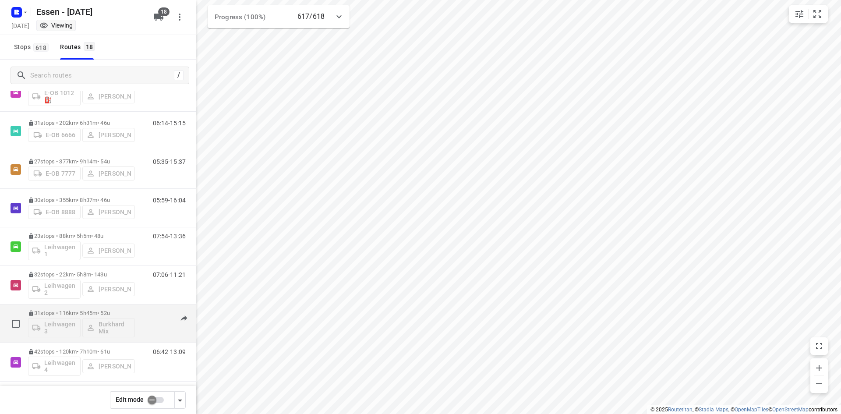
scroll to position [175, 0]
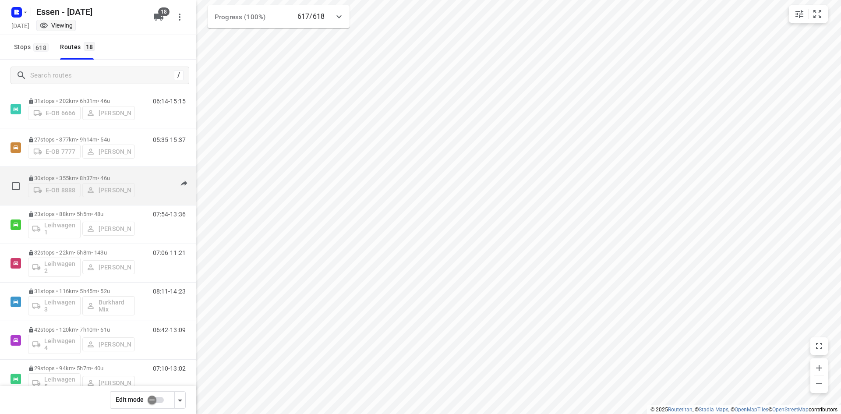
click at [150, 188] on div "05:59-16:04" at bounding box center [164, 188] width 44 height 27
click at [78, 175] on p "30 stops • 355km • 8h37m • 46u" at bounding box center [81, 178] width 107 height 7
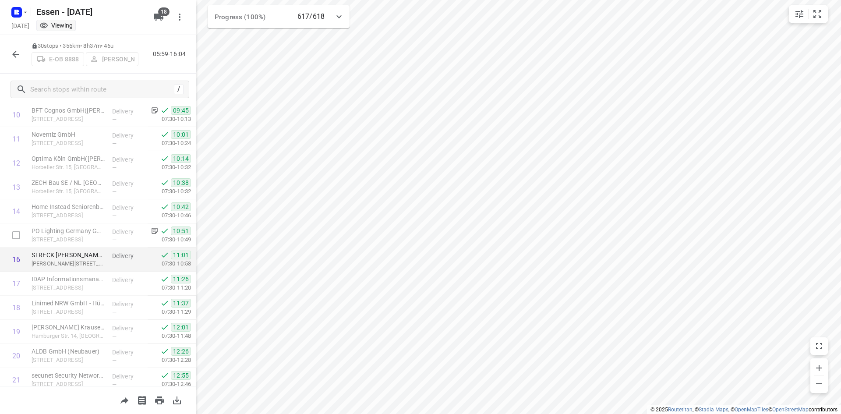
scroll to position [510, 0]
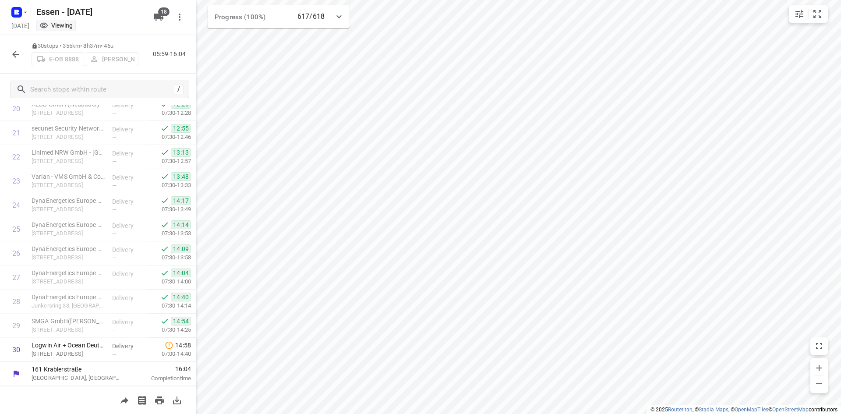
click at [13, 55] on icon "button" at bounding box center [16, 54] width 11 height 11
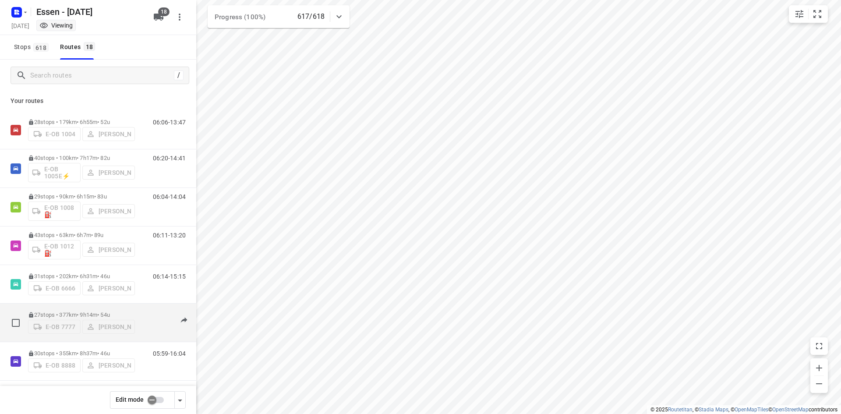
click at [64, 308] on div "27 stops • 377km • 9h14m • 54u E-OB 7777 Wasim Hussaini" at bounding box center [81, 322] width 107 height 31
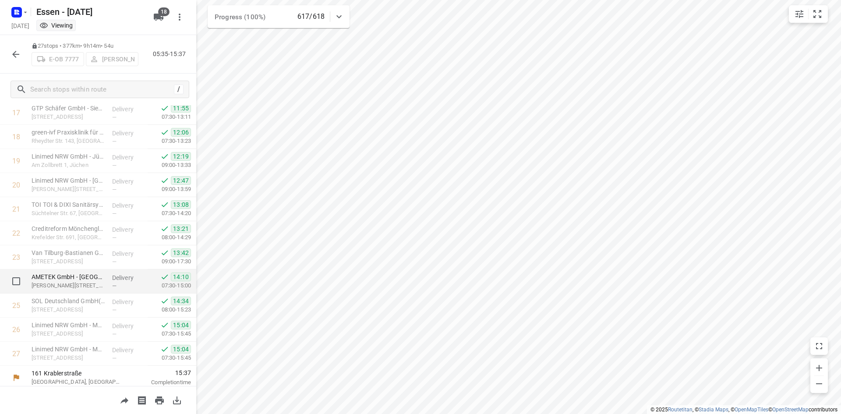
scroll to position [438, 0]
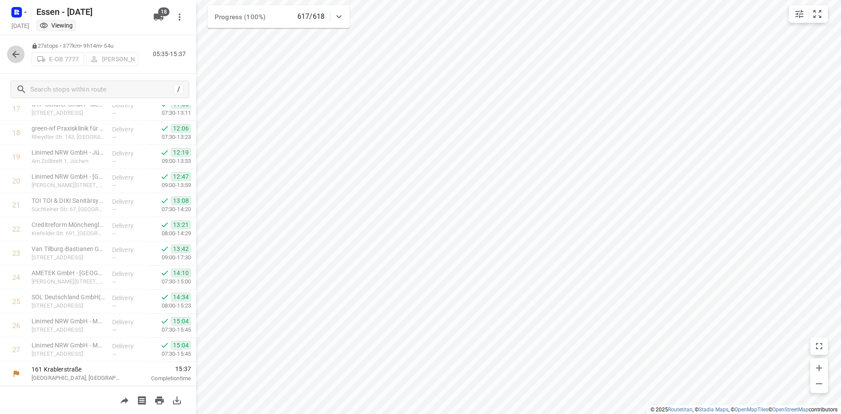
click at [10, 49] on button "button" at bounding box center [16, 55] width 18 height 18
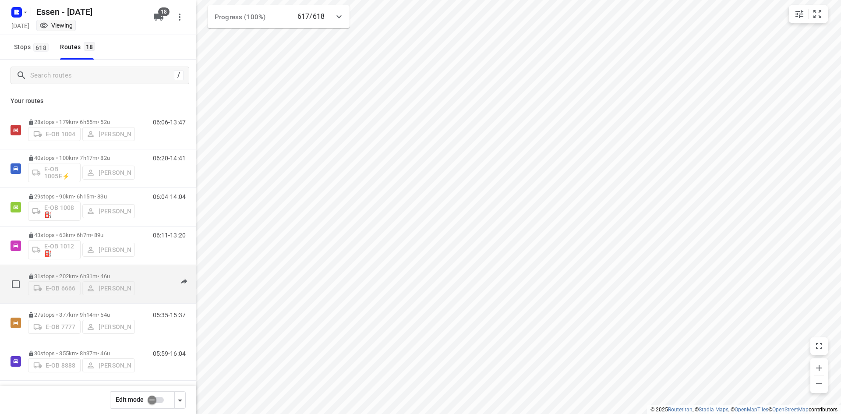
click at [60, 276] on p "31 stops • 202km • 6h31m • 46u" at bounding box center [81, 276] width 107 height 7
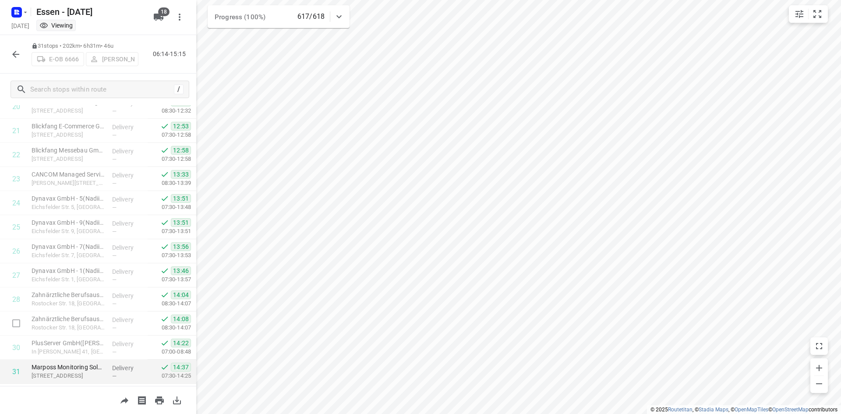
scroll to position [534, 0]
click at [11, 49] on icon "button" at bounding box center [16, 54] width 11 height 11
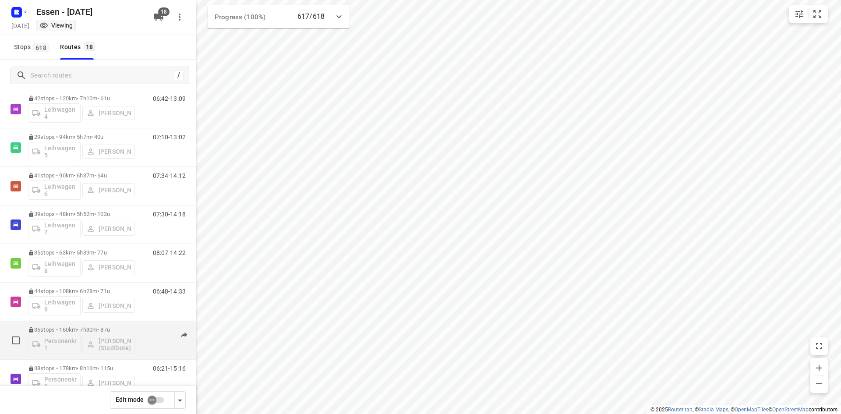
scroll to position [427, 0]
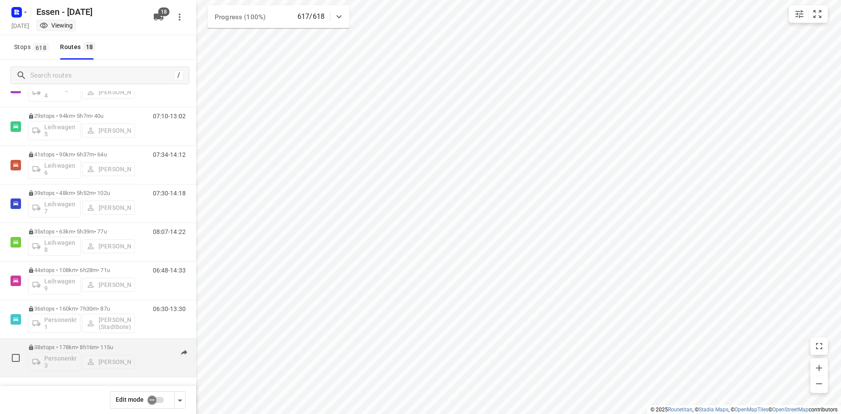
click at [65, 342] on div "38 stops • 178km • 8h16m • 115u Personenkraftwagen 3 Robert Kula" at bounding box center [81, 357] width 107 height 36
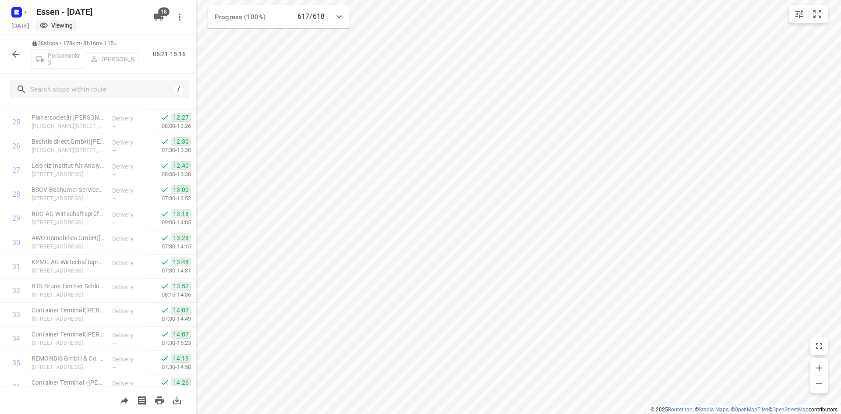
scroll to position [702, 0]
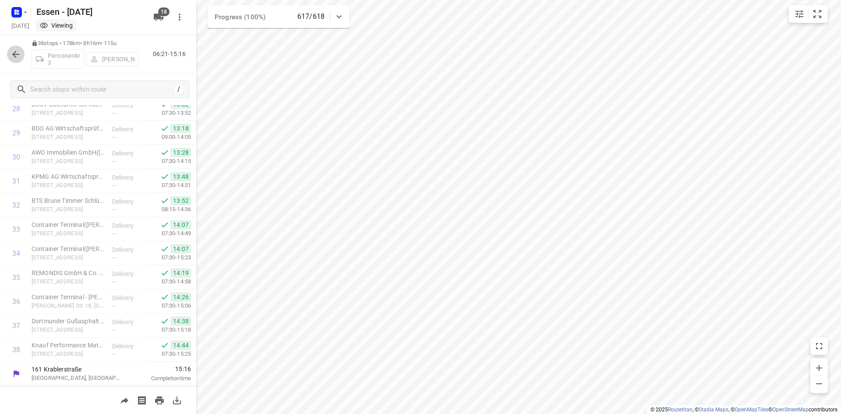
click at [21, 51] on icon "button" at bounding box center [16, 54] width 11 height 11
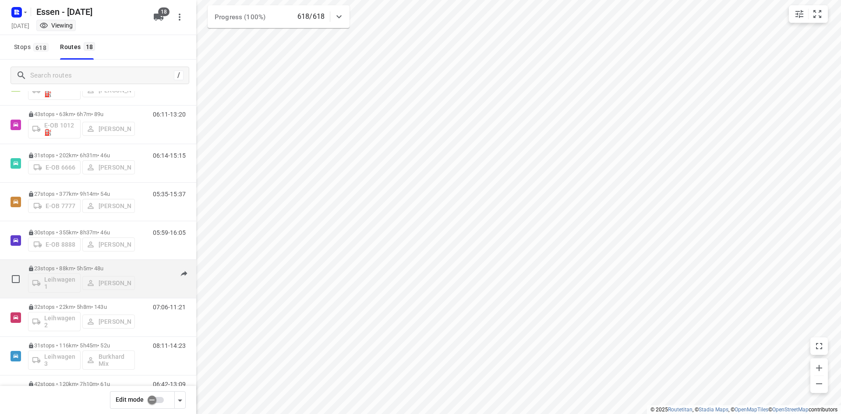
scroll to position [0, 0]
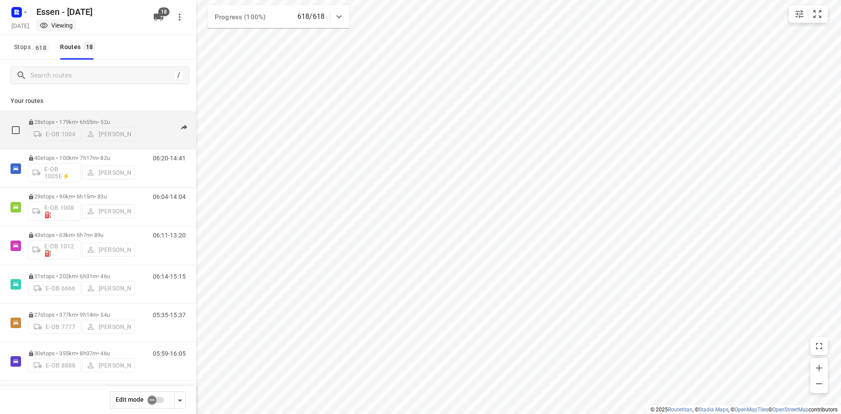
click at [64, 138] on div "E-OB 1004 Justin Knoll" at bounding box center [81, 133] width 107 height 16
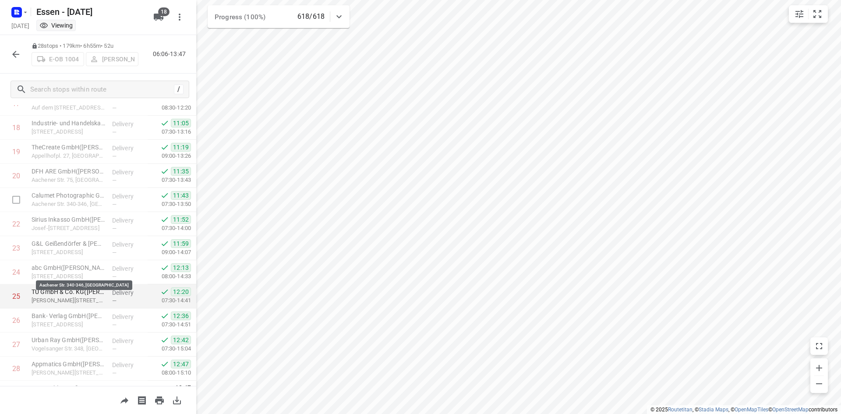
scroll to position [462, 0]
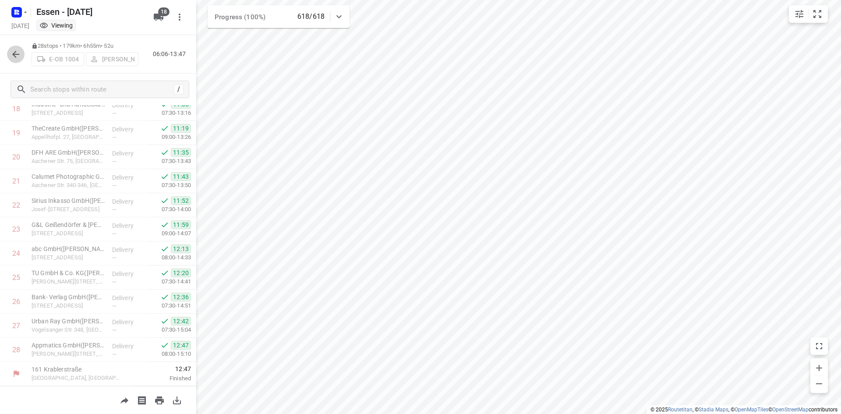
click at [15, 60] on button "button" at bounding box center [16, 55] width 18 height 18
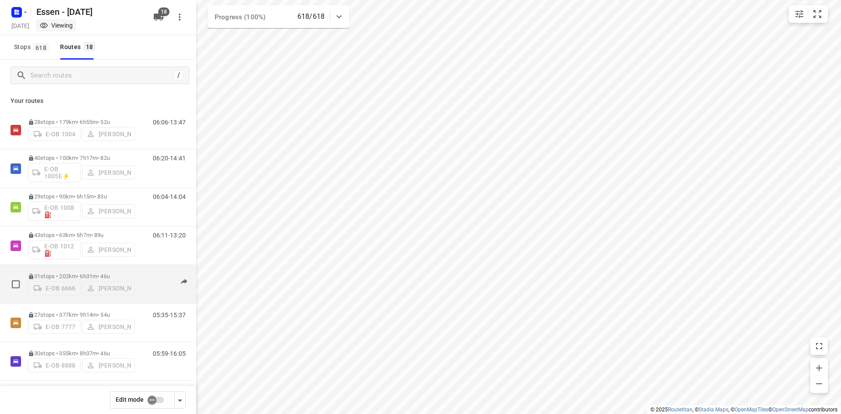
click at [107, 292] on div "E-OB 6666 Justin Dummer" at bounding box center [81, 287] width 107 height 16
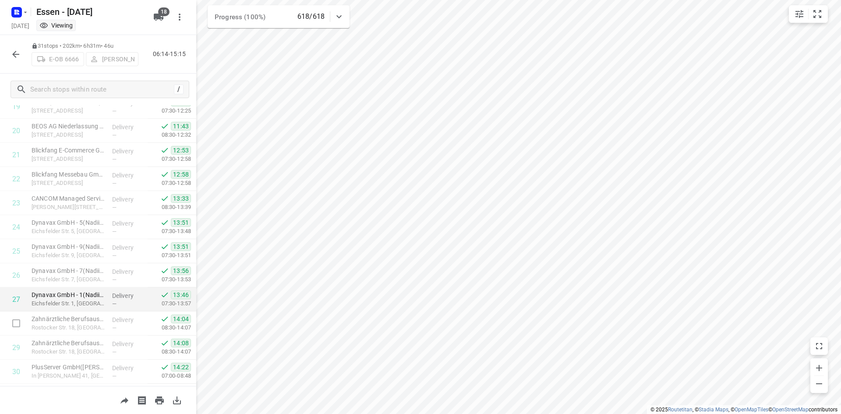
scroll to position [534, 0]
click at [14, 59] on icon "button" at bounding box center [16, 54] width 11 height 11
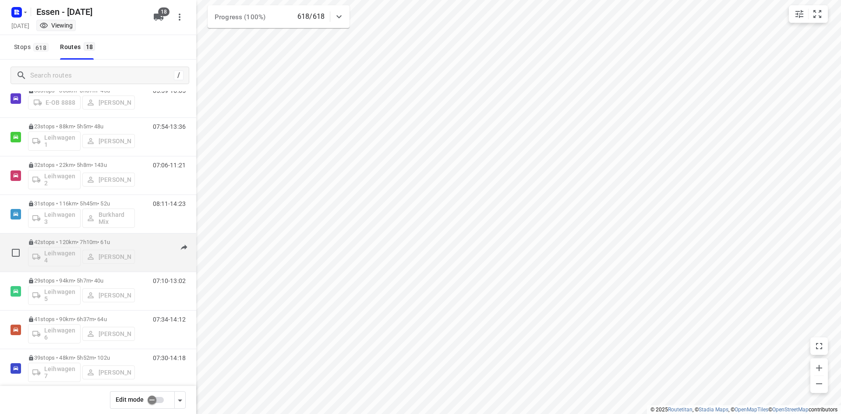
scroll to position [427, 0]
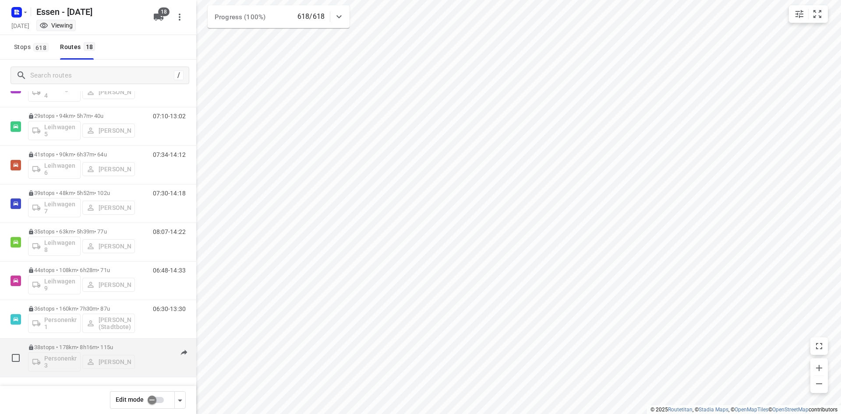
click at [67, 360] on div "Personenkraftwagen 3 Robert Kula" at bounding box center [81, 360] width 107 height 21
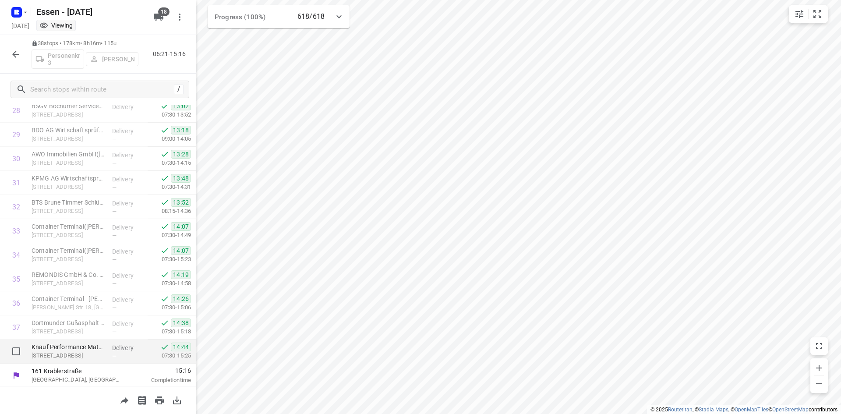
scroll to position [702, 0]
click at [13, 55] on icon "button" at bounding box center [16, 54] width 11 height 11
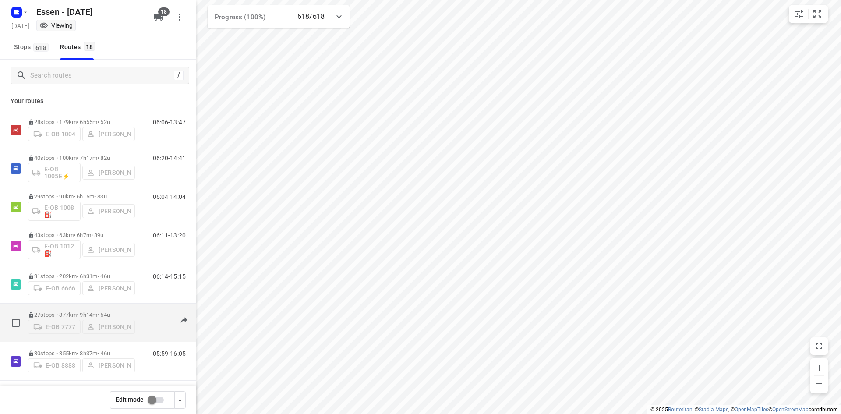
click at [62, 325] on div "E-OB 7777 [PERSON_NAME]" at bounding box center [81, 326] width 107 height 16
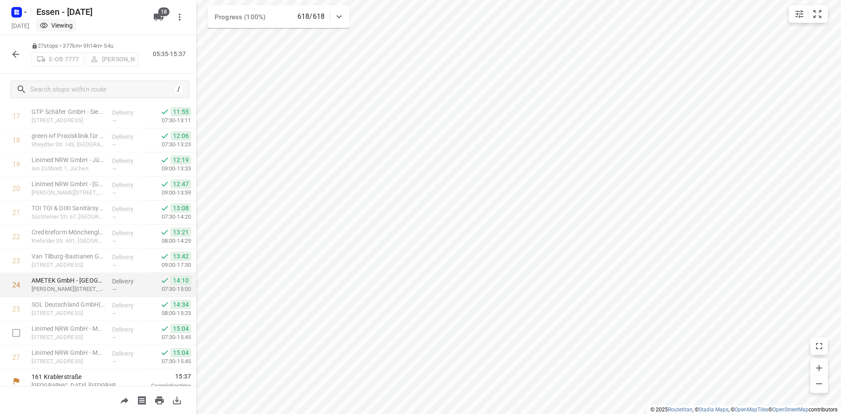
scroll to position [438, 0]
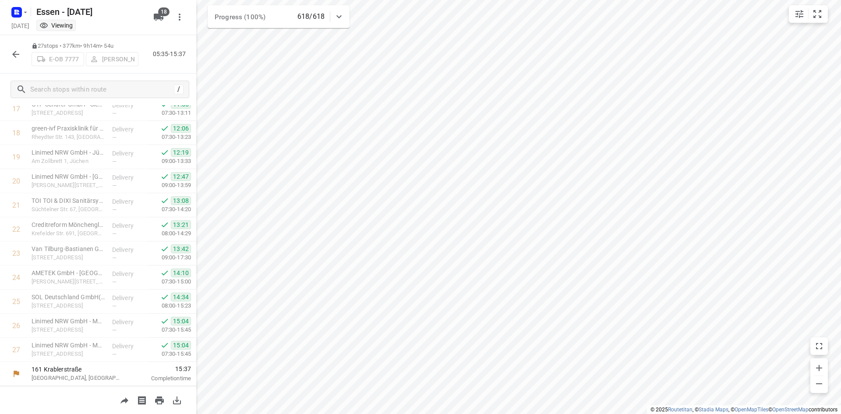
click at [15, 51] on icon "button" at bounding box center [15, 54] width 7 height 7
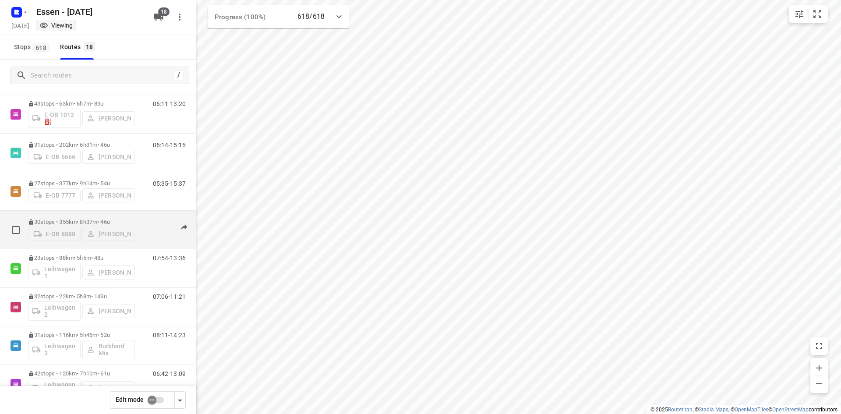
scroll to position [175, 0]
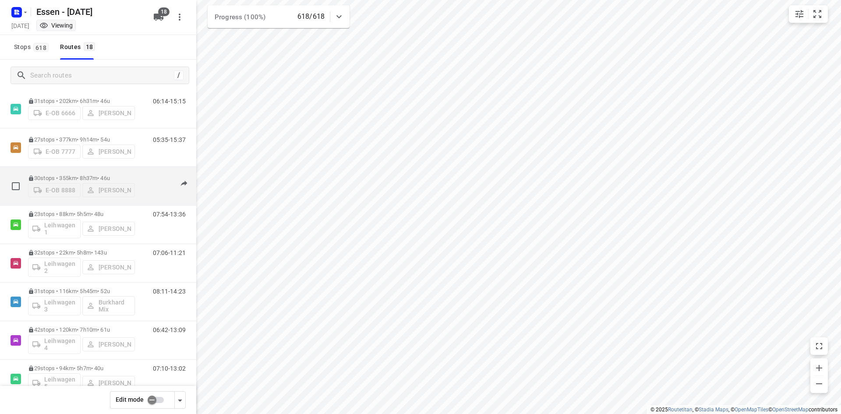
click at [61, 188] on div "E-OB 8888 [PERSON_NAME]" at bounding box center [81, 189] width 107 height 16
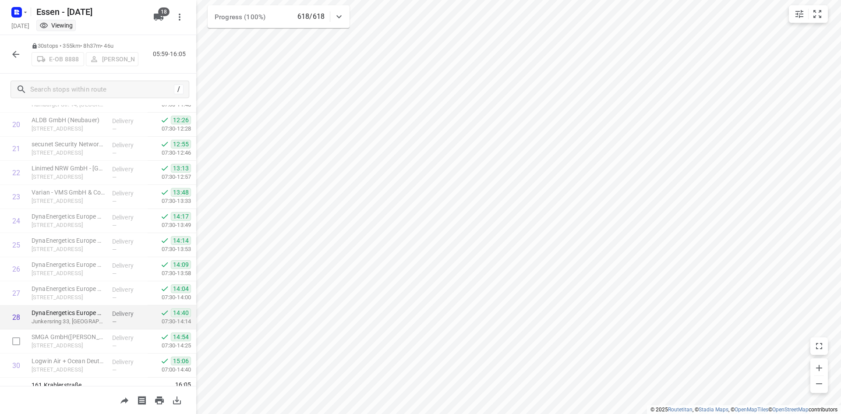
scroll to position [510, 0]
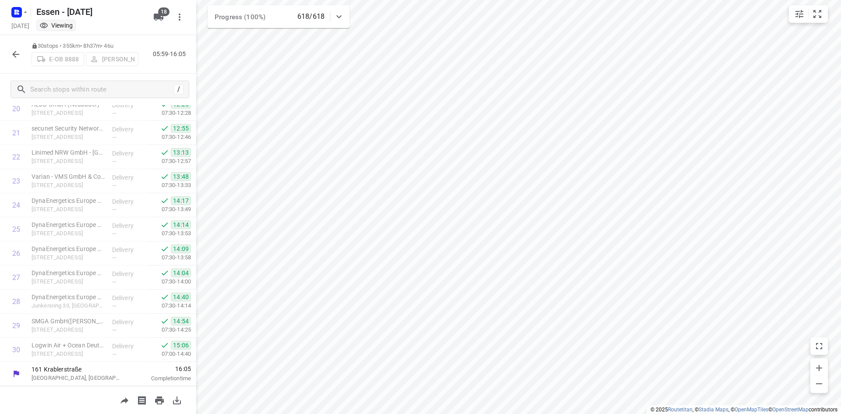
click at [16, 58] on icon "button" at bounding box center [16, 54] width 11 height 11
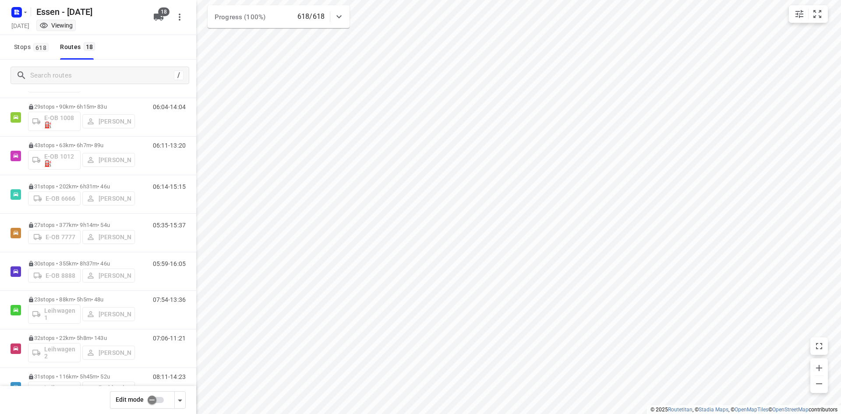
scroll to position [0, 0]
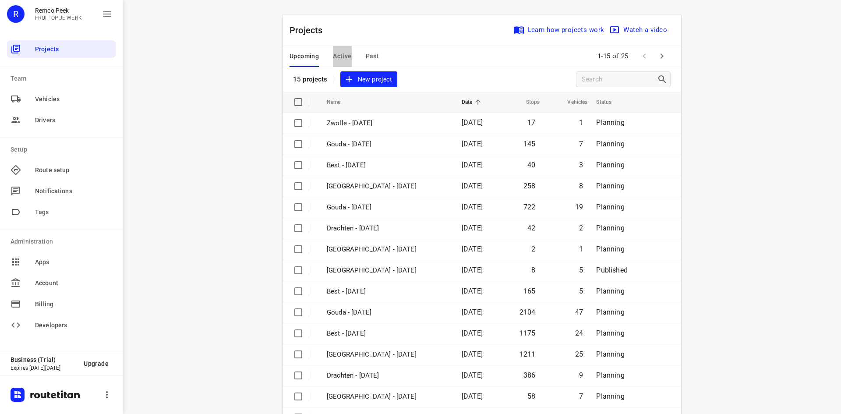
click at [341, 53] on span "Active" at bounding box center [342, 56] width 18 height 11
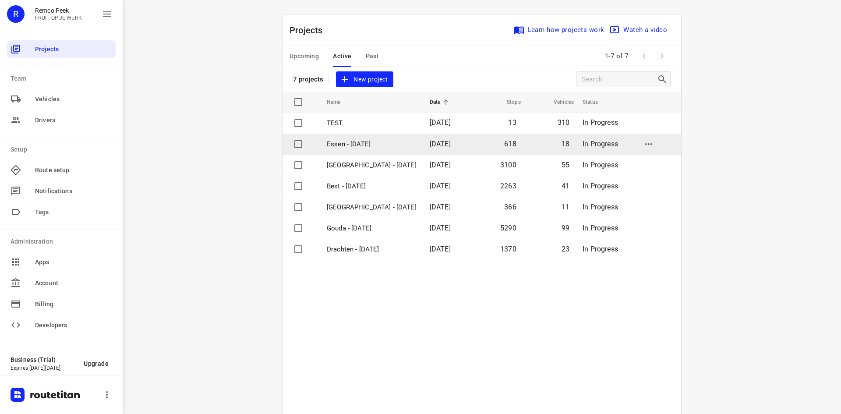
click at [369, 145] on p "Essen - [DATE]" at bounding box center [372, 144] width 90 height 10
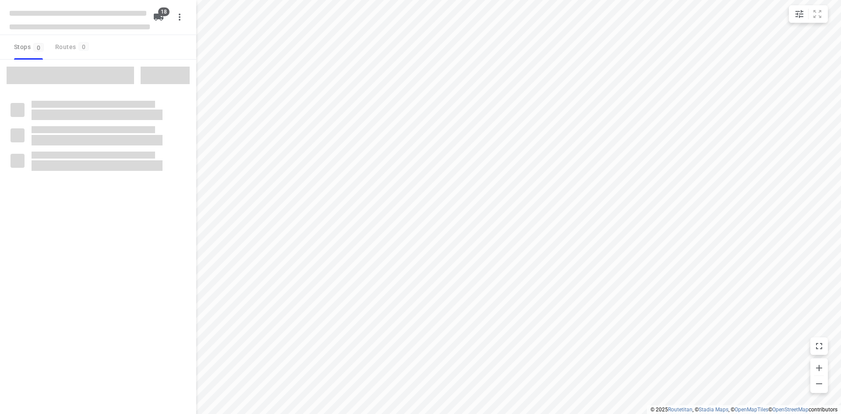
checkbox input "true"
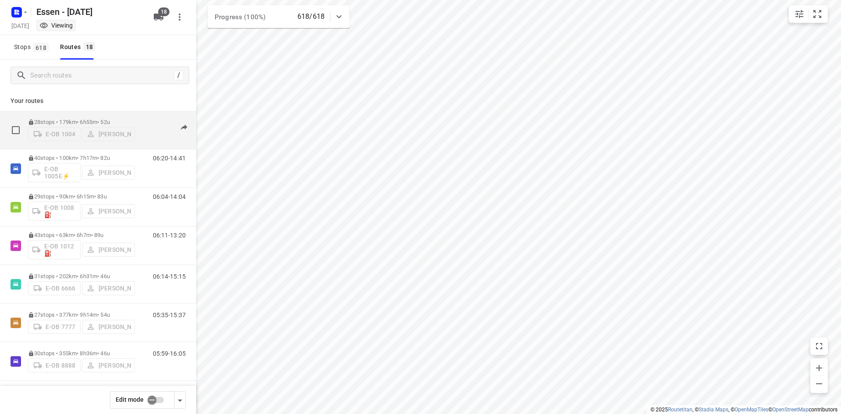
click at [64, 139] on div "E-OB 1004 [PERSON_NAME]" at bounding box center [81, 133] width 107 height 16
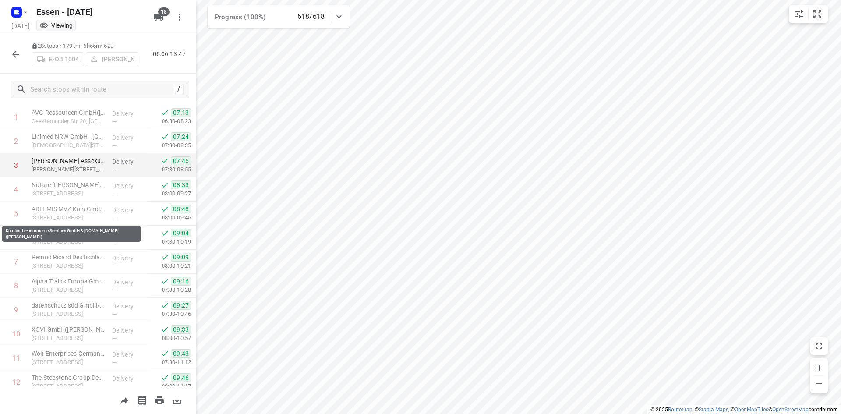
scroll to position [88, 0]
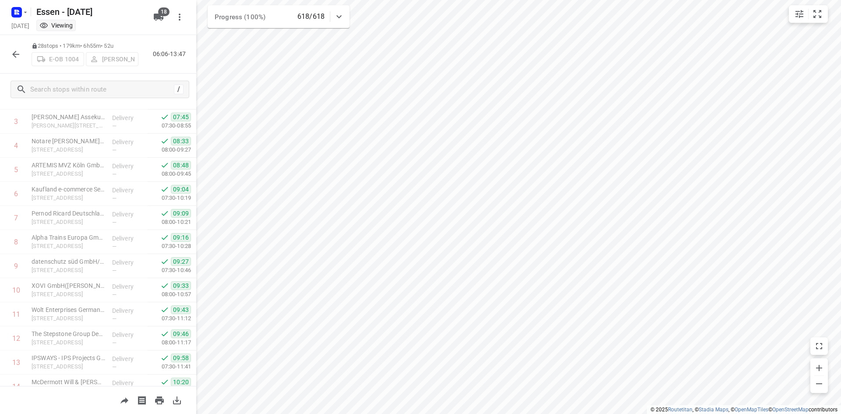
click at [19, 58] on icon "button" at bounding box center [16, 54] width 11 height 11
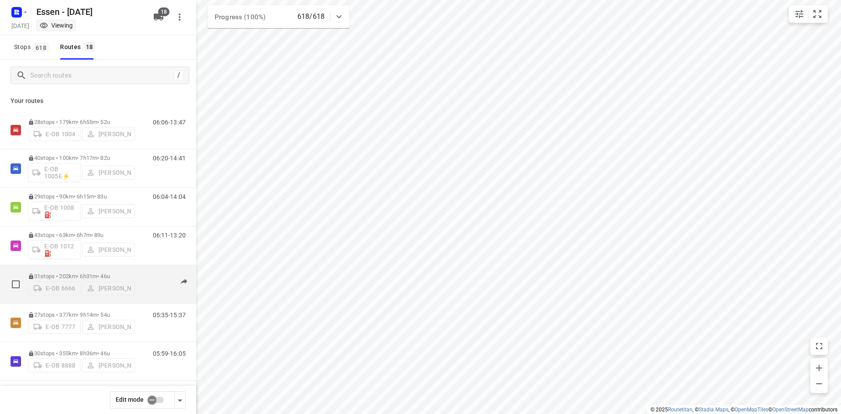
click at [59, 289] on div "E-OB 6666 [PERSON_NAME]" at bounding box center [81, 287] width 107 height 16
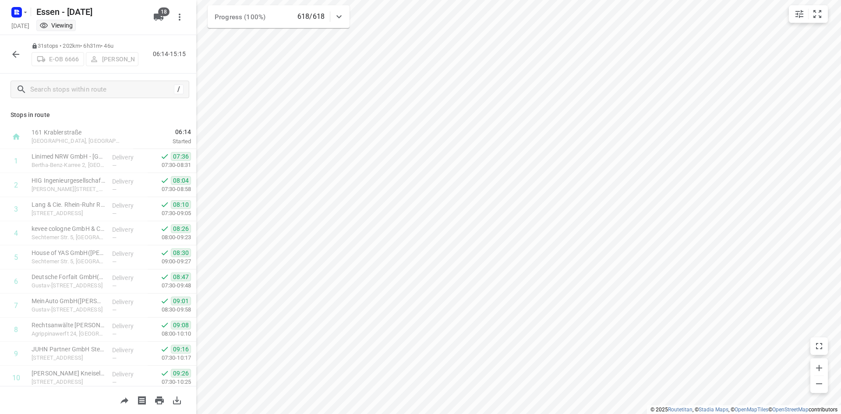
click at [12, 57] on icon "button" at bounding box center [16, 54] width 11 height 11
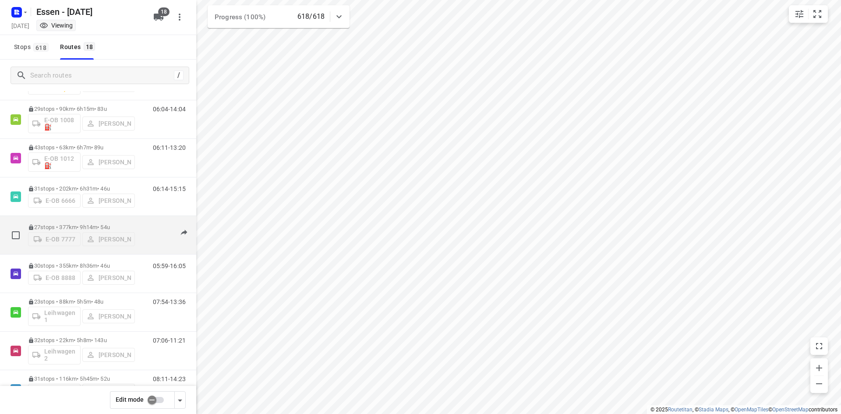
click at [66, 241] on div "E-OB 7777 [PERSON_NAME]" at bounding box center [81, 238] width 107 height 16
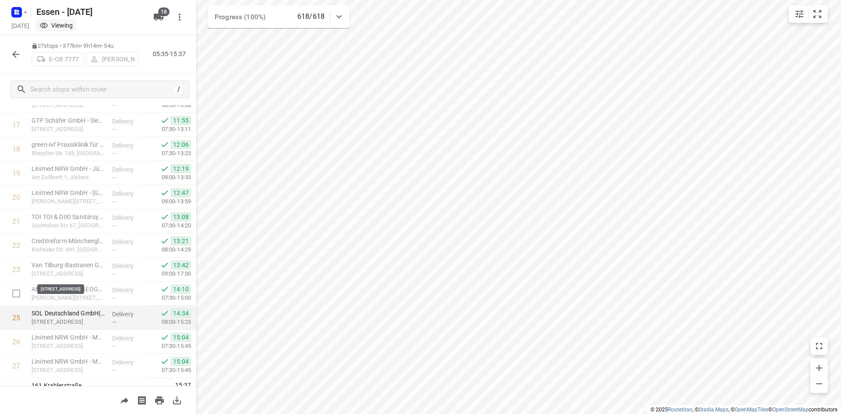
scroll to position [438, 0]
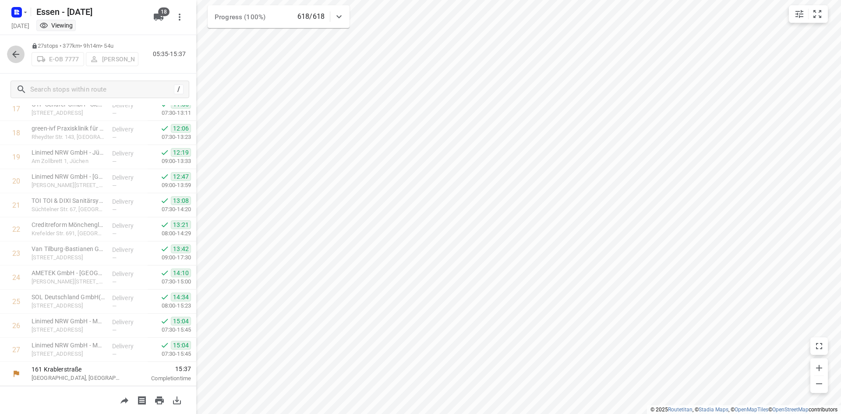
click at [21, 53] on icon "button" at bounding box center [16, 54] width 11 height 11
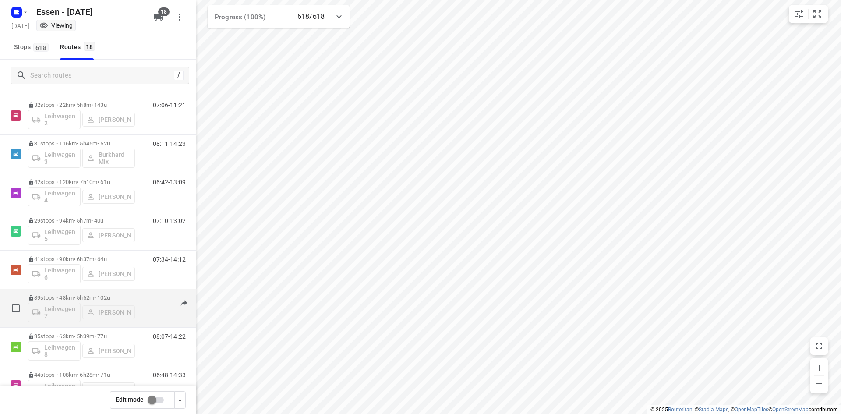
scroll to position [427, 0]
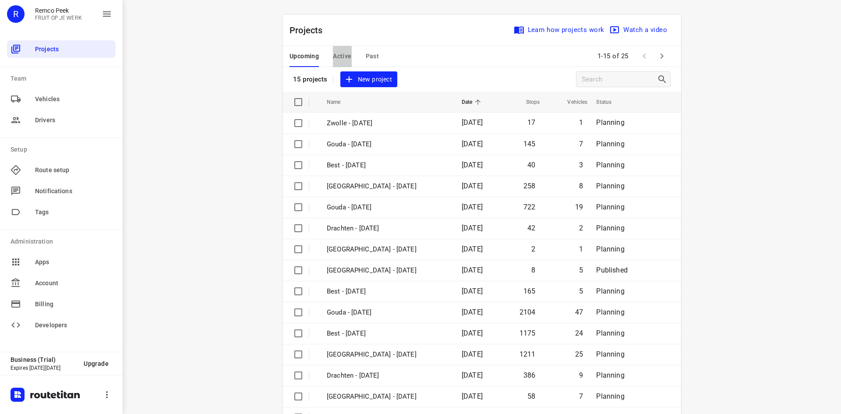
click at [341, 56] on span "Active" at bounding box center [342, 56] width 18 height 11
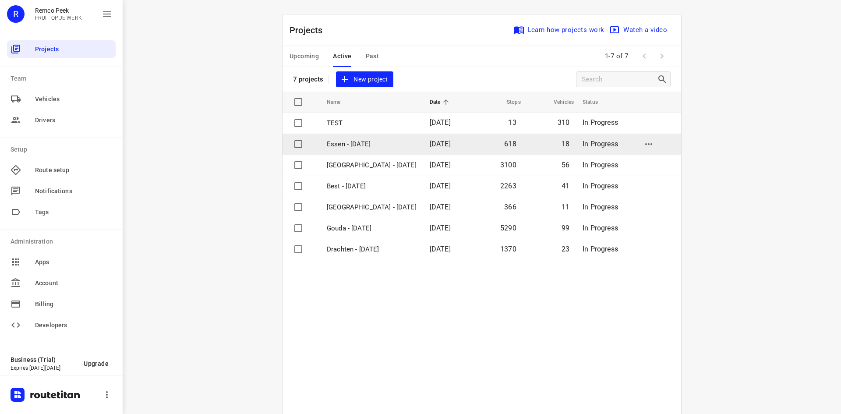
click at [377, 139] on p "Essen - [DATE]" at bounding box center [372, 144] width 90 height 10
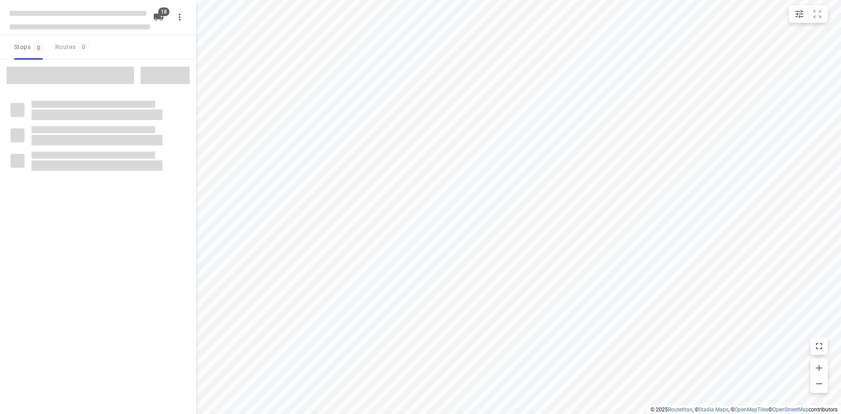
checkbox input "true"
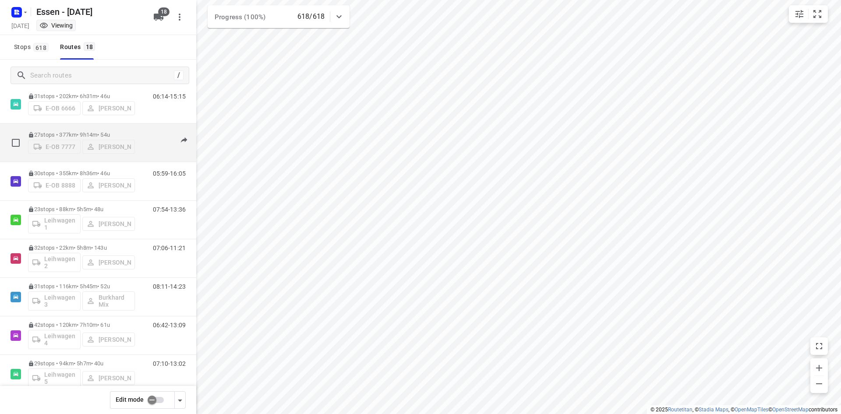
scroll to position [165, 0]
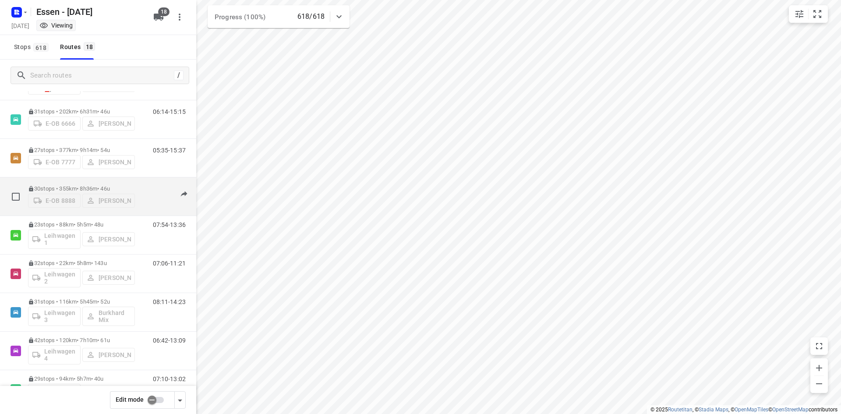
click at [53, 202] on div "E-OB 8888 [PERSON_NAME]" at bounding box center [81, 200] width 107 height 16
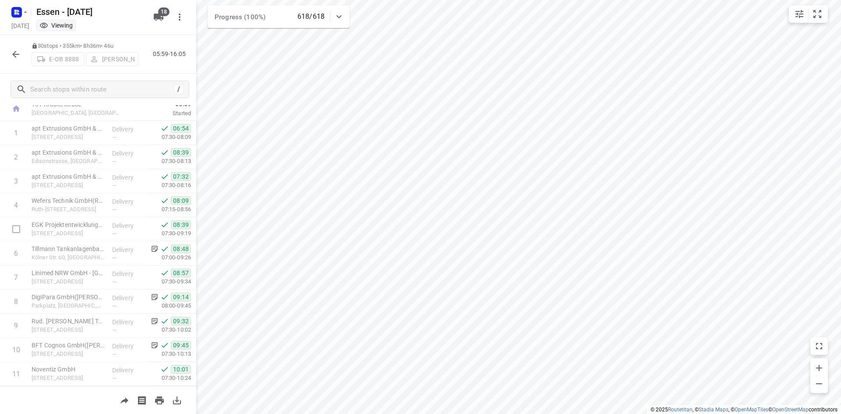
scroll to position [0, 0]
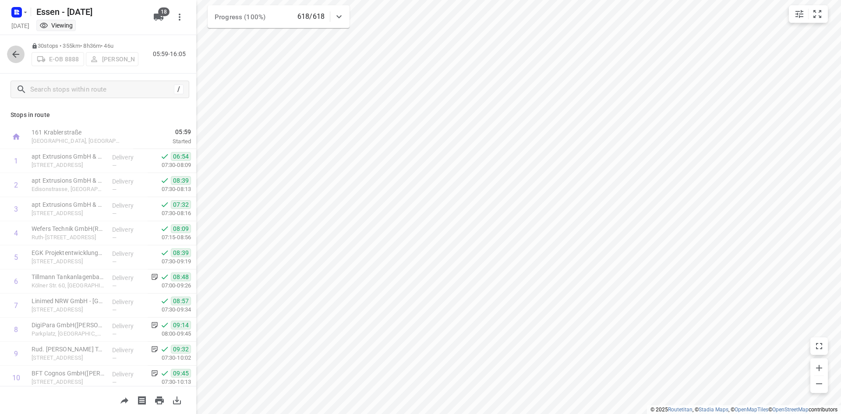
click at [18, 53] on icon "button" at bounding box center [16, 54] width 11 height 11
click at [14, 49] on icon "button" at bounding box center [16, 54] width 11 height 11
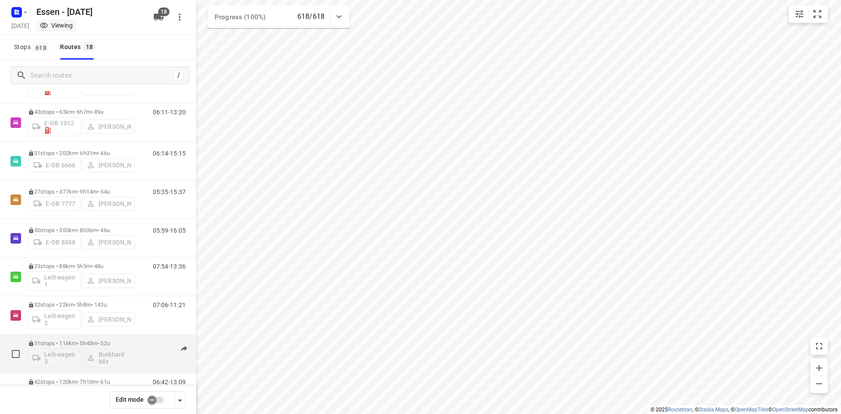
scroll to position [121, 0]
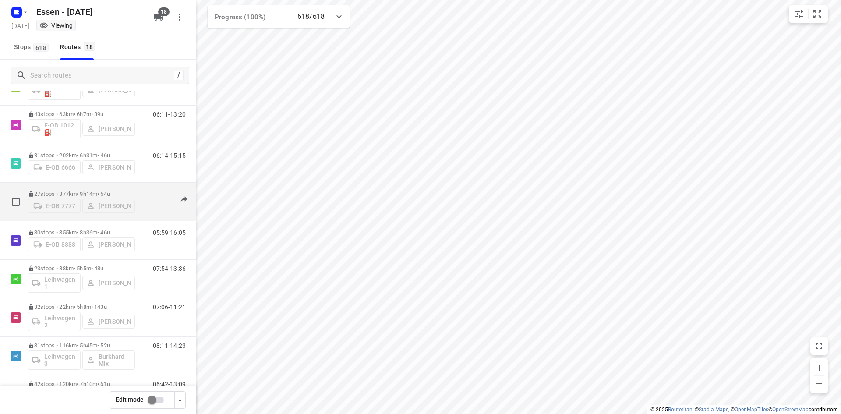
click at [65, 203] on div "E-OB 7777 [PERSON_NAME]" at bounding box center [81, 205] width 107 height 16
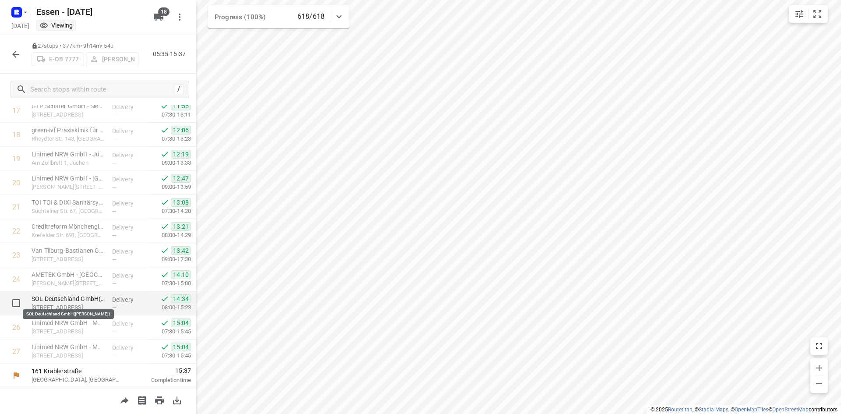
scroll to position [438, 0]
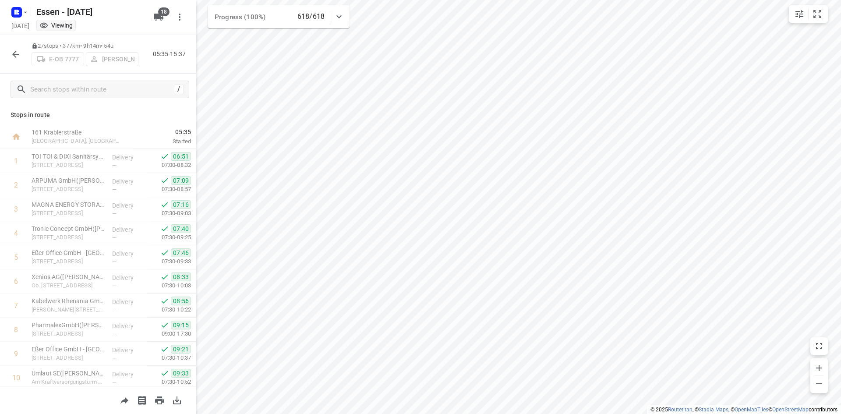
click at [11, 52] on icon "button" at bounding box center [16, 54] width 11 height 11
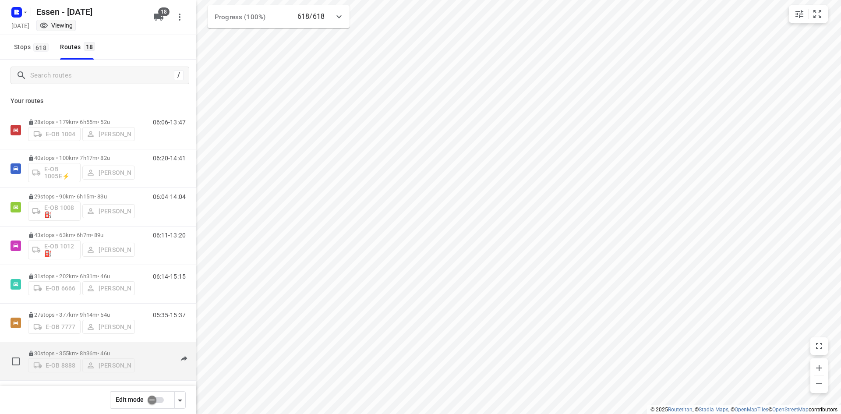
click at [47, 361] on div "E-OB 8888 [PERSON_NAME]" at bounding box center [81, 364] width 107 height 16
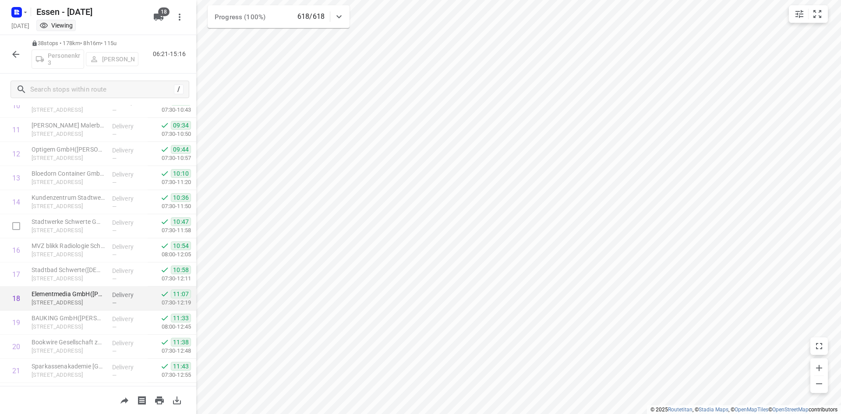
scroll to position [0, 0]
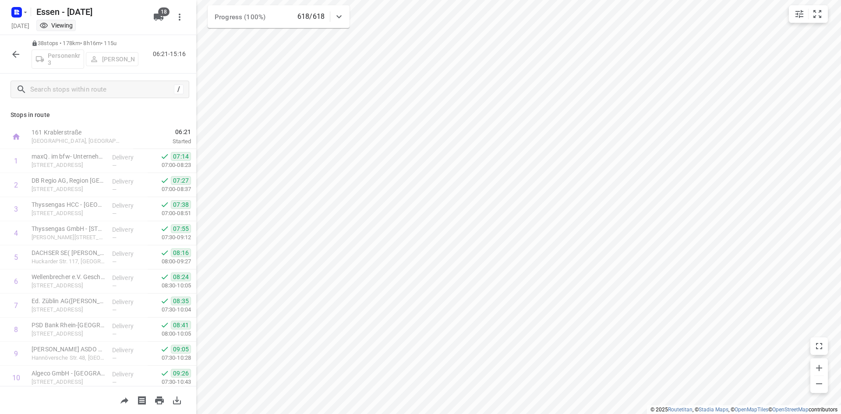
click at [10, 55] on button "button" at bounding box center [16, 55] width 18 height 18
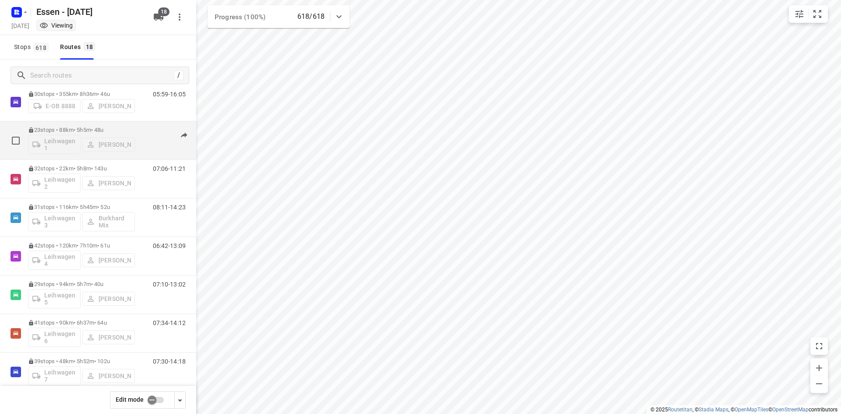
scroll to position [263, 0]
